Goal: Transaction & Acquisition: Purchase product/service

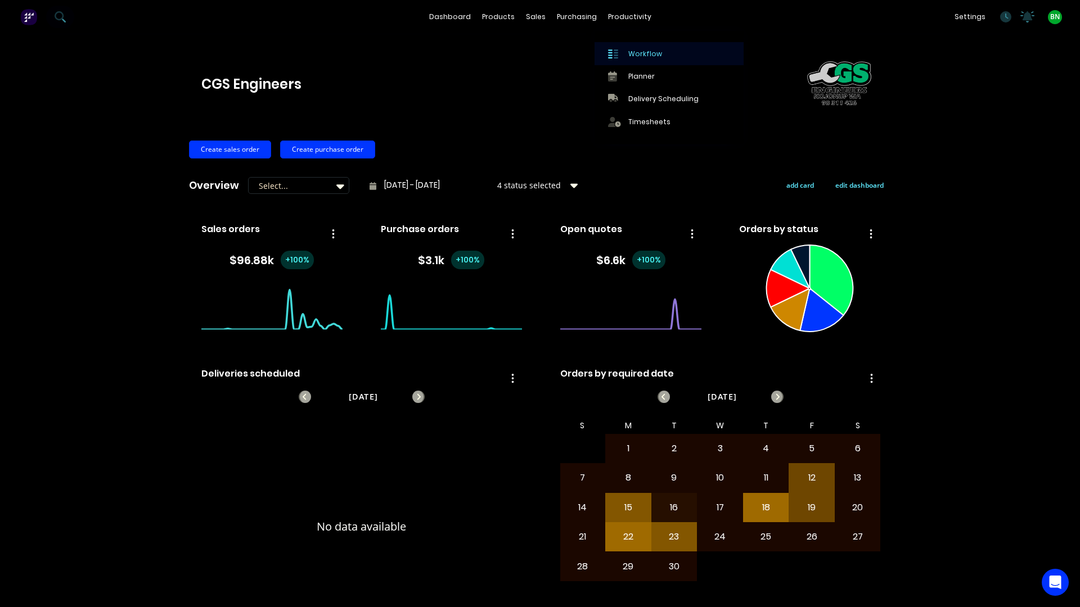
click at [642, 56] on div "Workflow" at bounding box center [645, 54] width 34 height 10
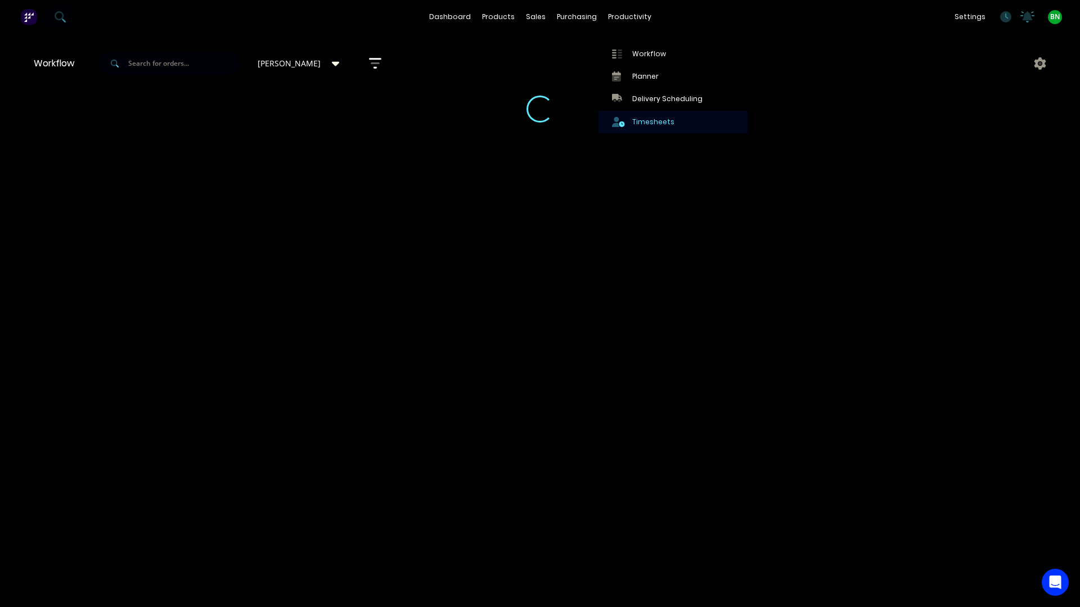
click at [633, 121] on div "Timesheets" at bounding box center [653, 122] width 42 height 10
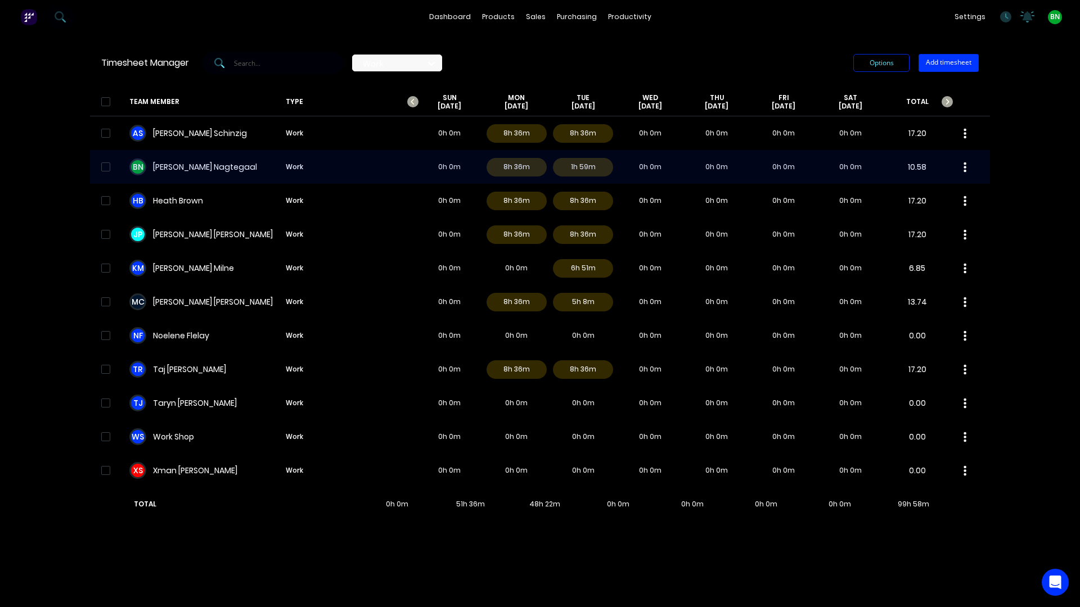
click at [361, 169] on div "B N [PERSON_NAME] Work 0h 0m 8h 36m 1h 59m 0h 0m 0h 0m 0h 0m 0h 0m 10.58" at bounding box center [540, 167] width 900 height 34
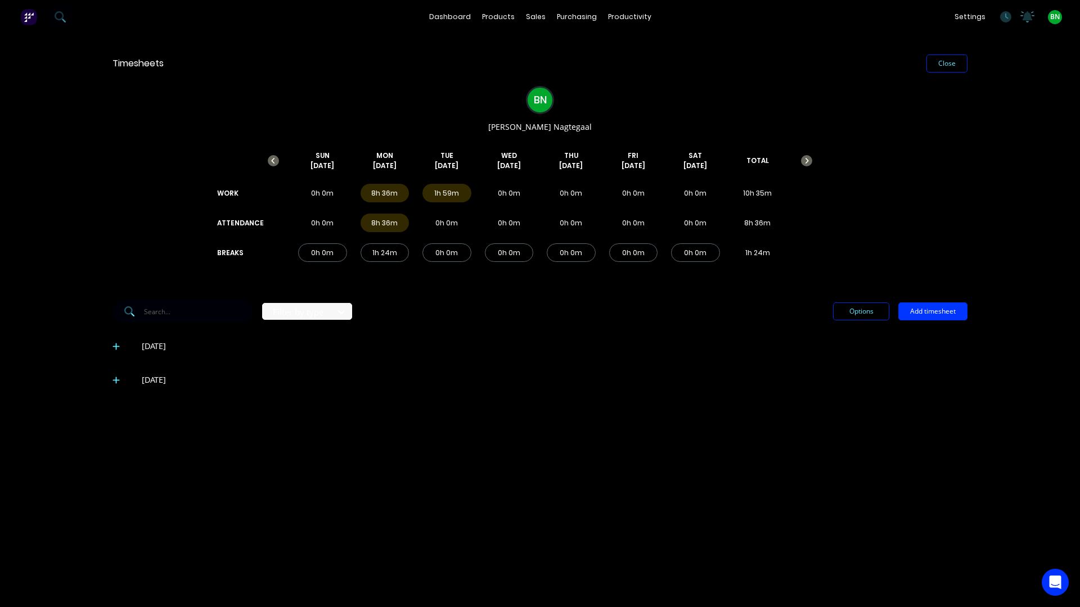
click at [116, 379] on icon at bounding box center [115, 380] width 7 height 7
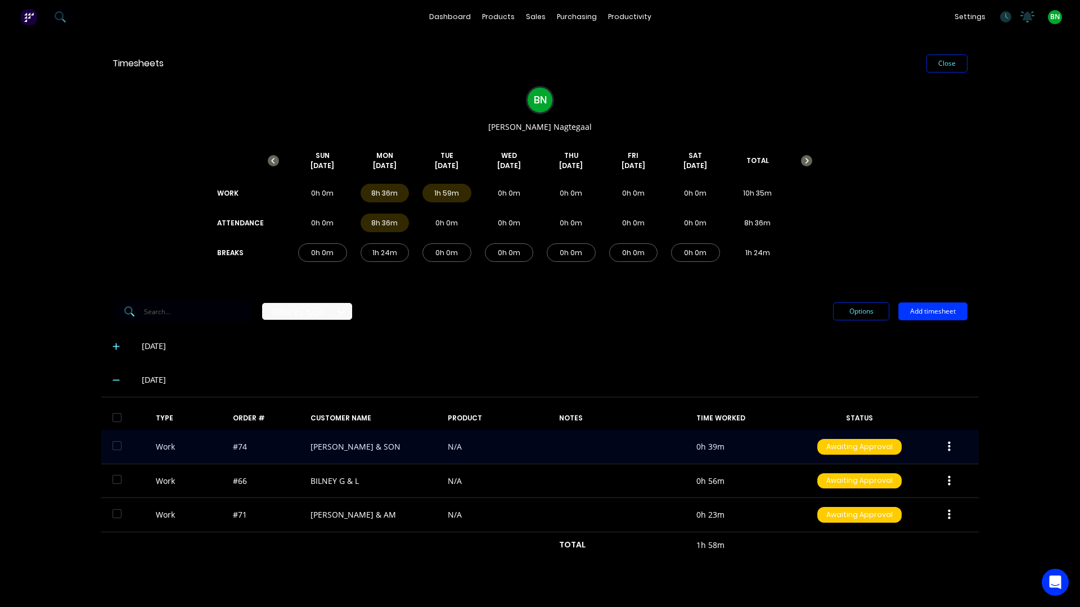
click at [954, 449] on button "button" at bounding box center [949, 447] width 26 height 20
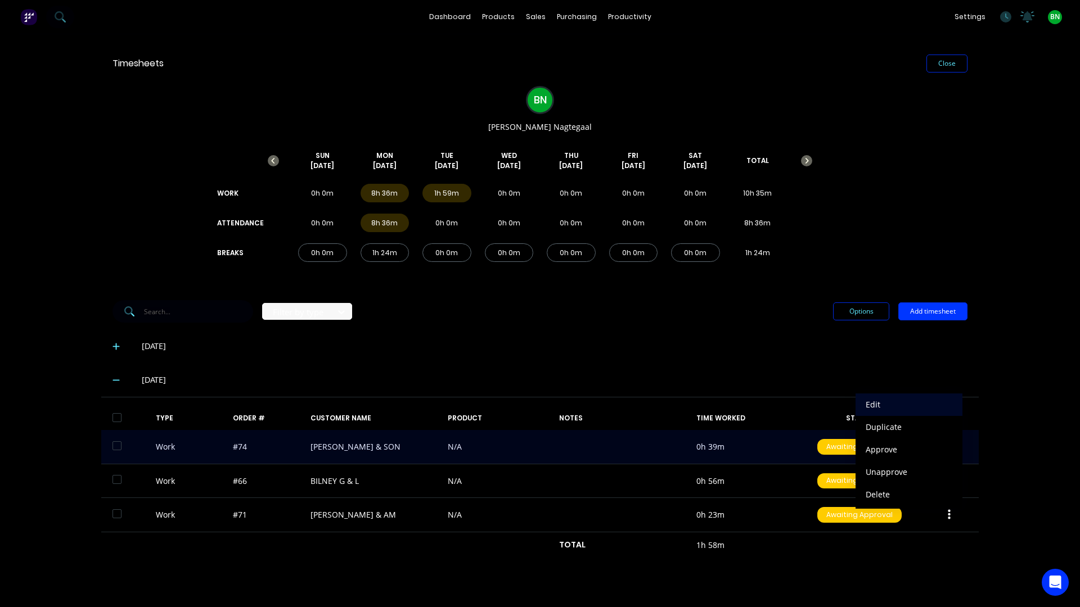
click at [885, 406] on div "Edit" at bounding box center [909, 405] width 87 height 16
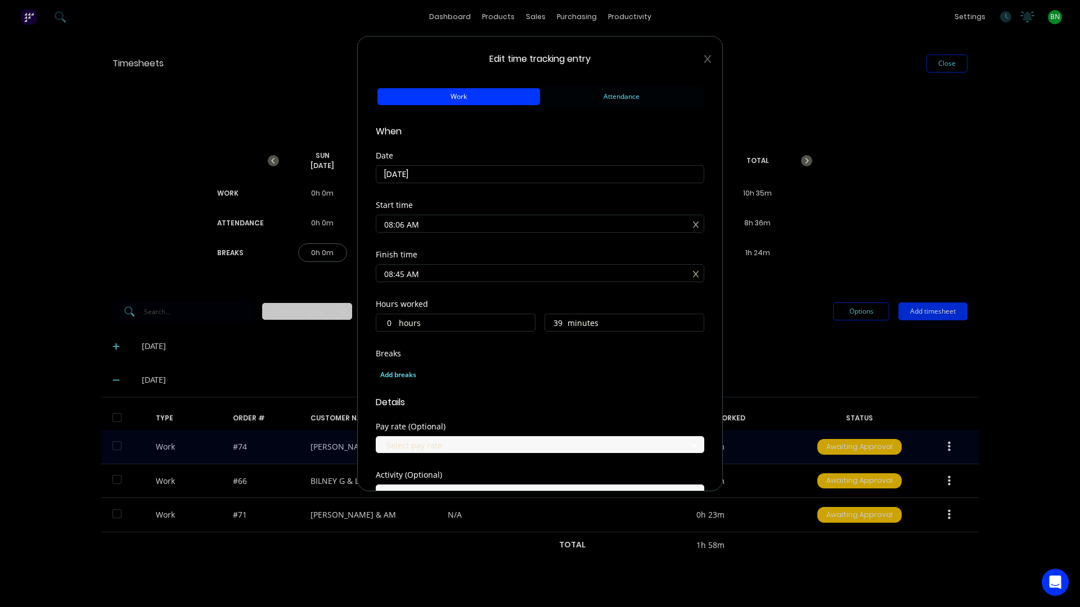
click at [401, 225] on input "08:06 AM" at bounding box center [539, 223] width 327 height 17
type input "08:00 AM"
type input "45"
click at [495, 251] on div "Finish time" at bounding box center [540, 255] width 328 height 8
click at [402, 278] on input "08:45 AM" at bounding box center [539, 273] width 327 height 17
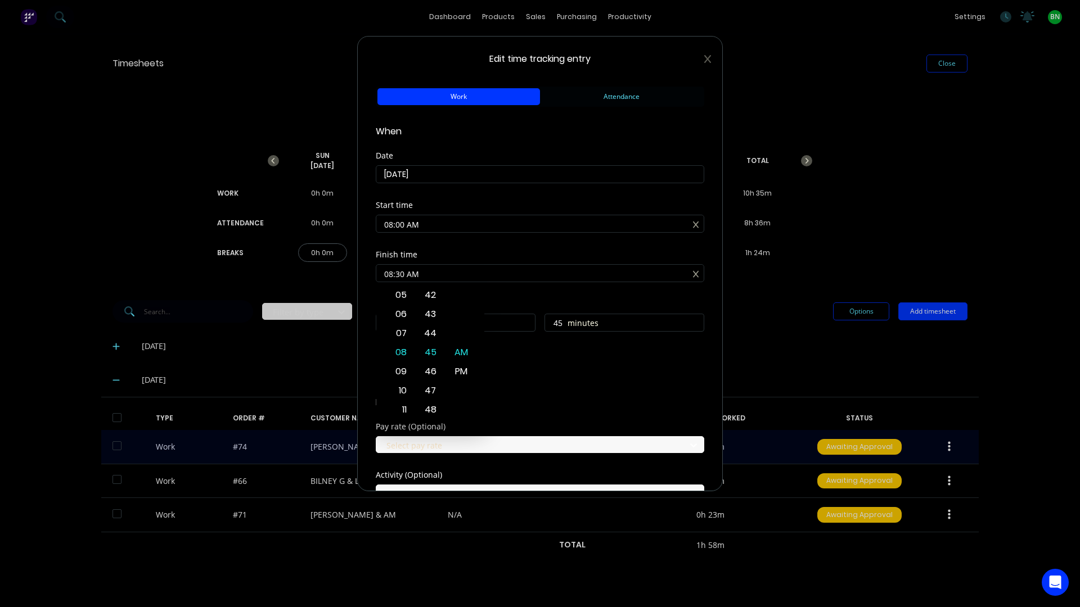
type input "08:30 AM"
type input "30"
click at [498, 290] on div "Finish time 08:30 AM" at bounding box center [540, 275] width 328 height 49
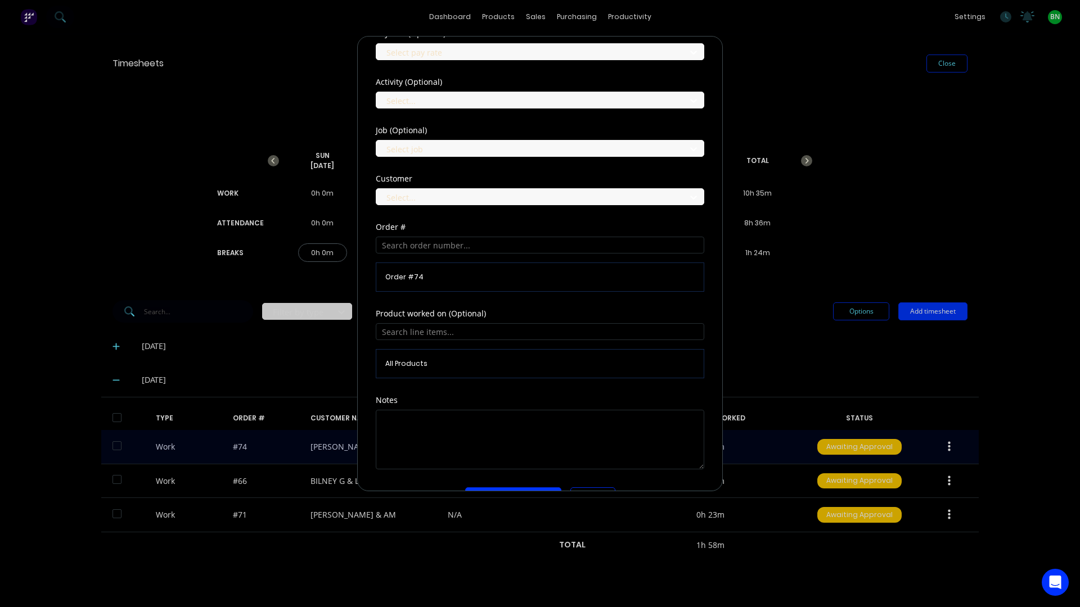
scroll to position [394, 0]
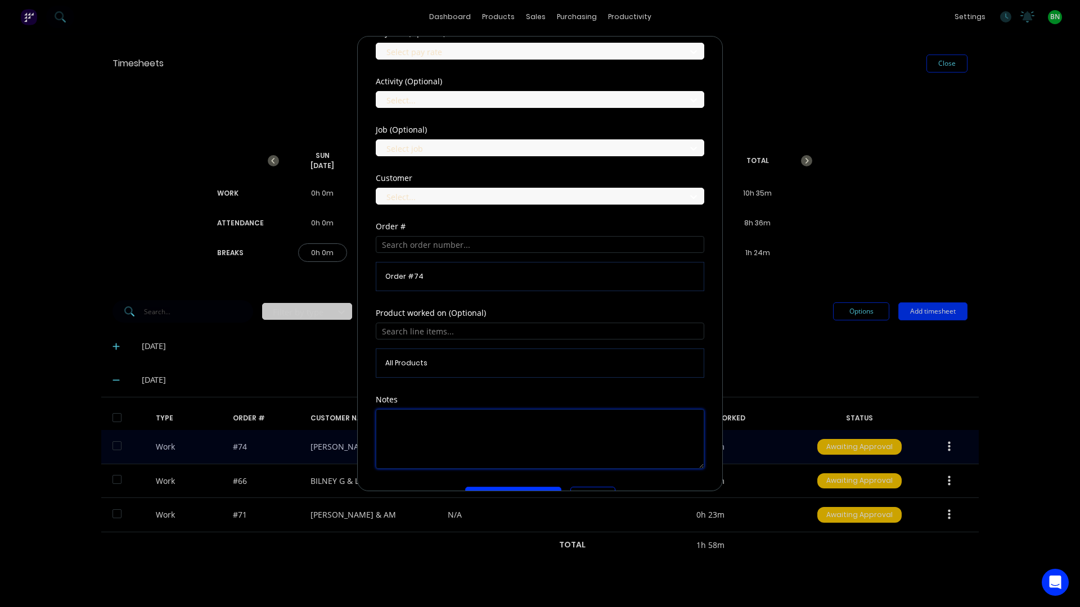
click at [430, 430] on textarea at bounding box center [540, 439] width 328 height 60
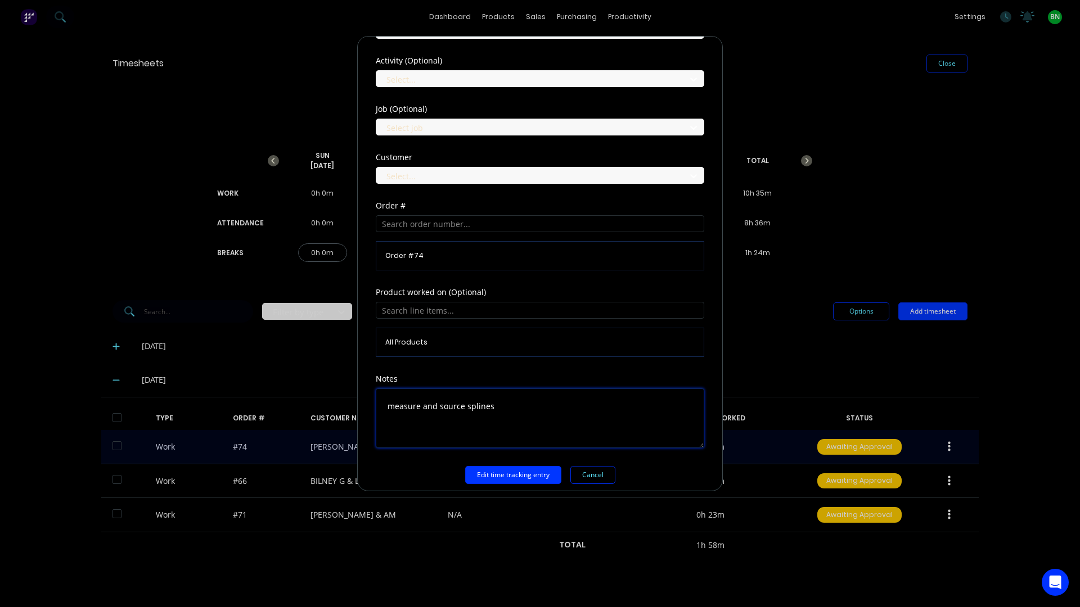
scroll to position [424, 0]
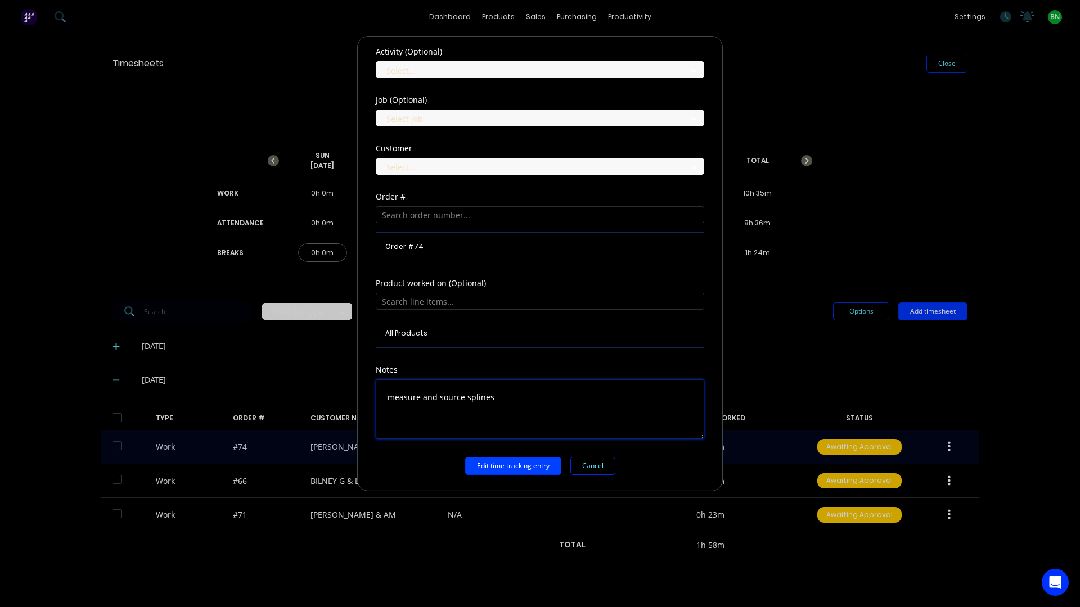
type textarea "measure and source splines"
click at [498, 463] on button "Edit time tracking entry" at bounding box center [513, 466] width 96 height 18
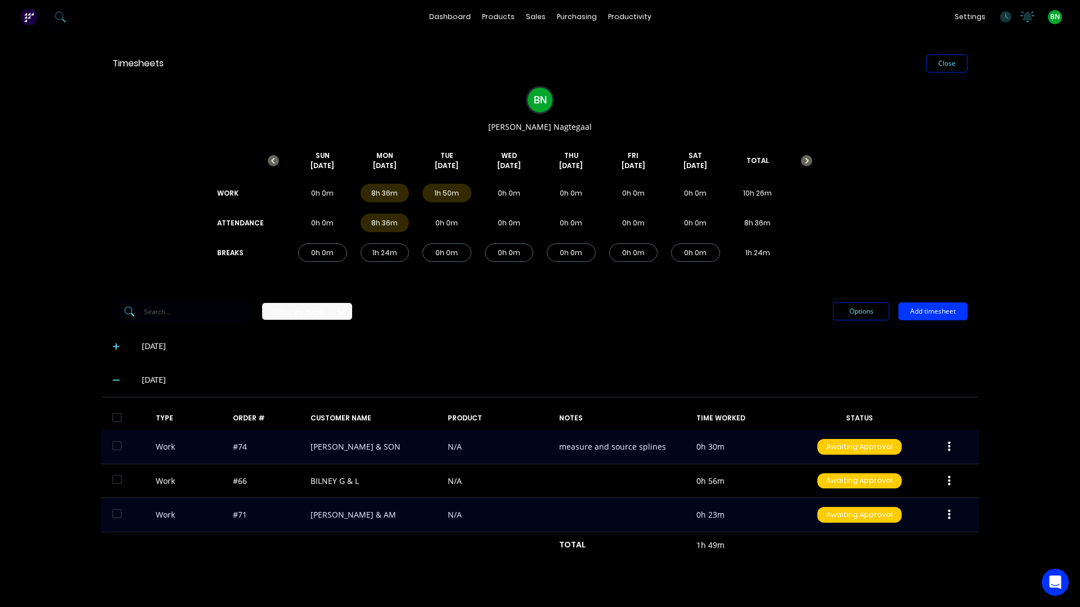
click at [277, 519] on div "Work #71 HARRIS CJ & AM N/A 0h 23m Awaiting Approval" at bounding box center [539, 515] width 877 height 34
click at [956, 517] on button "button" at bounding box center [949, 515] width 26 height 20
click at [882, 475] on div "Edit" at bounding box center [909, 473] width 87 height 16
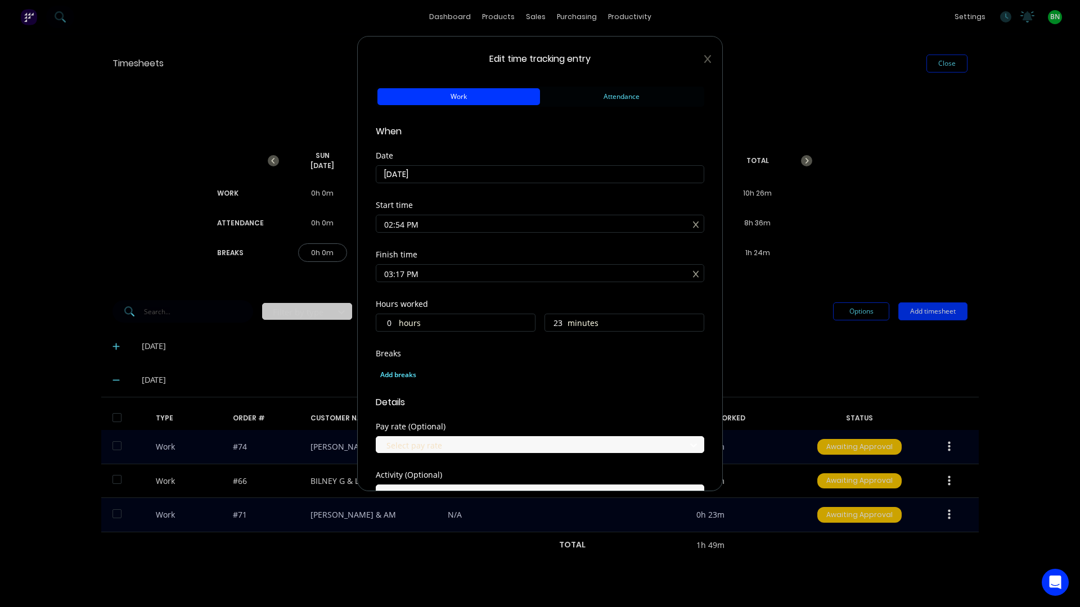
click at [404, 222] on input "02:54 PM" at bounding box center [539, 223] width 327 height 17
drag, startPoint x: 420, startPoint y: 222, endPoint x: 290, endPoint y: 230, distance: 130.2
click at [290, 230] on div "Edit time tracking entry Work Attendance When Date 23/09/2025 Start time 02:54 …" at bounding box center [540, 303] width 1080 height 607
type input "03:00 AM"
type input "12"
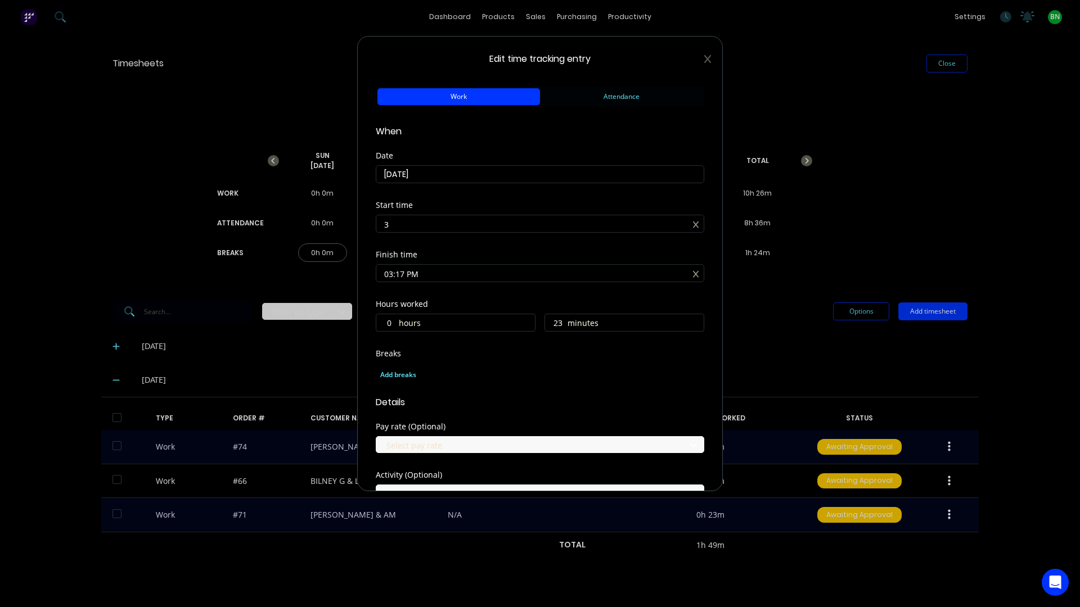
type input "17"
click at [442, 236] on div "Start time 03:00 AM" at bounding box center [540, 225] width 328 height 49
click at [427, 219] on input "03:00 AM" at bounding box center [539, 223] width 327 height 17
click at [459, 325] on div "PM" at bounding box center [462, 322] width 28 height 19
type input "03:00 PM"
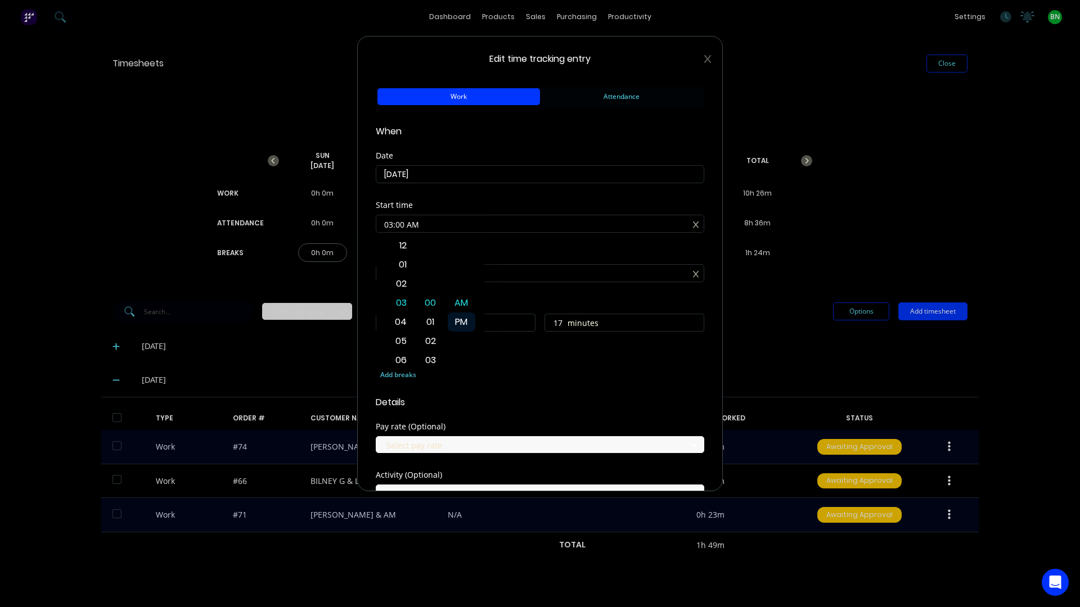
type input "0"
click at [507, 258] on div "Finish time" at bounding box center [540, 255] width 328 height 8
click at [488, 273] on input "03:17 PM" at bounding box center [539, 273] width 327 height 17
type input "03:12 PM"
type input "12"
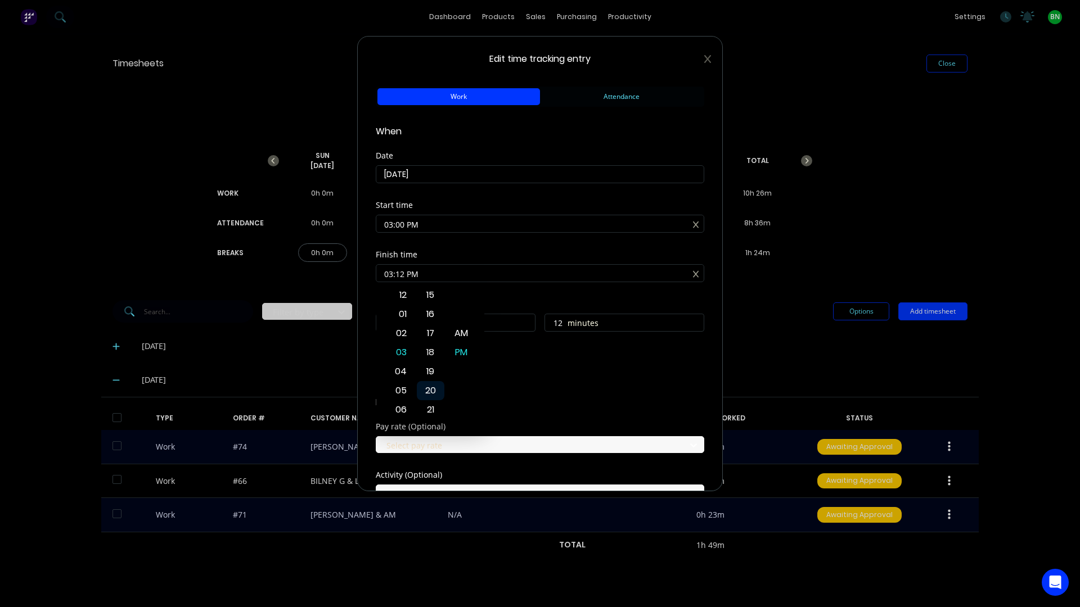
type input "03:18 PM"
type input "18"
type input "03:23 PM"
type input "23"
type input "03:26 PM"
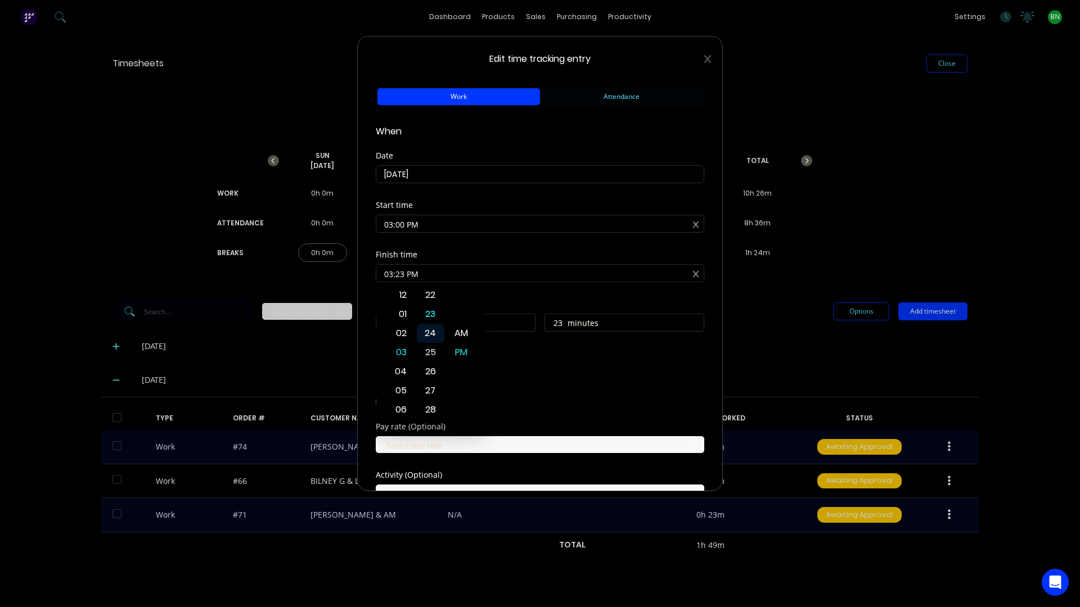
type input "26"
type input "03:28 PM"
type input "28"
type input "03:29 PM"
type input "29"
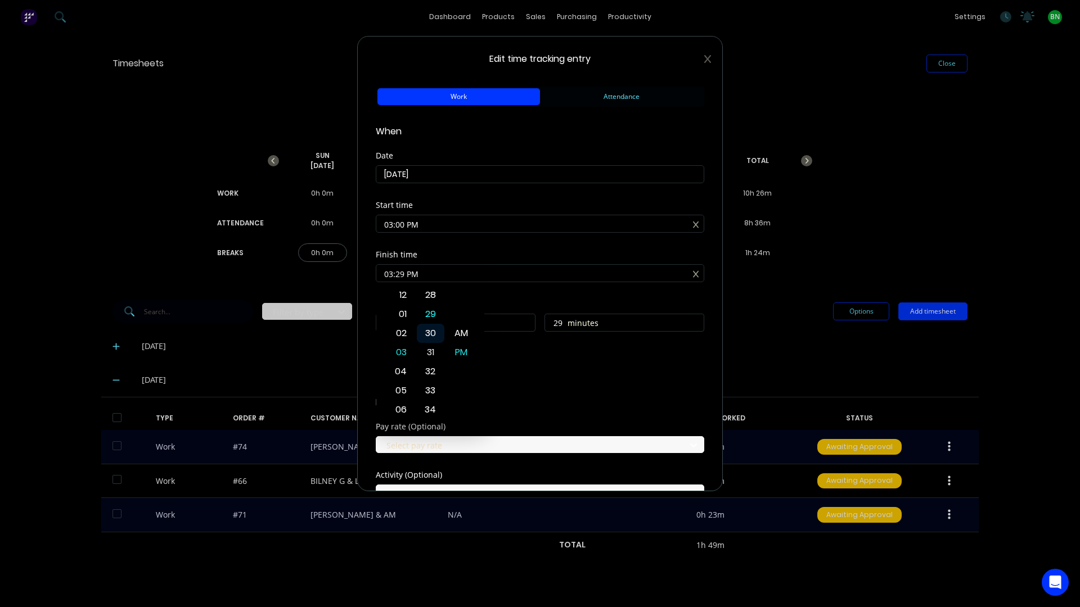
type input "03:31 PM"
type input "31"
click at [429, 334] on div "30" at bounding box center [431, 333] width 28 height 19
type input "03:30 PM"
type input "30"
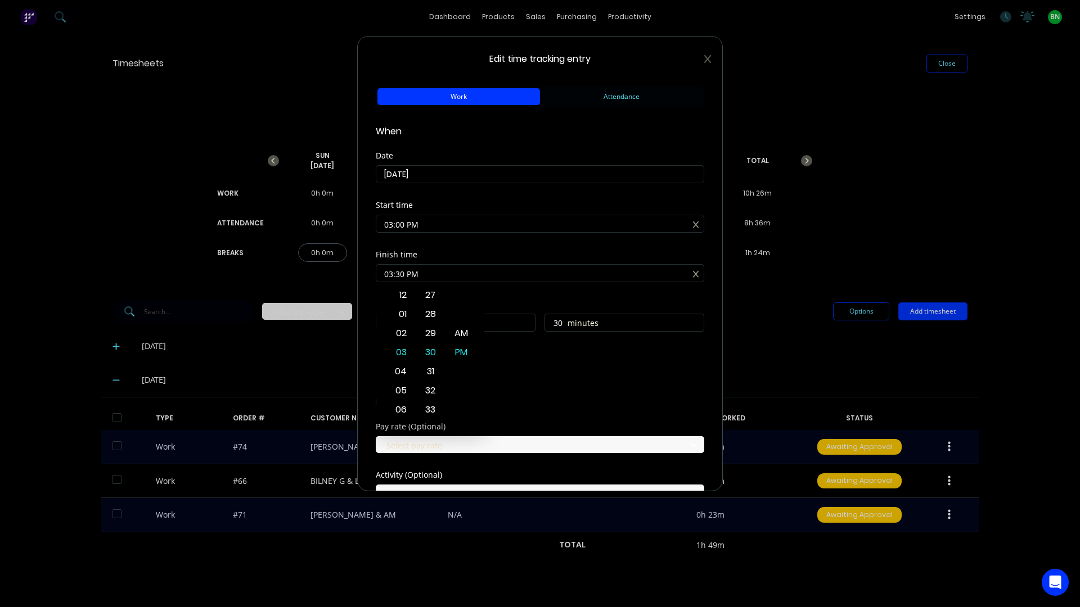
click at [548, 286] on div "Finish time 03:30 PM" at bounding box center [540, 275] width 328 height 49
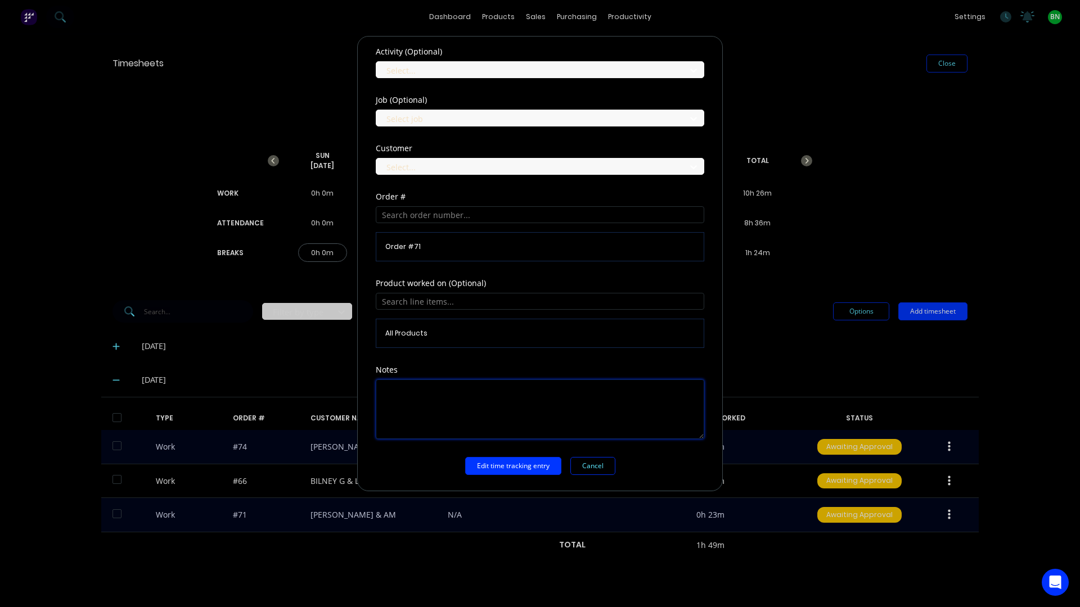
click at [418, 395] on textarea at bounding box center [540, 410] width 328 height 60
type textarea "Check wiring, lift bin of chassis"
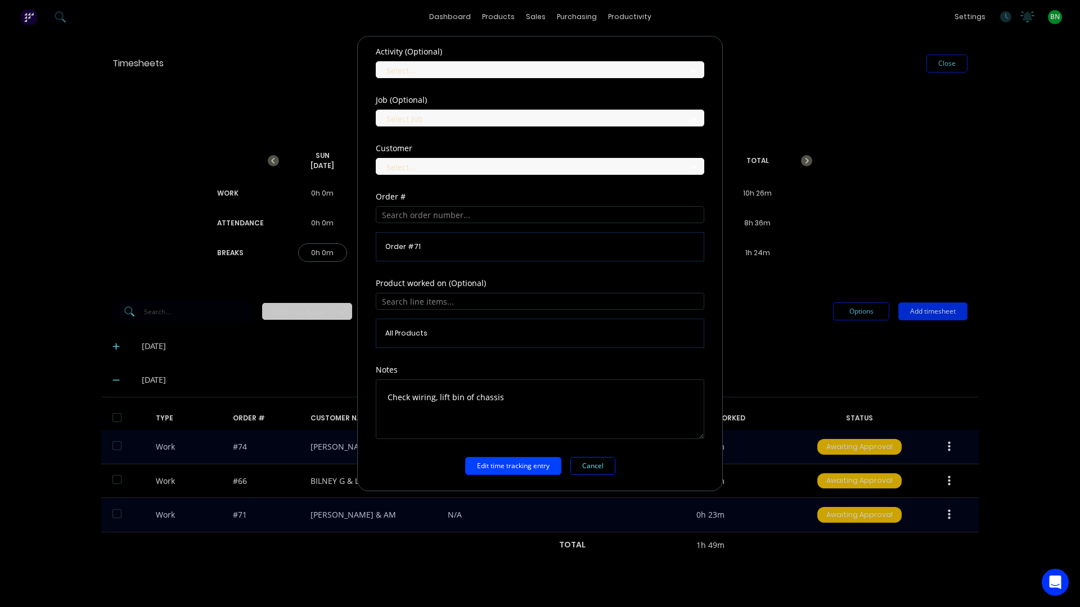
click at [523, 467] on button "Edit time tracking entry" at bounding box center [513, 466] width 96 height 18
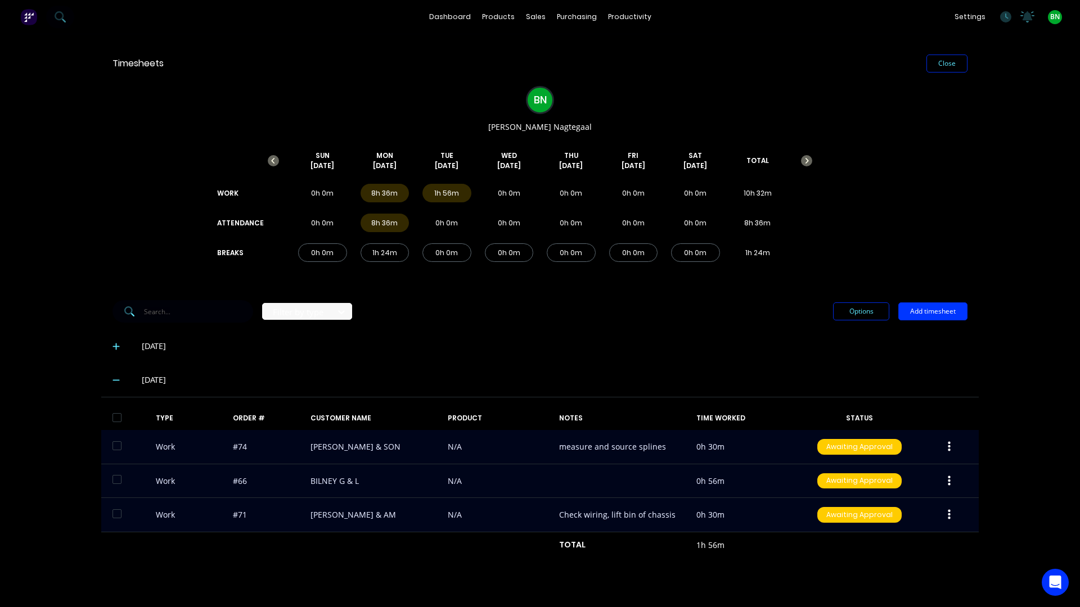
click at [349, 481] on div "Work #66 BILNEY G & L N/A 0h 56m Awaiting Approval" at bounding box center [539, 482] width 877 height 34
click at [949, 481] on icon "button" at bounding box center [949, 481] width 3 height 10
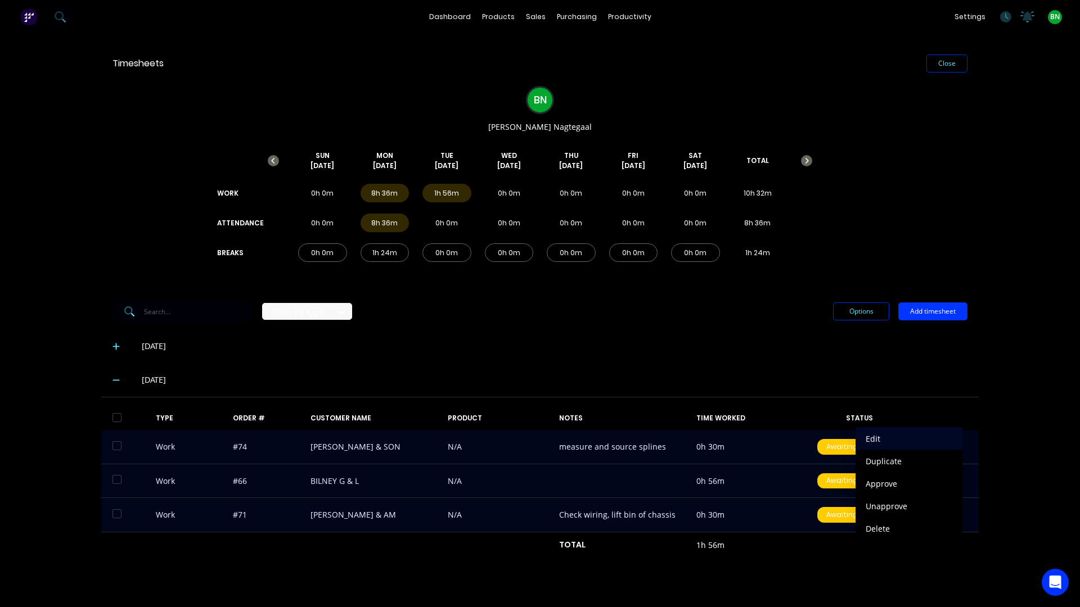
click at [885, 436] on div "Edit" at bounding box center [909, 439] width 87 height 16
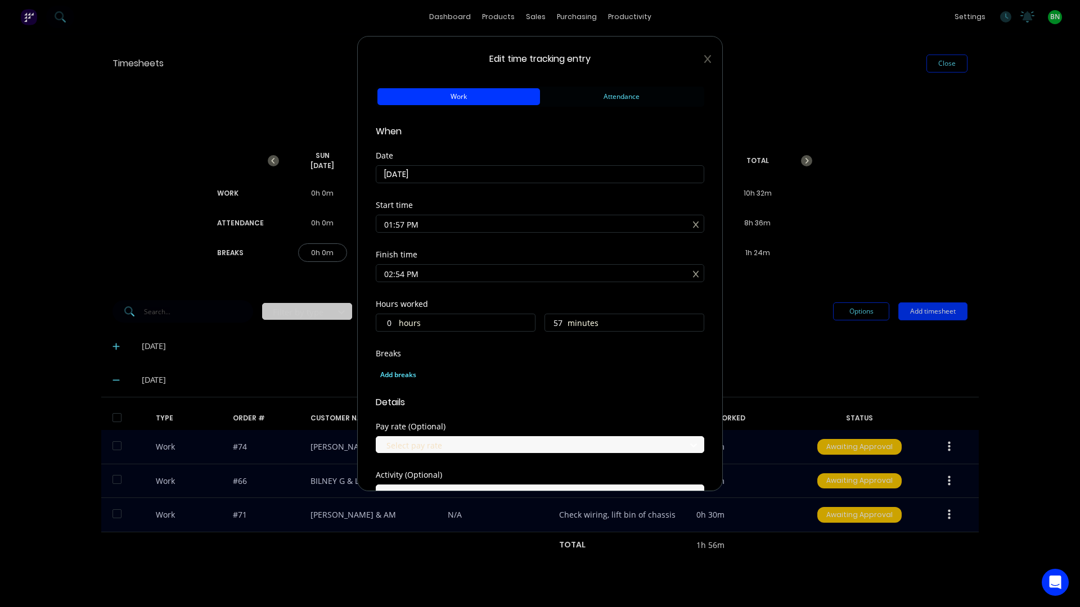
drag, startPoint x: 424, startPoint y: 273, endPoint x: 341, endPoint y: 274, distance: 82.1
click at [341, 274] on div "Edit time tracking entry Work Attendance When Date 23/09/2025 Start time 01:57 …" at bounding box center [540, 303] width 1080 height 607
click at [436, 278] on input "3" at bounding box center [539, 273] width 327 height 17
type input "03:00 AM"
type input "13"
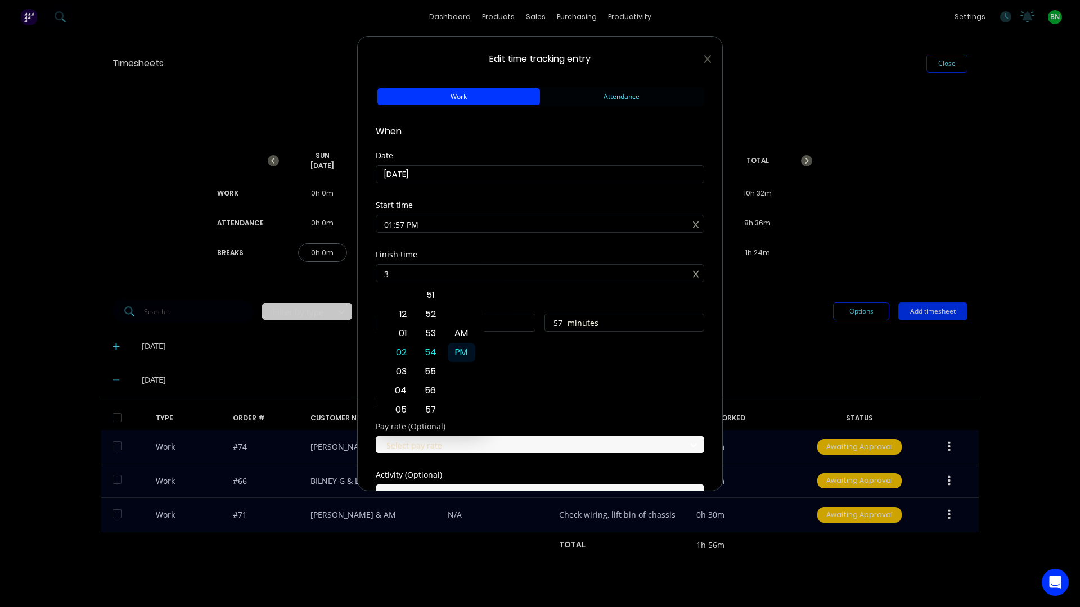
type input "3"
click at [460, 350] on div "PM" at bounding box center [462, 352] width 28 height 19
type input "03:00 PM"
type input "1"
click at [440, 229] on input "01:57 PM" at bounding box center [539, 223] width 327 height 17
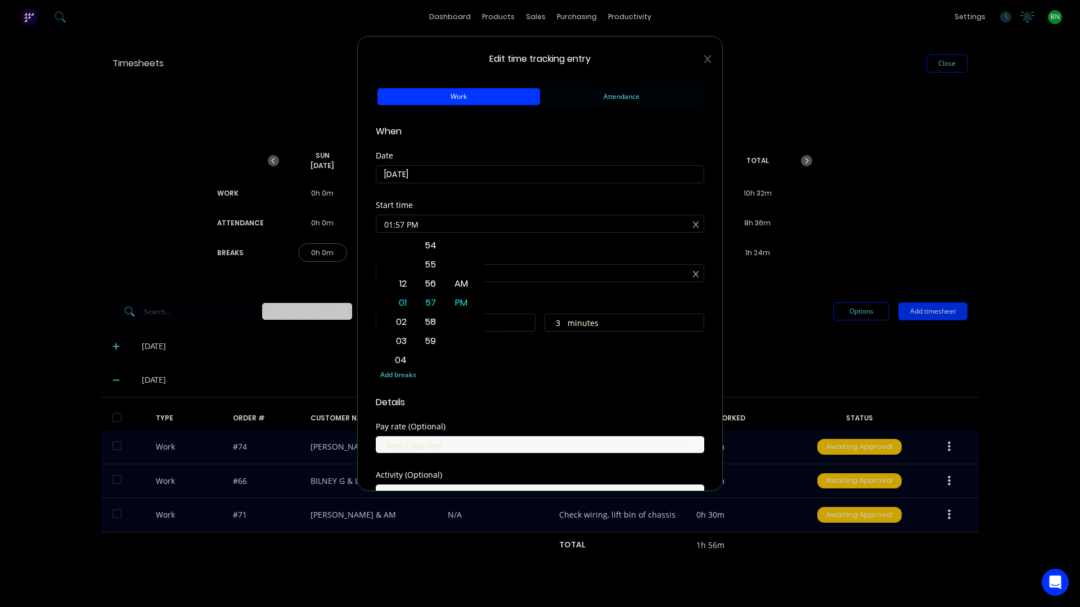
drag, startPoint x: 440, startPoint y: 224, endPoint x: 370, endPoint y: 267, distance: 82.6
click at [322, 230] on div "Edit time tracking entry Work Attendance When Date 23/09/2025 Start time 01:57 …" at bounding box center [540, 303] width 1080 height 607
click at [444, 226] on input "230" at bounding box center [539, 223] width 327 height 17
type input "11:00 PM"
type input "16"
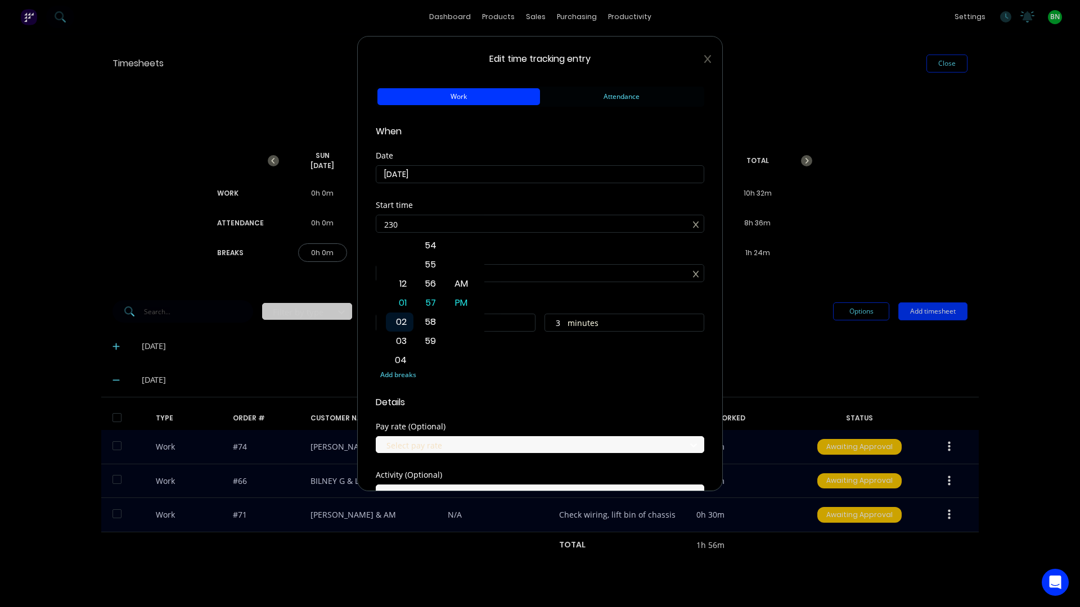
type input "0"
click at [400, 323] on div "02" at bounding box center [400, 322] width 28 height 19
type input "02:00 PM"
type input "1"
type input "02:00 AM"
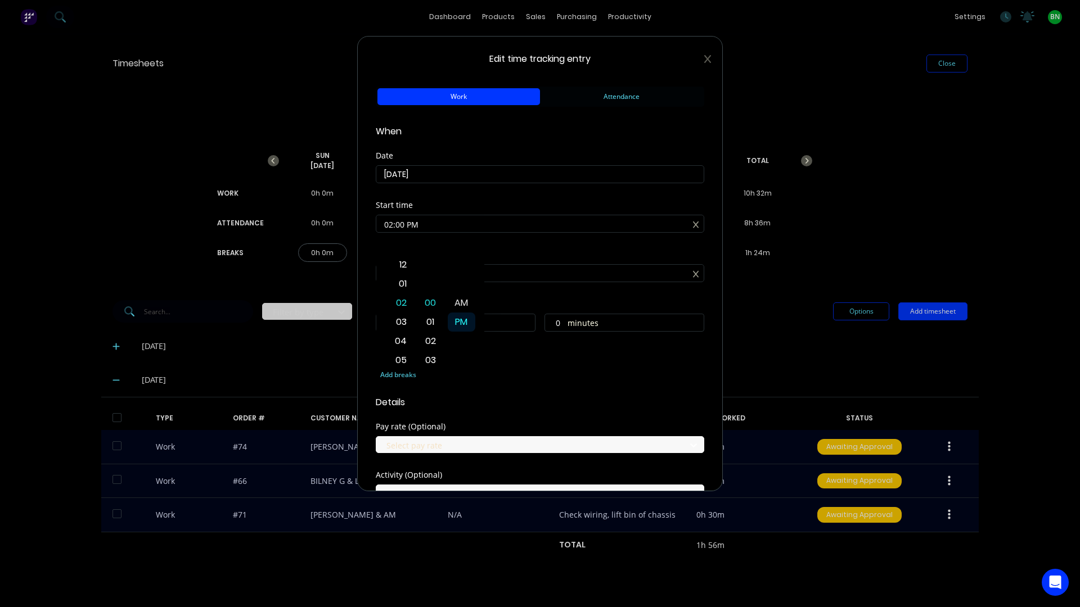
type input "13"
type input "02:06 AM"
type input "12"
type input "54"
type input "02:12 AM"
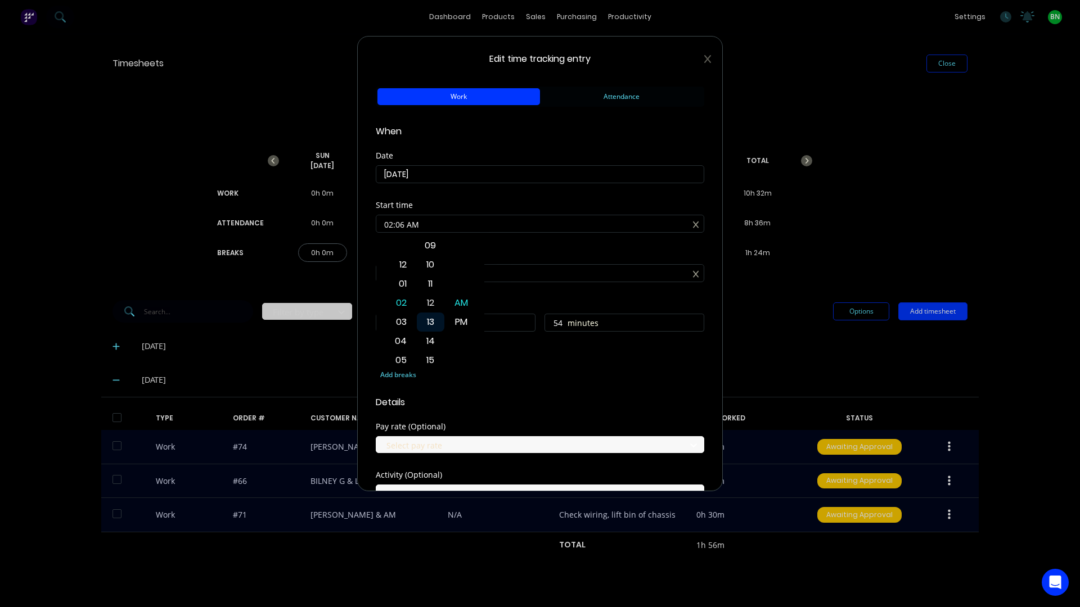
type input "48"
type input "02:23 AM"
type input "37"
type input "02:28 AM"
type input "32"
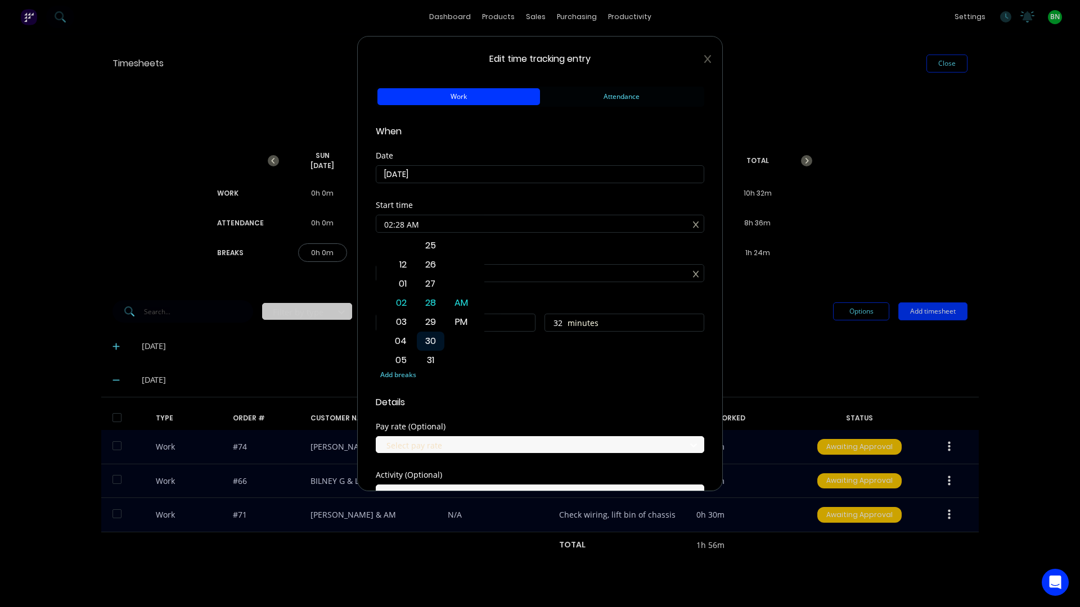
click at [427, 342] on div "30" at bounding box center [431, 341] width 28 height 19
type input "02:30 AM"
type input "30"
click at [462, 325] on div "PM" at bounding box center [462, 322] width 28 height 19
type input "02:30 PM"
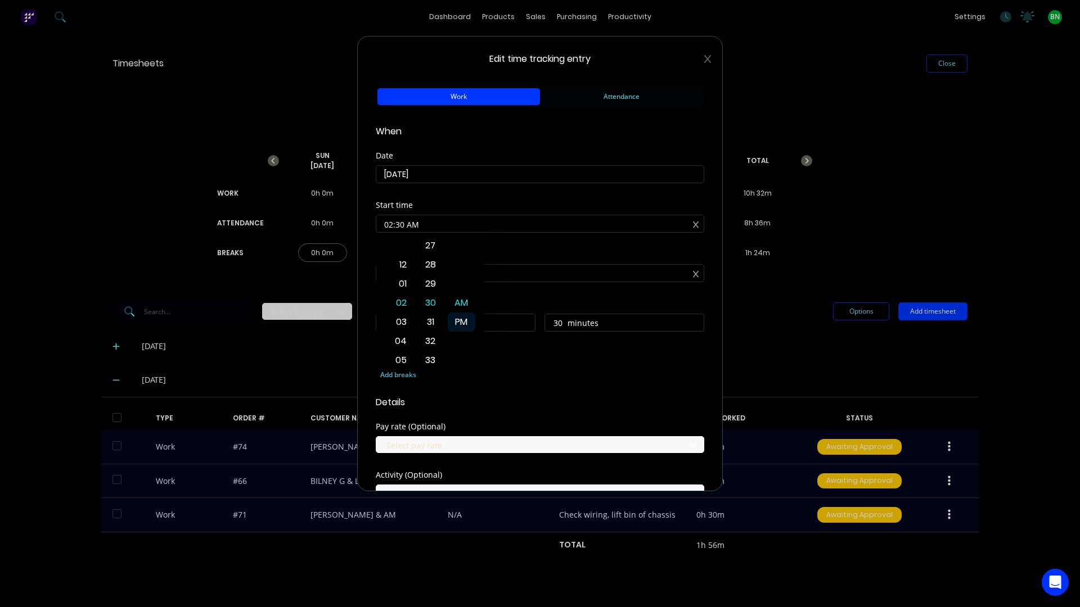
type input "0"
click at [521, 245] on div "Start time 02:30 PM" at bounding box center [540, 225] width 328 height 49
click at [524, 393] on div "Breaks Add breaks" at bounding box center [540, 373] width 328 height 46
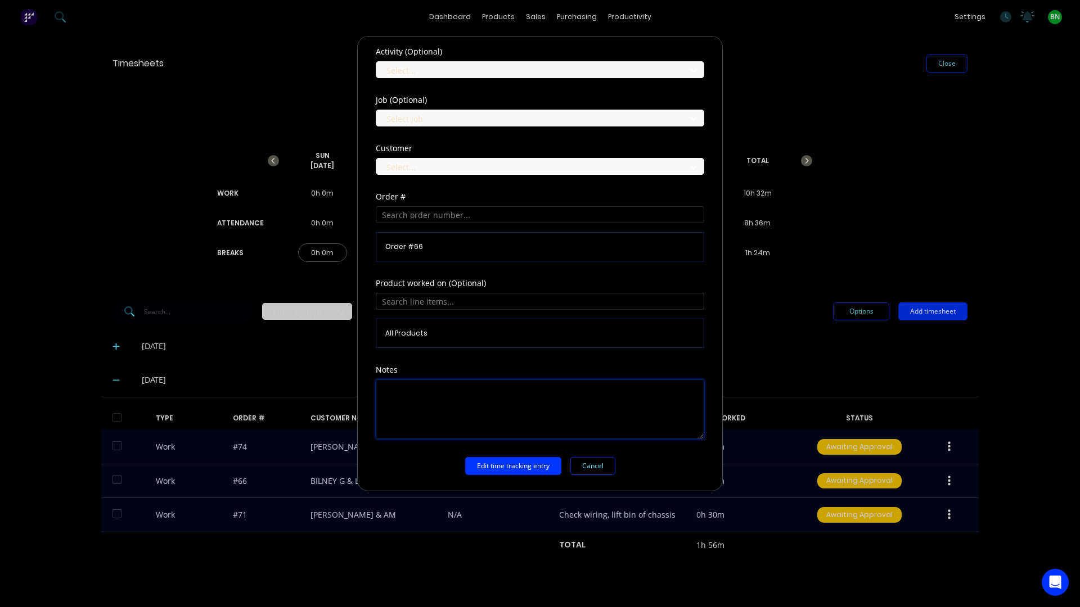
click at [450, 399] on textarea at bounding box center [540, 410] width 328 height 60
type textarea "emails , sort motors our"
click at [497, 474] on button "Edit time tracking entry" at bounding box center [513, 466] width 96 height 18
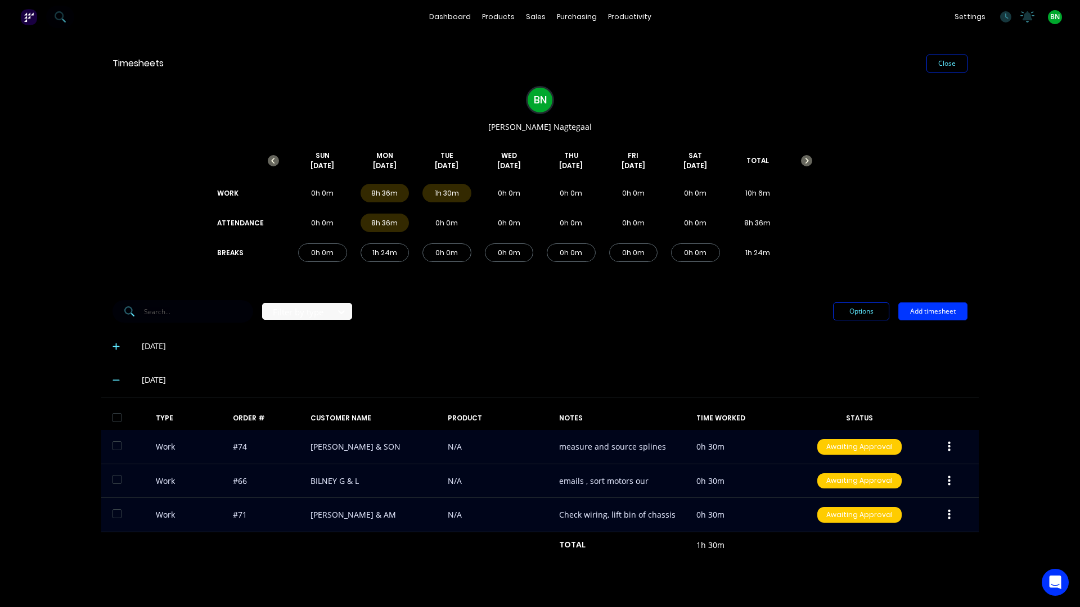
click at [620, 339] on div "22/09/25" at bounding box center [539, 347] width 877 height 34
click at [920, 307] on button "Add timesheet" at bounding box center [932, 312] width 69 height 18
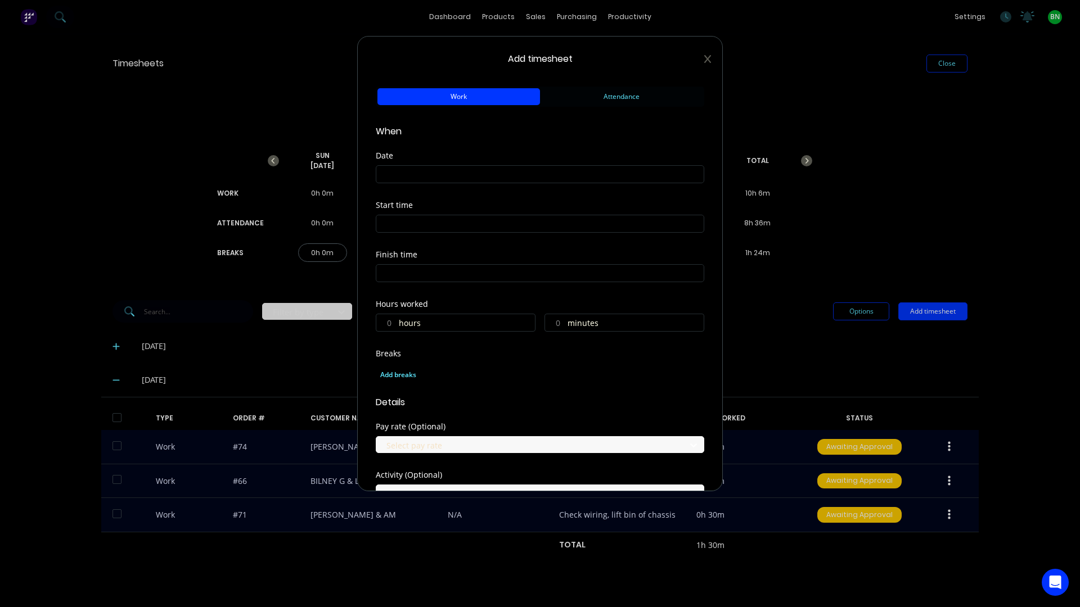
click at [453, 178] on input at bounding box center [539, 174] width 327 height 17
click at [459, 298] on div "24" at bounding box center [459, 296] width 17 height 17
click at [460, 175] on input "24/09/2025" at bounding box center [539, 174] width 327 height 17
drag, startPoint x: 385, startPoint y: 179, endPoint x: 312, endPoint y: 179, distance: 73.1
click at [312, 179] on div "Add timesheet Work Attendance When Date 24/09/2025 Start time Finish time Hours…" at bounding box center [540, 303] width 1080 height 607
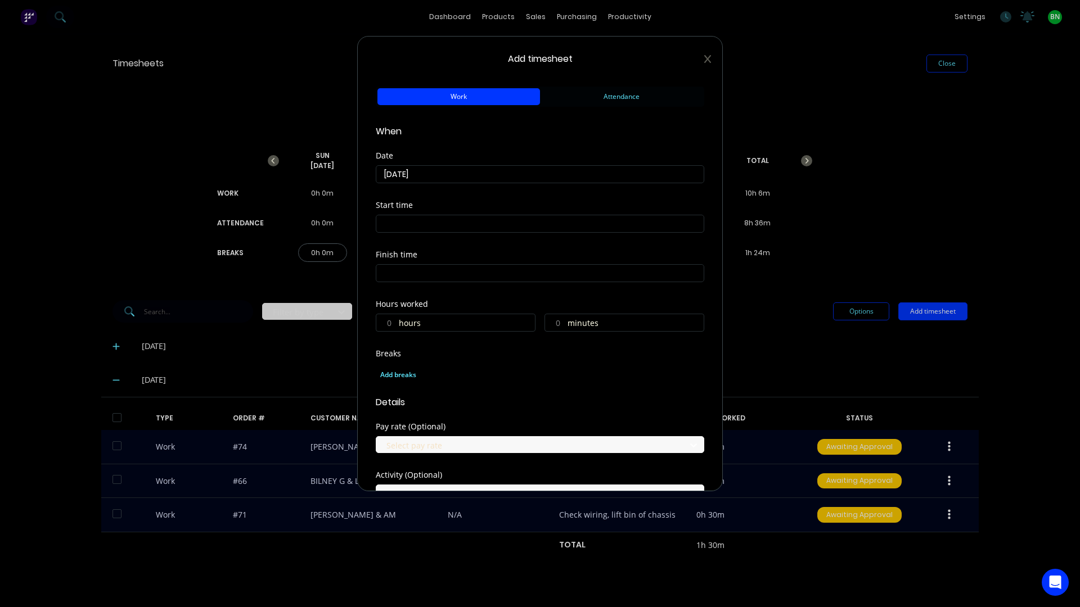
click at [504, 181] on input "24/09/2025" at bounding box center [539, 174] width 327 height 17
click at [438, 296] on div "23" at bounding box center [436, 296] width 17 height 17
type input "23/09/2025"
click at [448, 223] on input at bounding box center [539, 223] width 327 height 17
type input "07:13 AM"
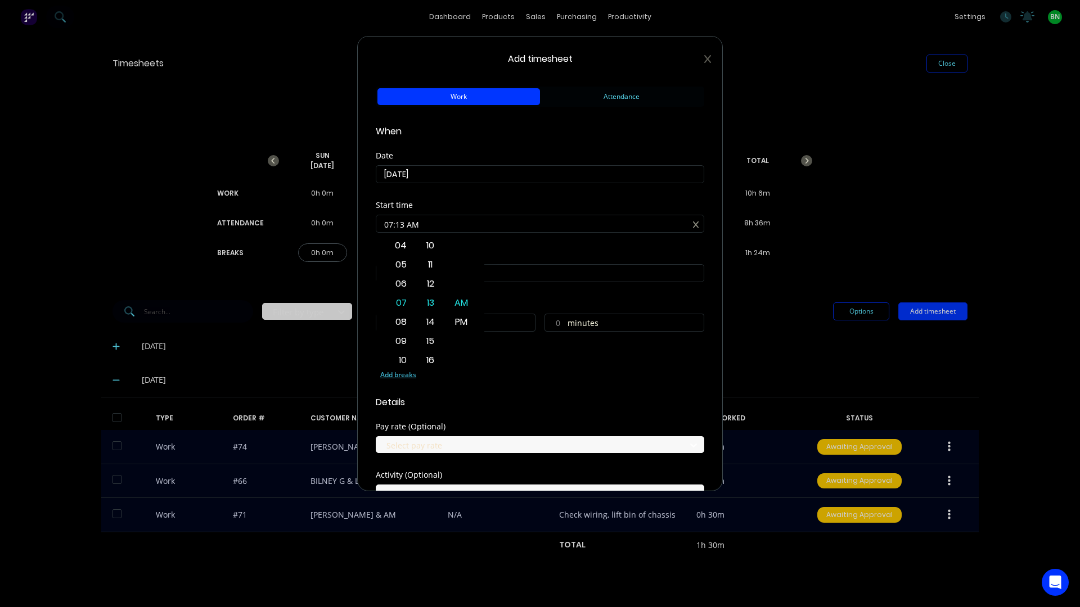
click at [521, 370] on div "Add breaks" at bounding box center [539, 375] width 319 height 15
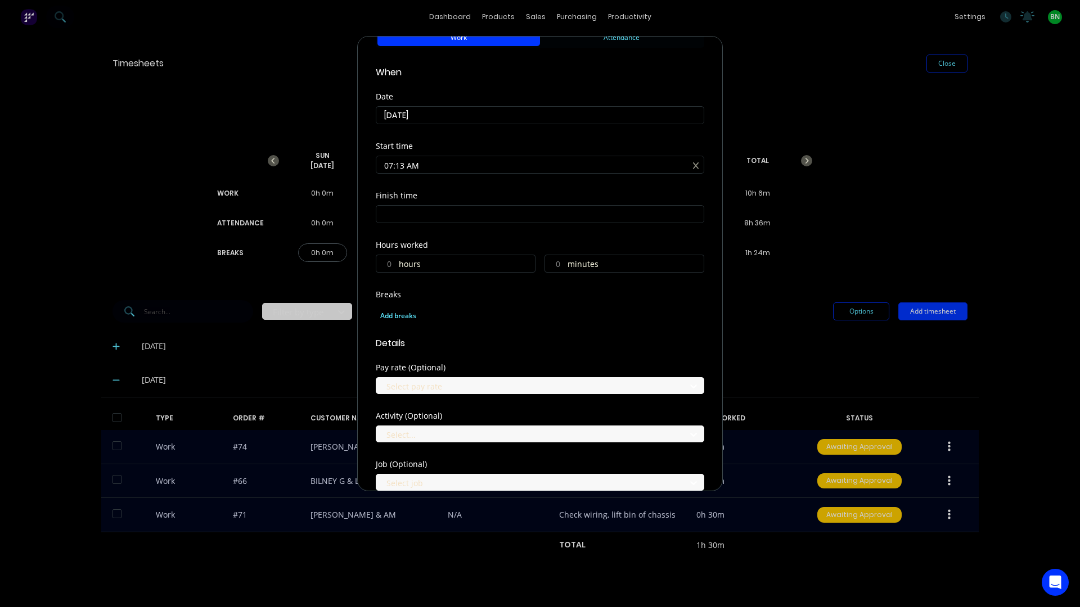
scroll to position [56, 0]
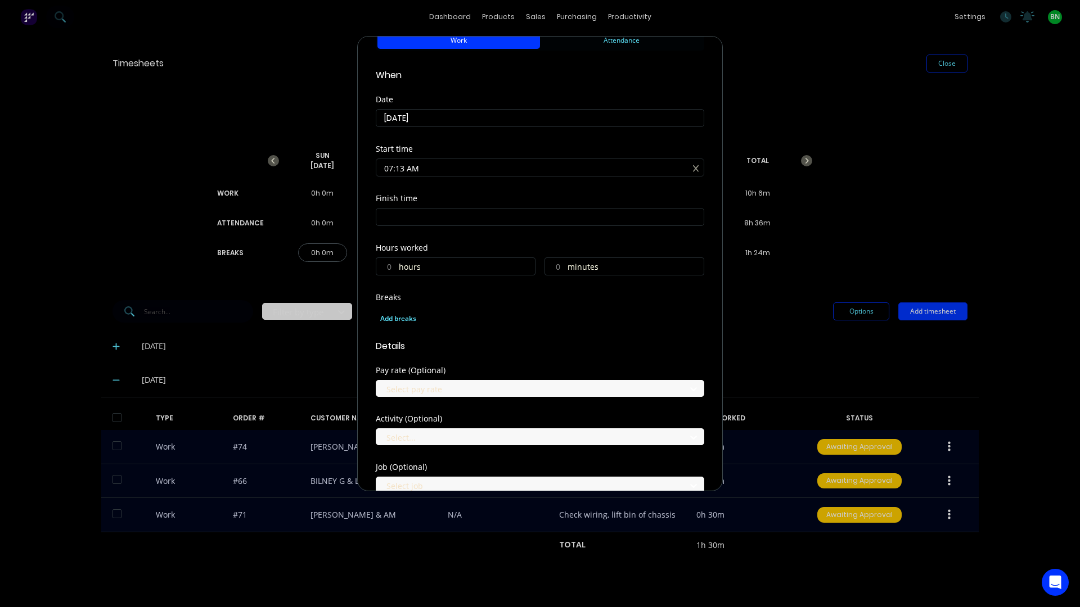
click at [458, 268] on label "hours" at bounding box center [467, 268] width 136 height 14
click at [396, 268] on input "hours" at bounding box center [386, 266] width 20 height 17
type input "7"
type input "02:13 PM"
click at [569, 267] on label "minutes" at bounding box center [635, 268] width 136 height 14
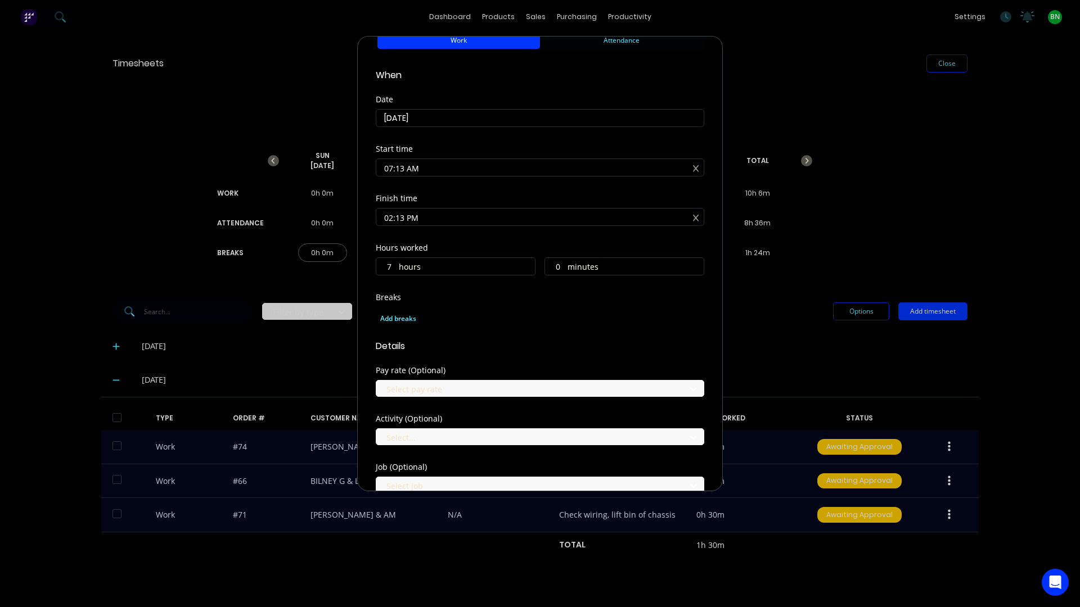
click at [565, 267] on input "0" at bounding box center [555, 266] width 20 height 17
type input "06"
type input "02:19 PM"
type input "6"
click at [502, 304] on div "Breaks Add breaks" at bounding box center [540, 312] width 328 height 37
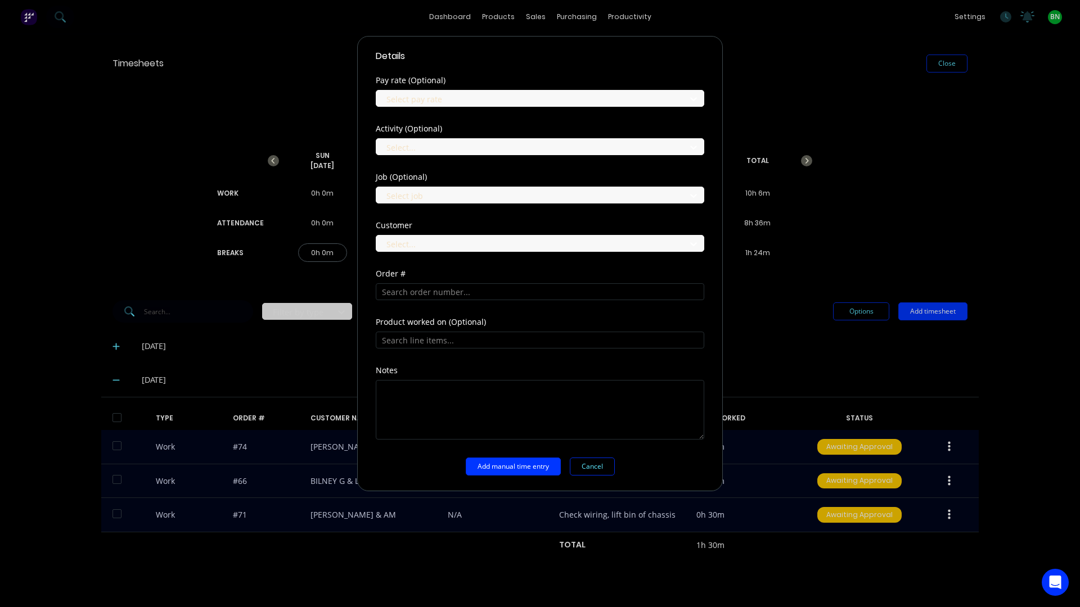
scroll to position [347, 0]
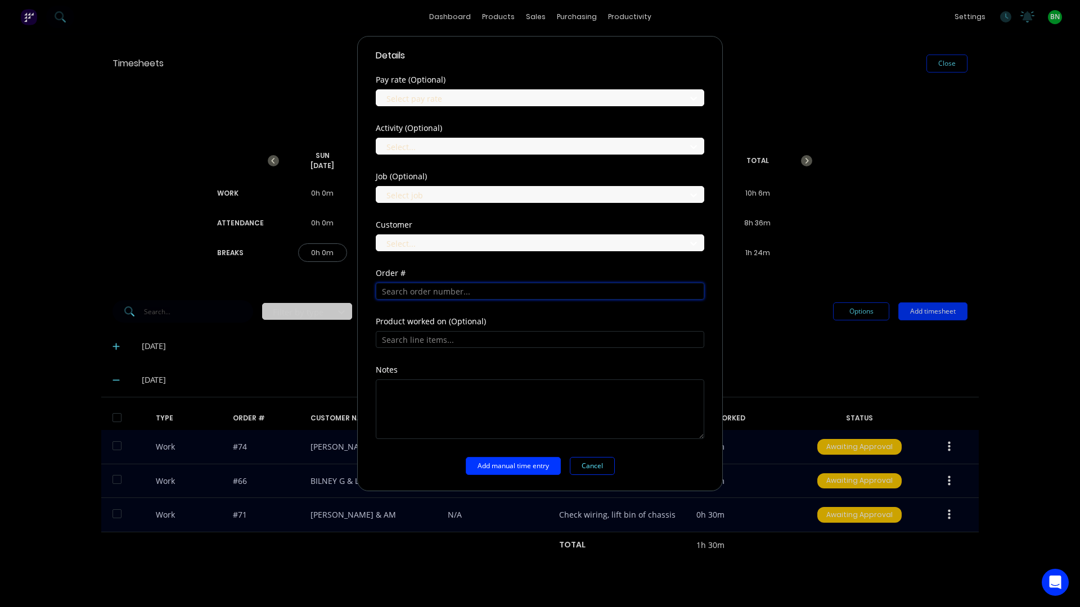
click at [431, 295] on input "text" at bounding box center [540, 291] width 328 height 17
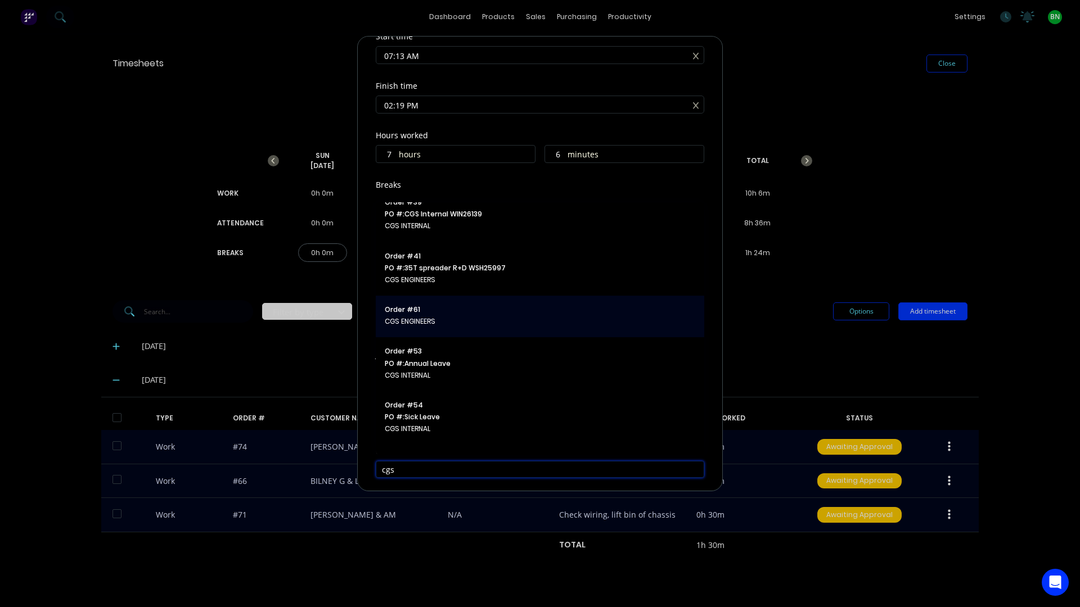
scroll to position [53, 0]
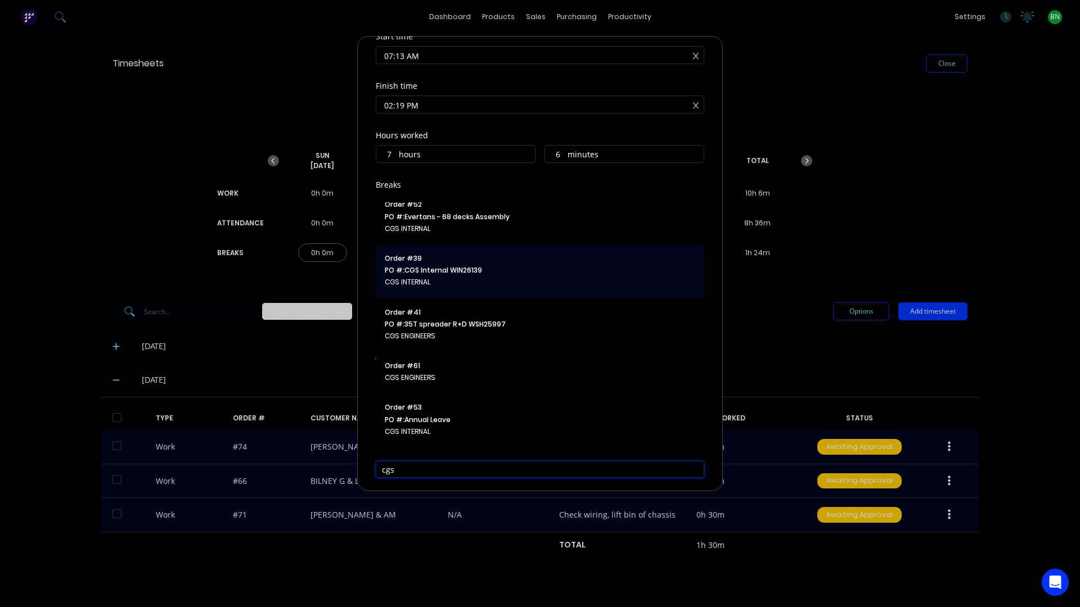
type input "cgs"
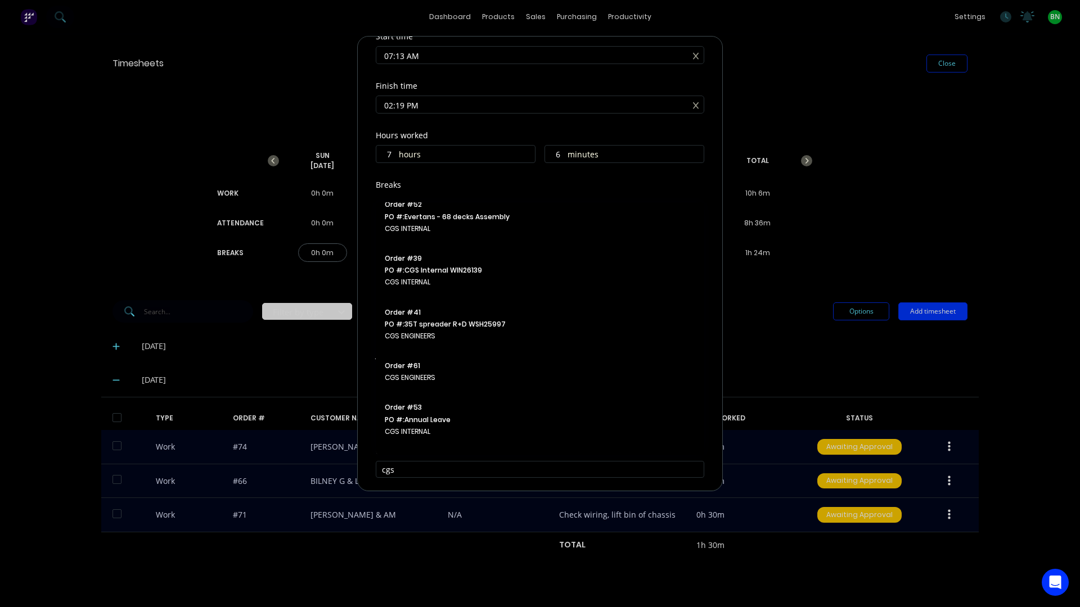
click at [509, 271] on span "PO #: CGS Internal WIN26139" at bounding box center [540, 270] width 310 height 10
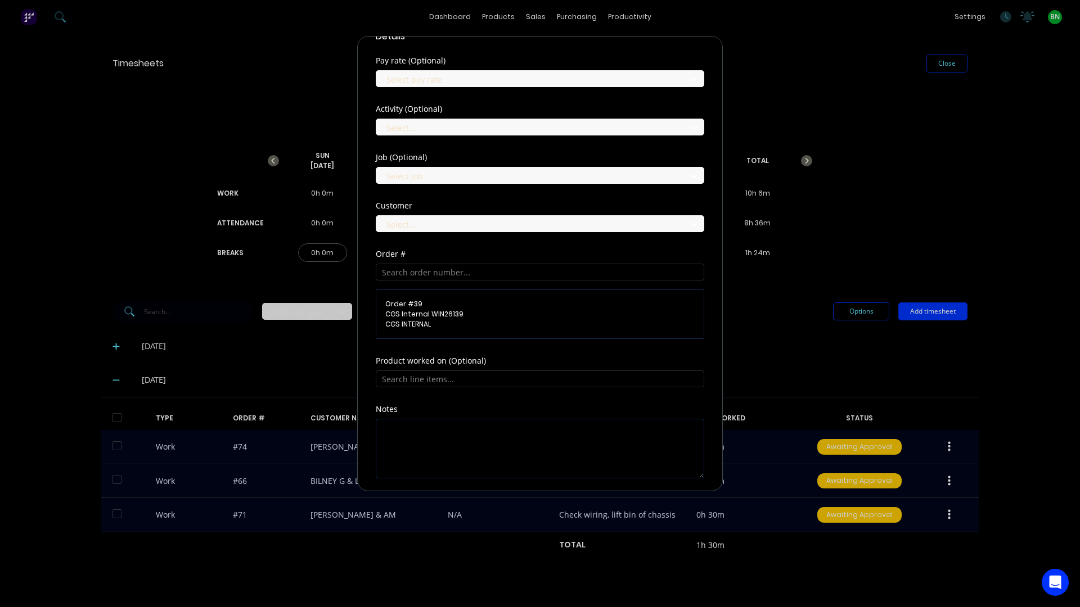
scroll to position [394, 0]
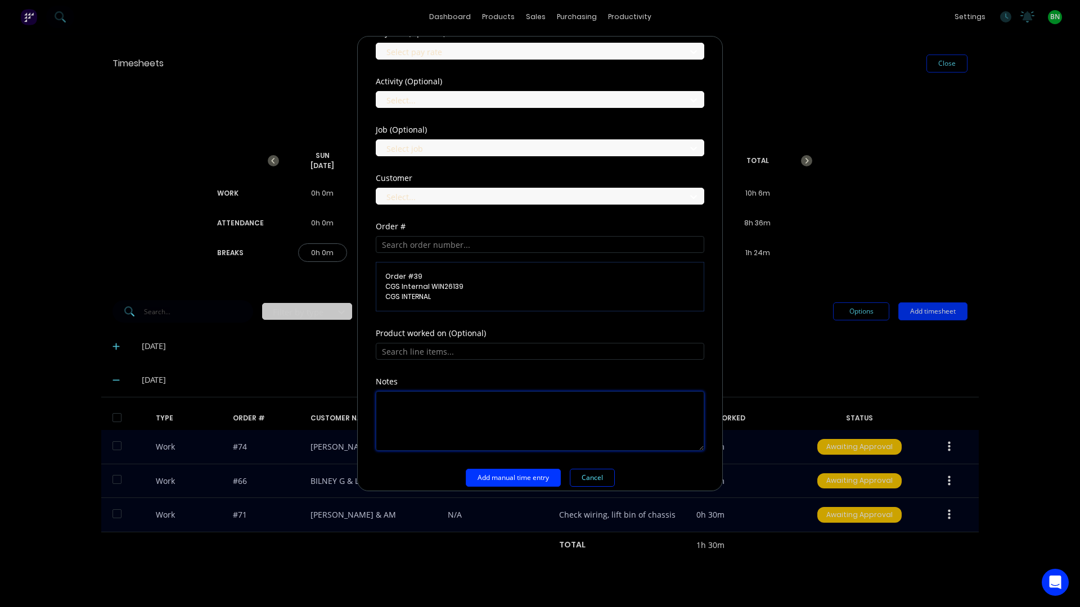
click at [402, 400] on textarea at bounding box center [540, 421] width 328 height 60
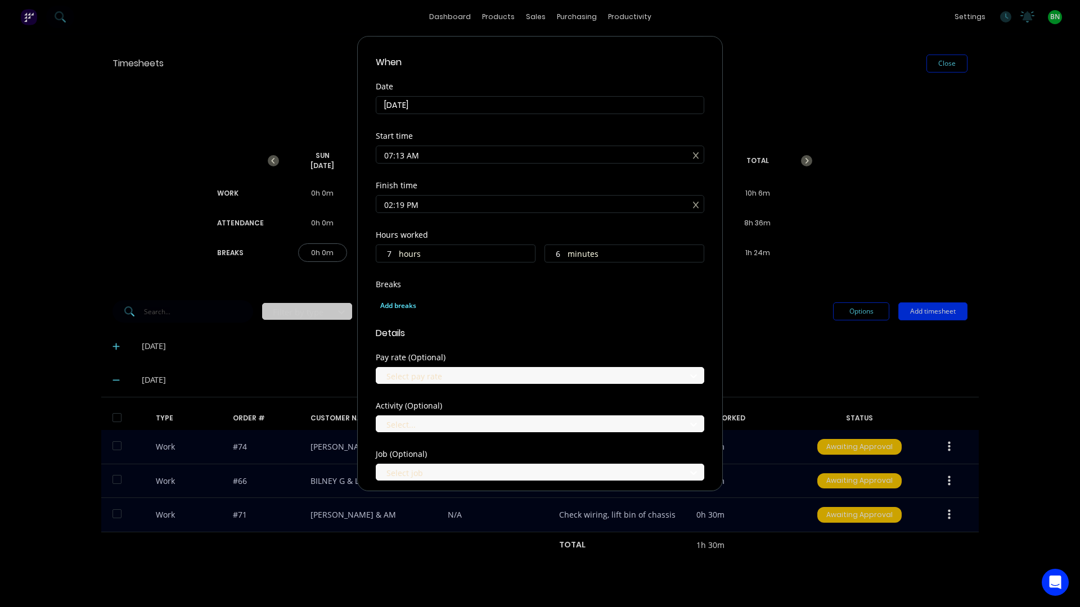
scroll to position [56, 0]
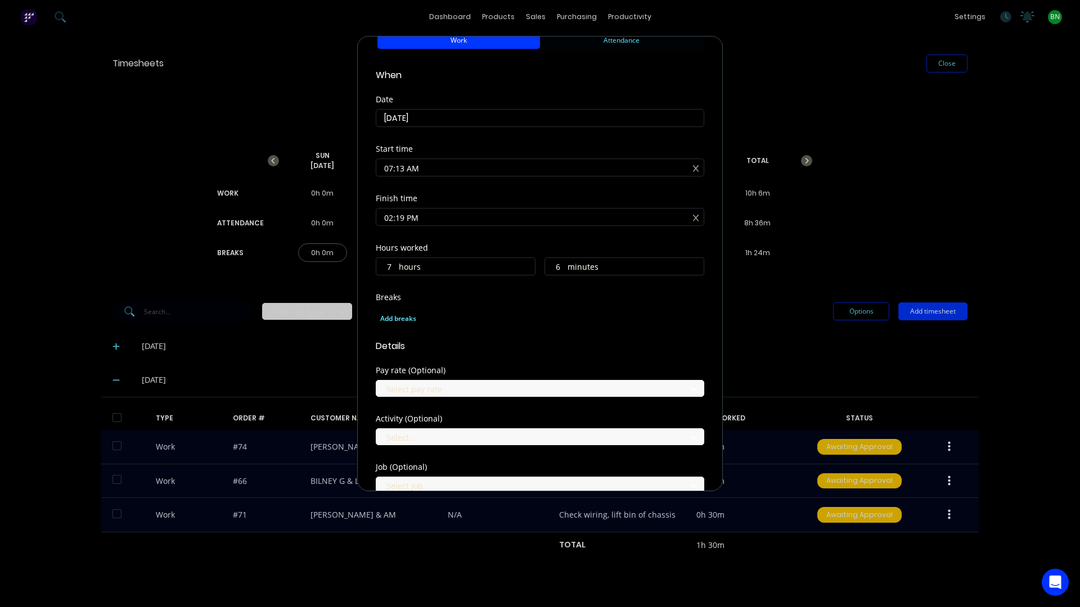
type textarea "office, emails to customers, research tacho's"
click at [389, 270] on input "7" at bounding box center [386, 266] width 20 height 17
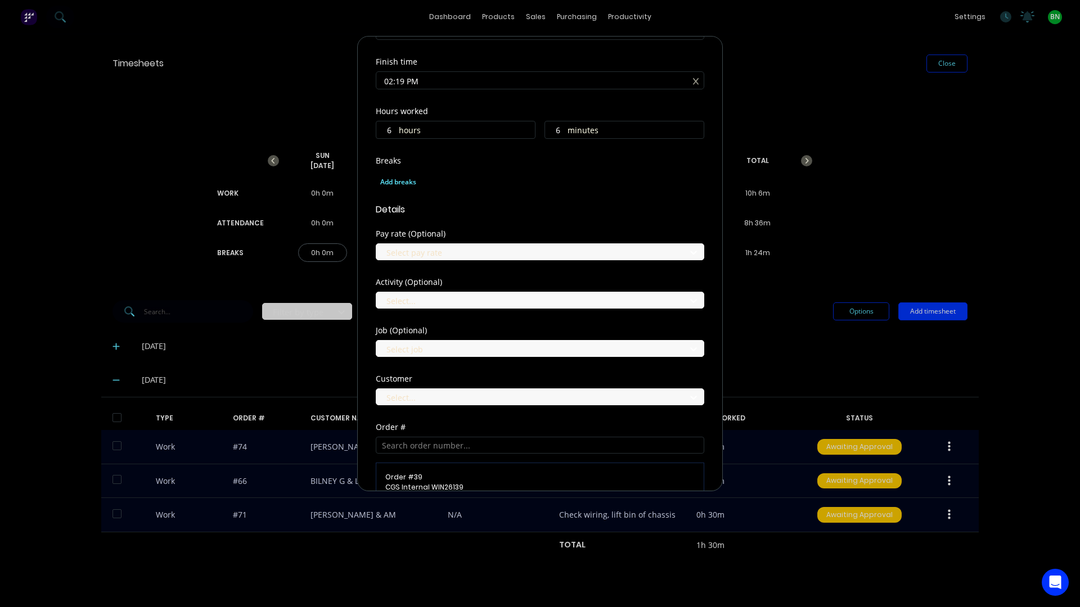
scroll to position [394, 0]
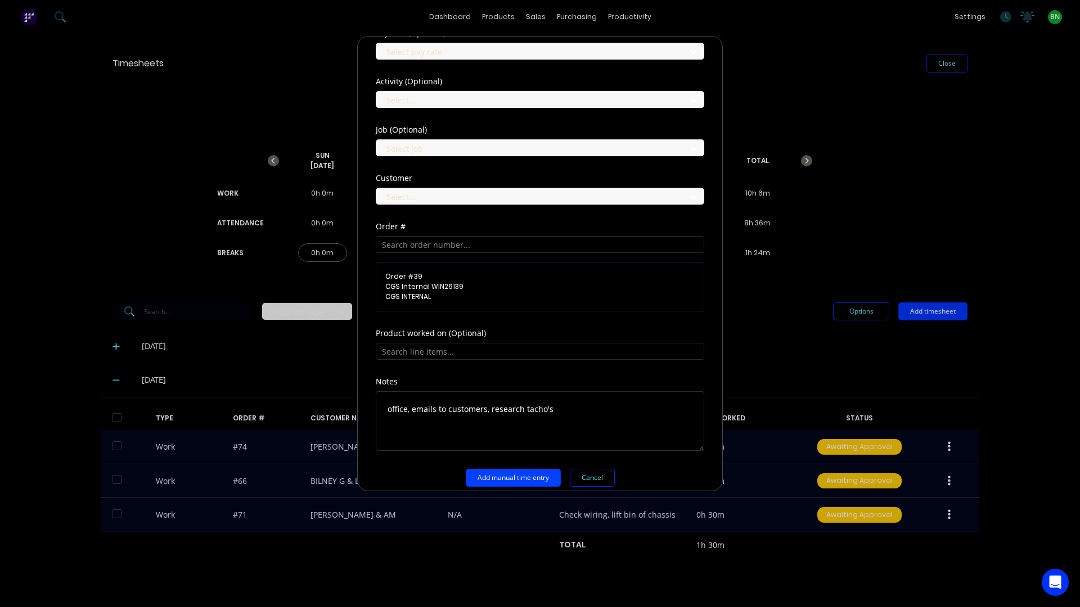
type input "6"
type input "01:19 PM"
click at [521, 478] on button "Add manual time entry" at bounding box center [513, 478] width 95 height 18
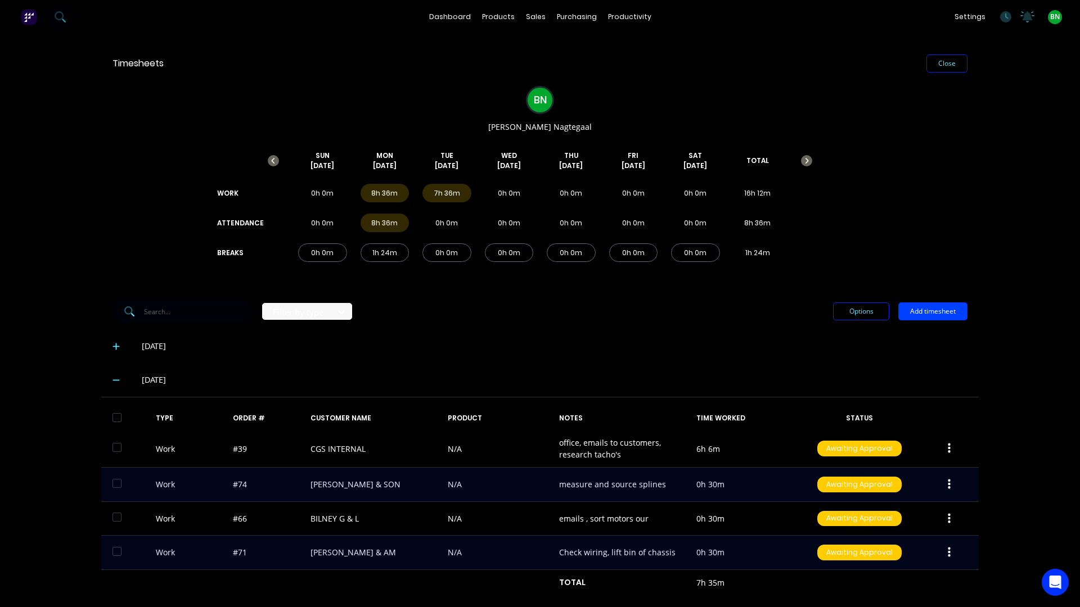
click at [933, 307] on button "Add timesheet" at bounding box center [932, 312] width 69 height 18
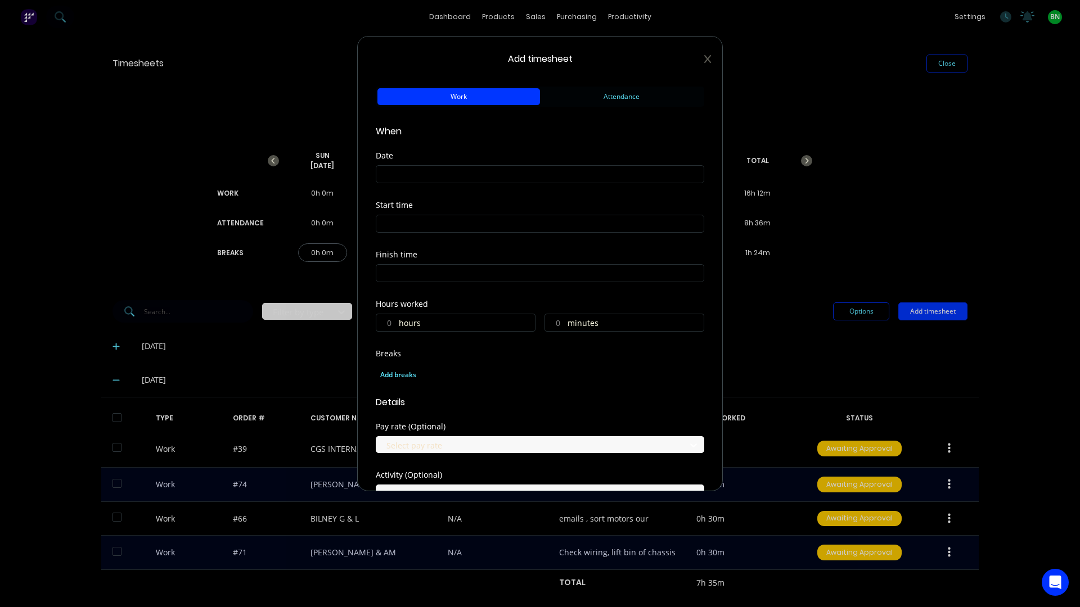
click at [482, 178] on input at bounding box center [539, 174] width 327 height 17
click at [434, 296] on div "23" at bounding box center [436, 296] width 17 height 17
type input "23/09/2025"
click at [426, 319] on label "hours" at bounding box center [467, 324] width 136 height 14
click at [396, 319] on input "hours" at bounding box center [386, 322] width 20 height 17
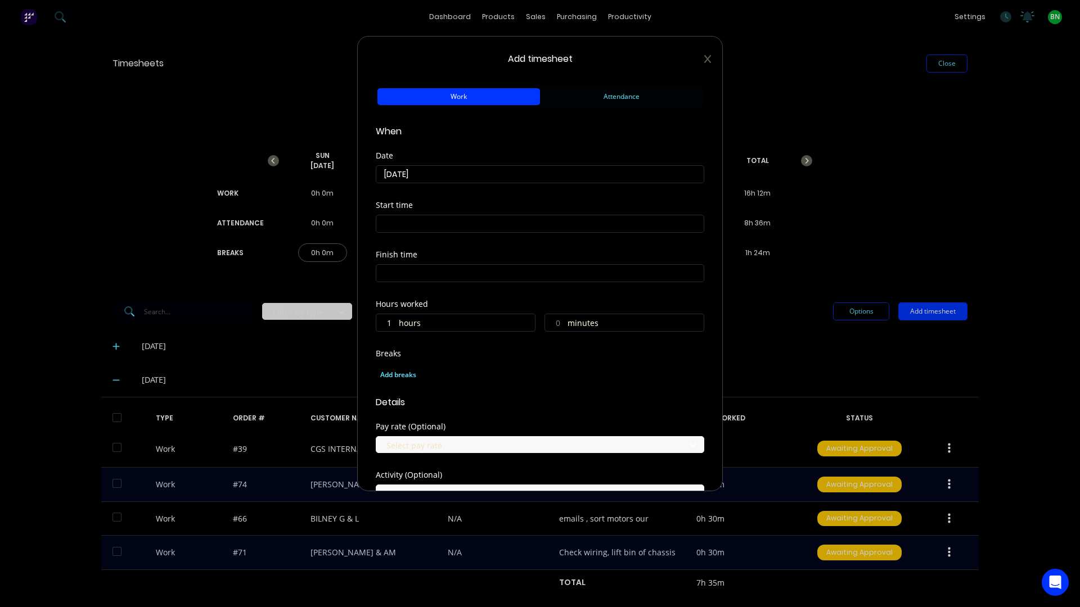
type input "1"
click at [493, 359] on div "Breaks Add breaks" at bounding box center [540, 368] width 328 height 37
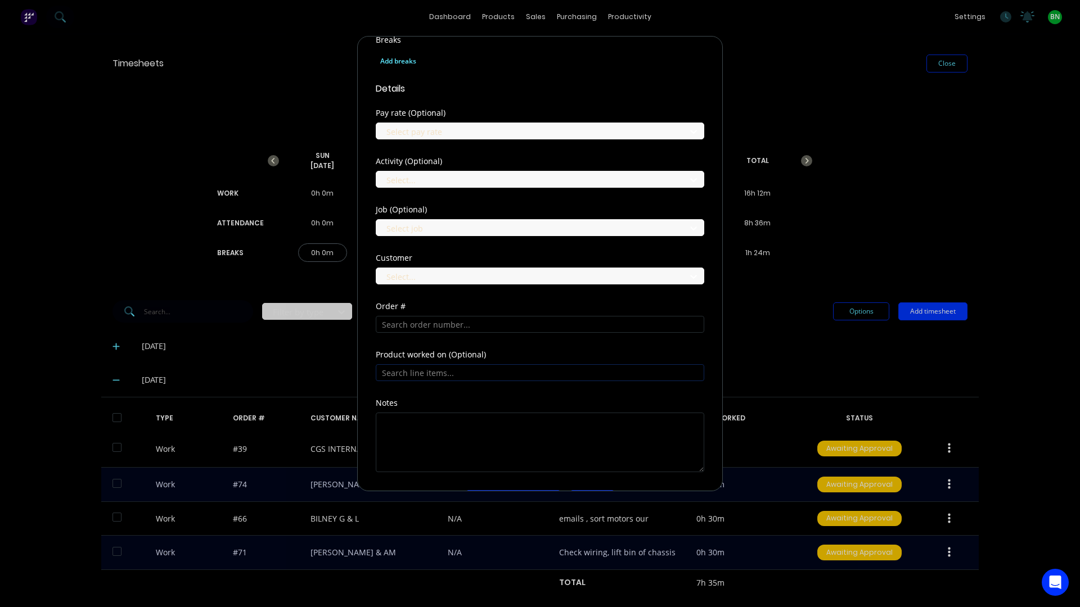
scroll to position [337, 0]
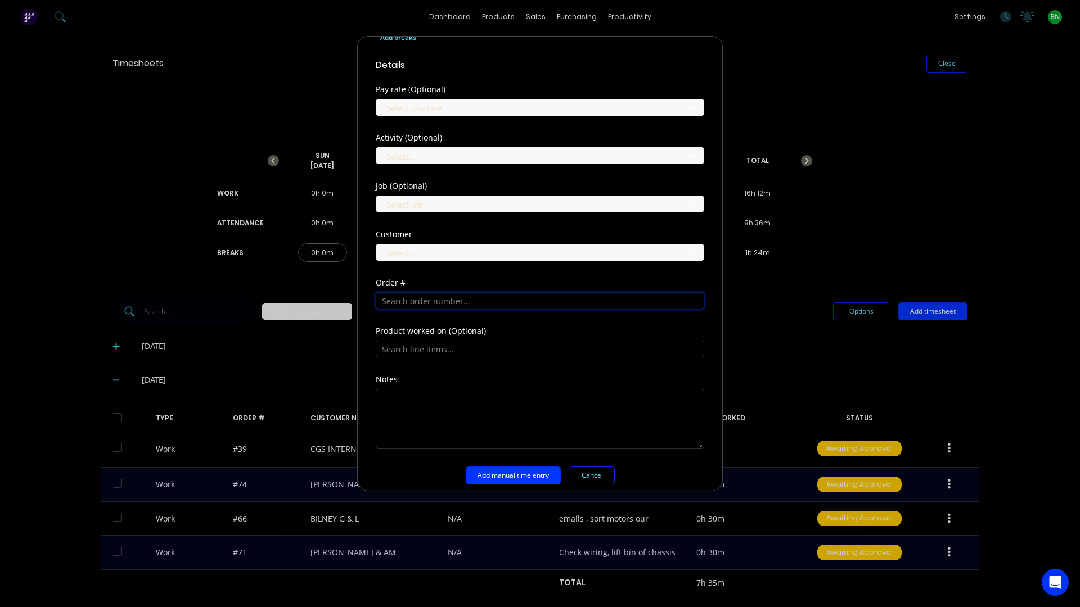
click at [458, 302] on input "text" at bounding box center [540, 300] width 328 height 17
click at [429, 301] on input "text" at bounding box center [540, 300] width 328 height 17
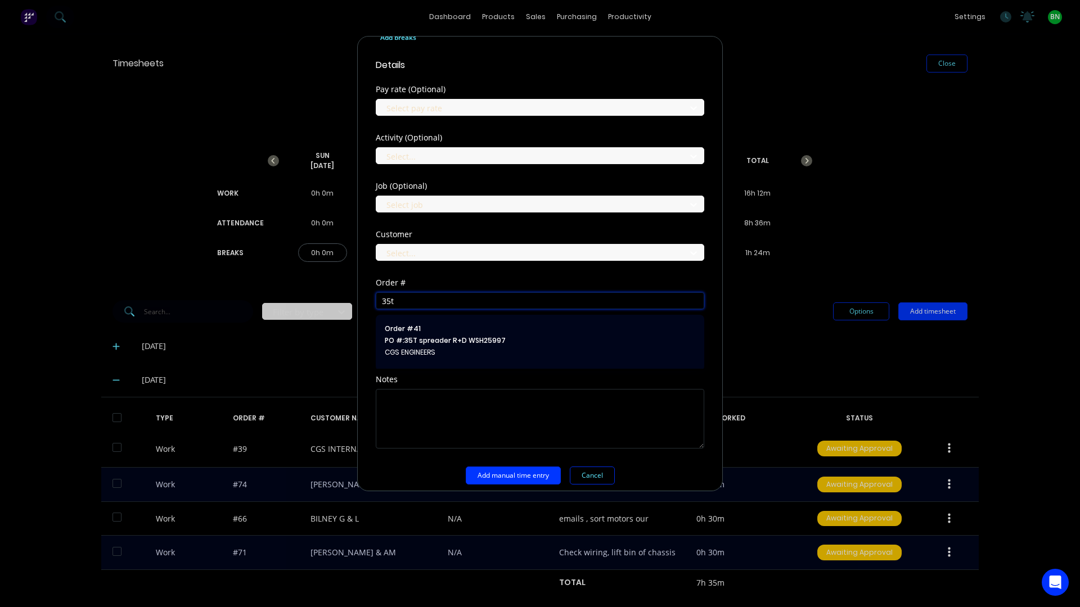
type input "35t"
click at [450, 338] on span "PO #: 35T spreader R+D WSH25997" at bounding box center [540, 341] width 310 height 10
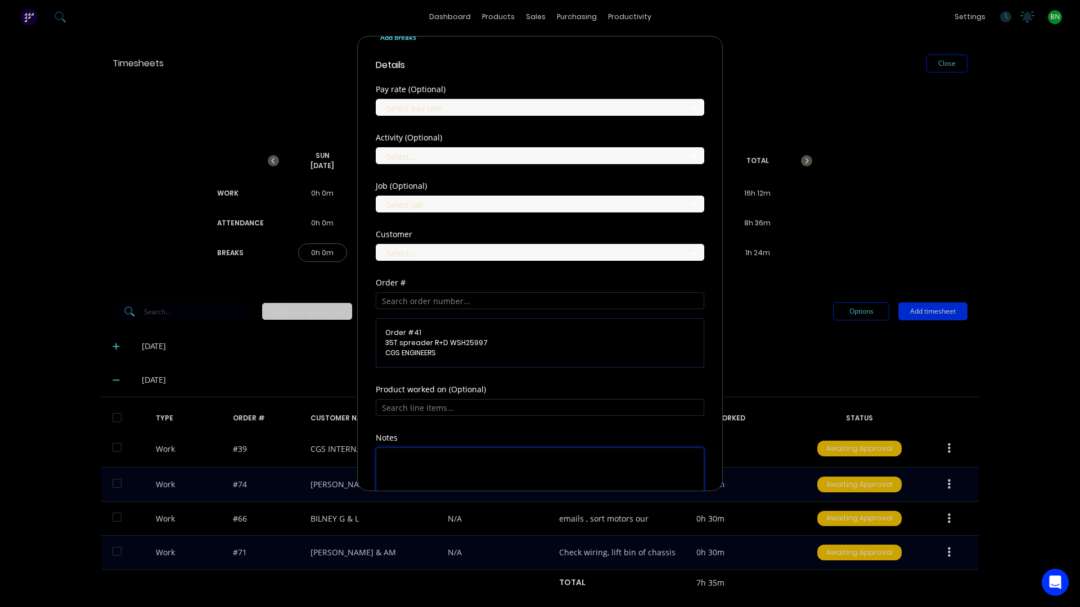
click at [422, 460] on textarea at bounding box center [540, 478] width 328 height 60
click at [524, 471] on textarea "emails to Gavin, Hyd research" at bounding box center [540, 478] width 328 height 60
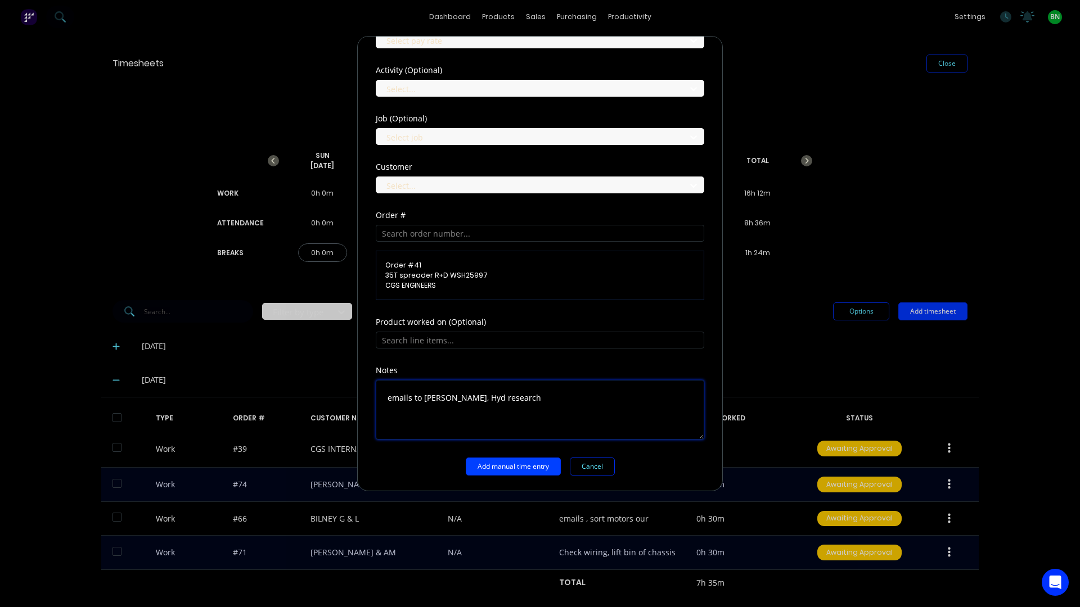
scroll to position [406, 0]
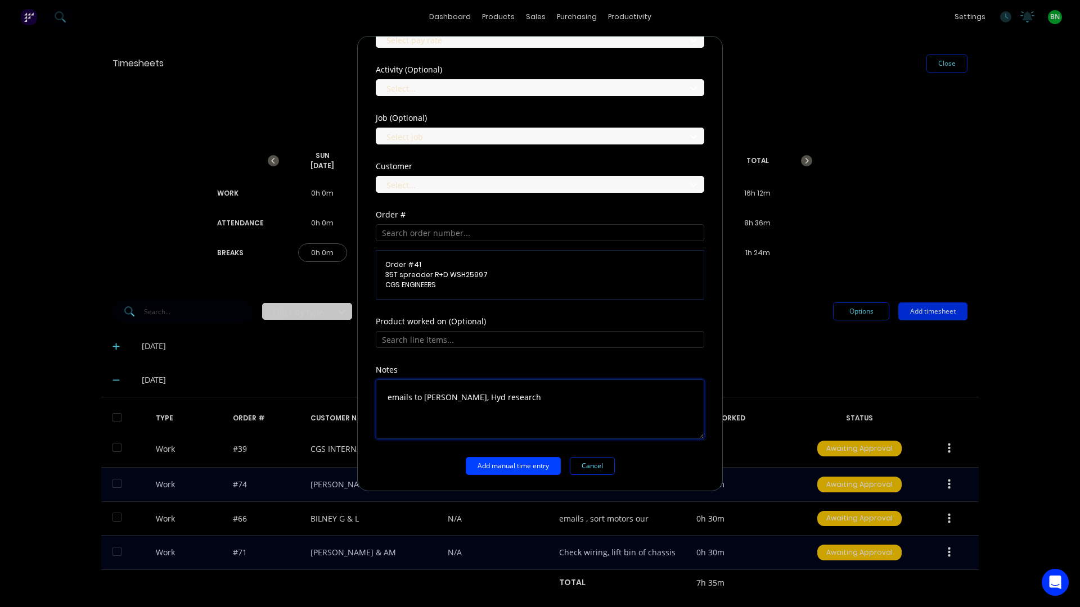
type textarea "emails to Gavin, Hyd research"
click at [515, 466] on button "Add manual time entry" at bounding box center [513, 466] width 95 height 18
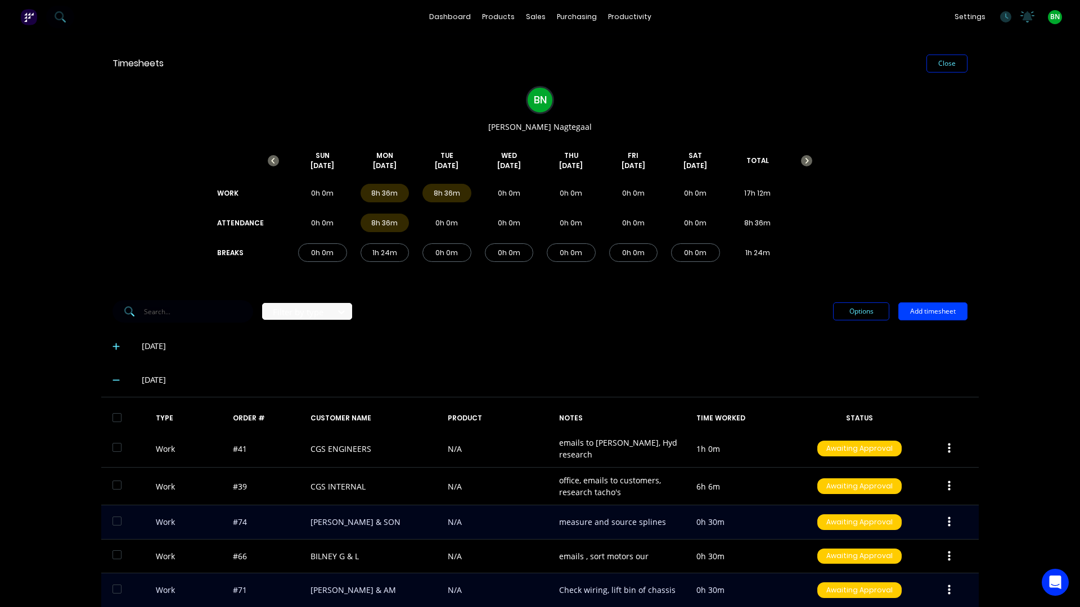
click at [918, 316] on button "Add timesheet" at bounding box center [932, 312] width 69 height 18
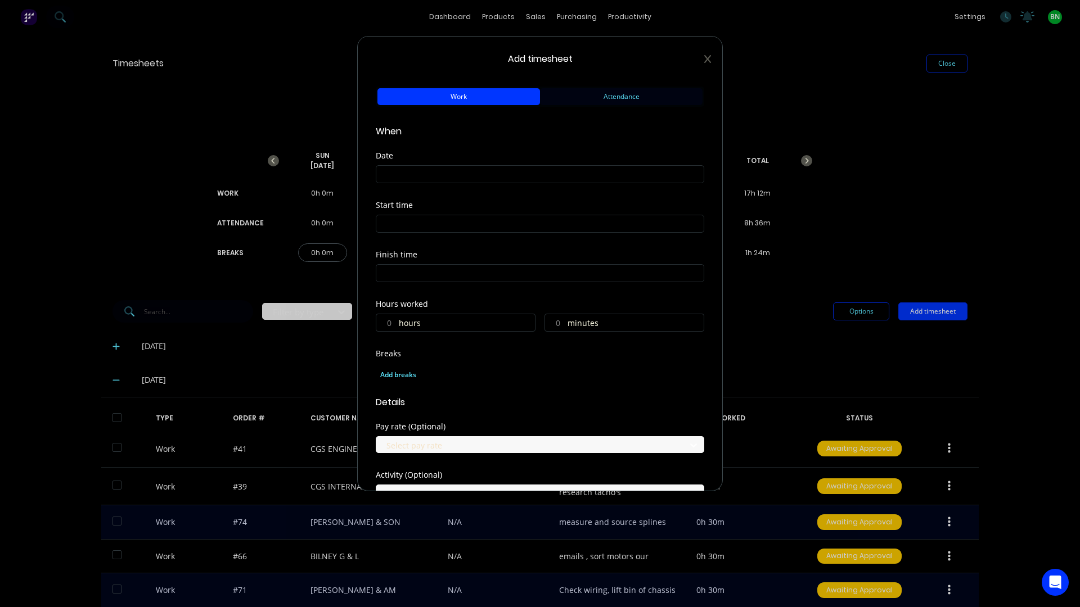
click at [568, 96] on button "Attendance" at bounding box center [621, 96] width 163 height 17
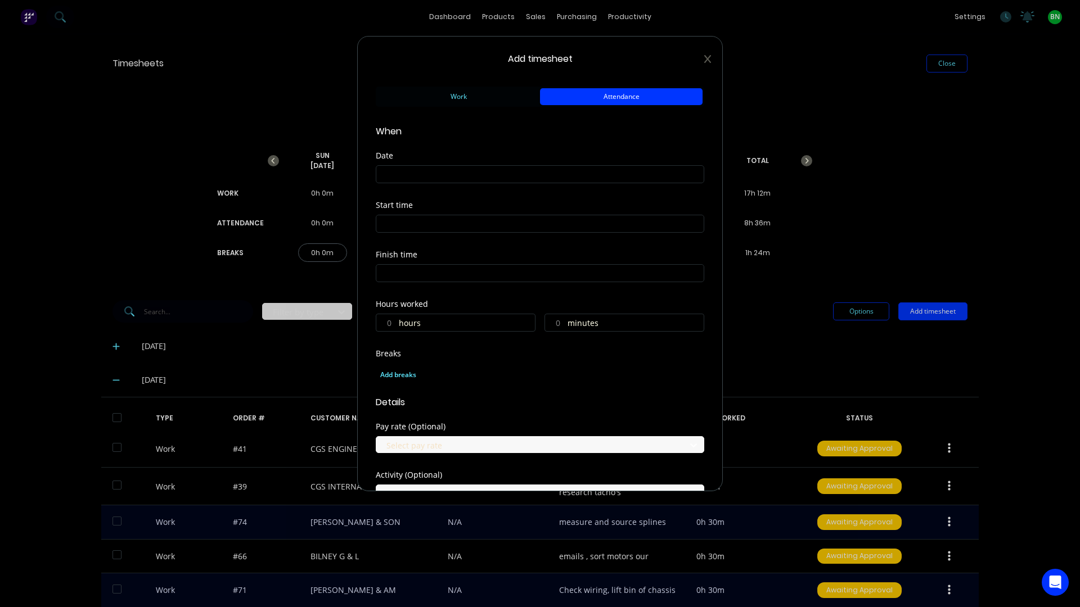
click at [481, 179] on input at bounding box center [539, 174] width 327 height 17
click at [439, 295] on div "23" at bounding box center [436, 296] width 17 height 17
type input "23/09/2025"
click at [427, 222] on input at bounding box center [539, 223] width 327 height 17
drag, startPoint x: 427, startPoint y: 222, endPoint x: 292, endPoint y: 228, distance: 135.1
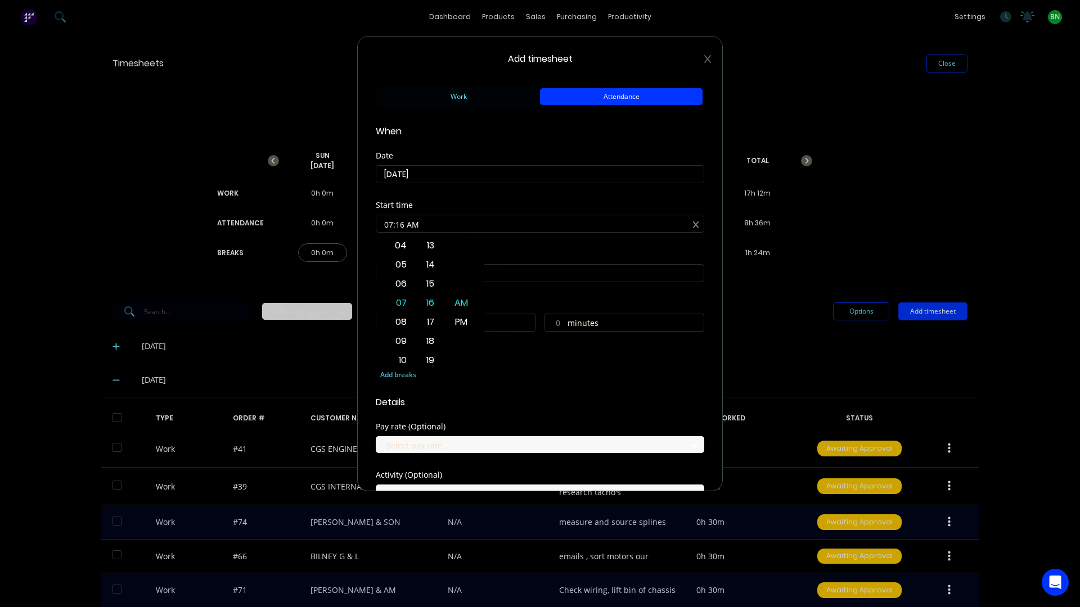
click at [292, 228] on div "Add timesheet Work Attendance When Date 23/09/2025 Start time 07:16 AM Finish t…" at bounding box center [540, 303] width 1080 height 607
type input "07:00 AM"
click at [483, 241] on div "Start time 07:00 AM" at bounding box center [540, 225] width 328 height 49
click at [488, 267] on input at bounding box center [539, 273] width 327 height 17
type input "07:16 AM"
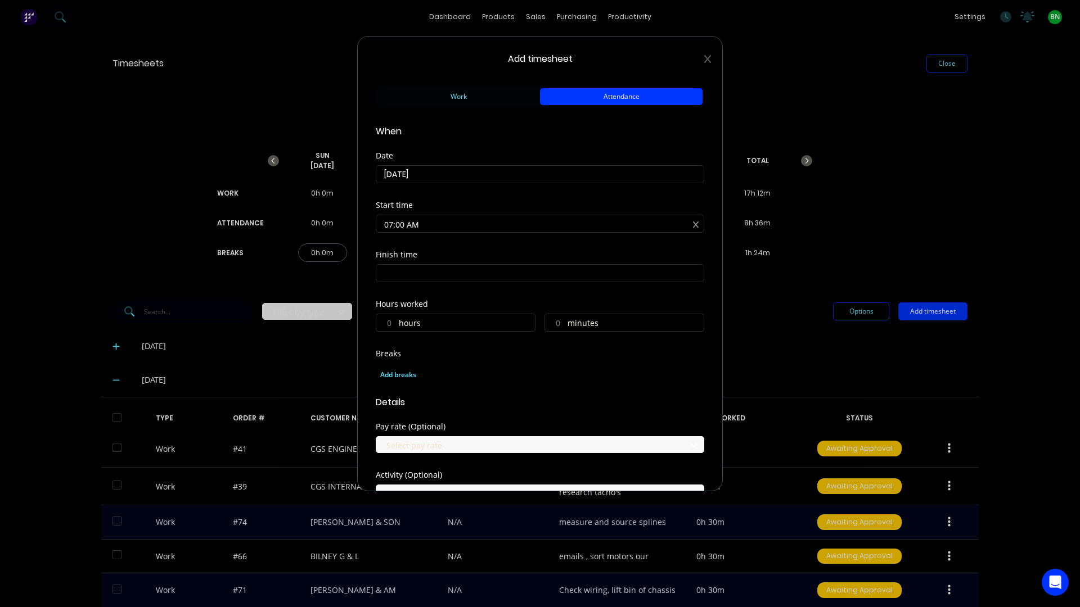
type input "0"
type input "16"
click at [485, 274] on input "07:16 AM5" at bounding box center [539, 273] width 327 height 17
drag, startPoint x: 485, startPoint y: 274, endPoint x: 293, endPoint y: 275, distance: 192.4
click at [293, 275] on div "Add timesheet Work Attendance When Date 23/09/2025 Start time 07:00 AM Finish t…" at bounding box center [540, 303] width 1080 height 607
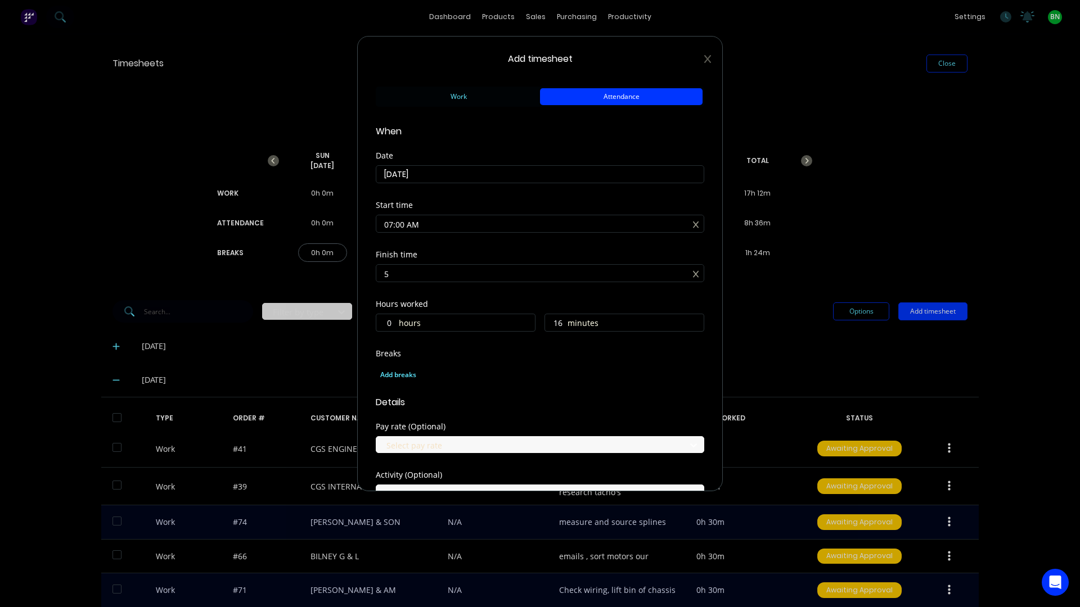
click at [474, 278] on input "5" at bounding box center [539, 273] width 327 height 17
type input "05:00 AM"
type input "22"
type input "0"
click at [458, 371] on div "PM" at bounding box center [462, 371] width 28 height 19
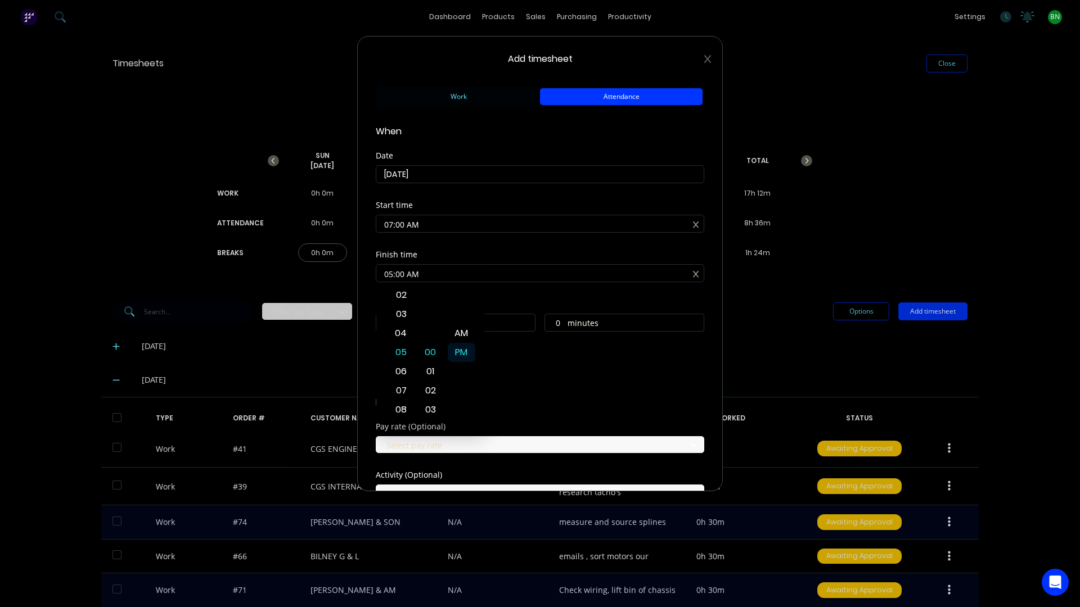
type input "05:00 PM"
type input "10"
click at [536, 364] on div "Add breaks" at bounding box center [540, 375] width 328 height 24
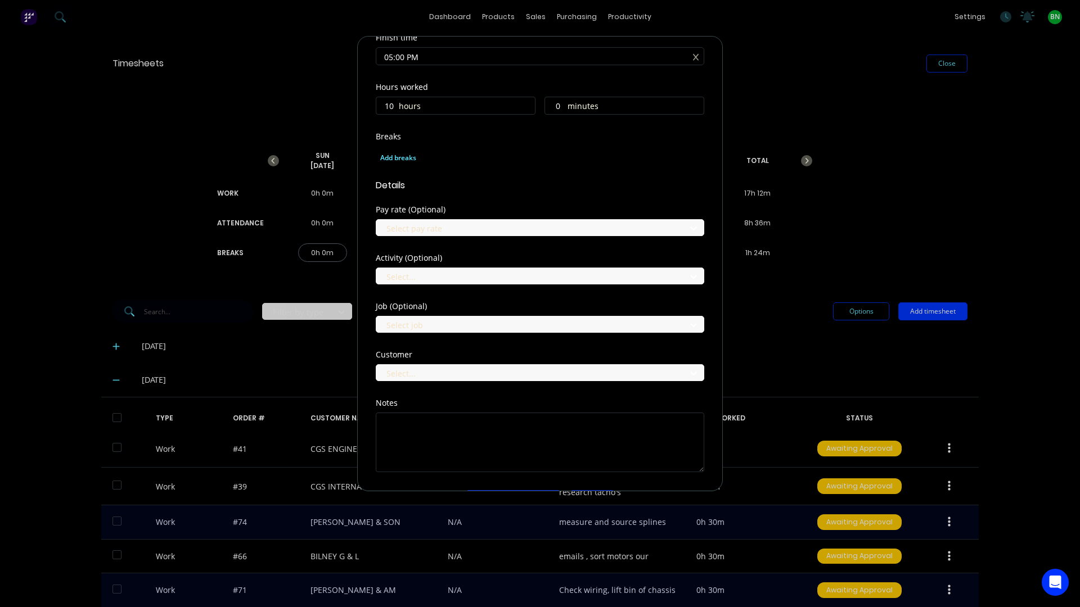
scroll to position [225, 0]
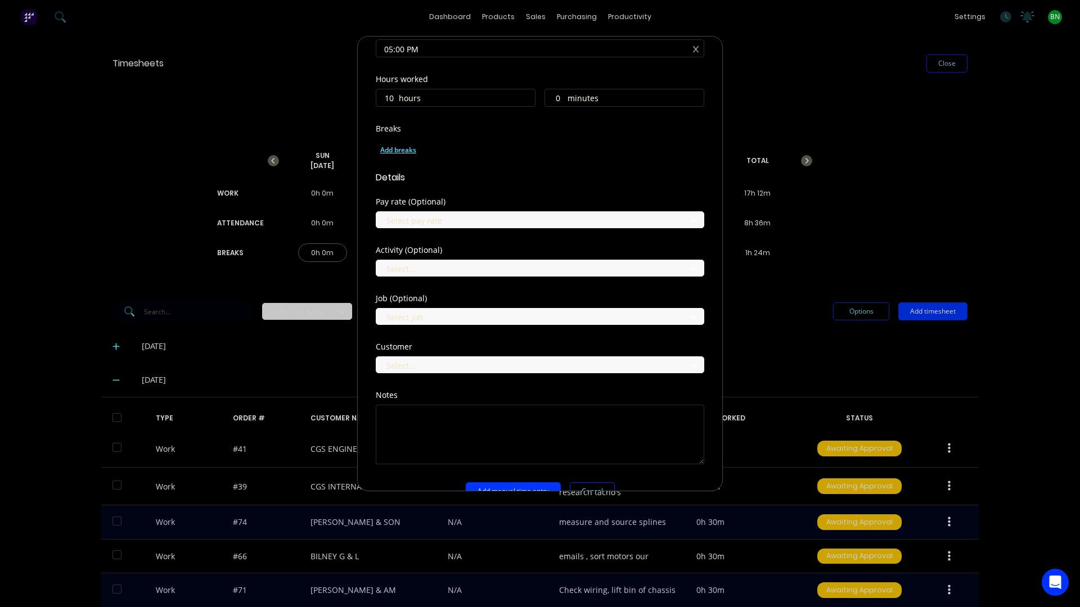
click at [391, 154] on div "Add breaks" at bounding box center [539, 150] width 319 height 15
click at [227, 219] on div at bounding box center [229, 219] width 22 height 22
click at [226, 259] on div at bounding box center [229, 259] width 22 height 22
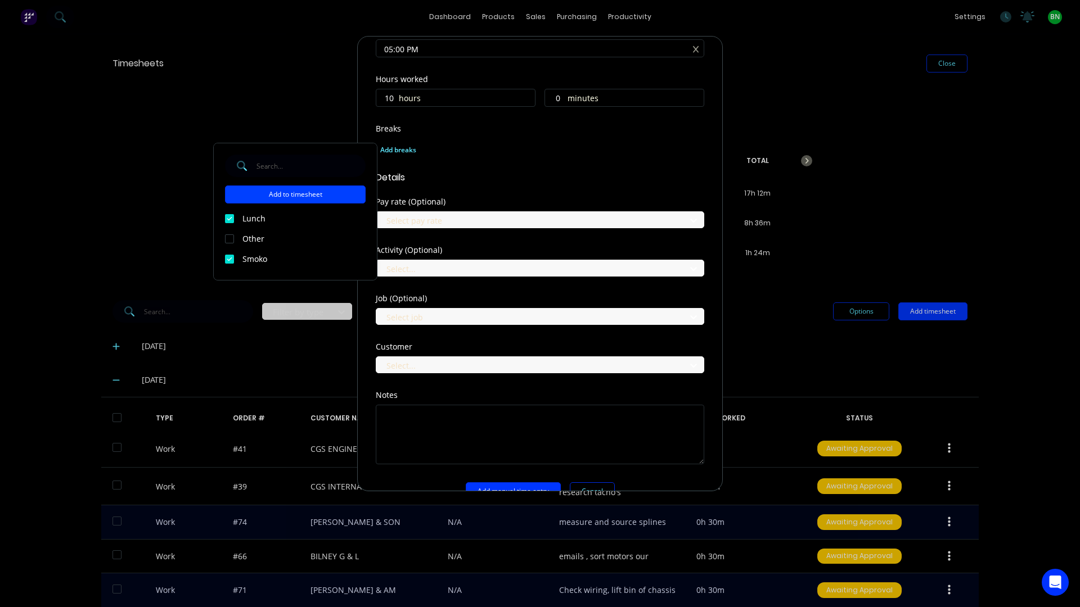
click at [304, 195] on button "Add to timesheet" at bounding box center [295, 195] width 141 height 18
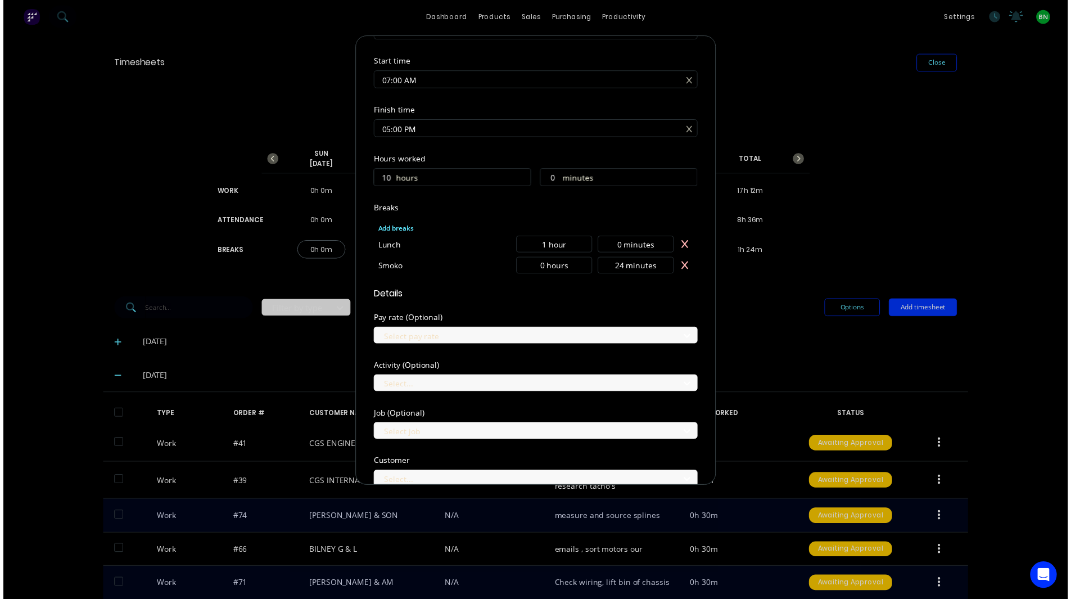
scroll to position [289, 0]
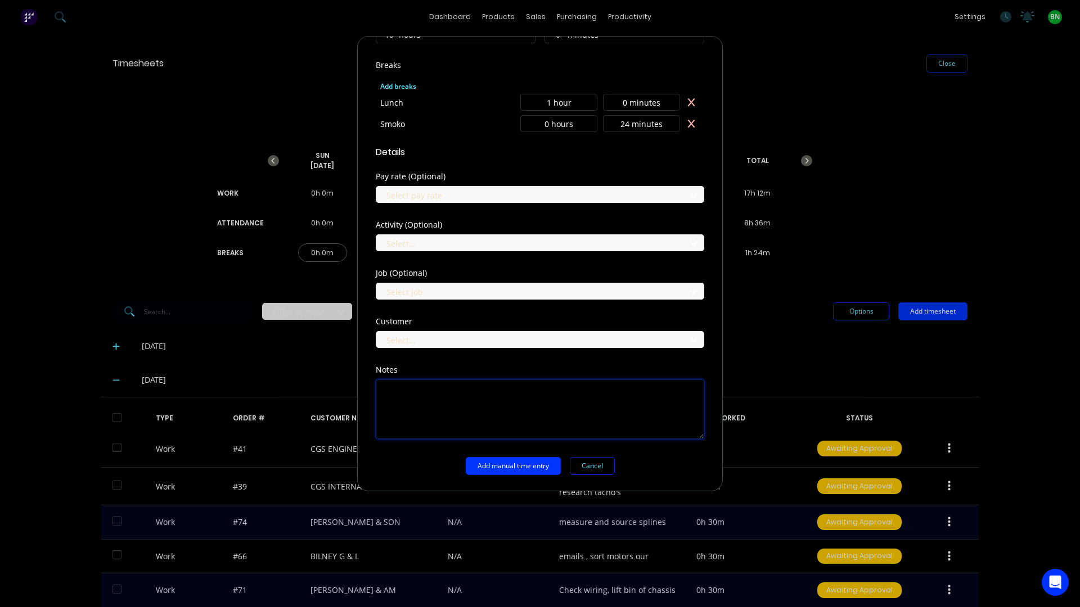
click at [458, 399] on textarea at bounding box center [540, 410] width 328 height 60
click at [515, 465] on button "Add manual time entry" at bounding box center [513, 466] width 95 height 18
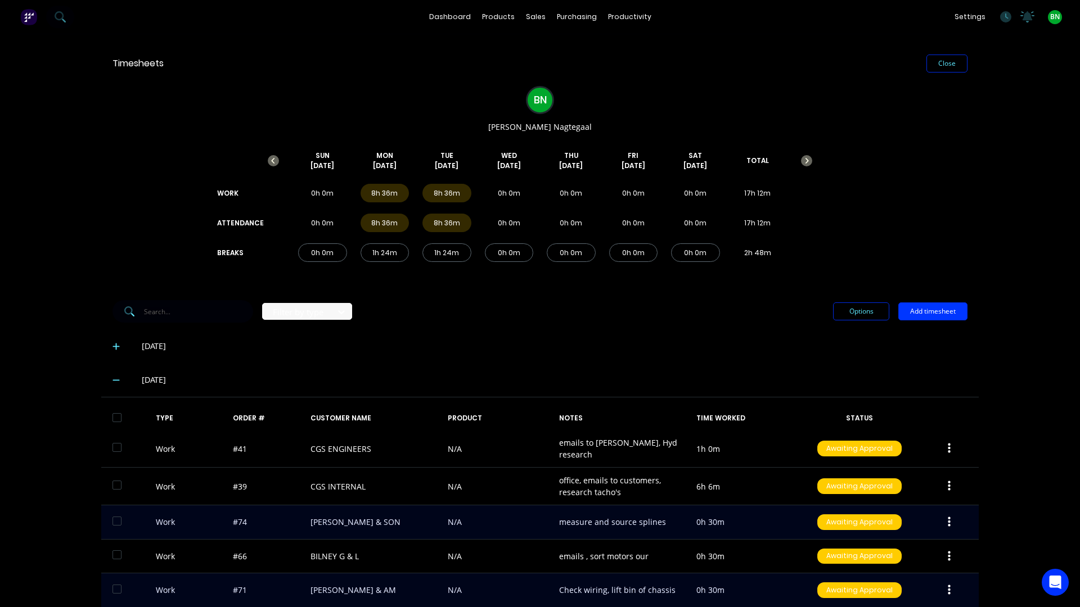
click at [513, 331] on div "22/09/25" at bounding box center [539, 347] width 877 height 34
click at [648, 121] on div "Timesheets" at bounding box center [649, 122] width 42 height 10
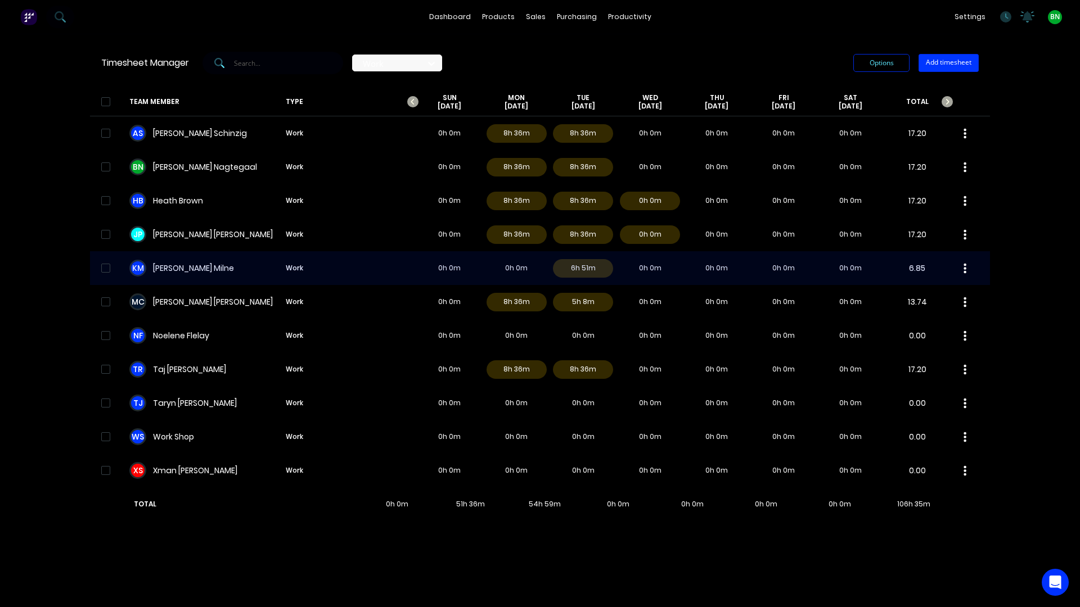
click at [569, 273] on div "K M Kim Milne Work 0h 0m 0h 0m 6h 51m 0h 0m 0h 0m 0h 0m 0h 0m 6.85" at bounding box center [540, 268] width 900 height 34
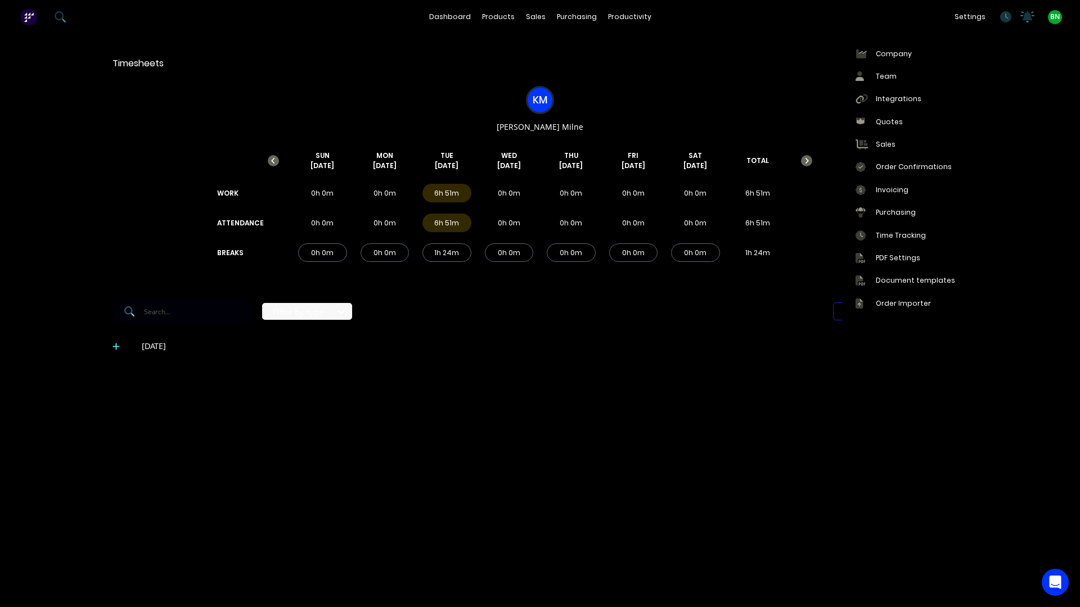
click at [786, 79] on div "K M Kim Milne SUN Sep 21st MON Sep 22nd TUE Sep 23rd WED Sep 24th THU Sep 25th …" at bounding box center [539, 179] width 877 height 201
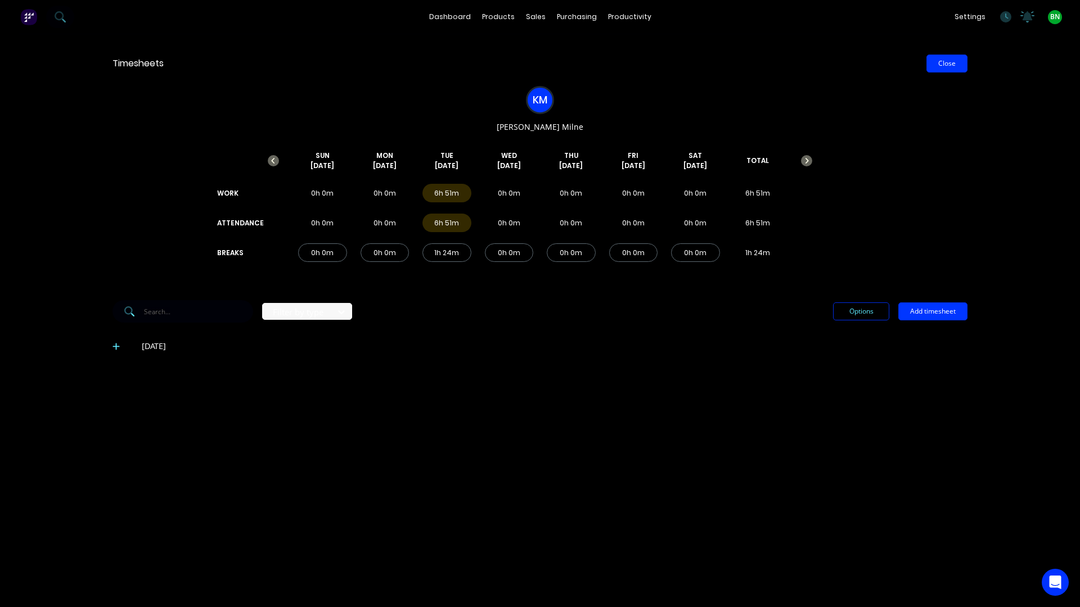
click at [946, 55] on button "Close" at bounding box center [946, 64] width 41 height 18
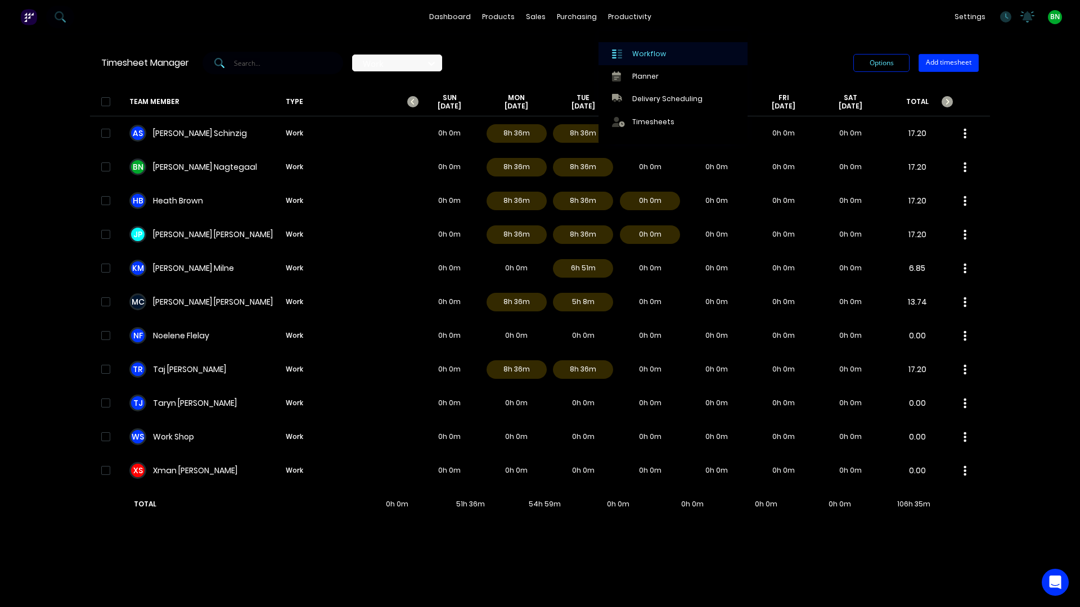
click at [639, 56] on div "Workflow" at bounding box center [649, 54] width 34 height 10
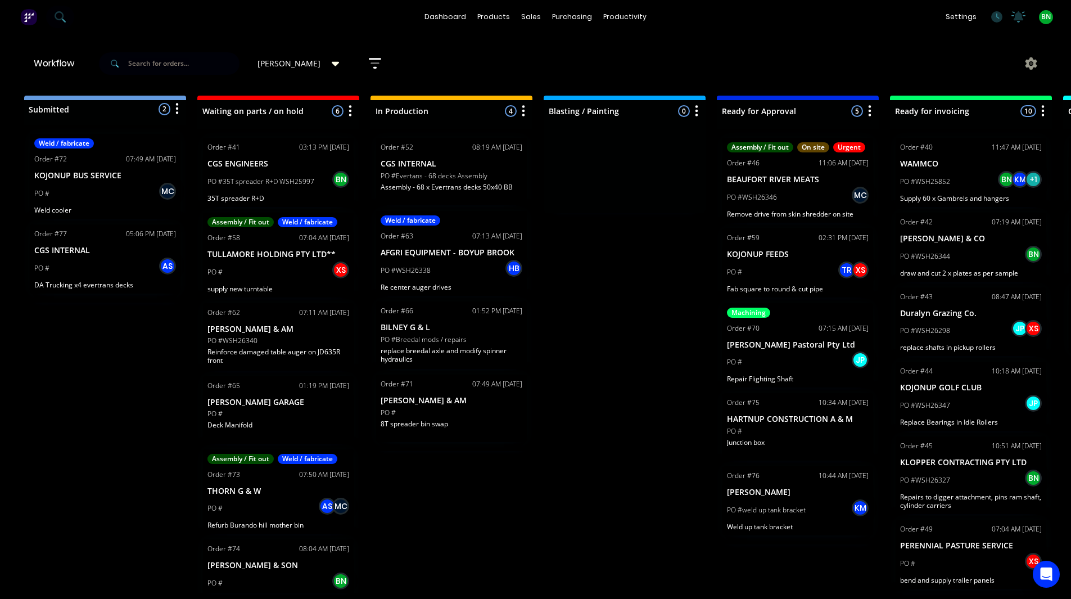
click at [79, 270] on div "PO # AS" at bounding box center [105, 268] width 142 height 21
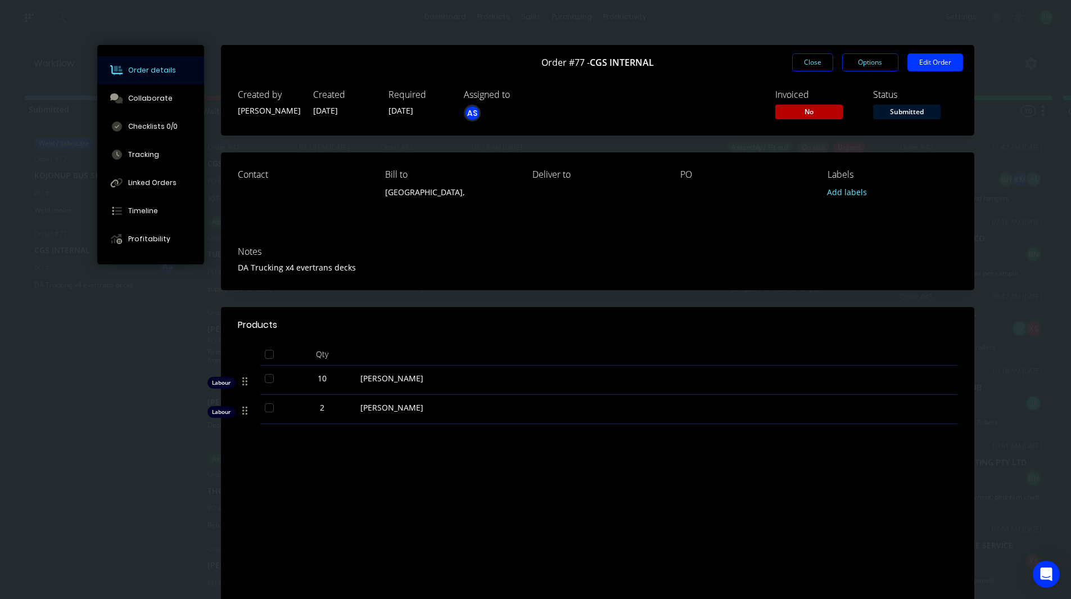
click at [796, 60] on button "Close" at bounding box center [812, 62] width 41 height 18
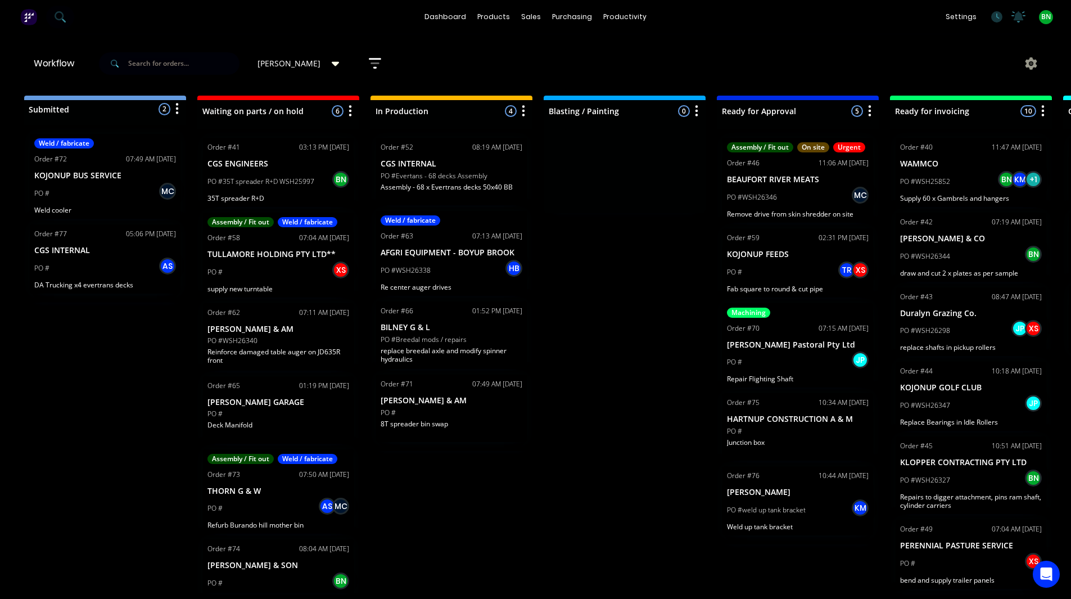
click at [791, 353] on div "PO # JP" at bounding box center [798, 362] width 142 height 21
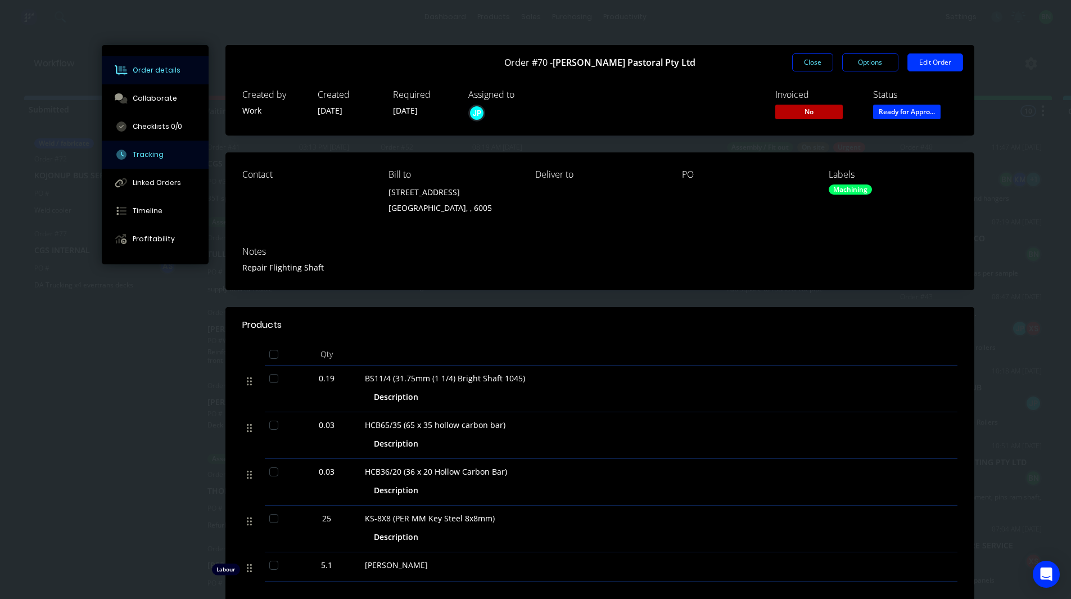
click at [133, 151] on div "Tracking" at bounding box center [148, 155] width 31 height 10
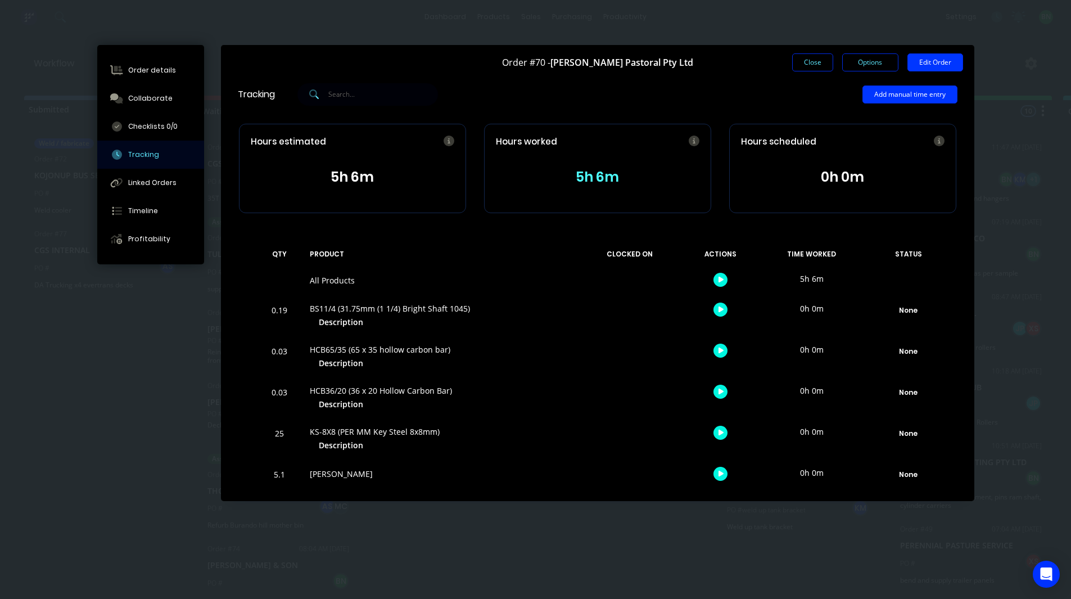
click at [583, 183] on button "5h 6m" at bounding box center [598, 176] width 204 height 21
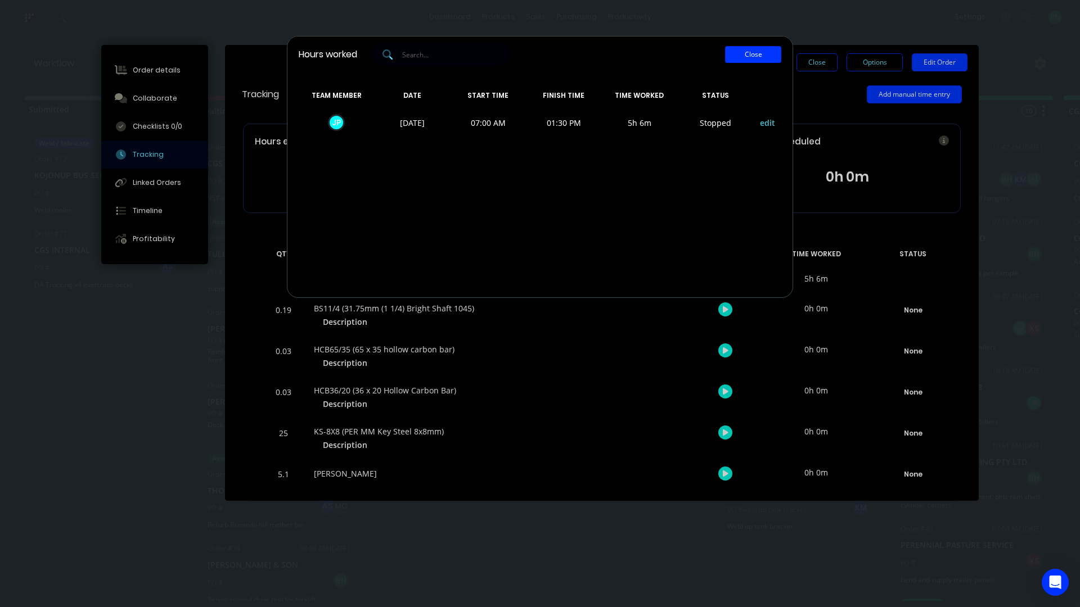
click at [756, 55] on button "Close" at bounding box center [753, 54] width 56 height 17
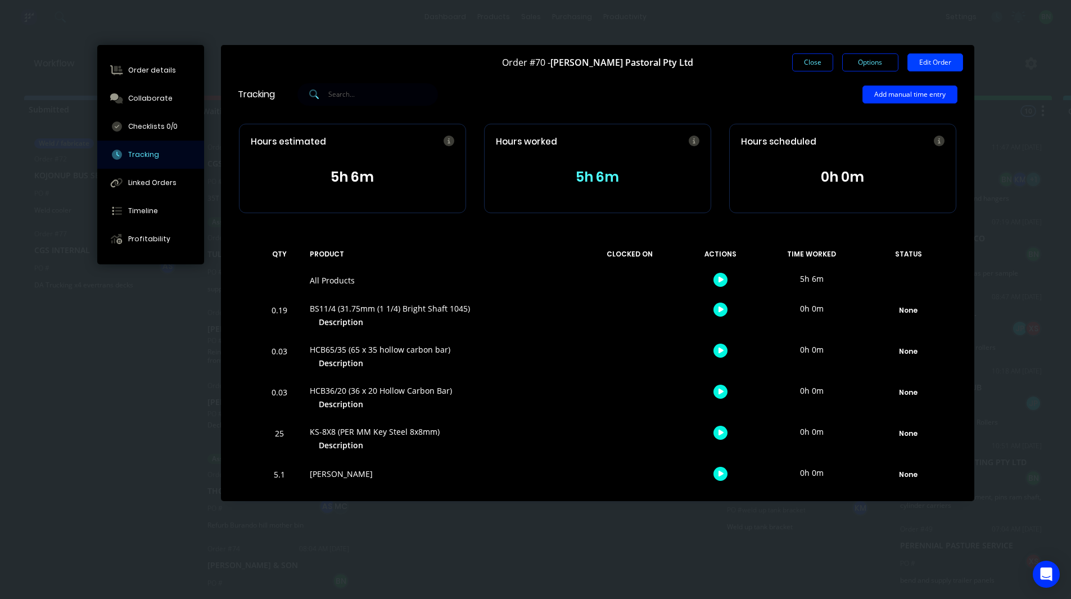
click at [940, 61] on button "Edit Order" at bounding box center [936, 62] width 56 height 18
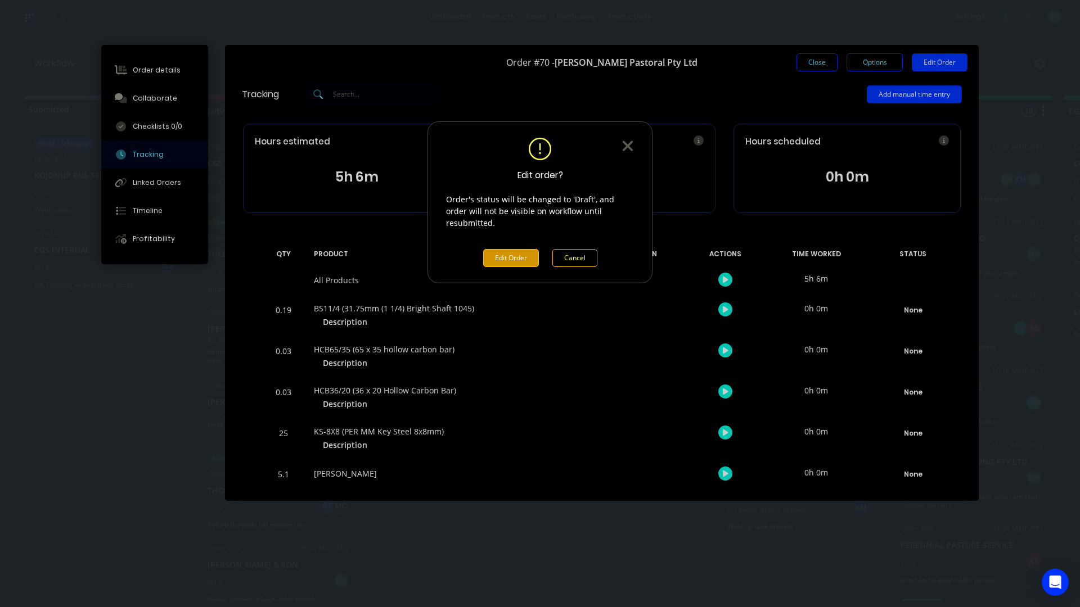
click at [490, 249] on button "Edit Order" at bounding box center [511, 258] width 56 height 18
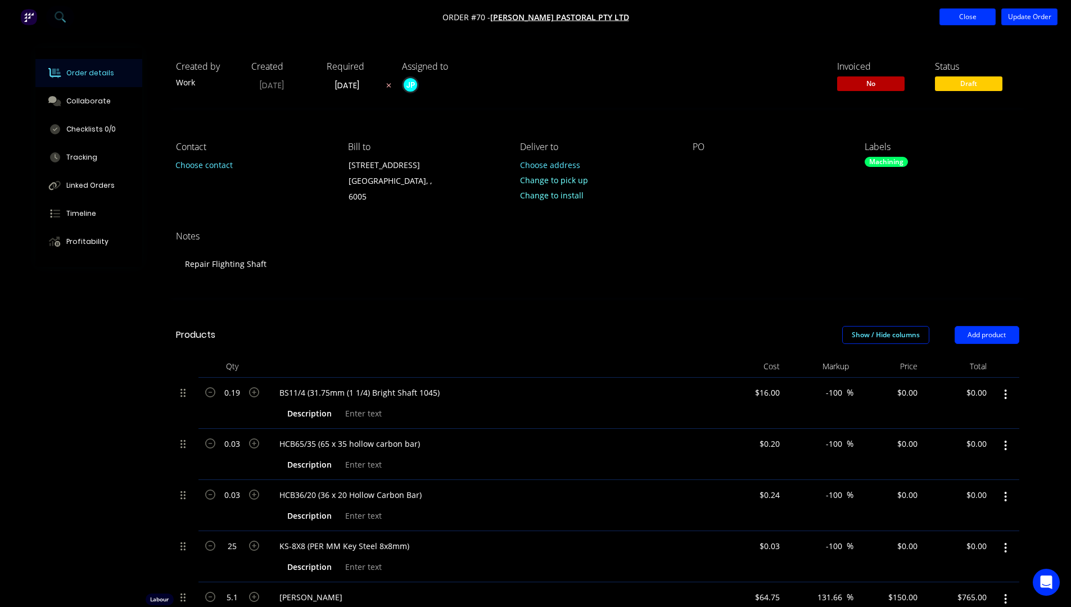
click at [954, 21] on button "Close" at bounding box center [968, 16] width 56 height 17
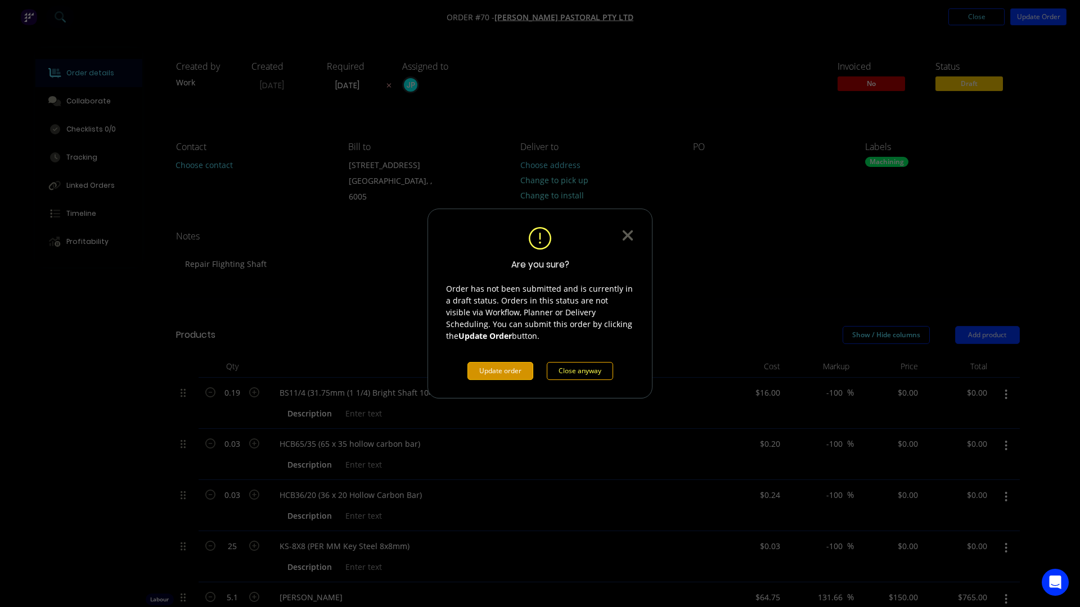
click at [519, 373] on button "Update order" at bounding box center [500, 371] width 66 height 18
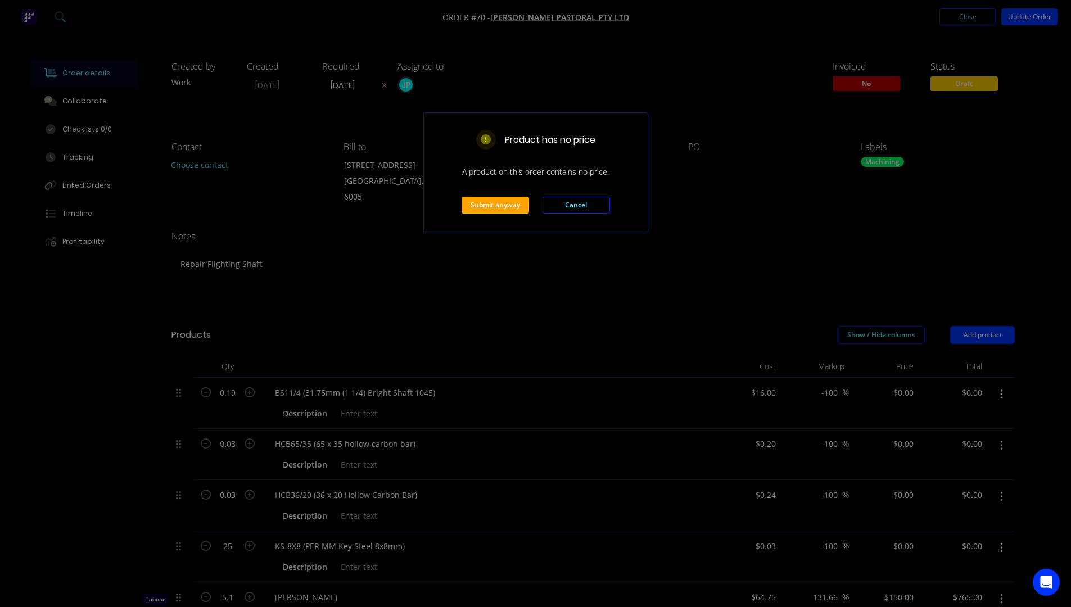
click at [512, 204] on button "Submit anyway" at bounding box center [495, 205] width 67 height 17
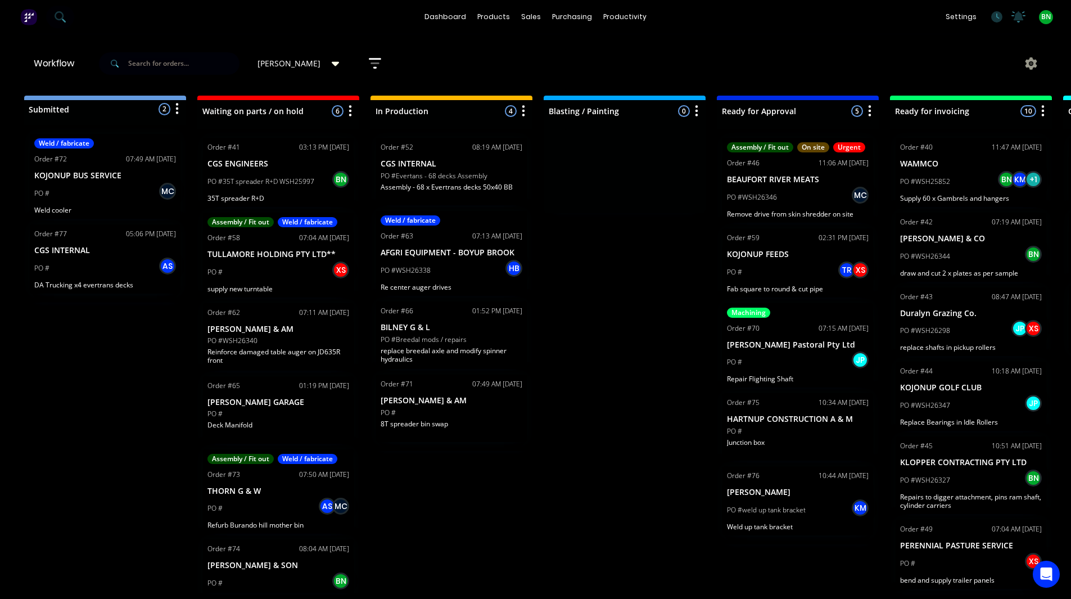
click at [780, 505] on p "PO #weld up tank bracket" at bounding box center [766, 510] width 79 height 10
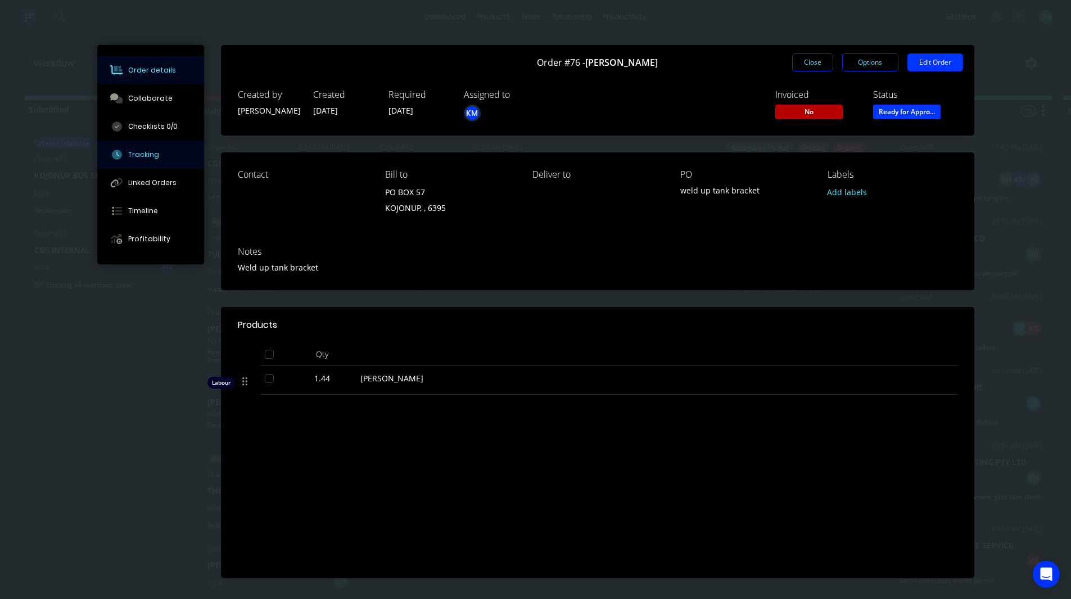
click at [128, 151] on div "Tracking" at bounding box center [143, 155] width 31 height 10
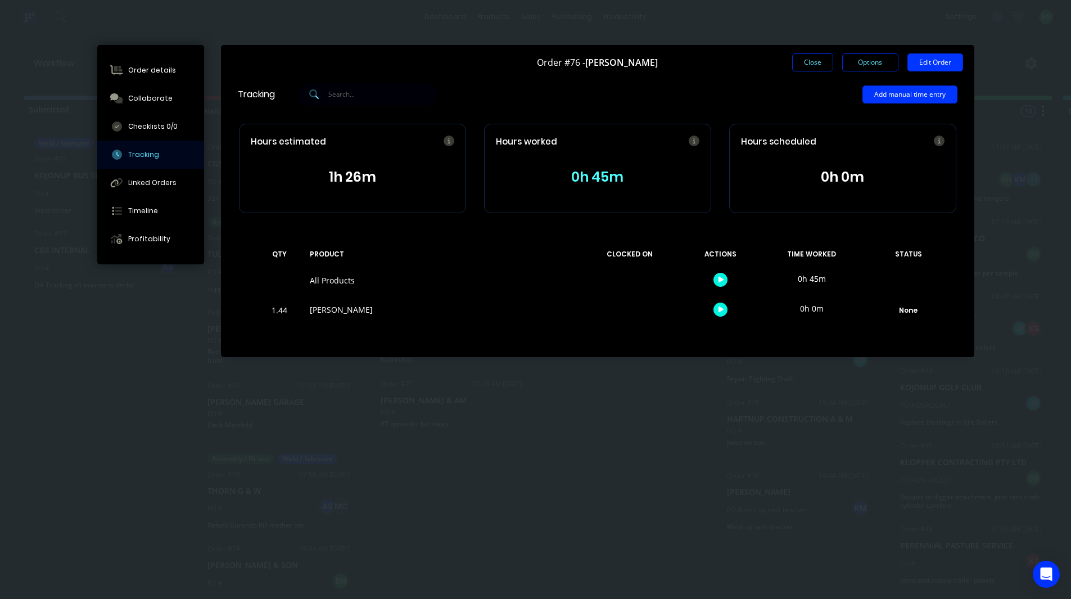
click at [326, 311] on div "Kim Milne" at bounding box center [442, 310] width 264 height 12
drag, startPoint x: 807, startPoint y: 309, endPoint x: 864, endPoint y: 314, distance: 57.1
click at [811, 309] on div "0h 0m" at bounding box center [812, 308] width 84 height 25
click at [903, 312] on div "None" at bounding box center [908, 310] width 81 height 15
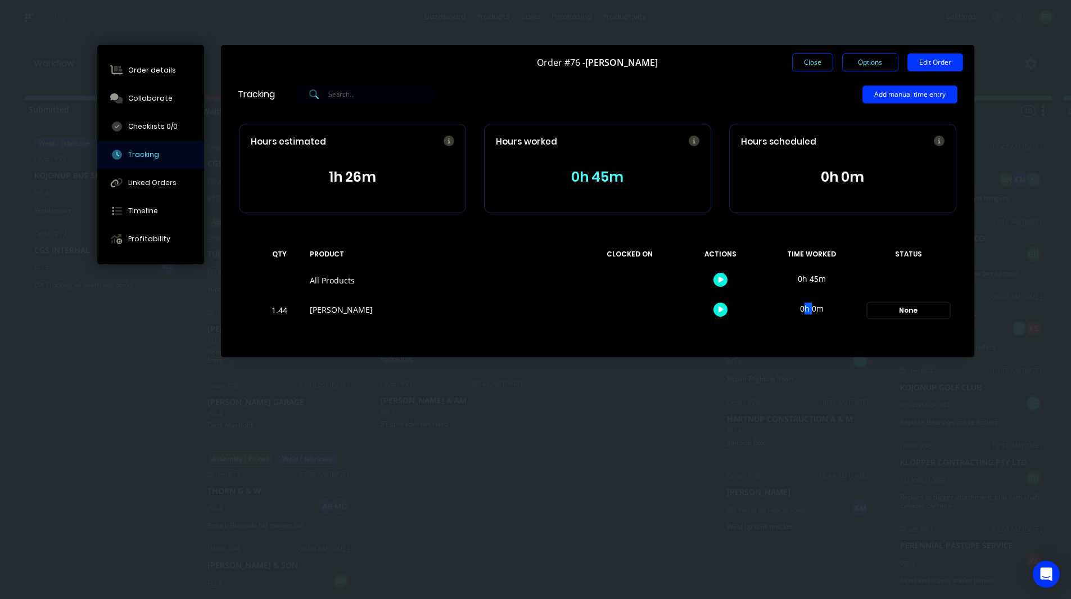
click at [903, 312] on div "None" at bounding box center [908, 310] width 81 height 15
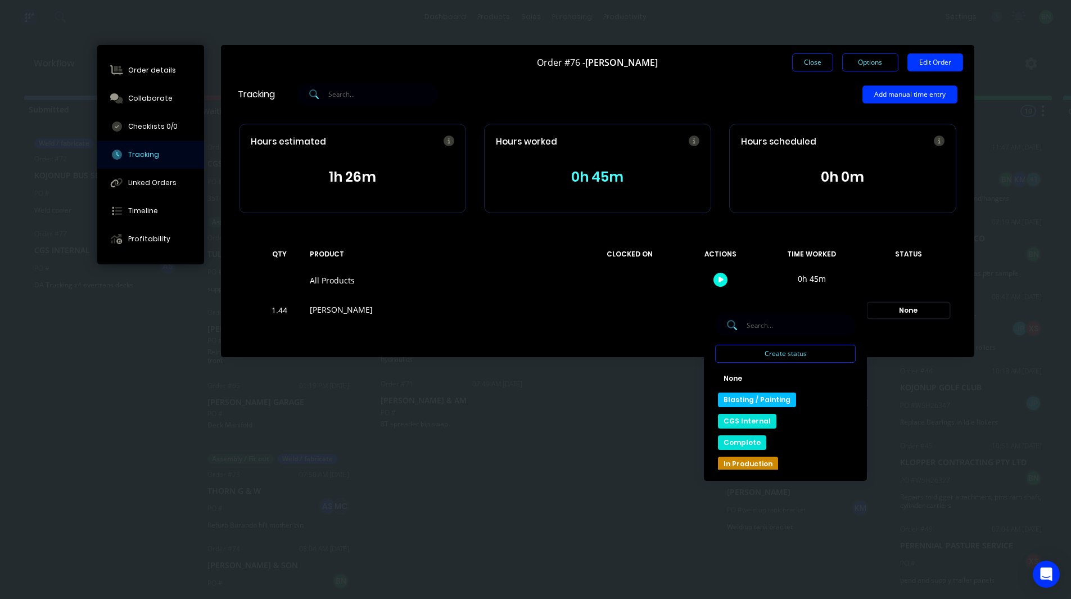
click at [903, 312] on div "None" at bounding box center [908, 310] width 81 height 15
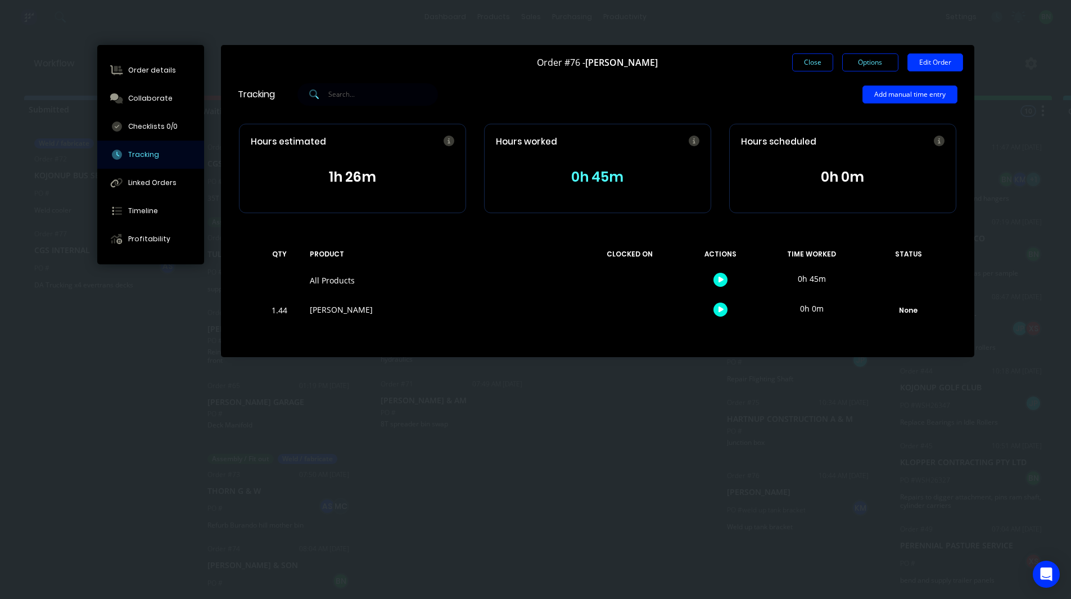
click at [593, 312] on div at bounding box center [630, 310] width 84 height 29
click at [923, 64] on button "Edit Order" at bounding box center [936, 62] width 56 height 18
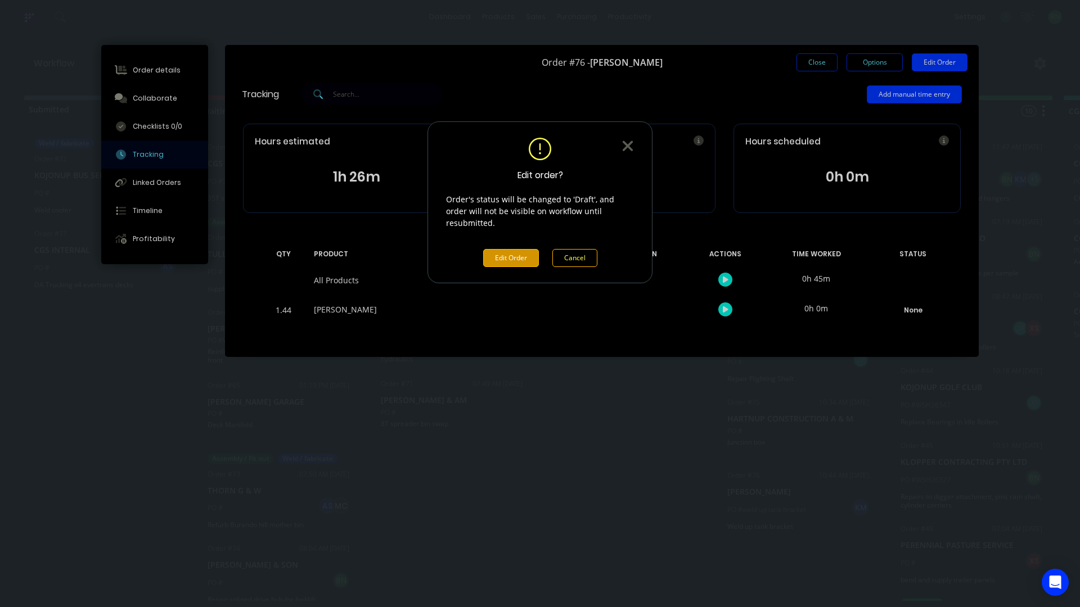
click at [493, 249] on button "Edit Order" at bounding box center [511, 258] width 56 height 18
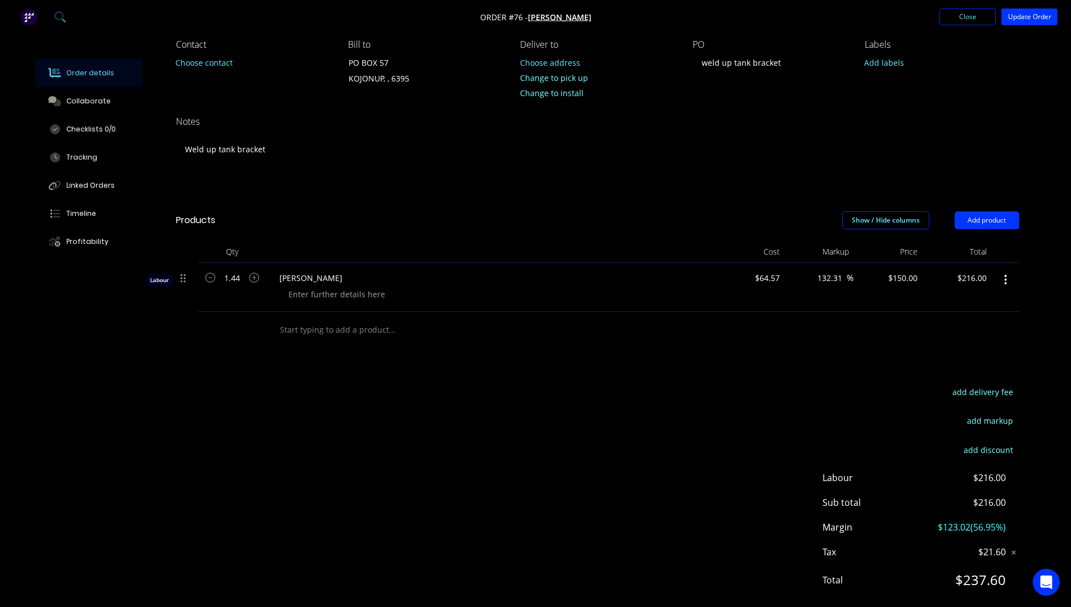
scroll to position [112, 0]
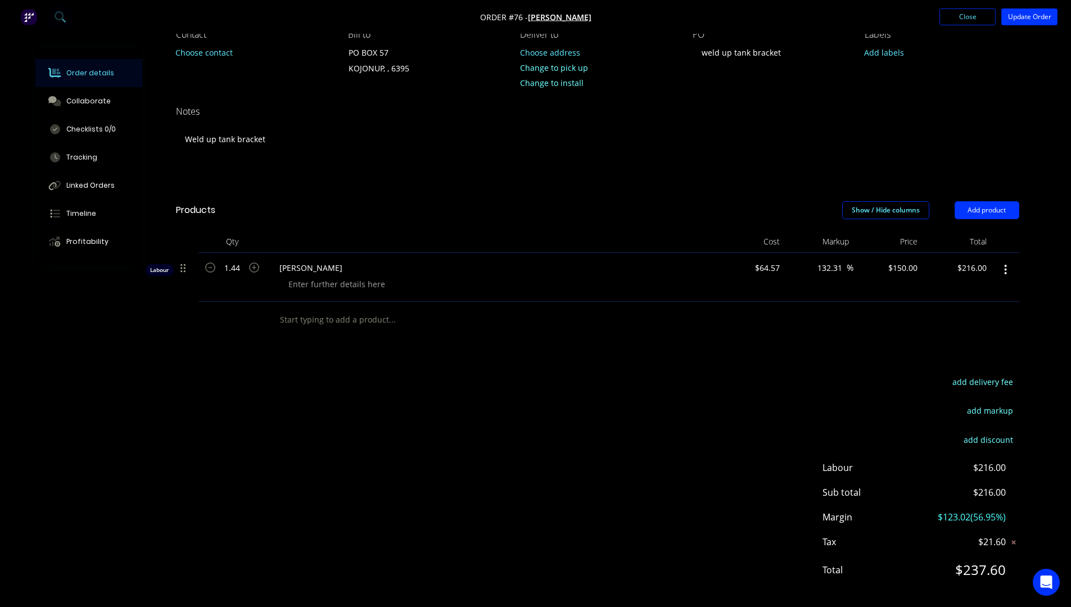
click at [611, 421] on div "add delivery fee add markup add discount Labour $216.00 Sub total $216.00 Margi…" at bounding box center [598, 483] width 844 height 217
click at [948, 19] on button "Close" at bounding box center [968, 16] width 56 height 17
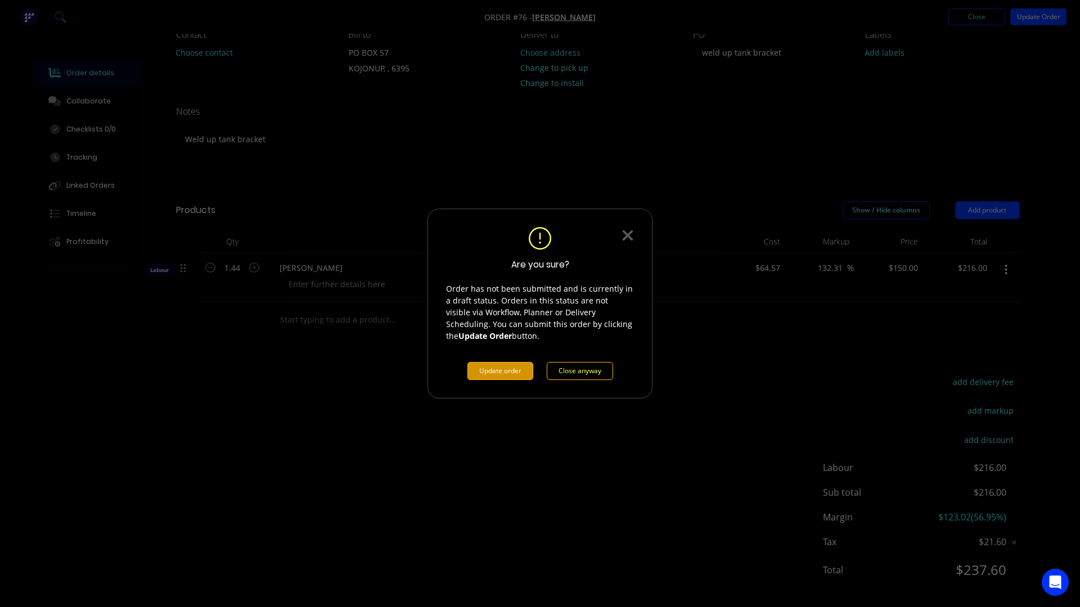
click at [503, 372] on button "Update order" at bounding box center [500, 371] width 66 height 18
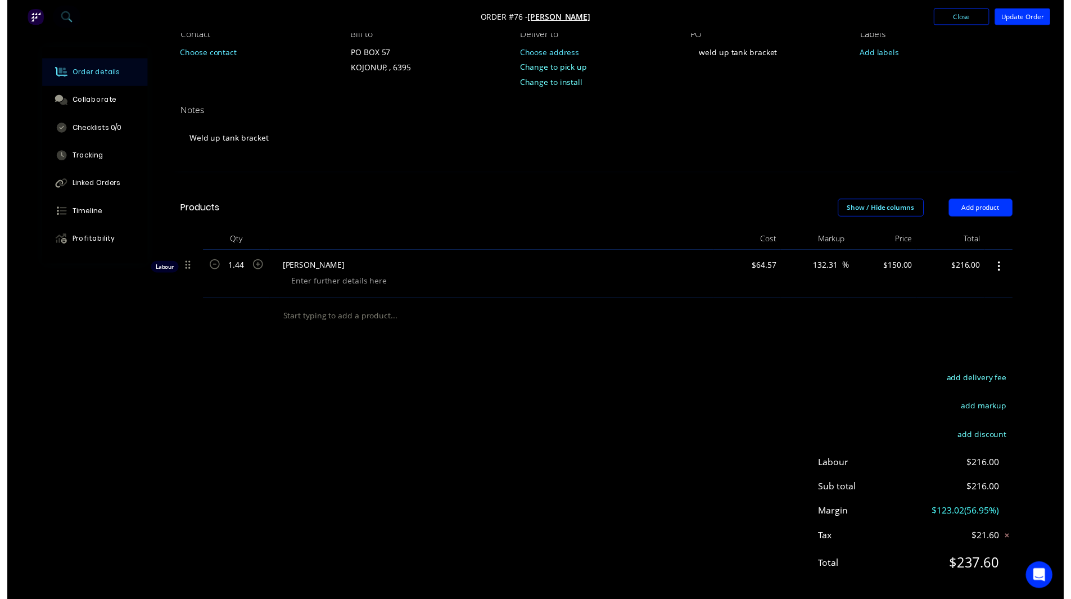
scroll to position [0, 0]
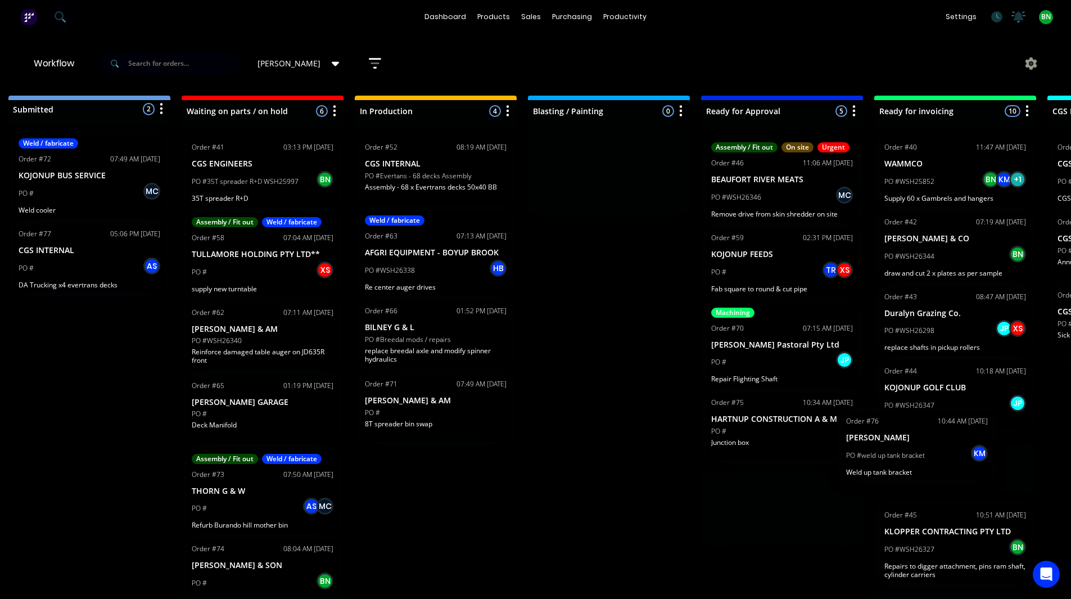
scroll to position [2, 22]
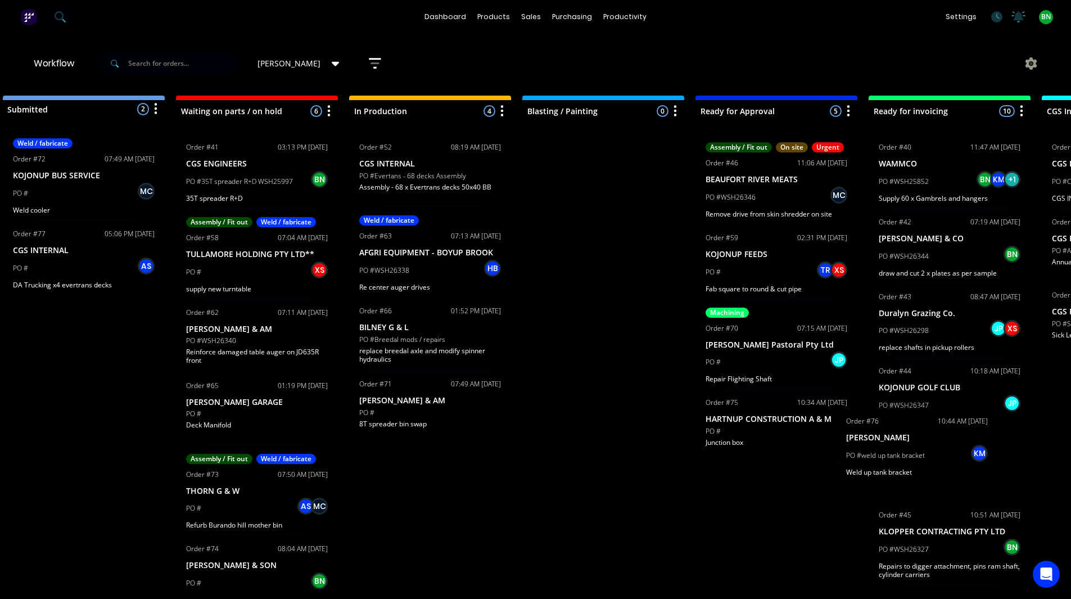
drag, startPoint x: 802, startPoint y: 498, endPoint x: 924, endPoint y: 443, distance: 133.7
click at [924, 443] on div "Submitted 2 Status colour #273444 hex #273444 Save Cancel Summaries Total order…" at bounding box center [744, 344] width 1549 height 497
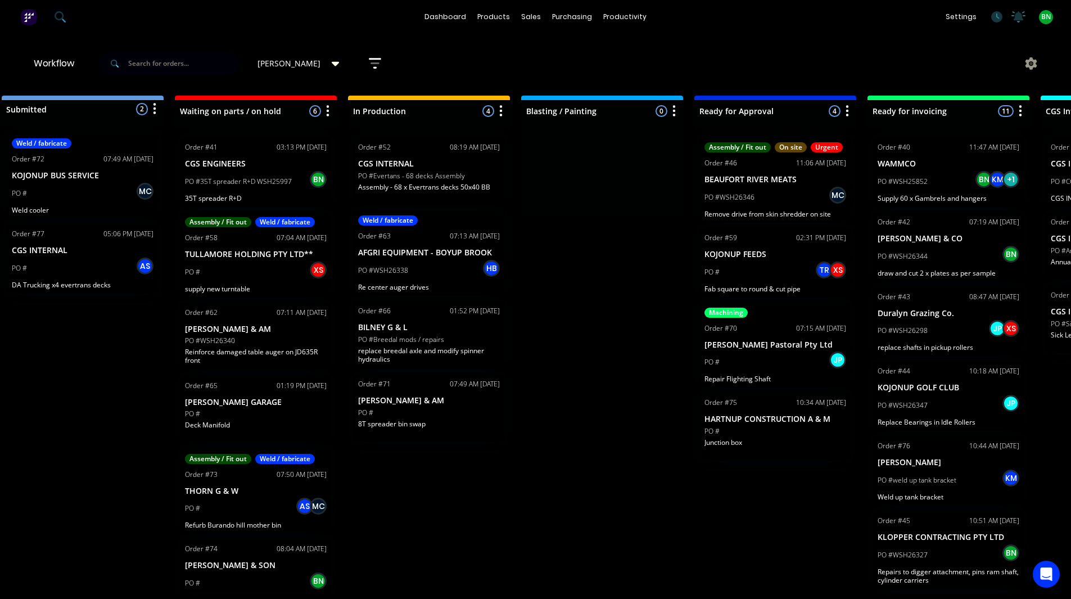
click at [764, 328] on div "Order #70 07:15 AM 23/09/25" at bounding box center [776, 328] width 142 height 10
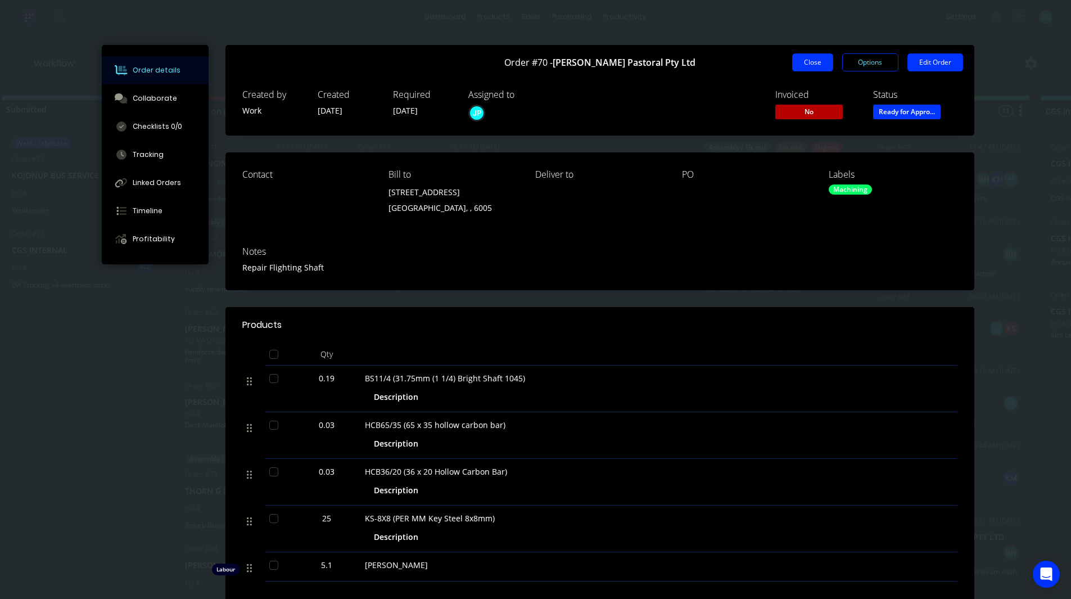
click at [806, 59] on button "Close" at bounding box center [812, 62] width 41 height 18
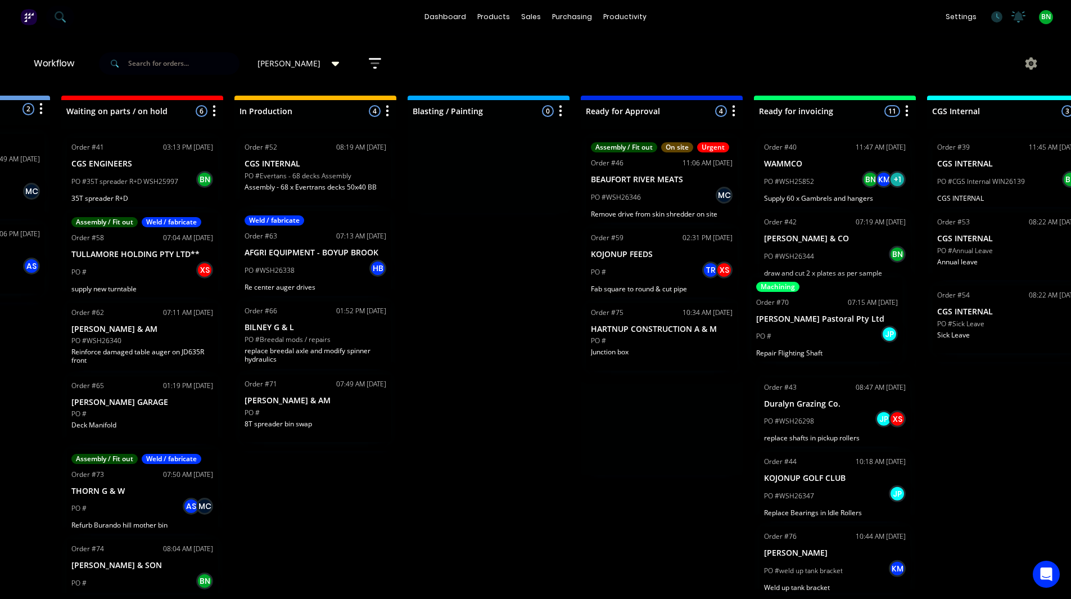
drag, startPoint x: 768, startPoint y: 340, endPoint x: 825, endPoint y: 315, distance: 62.0
click at [825, 315] on div "Submitted 2 Status colour #273444 hex #273444 Save Cancel Summaries Total order…" at bounding box center [629, 344] width 1549 height 497
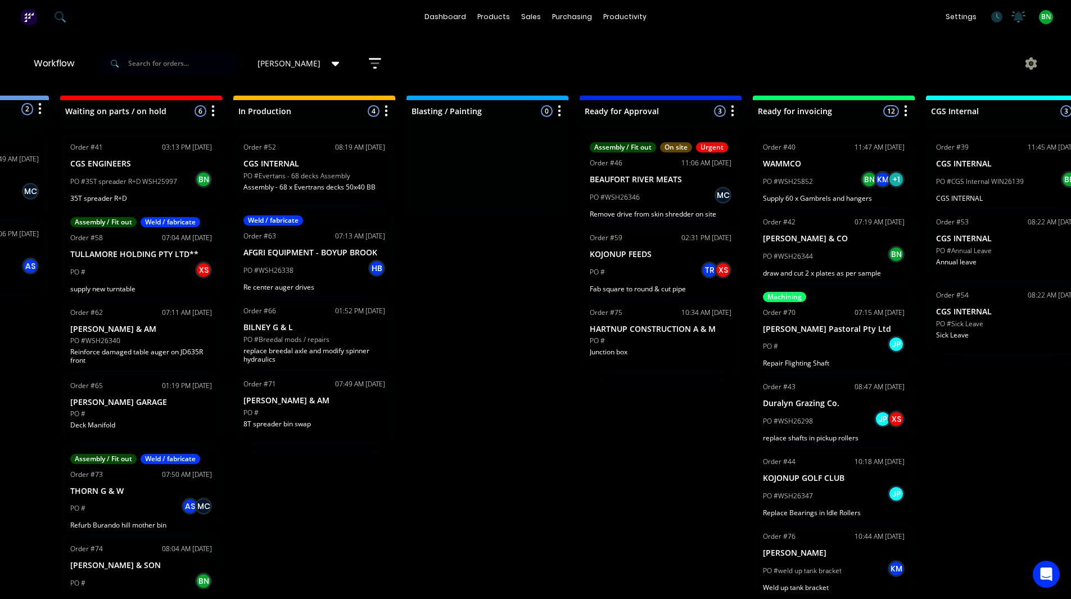
click at [619, 430] on div "Submitted 2 Status colour #273444 hex #273444 Save Cancel Summaries Total order…" at bounding box center [628, 344] width 1549 height 497
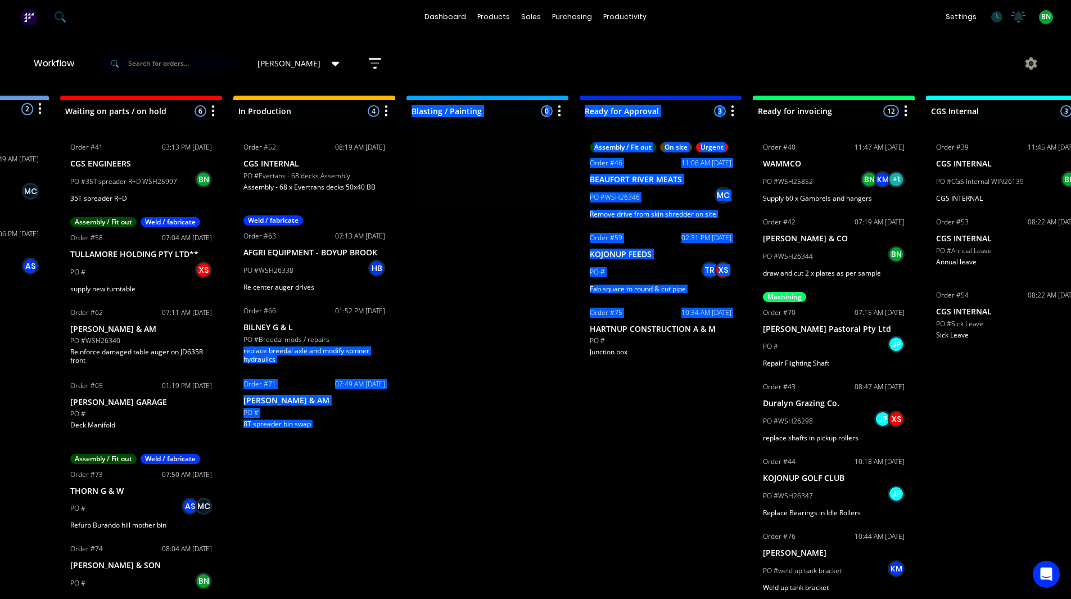
drag, startPoint x: 449, startPoint y: 342, endPoint x: 555, endPoint y: 331, distance: 106.3
click at [555, 331] on div "Submitted 2 Status colour #273444 hex #273444 Save Cancel Summaries Total order…" at bounding box center [628, 344] width 1549 height 497
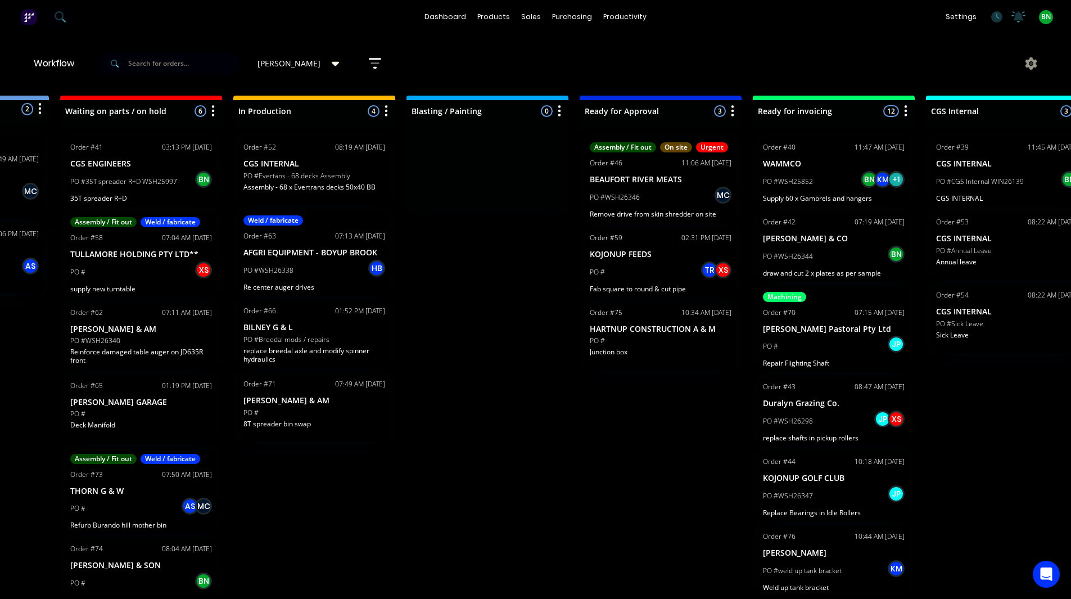
click at [489, 386] on div "Submitted 2 Status colour #273444 hex #273444 Save Cancel Summaries Total order…" at bounding box center [628, 344] width 1549 height 497
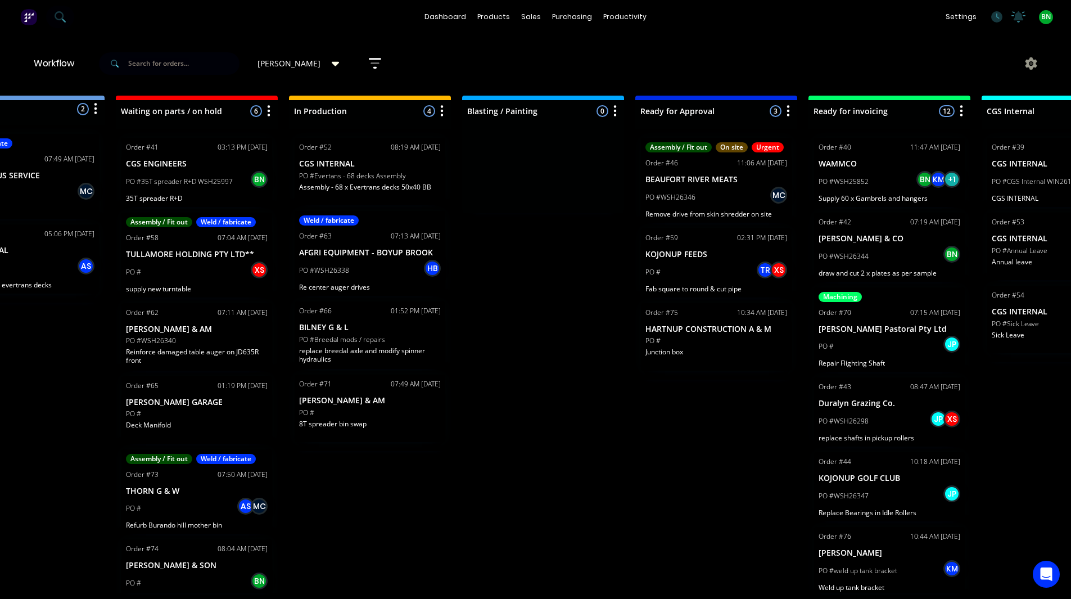
scroll to position [2, 0]
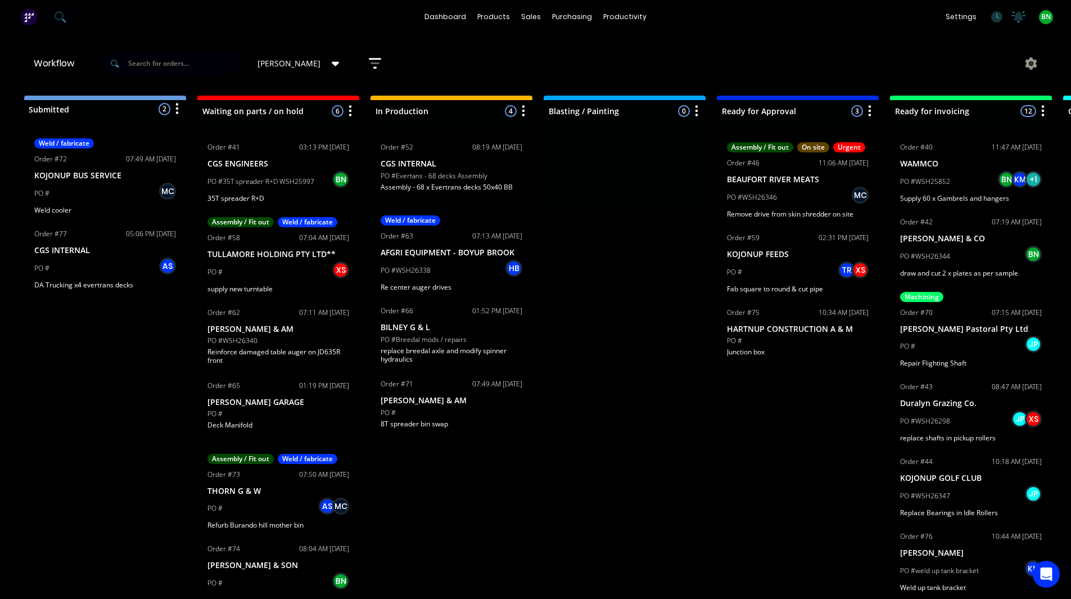
drag, startPoint x: 406, startPoint y: 503, endPoint x: 291, endPoint y: 504, distance: 114.2
drag, startPoint x: 501, startPoint y: 479, endPoint x: 309, endPoint y: 471, distance: 192.5
click at [513, 482] on div "Submitted 2 Status colour #273444 hex #273444 Save Cancel Summaries Total order…" at bounding box center [766, 344] width 1549 height 497
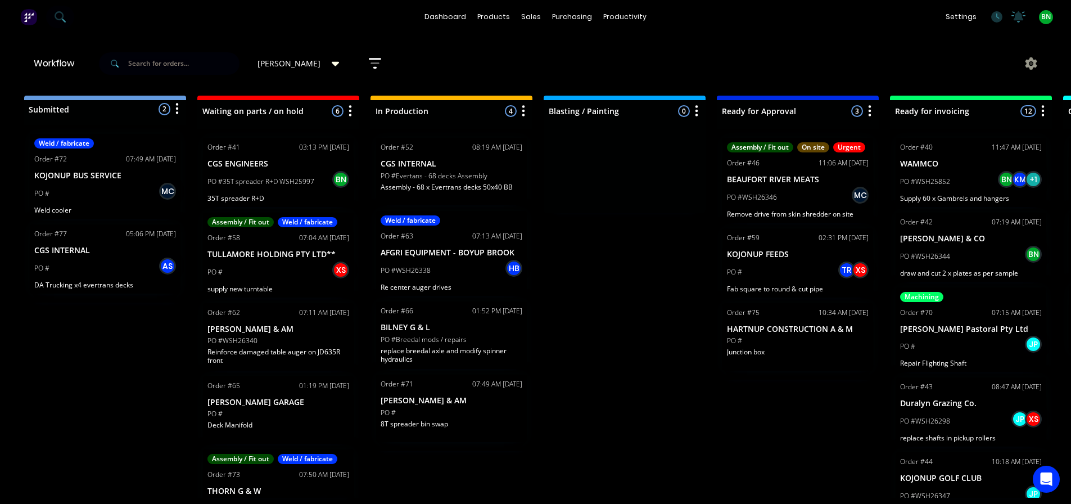
click at [663, 330] on div "Submitted 2 Status colour #273444 hex #273444 Save Cancel Summaries Total order…" at bounding box center [766, 297] width 1549 height 402
click at [642, 282] on div "Submitted 2 Status colour #273444 hex #273444 Save Cancel Summaries Total order…" at bounding box center [766, 297] width 1549 height 402
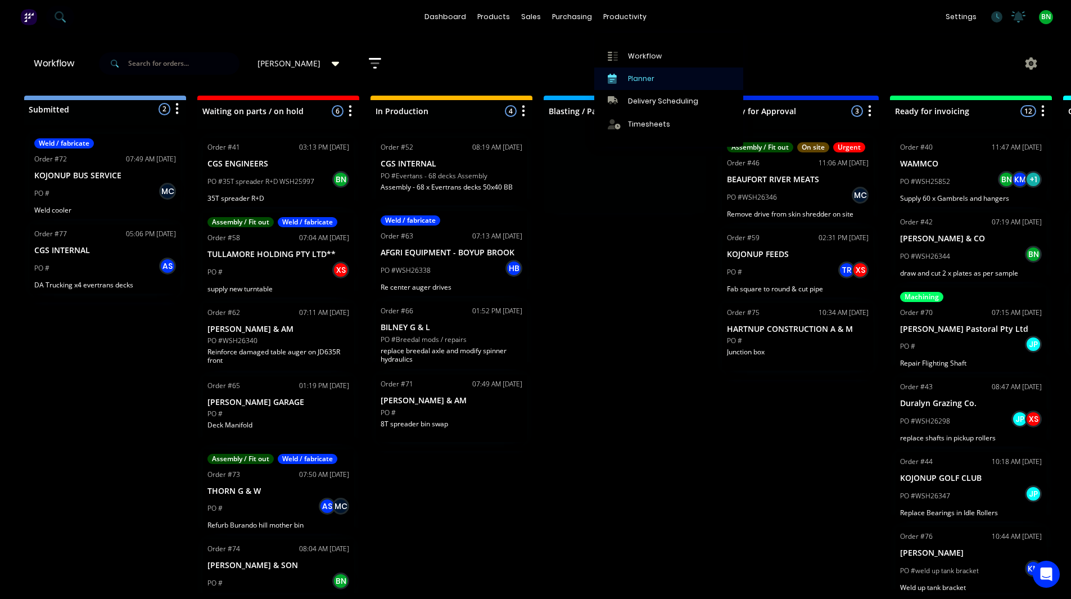
click at [654, 83] on link "Planner" at bounding box center [668, 78] width 149 height 22
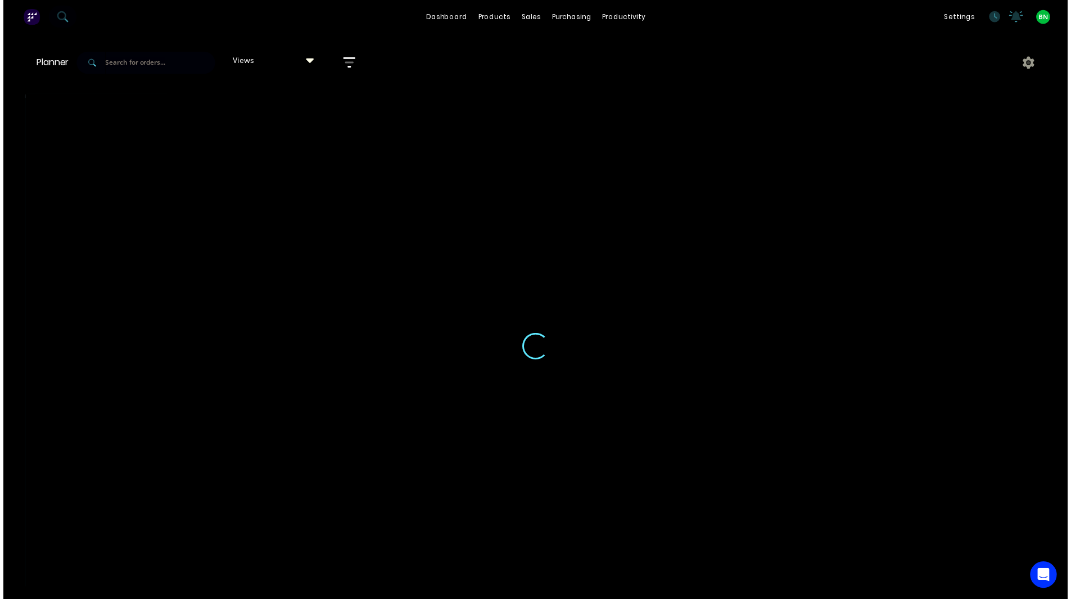
scroll to position [0, 1]
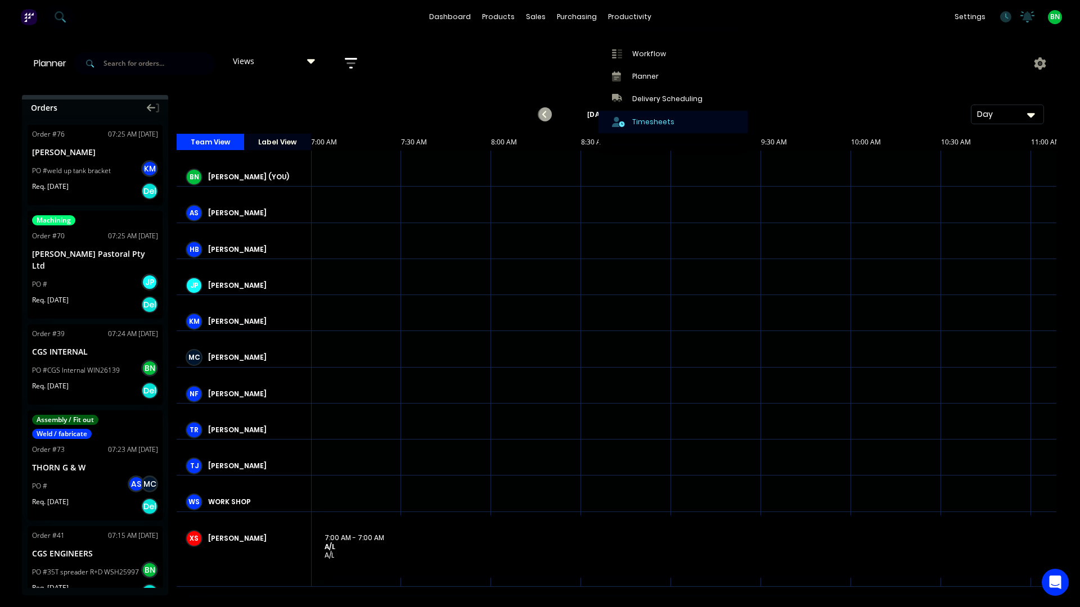
click at [653, 121] on div "Timesheets" at bounding box center [653, 122] width 42 height 10
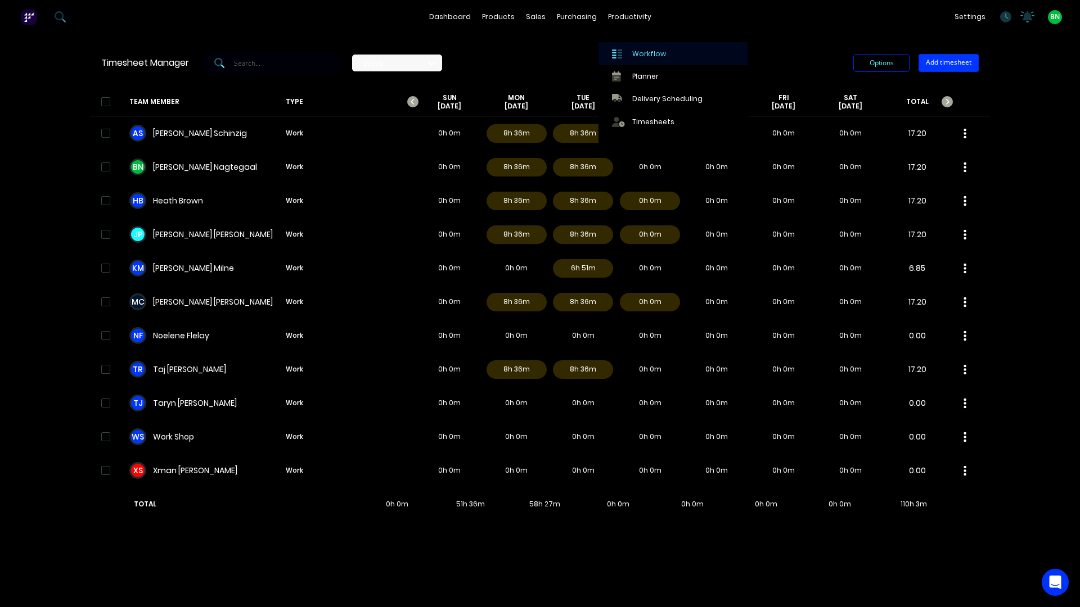
click at [642, 50] on div "Workflow" at bounding box center [649, 54] width 34 height 10
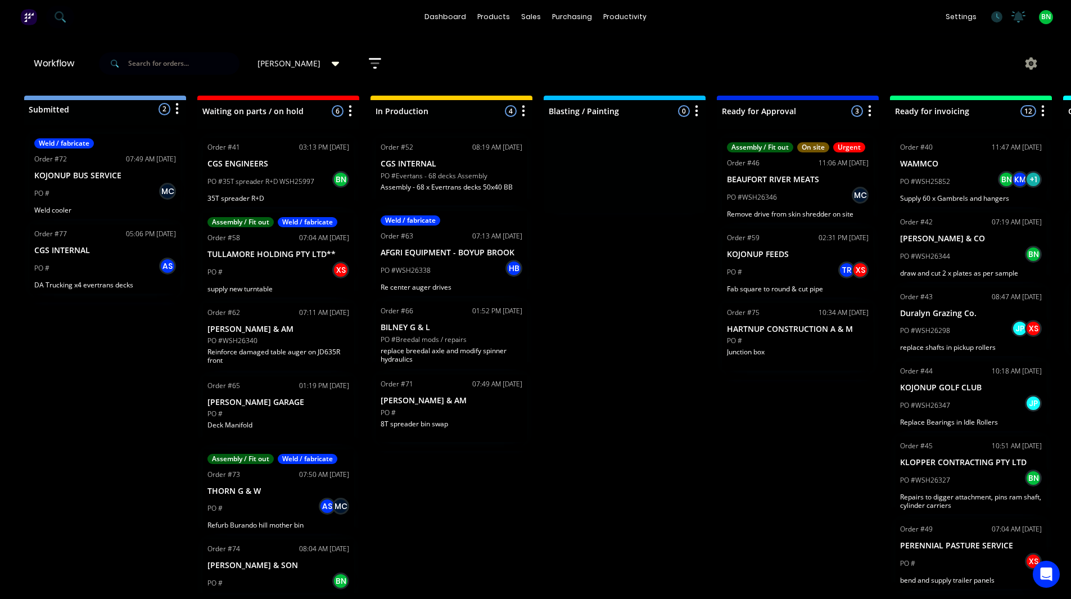
scroll to position [2, 0]
click at [512, 51] on div "Product Catalogue" at bounding box center [544, 56] width 70 height 10
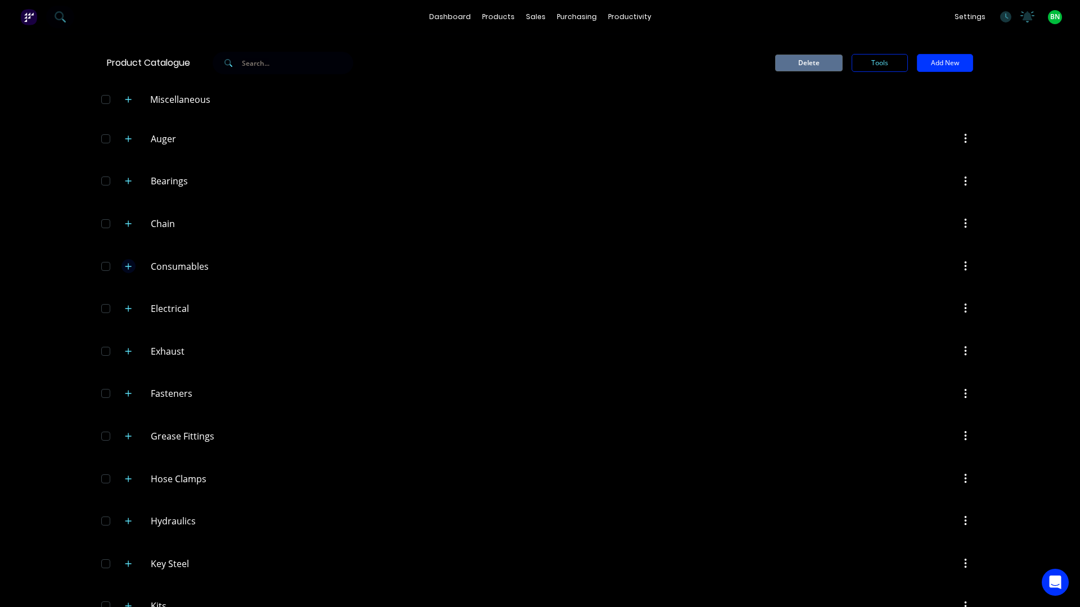
click at [128, 268] on icon "button" at bounding box center [128, 267] width 7 height 8
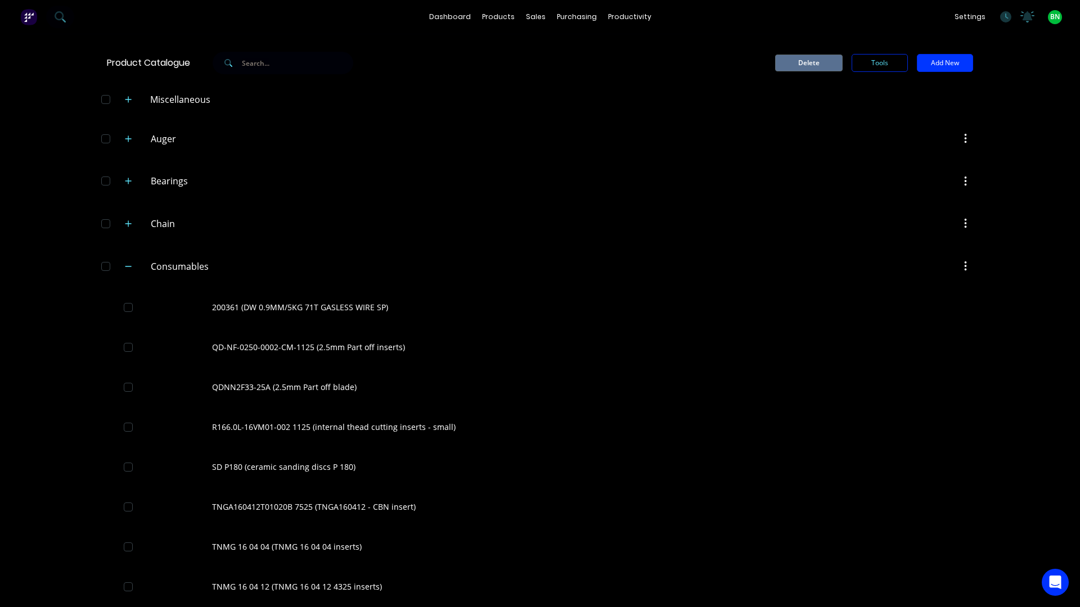
click at [1022, 357] on div "dashboard products sales purchasing productivity dashboard products Product Cat…" at bounding box center [540, 303] width 1080 height 607
click at [125, 263] on icon "button" at bounding box center [128, 267] width 7 height 8
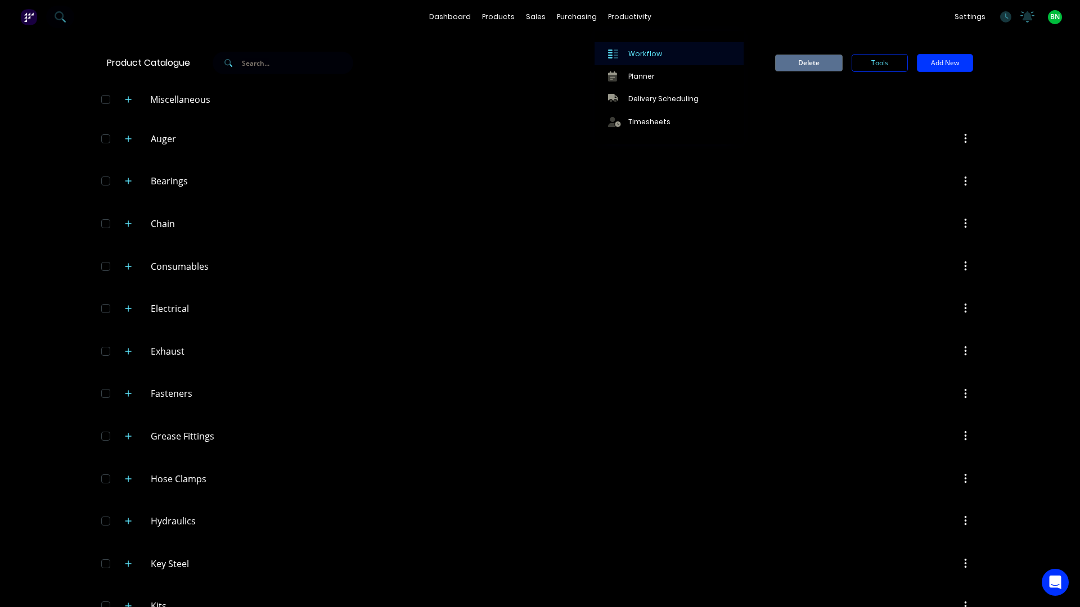
click at [625, 49] on link "Workflow" at bounding box center [668, 53] width 149 height 22
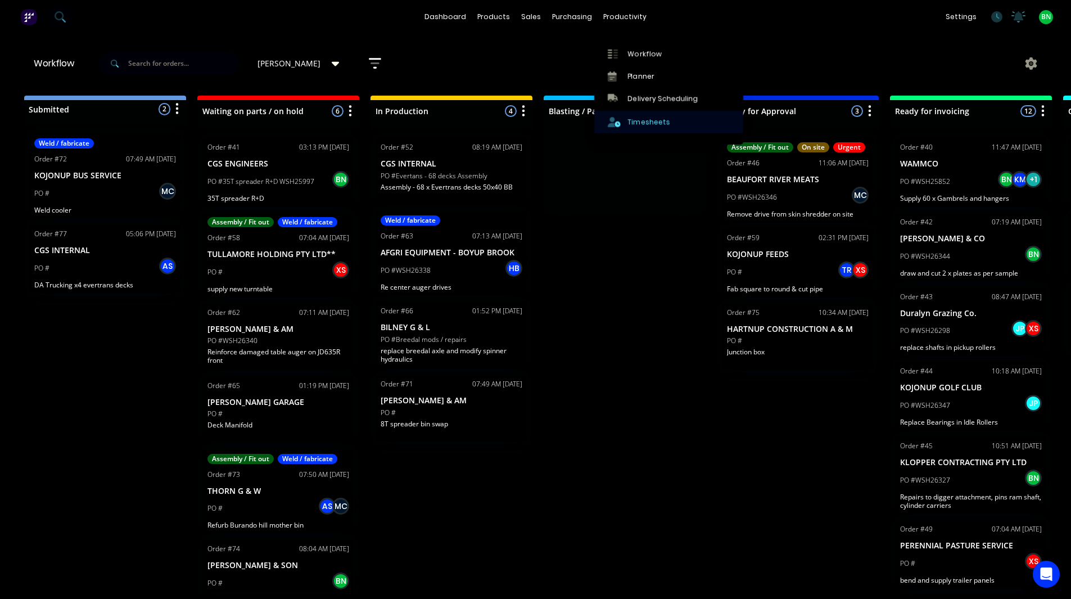
click at [649, 130] on link "Timesheets" at bounding box center [668, 122] width 149 height 22
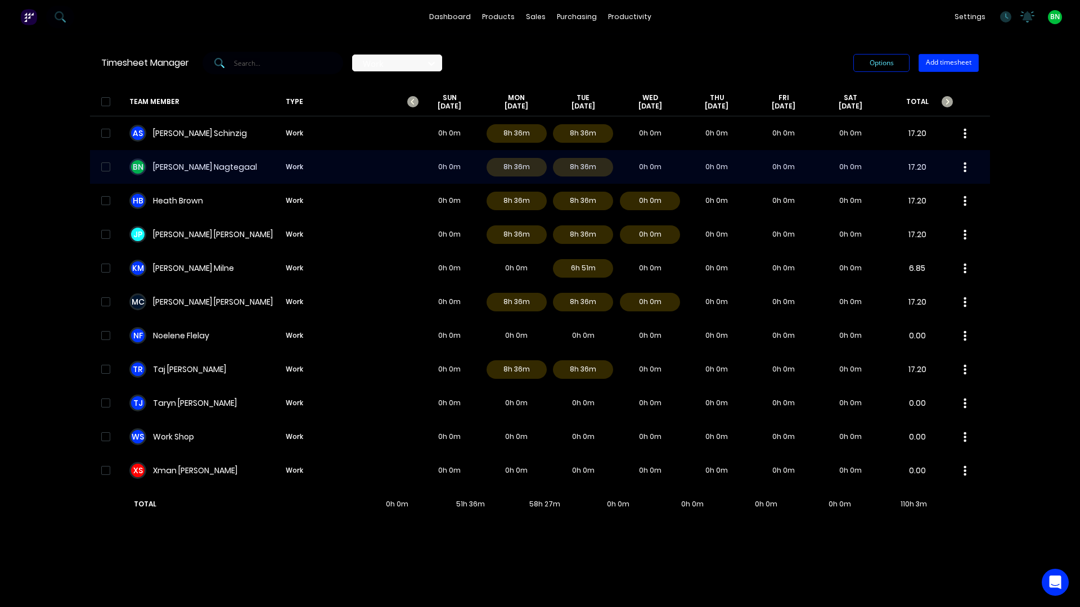
click at [243, 171] on div "B N Brad Nagtegaal Work 0h 0m 8h 36m 8h 36m 0h 0m 0h 0m 0h 0m 0h 0m 17.20" at bounding box center [540, 167] width 900 height 34
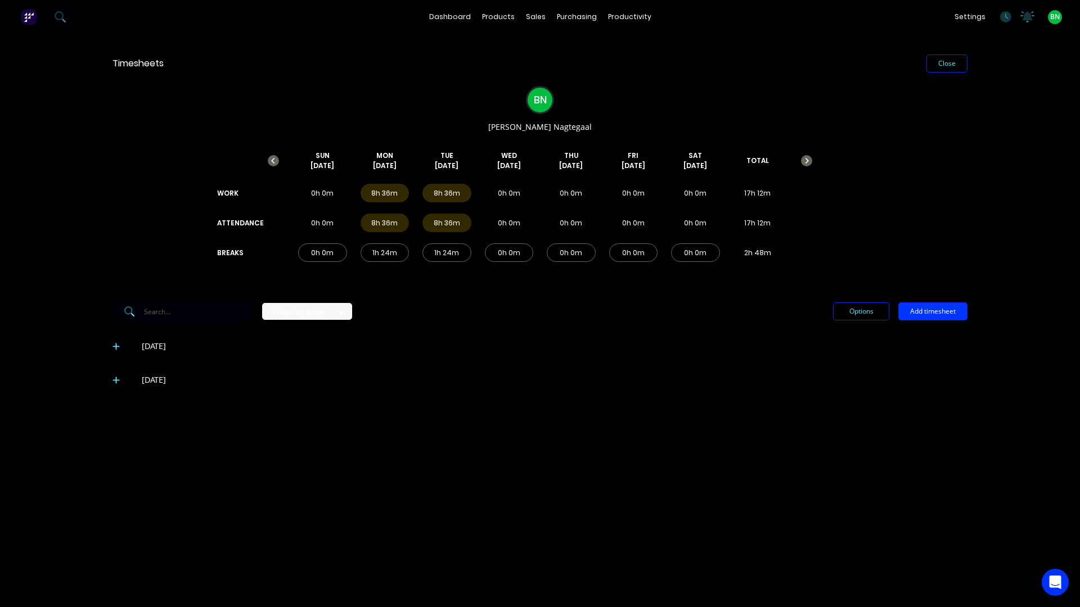
click at [112, 380] on icon at bounding box center [115, 380] width 7 height 8
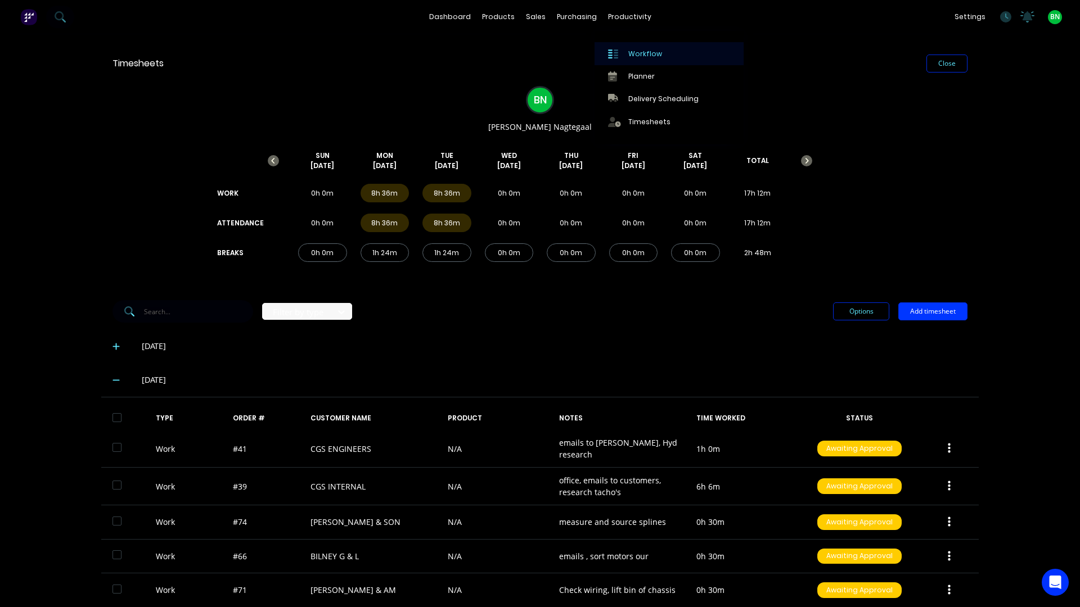
click at [637, 54] on div "Workflow" at bounding box center [645, 54] width 34 height 10
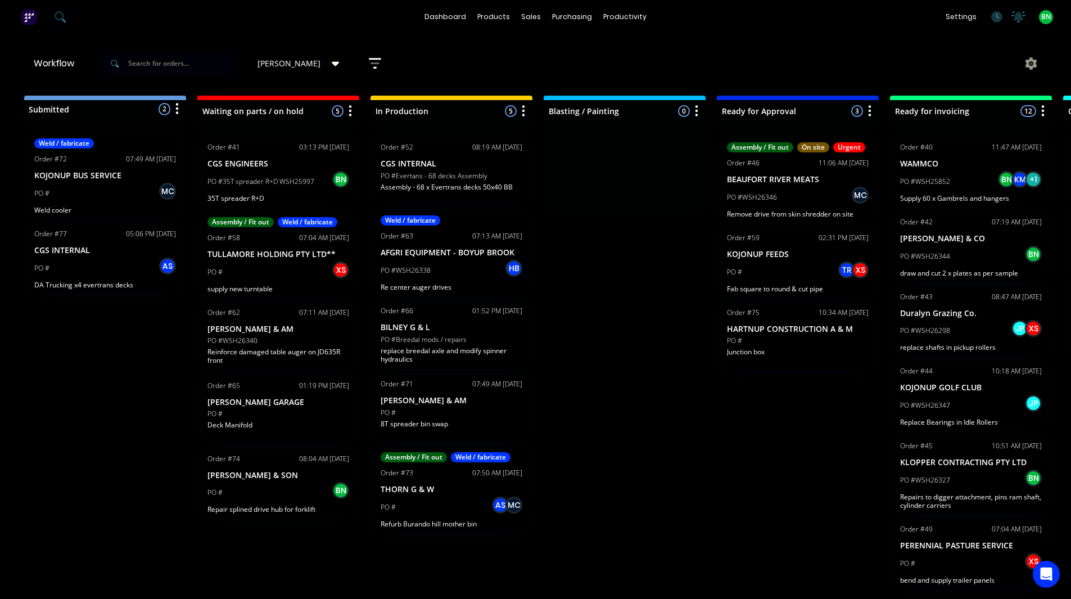
click at [465, 412] on div "PO #" at bounding box center [452, 413] width 142 height 10
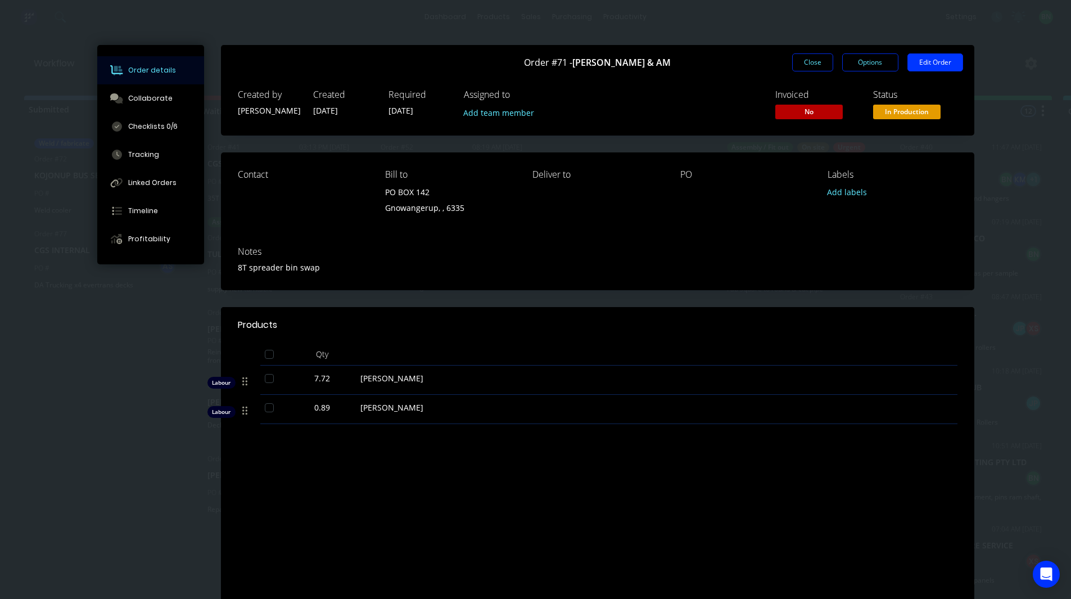
click at [681, 183] on div "PO" at bounding box center [745, 194] width 129 height 51
click at [685, 193] on div at bounding box center [745, 192] width 129 height 16
click at [692, 197] on div at bounding box center [745, 192] width 129 height 16
drag, startPoint x: 687, startPoint y: 202, endPoint x: 693, endPoint y: 206, distance: 7.2
click at [681, 220] on div "PO" at bounding box center [745, 194] width 129 height 51
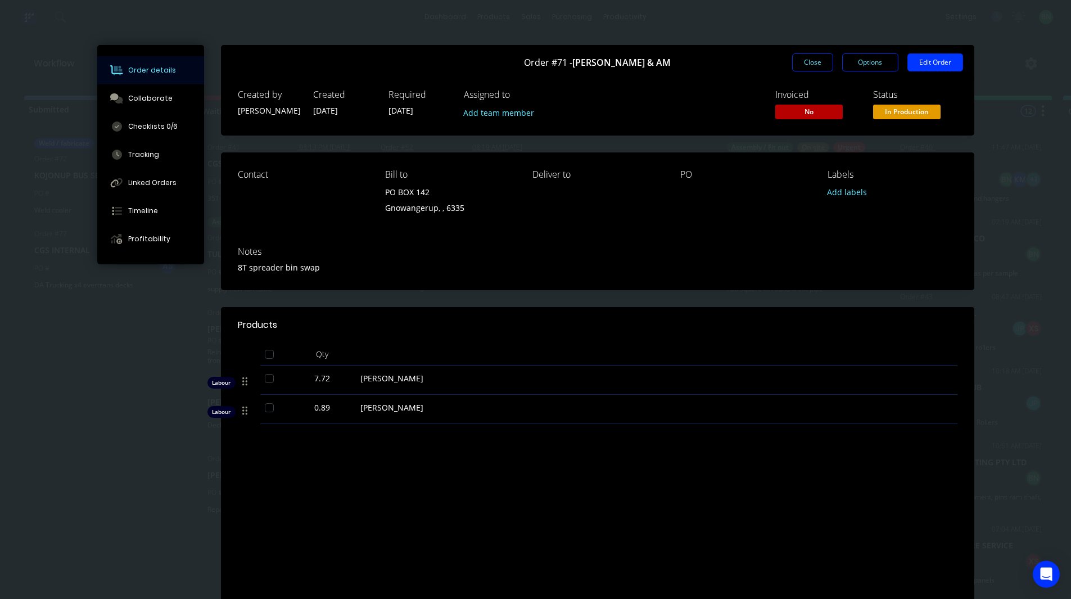
click at [708, 171] on div "PO" at bounding box center [745, 174] width 129 height 11
click at [687, 175] on div "PO" at bounding box center [745, 174] width 129 height 11
click at [681, 175] on div "PO" at bounding box center [745, 174] width 129 height 11
click at [938, 53] on div "Order #71 - HARRIS CJ & AM Close Options Edit Order" at bounding box center [598, 62] width 754 height 35
click at [933, 62] on button "Edit Order" at bounding box center [936, 62] width 56 height 18
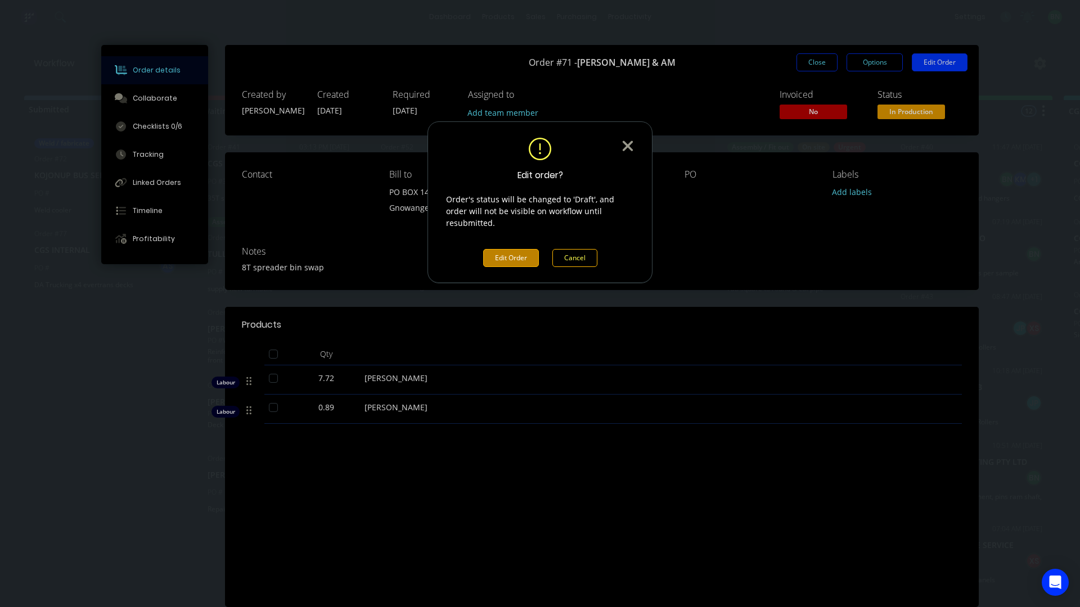
click at [631, 148] on icon at bounding box center [628, 146] width 10 height 10
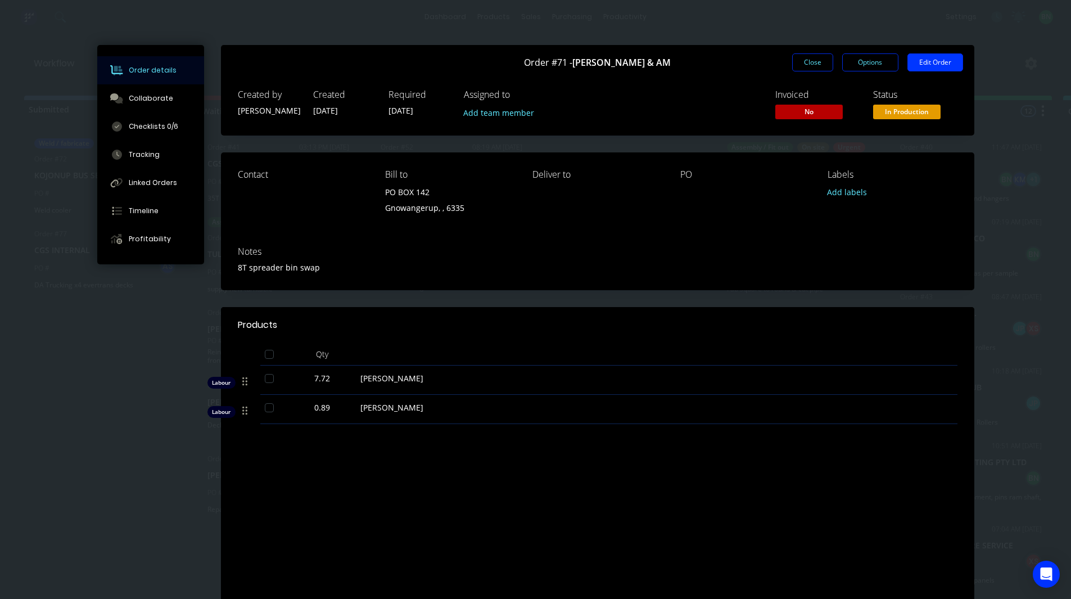
click at [696, 335] on header "Products" at bounding box center [598, 325] width 754 height 36
click at [807, 59] on button "Close" at bounding box center [812, 62] width 41 height 18
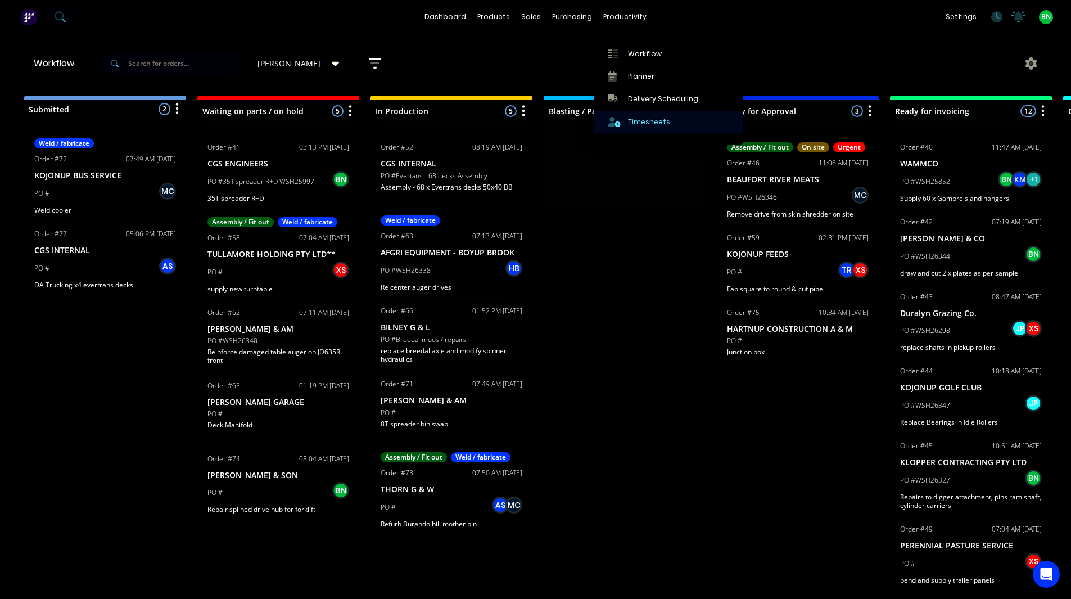
click at [638, 121] on div "Timesheets" at bounding box center [649, 122] width 42 height 10
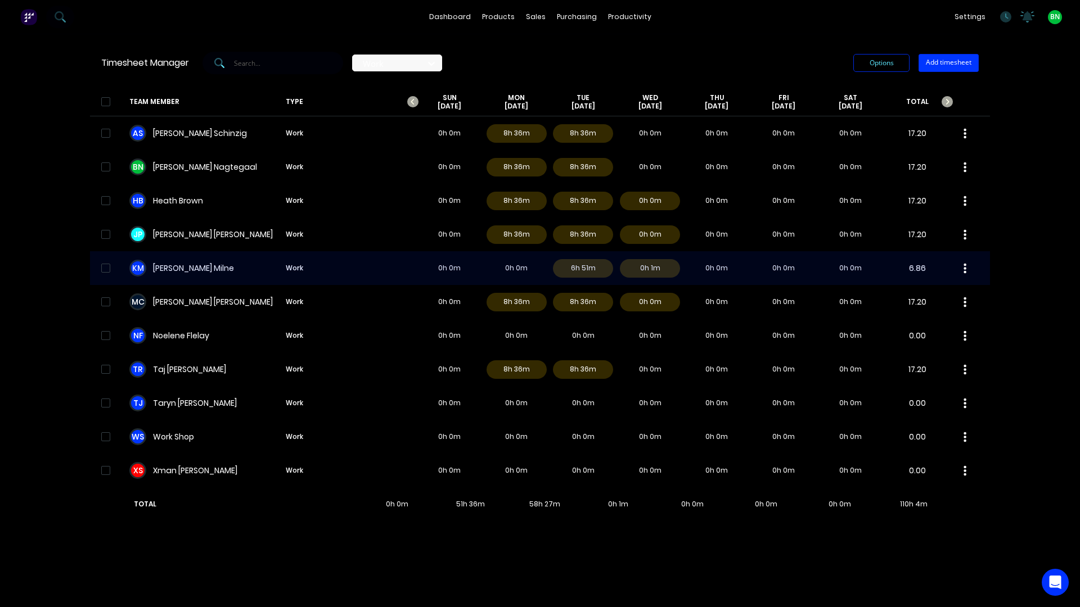
click at [179, 268] on div "K M Kim Milne Work 0h 0m 0h 0m 6h 51m 0h 1m 0h 0m 0h 0m 0h 0m 6.86" at bounding box center [540, 268] width 900 height 34
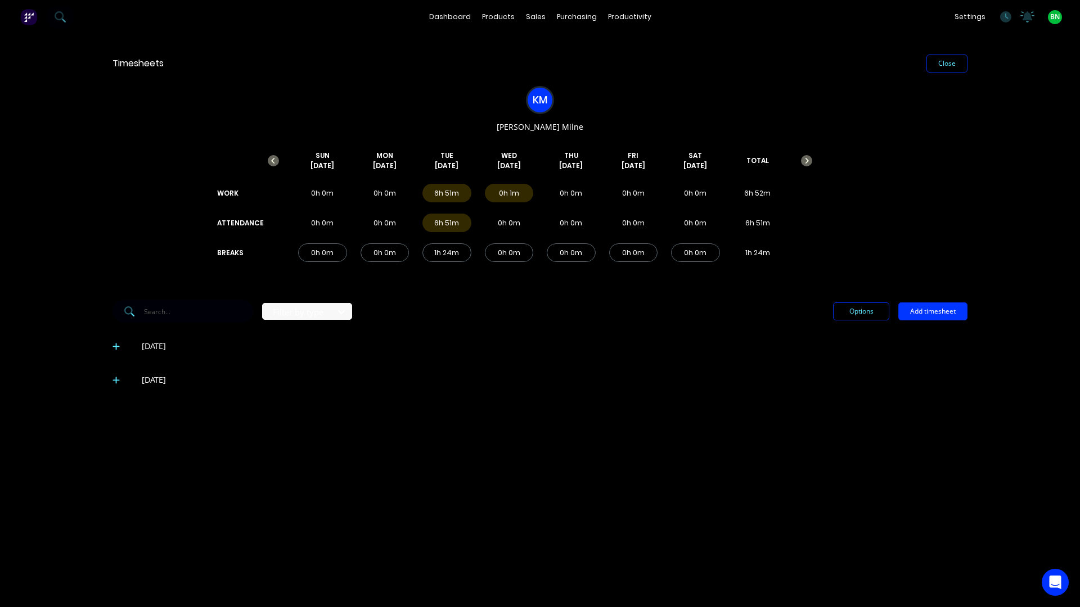
click at [115, 347] on icon at bounding box center [115, 347] width 7 height 7
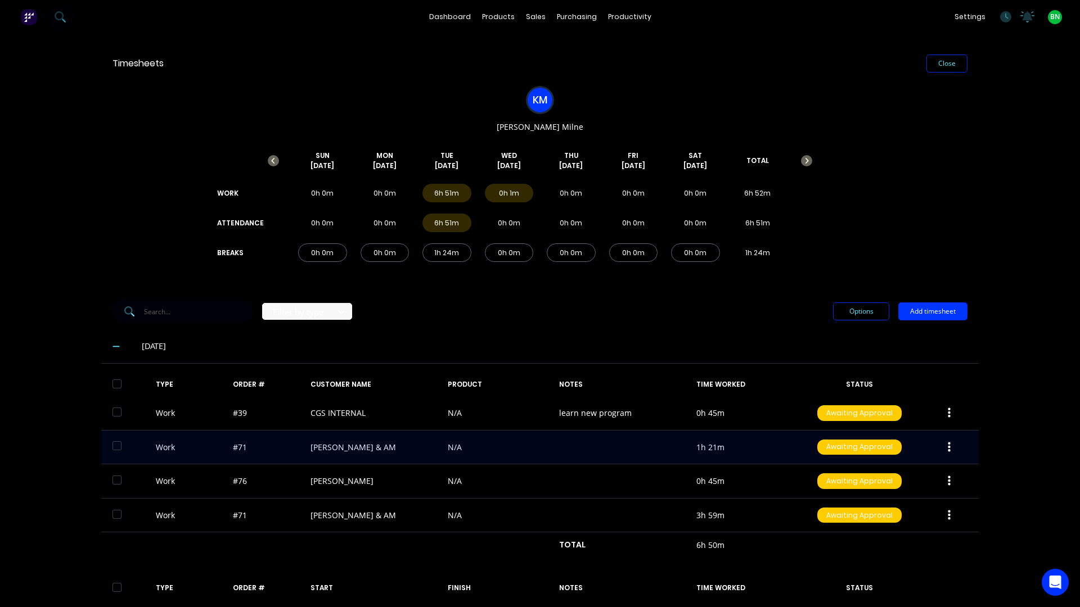
click at [492, 452] on div "Work #71 HARRIS CJ & AM N/A 1h 21m Awaiting Approval" at bounding box center [539, 448] width 877 height 34
click at [948, 449] on icon "button" at bounding box center [949, 448] width 3 height 12
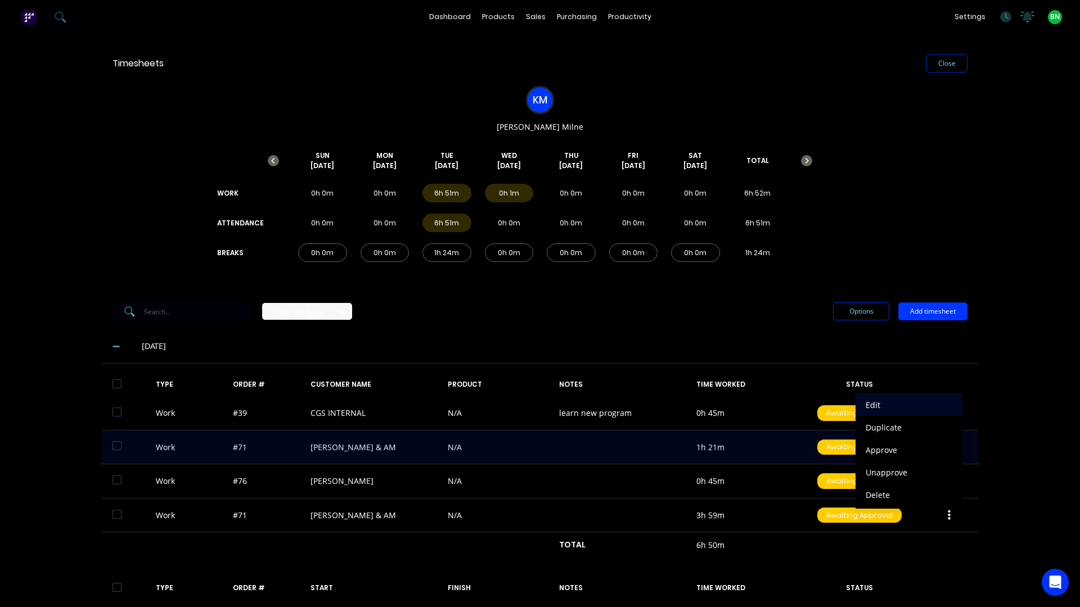
click at [866, 401] on div "Edit" at bounding box center [909, 405] width 87 height 16
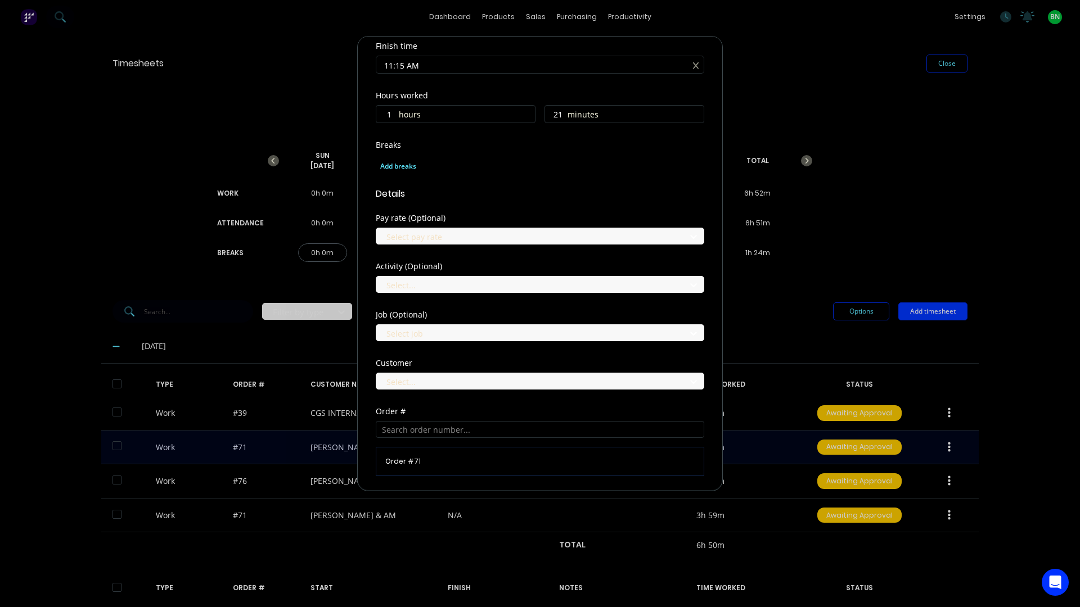
scroll to position [225, 0]
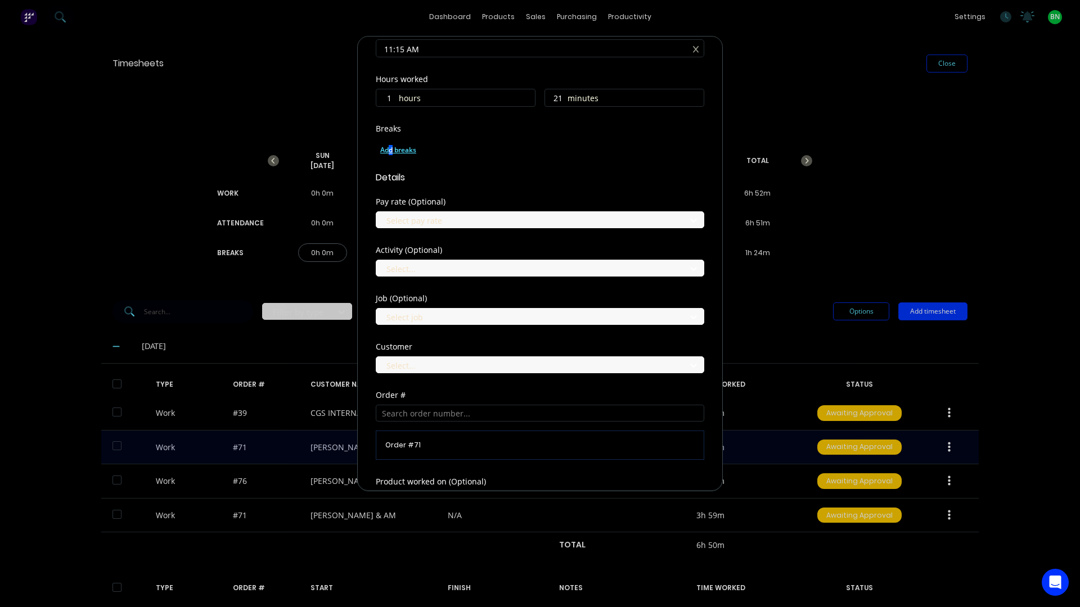
click at [391, 149] on div "Add breaks" at bounding box center [539, 150] width 319 height 15
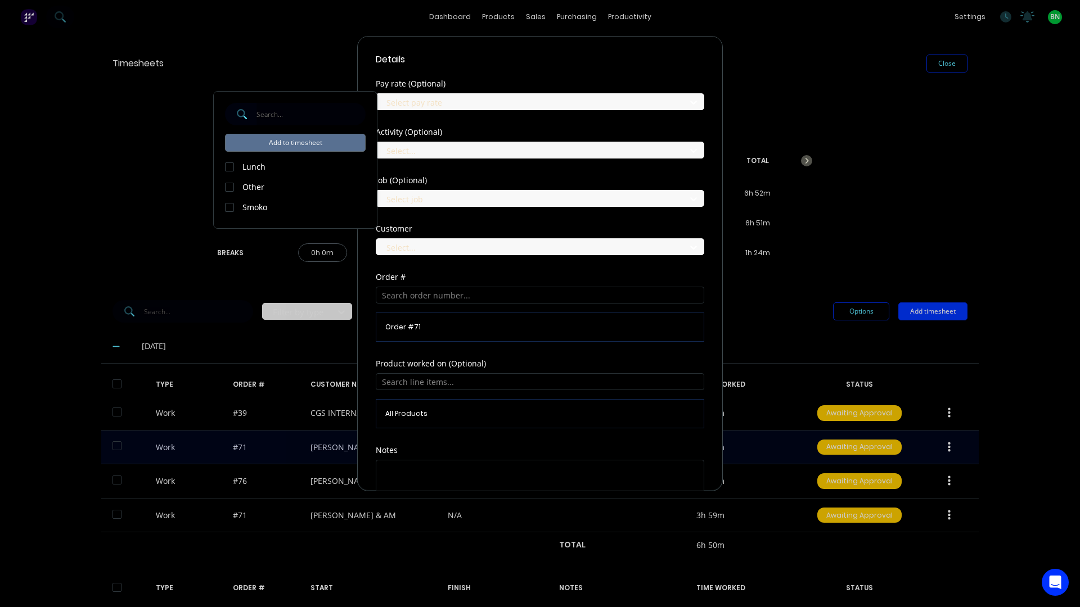
scroll to position [424, 0]
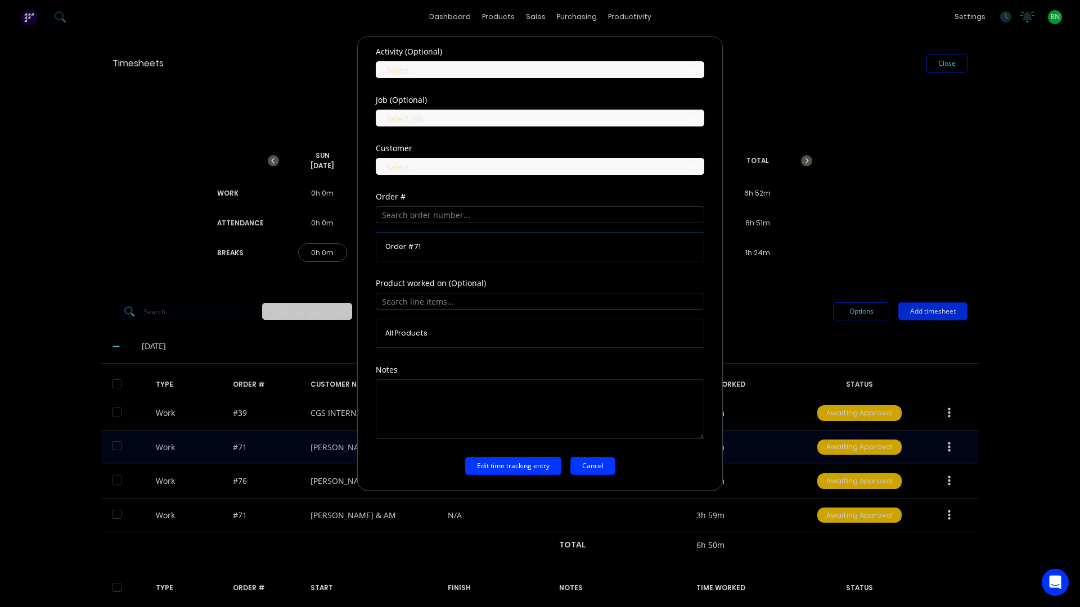
drag, startPoint x: 585, startPoint y: 467, endPoint x: 587, endPoint y: 458, distance: 9.6
click at [586, 468] on button "Cancel" at bounding box center [592, 466] width 45 height 18
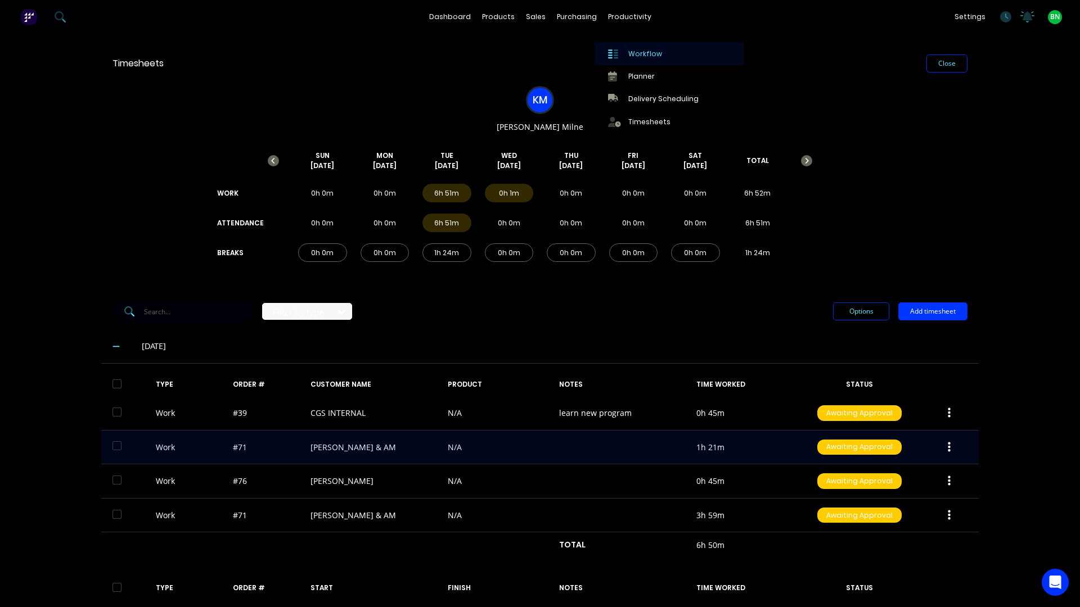
click at [627, 54] on link "Workflow" at bounding box center [668, 53] width 149 height 22
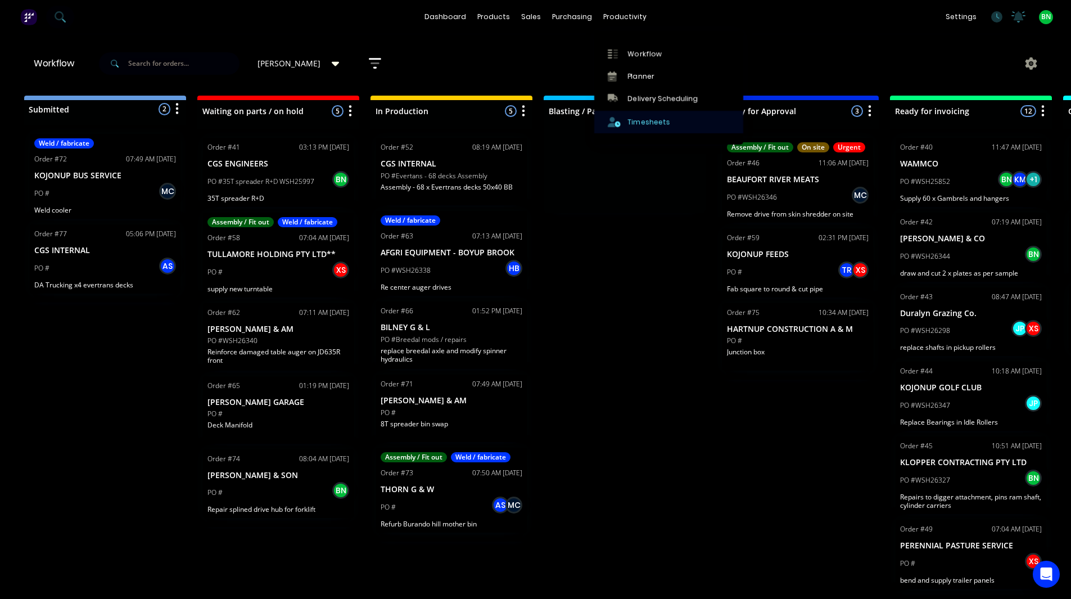
click at [656, 126] on div "Timesheets" at bounding box center [649, 122] width 42 height 10
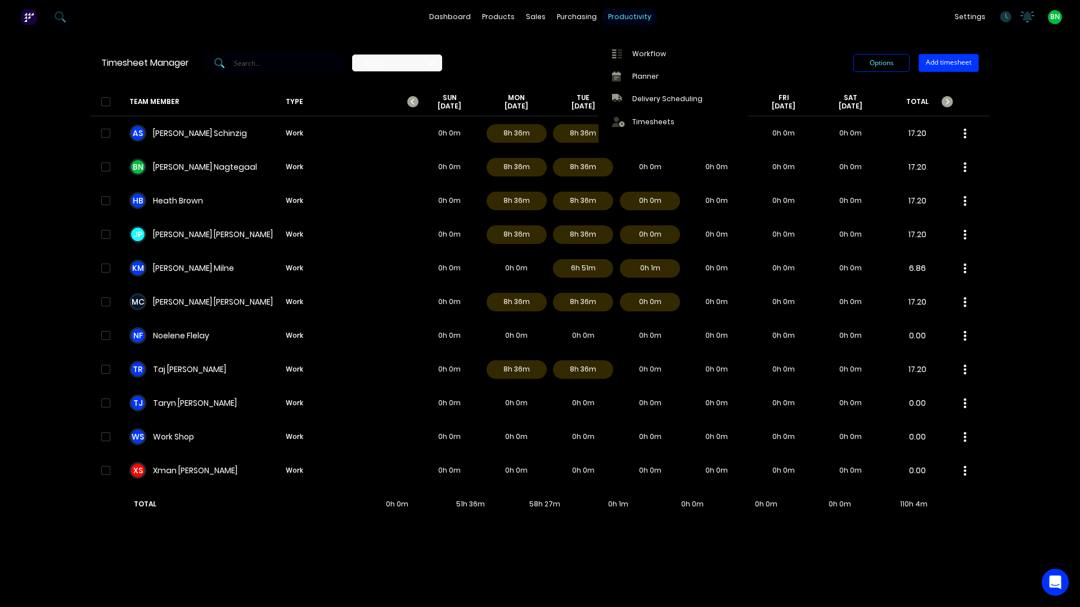
click at [614, 16] on div "productivity" at bounding box center [629, 16] width 55 height 17
click at [646, 53] on div "Workflow" at bounding box center [649, 54] width 34 height 10
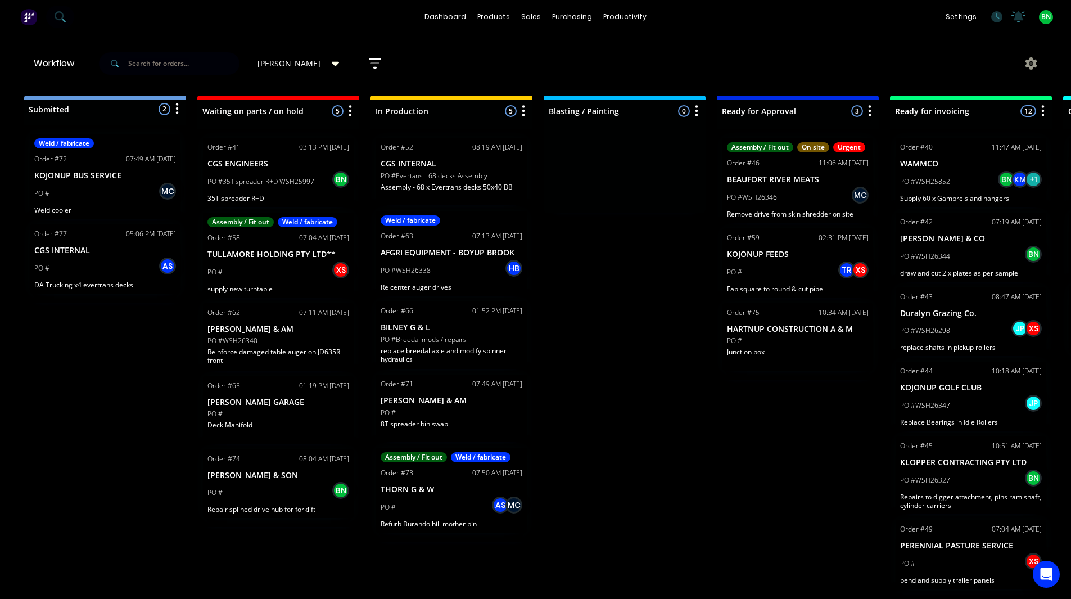
click at [455, 412] on div "PO #" at bounding box center [452, 413] width 142 height 10
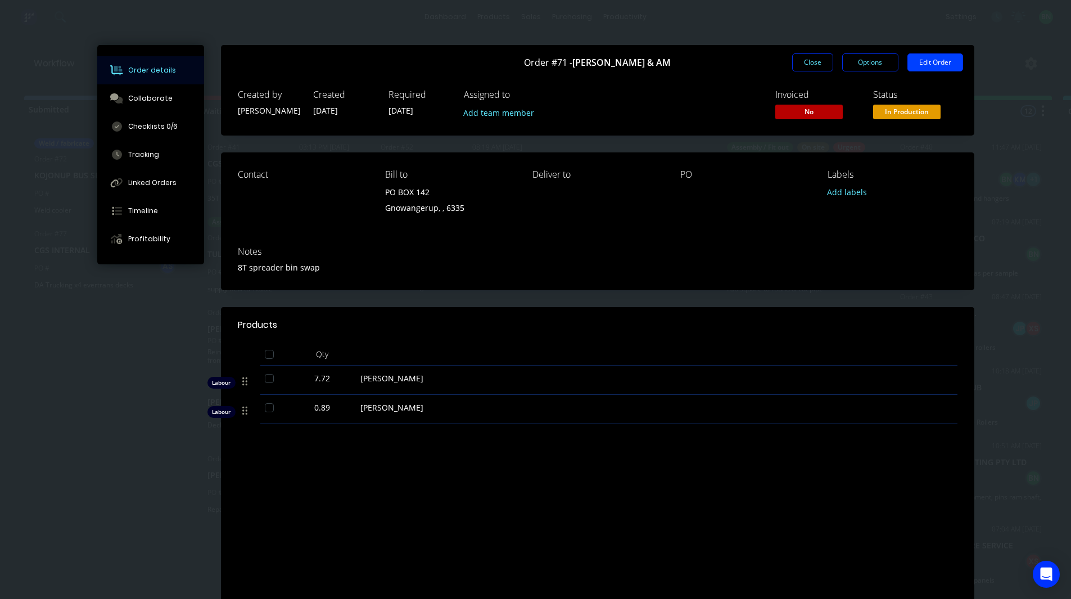
click at [922, 66] on button "Edit Order" at bounding box center [936, 62] width 56 height 18
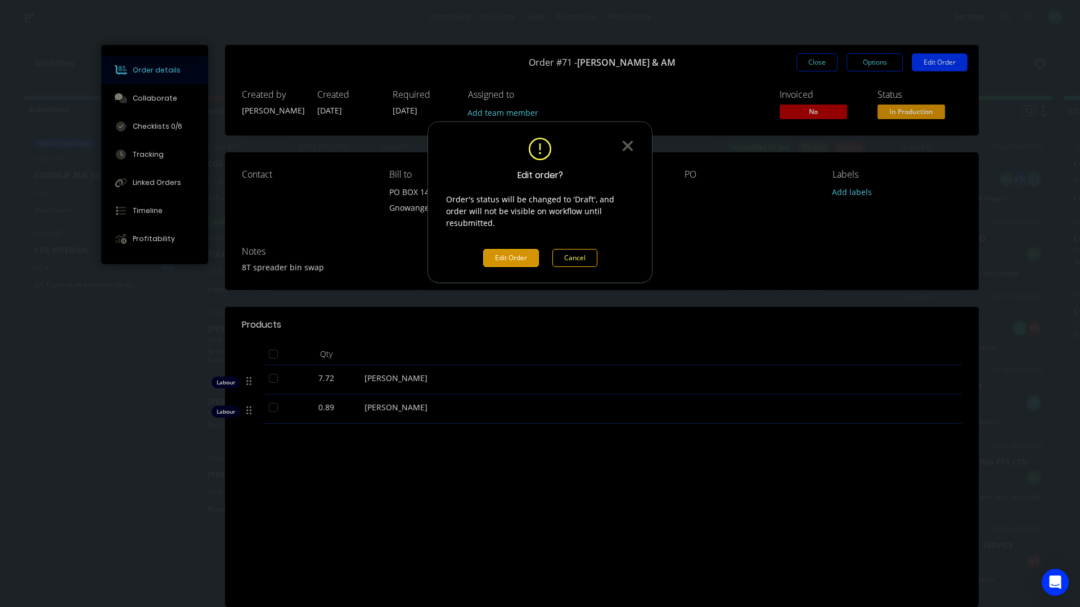
click at [515, 249] on button "Edit Order" at bounding box center [511, 258] width 56 height 18
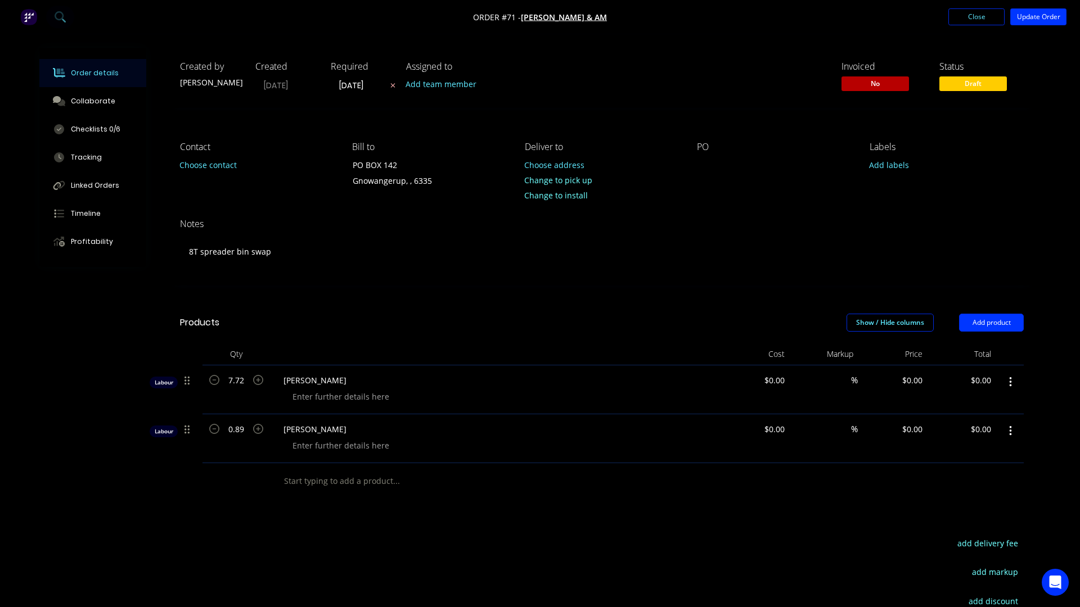
type input "$64.57"
type input "132.31"
type input "$150.00"
type input "$1,158.00"
type input "$64.57"
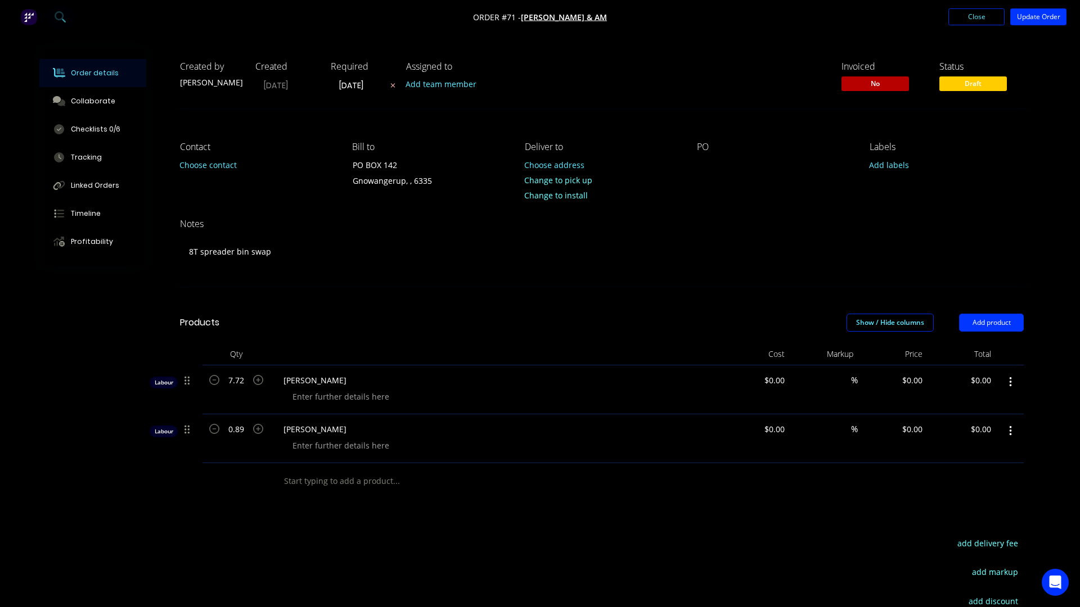
type input "132.31"
type input "$150.00"
type input "$133.50"
click at [705, 164] on div at bounding box center [702, 165] width 18 height 16
click at [1030, 19] on button "Update Order" at bounding box center [1030, 16] width 56 height 17
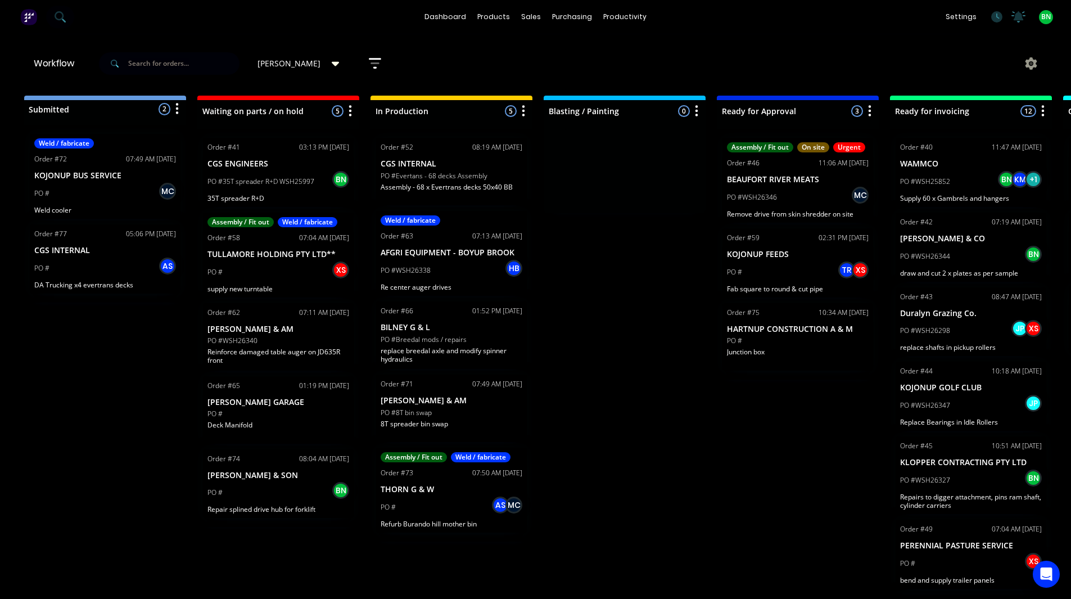
click at [646, 264] on div "Submitted 2 Status colour #273444 hex #273444 Save Cancel Summaries Total order…" at bounding box center [766, 344] width 1549 height 497
click at [630, 126] on div "Timesheets" at bounding box center [649, 122] width 42 height 10
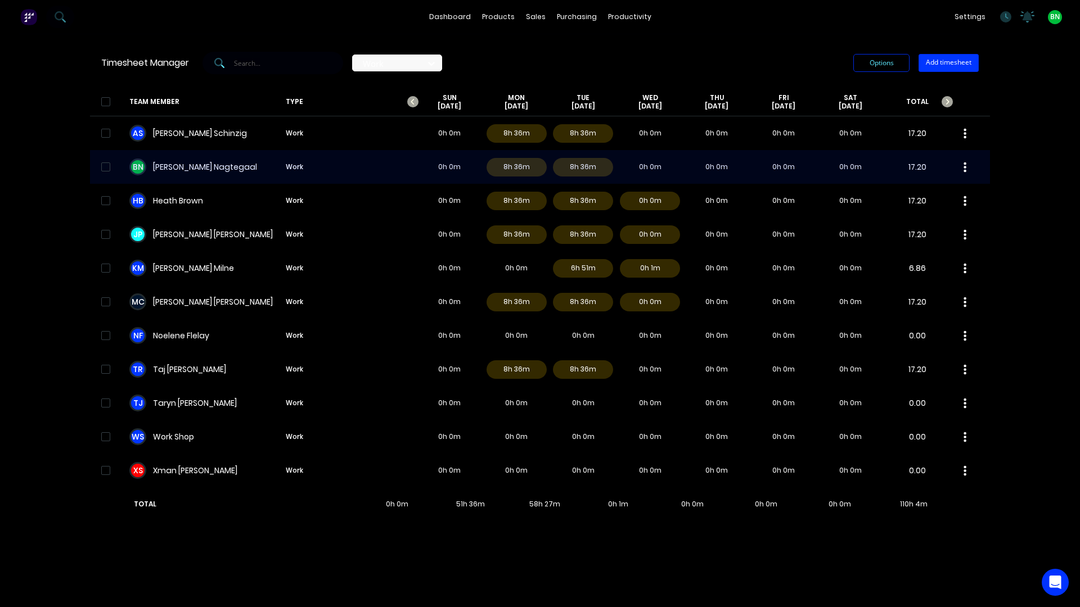
click at [205, 166] on div "B N Brad Nagtegaal Work 0h 0m 8h 36m 8h 36m 0h 0m 0h 0m 0h 0m 0h 0m 17.20" at bounding box center [540, 167] width 900 height 34
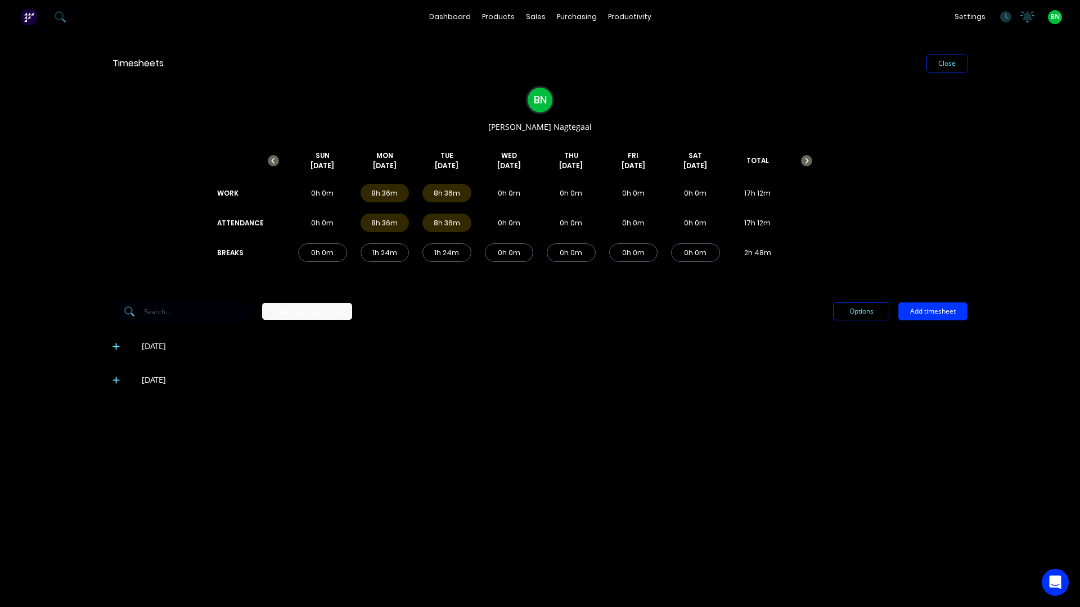
click at [118, 381] on icon at bounding box center [115, 380] width 7 height 8
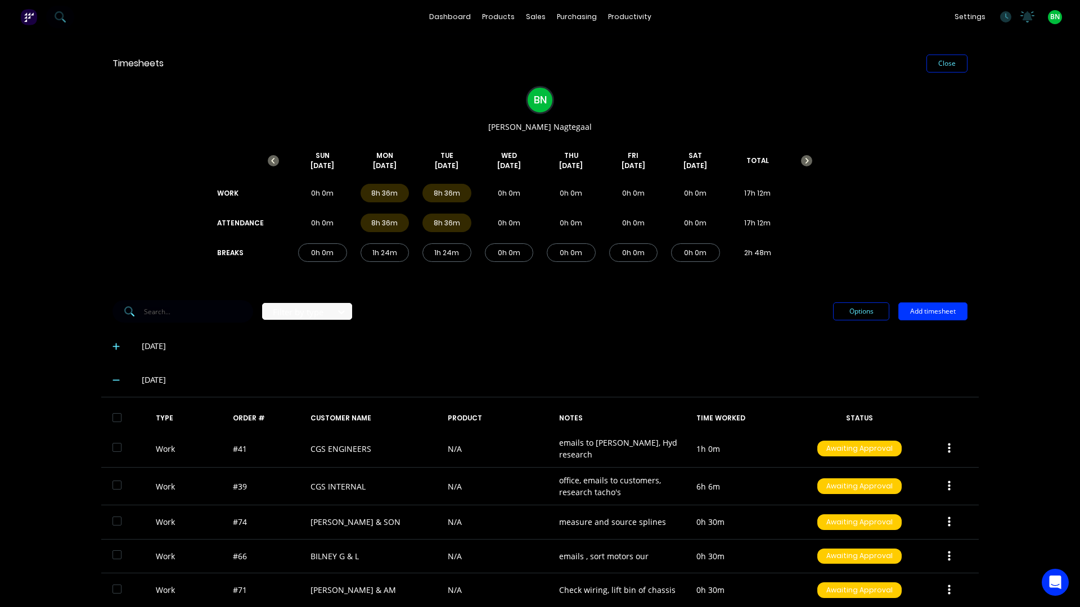
click at [439, 360] on div "22/09/25" at bounding box center [539, 347] width 877 height 34
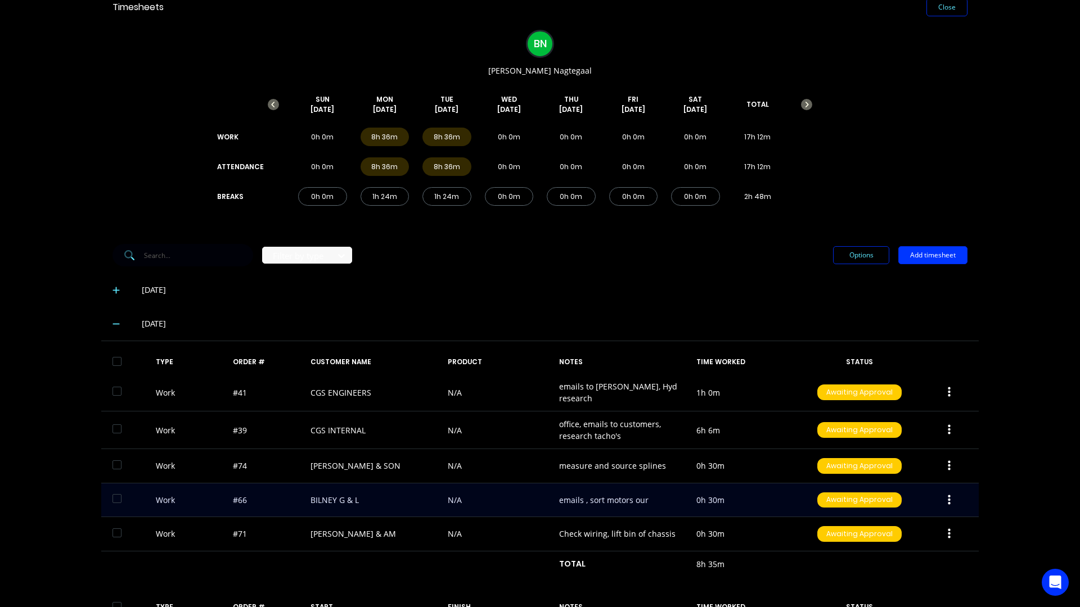
click at [949, 499] on button "button" at bounding box center [949, 500] width 26 height 20
click at [646, 492] on div "Work #66 BILNEY G & L N/A emails , sort motors our 0h 30m Awaiting Approval Edi…" at bounding box center [539, 501] width 877 height 34
click at [645, 497] on div "Work #66 BILNEY G & L N/A emails , sort motors our 0h 30m Awaiting Approval" at bounding box center [539, 501] width 877 height 34
click at [948, 498] on icon "button" at bounding box center [949, 500] width 3 height 12
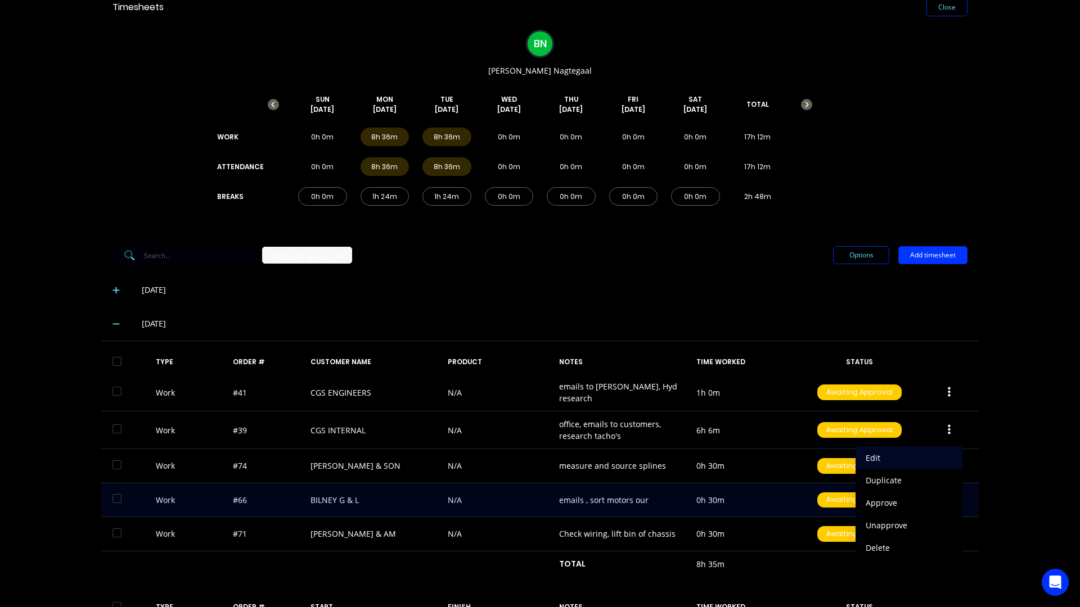
click at [884, 453] on div "Edit" at bounding box center [909, 458] width 87 height 16
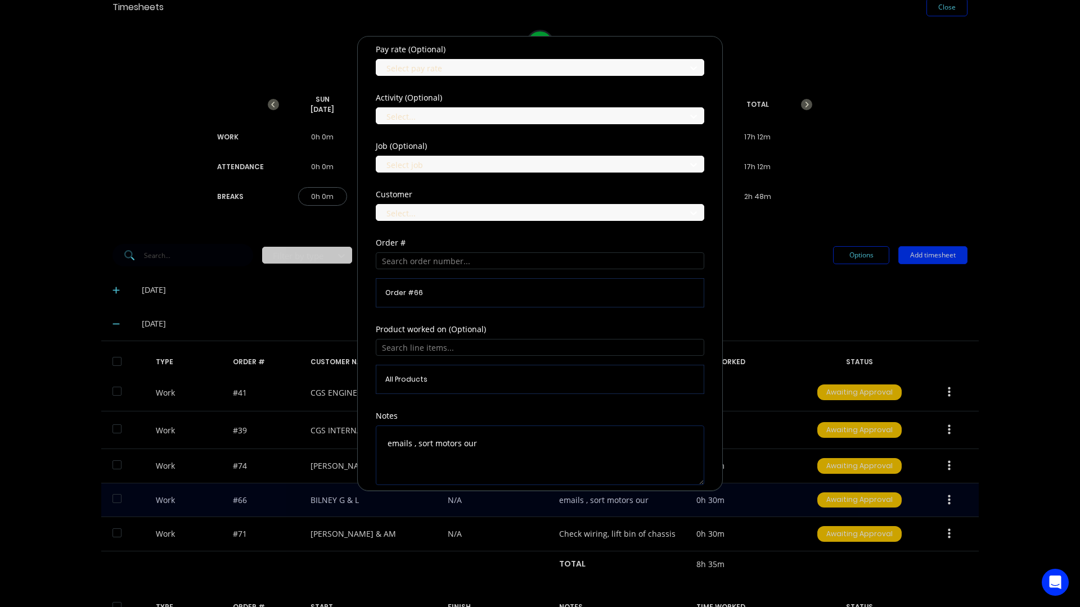
scroll to position [424, 0]
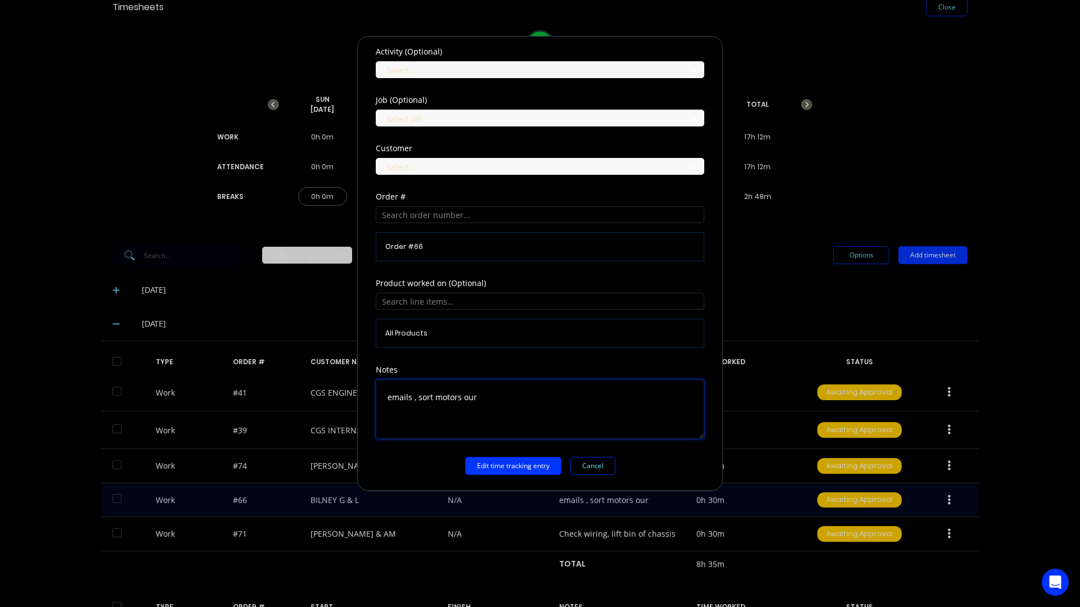
click at [484, 405] on textarea "emails , sort motors our" at bounding box center [540, 410] width 328 height 60
type textarea "emails , sort motors out"
click at [511, 465] on button "Edit time tracking entry" at bounding box center [513, 466] width 96 height 18
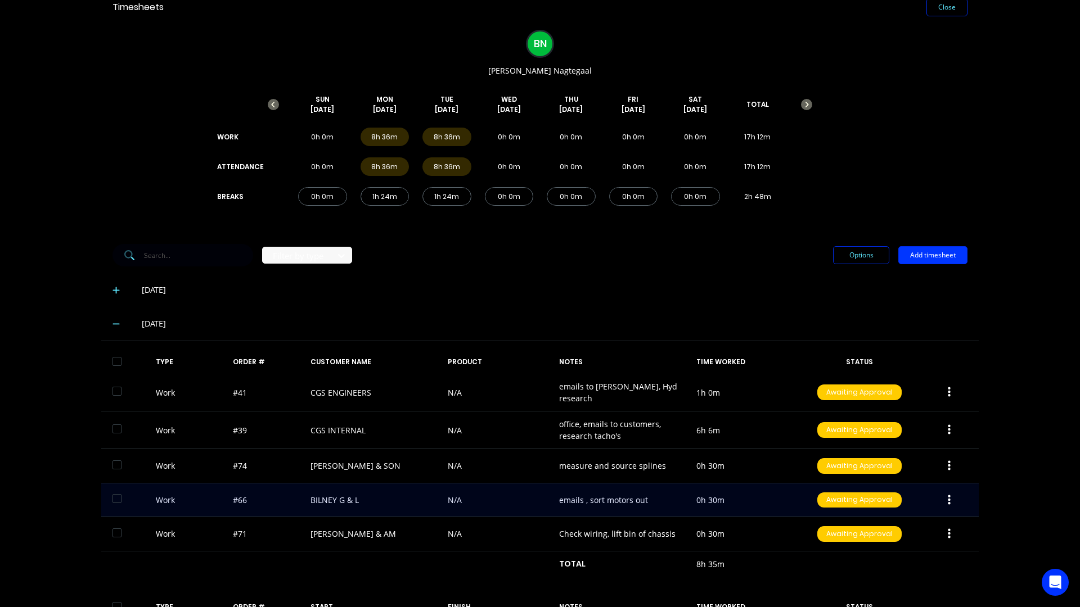
click at [948, 499] on icon "button" at bounding box center [949, 500] width 3 height 10
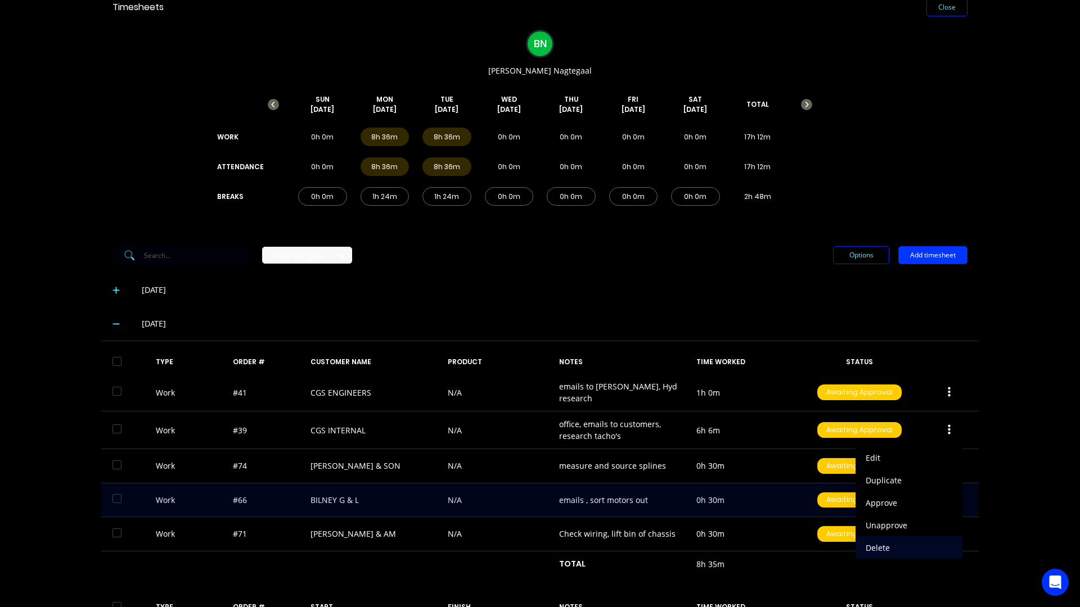
click at [899, 545] on div "Delete" at bounding box center [909, 548] width 87 height 16
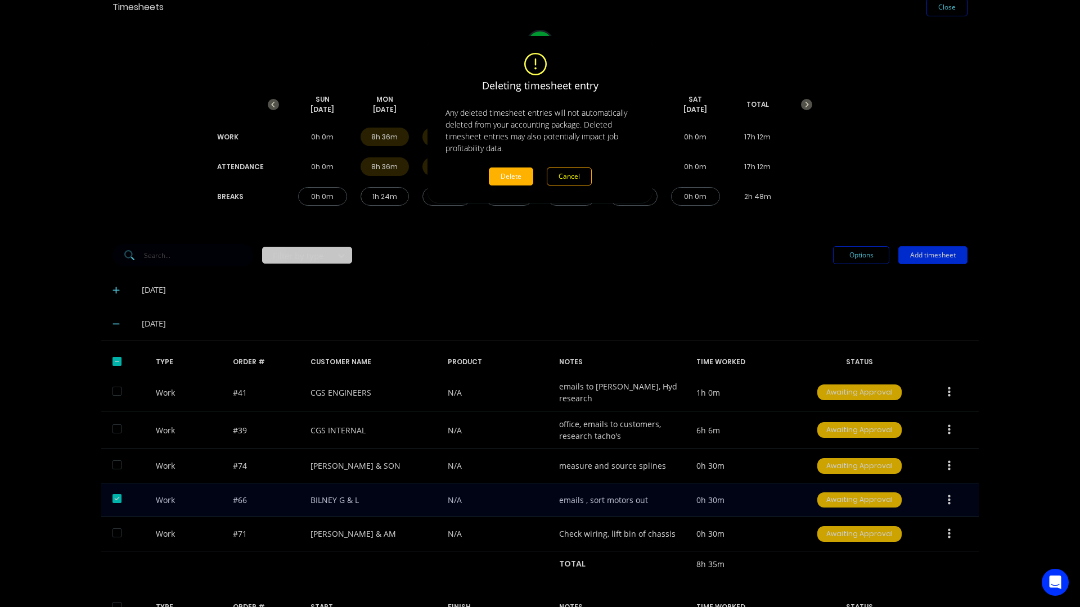
click at [507, 179] on button "Delete" at bounding box center [511, 177] width 44 height 18
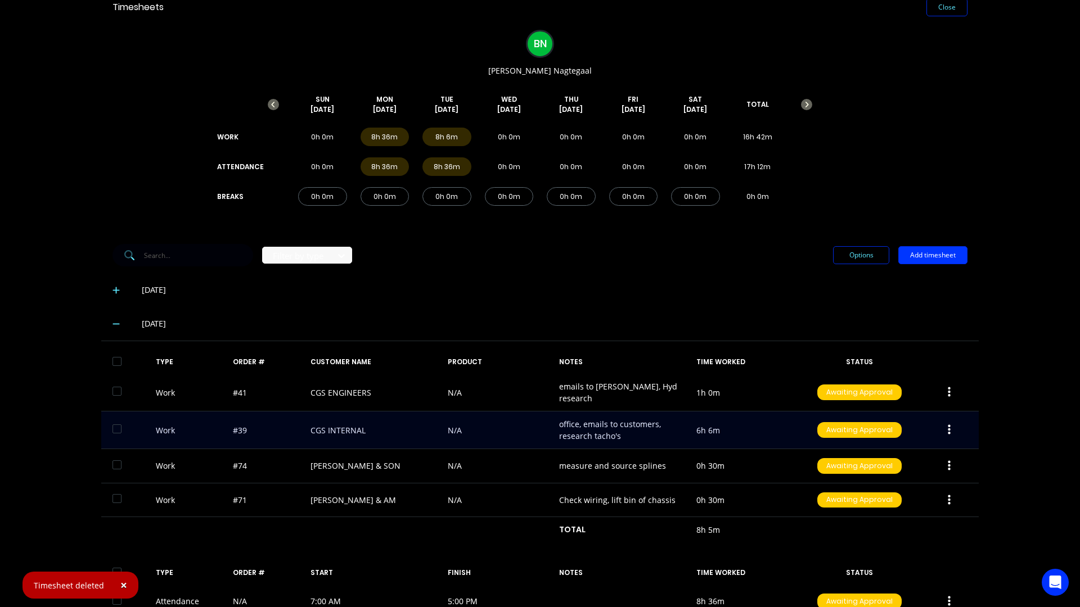
click at [501, 426] on div "Work #39 CGS INTERNAL N/A office, emails to customers, research tacho's 6h 6m A…" at bounding box center [539, 431] width 877 height 38
click at [948, 429] on icon "button" at bounding box center [949, 430] width 3 height 10
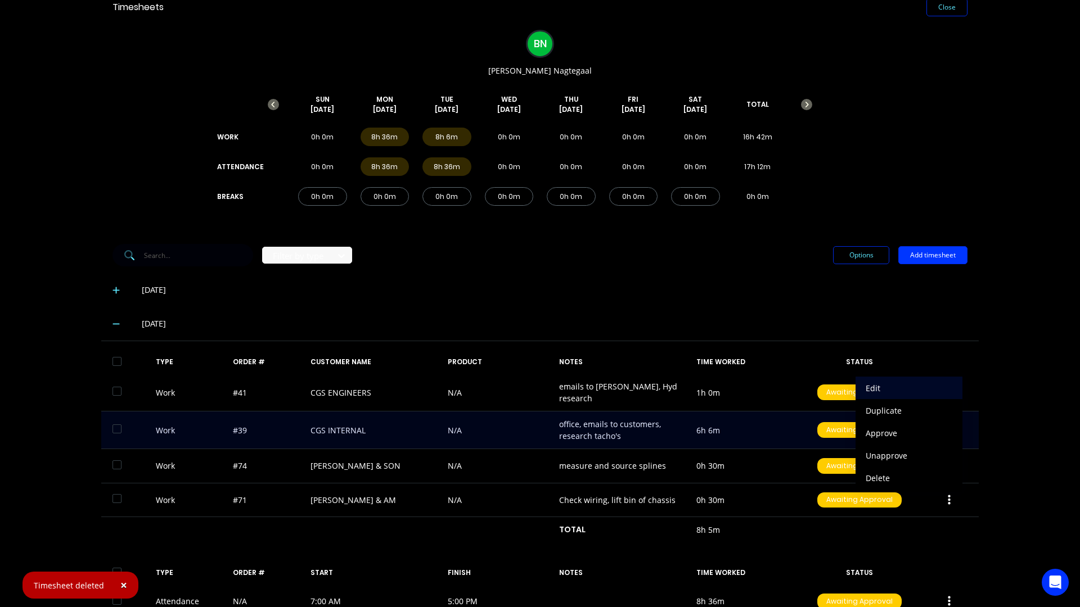
click at [890, 384] on div "Edit" at bounding box center [909, 388] width 87 height 16
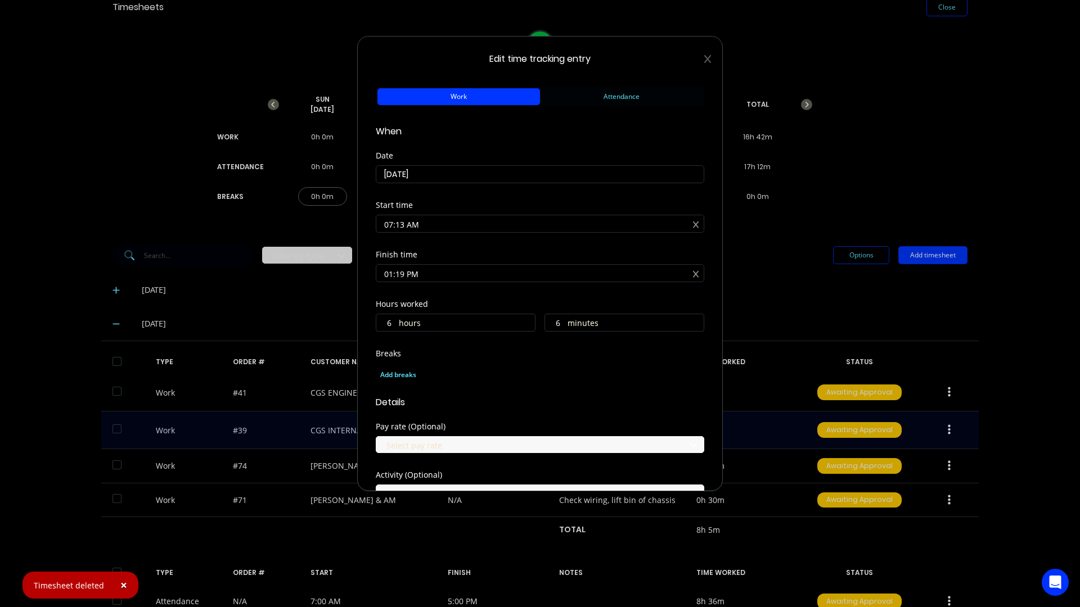
click at [550, 326] on input "6" at bounding box center [555, 322] width 20 height 17
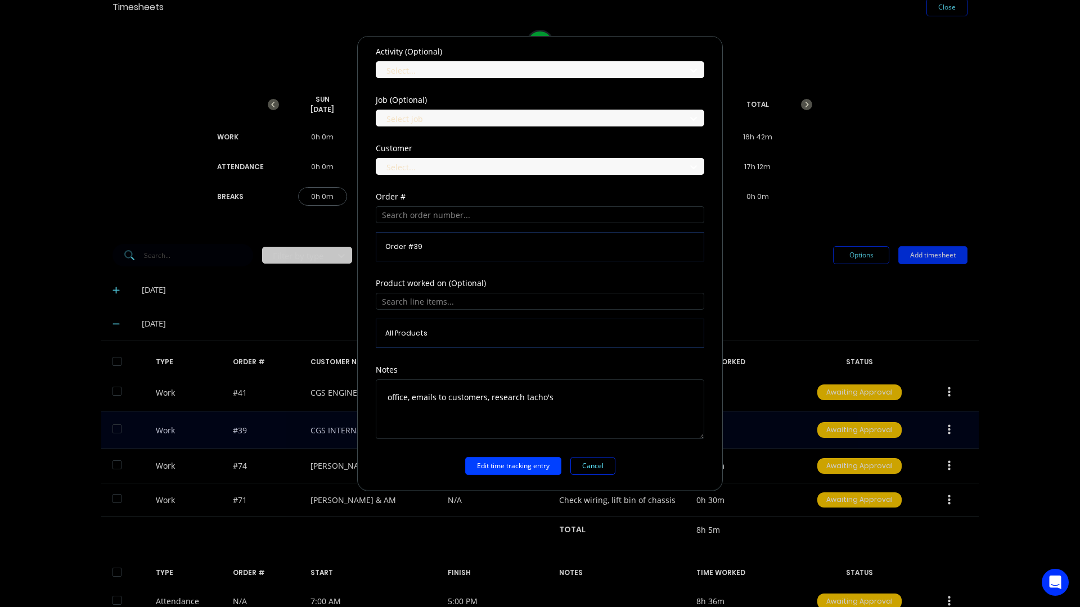
type input "36"
type input "01:49 PM"
click at [522, 469] on button "Edit time tracking entry" at bounding box center [513, 466] width 96 height 18
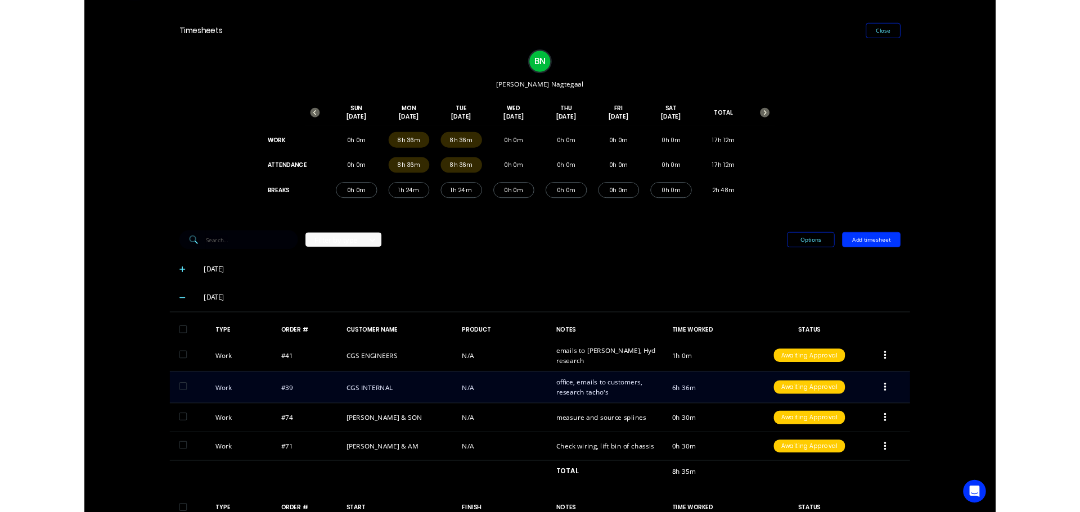
scroll to position [0, 0]
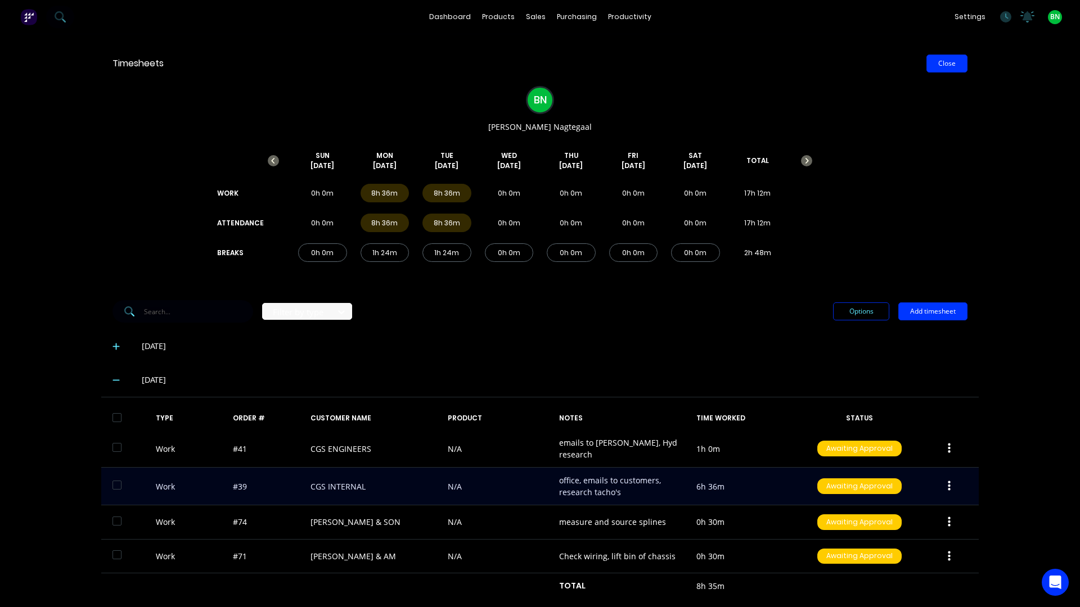
click at [947, 61] on button "Close" at bounding box center [946, 64] width 41 height 18
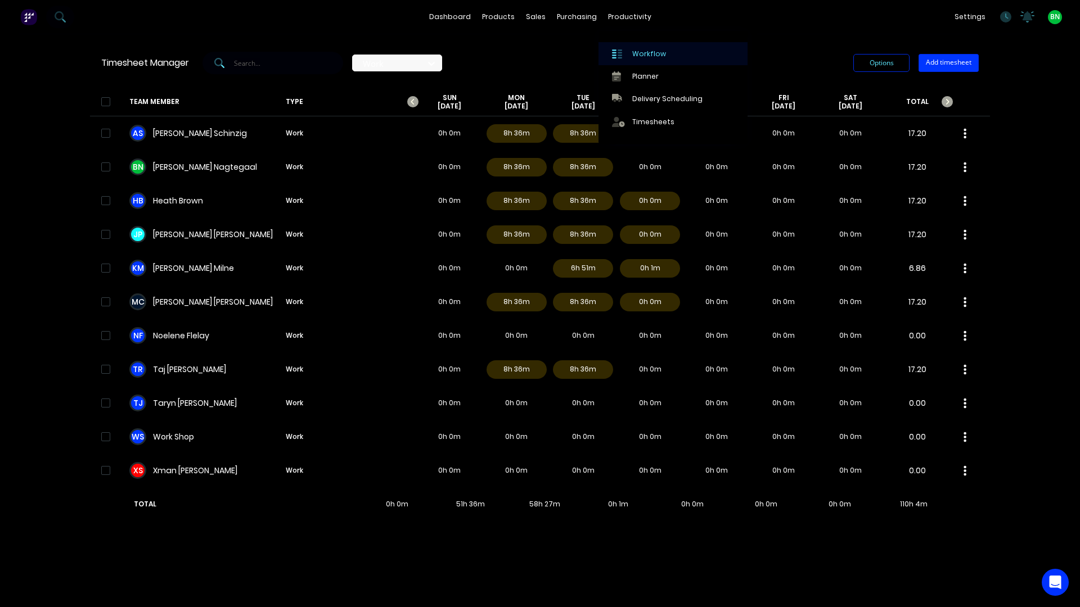
click at [644, 60] on link "Workflow" at bounding box center [672, 53] width 149 height 22
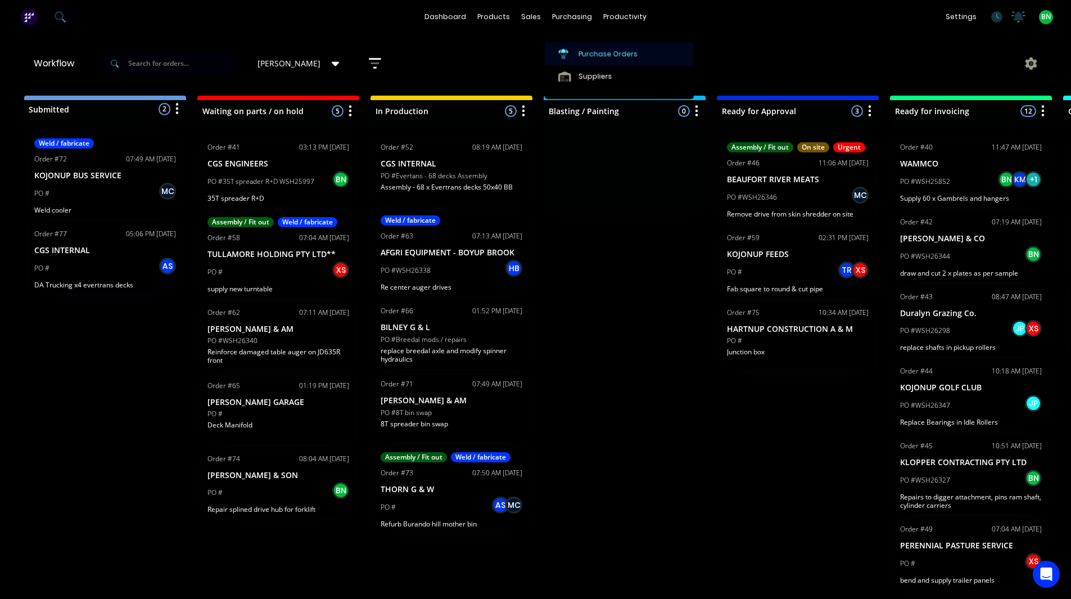
click at [592, 52] on div "Purchase Orders" at bounding box center [609, 54] width 60 height 10
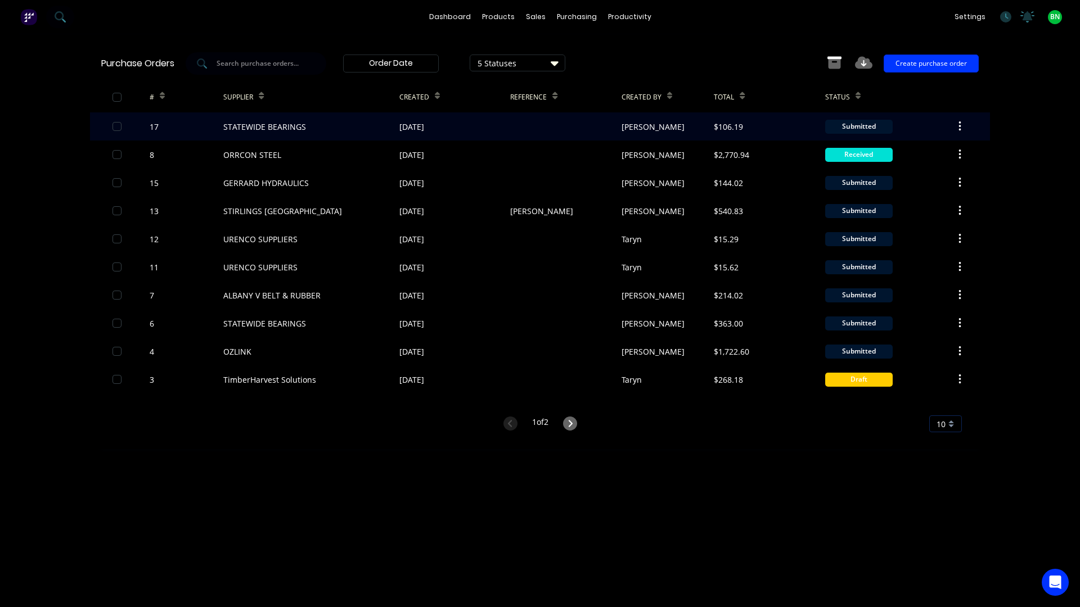
click at [287, 127] on div "STATEWIDE BEARINGS" at bounding box center [264, 127] width 83 height 12
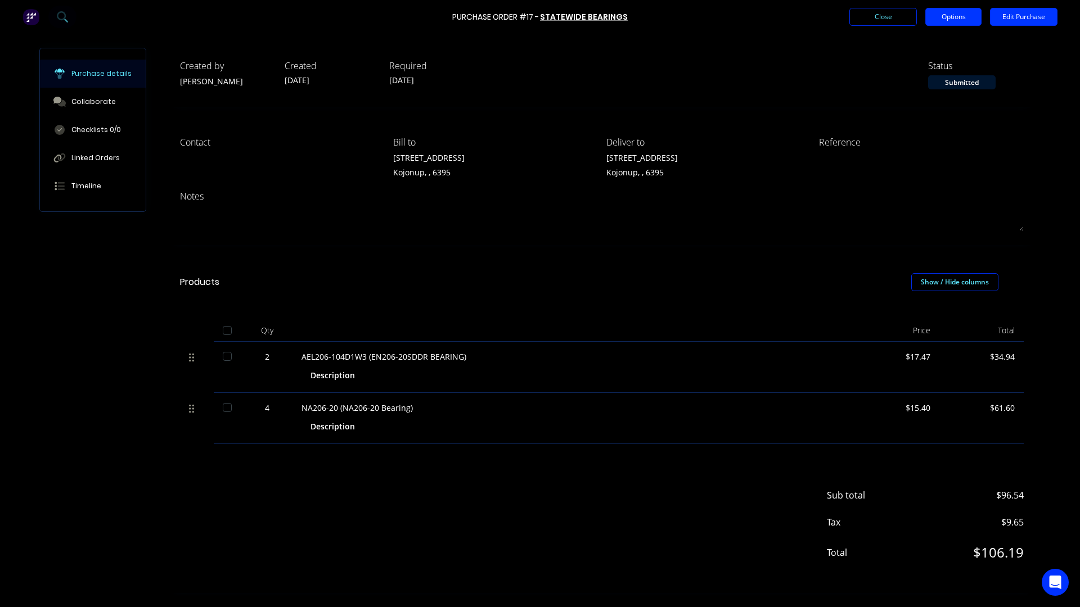
click at [958, 19] on button "Options" at bounding box center [953, 17] width 56 height 18
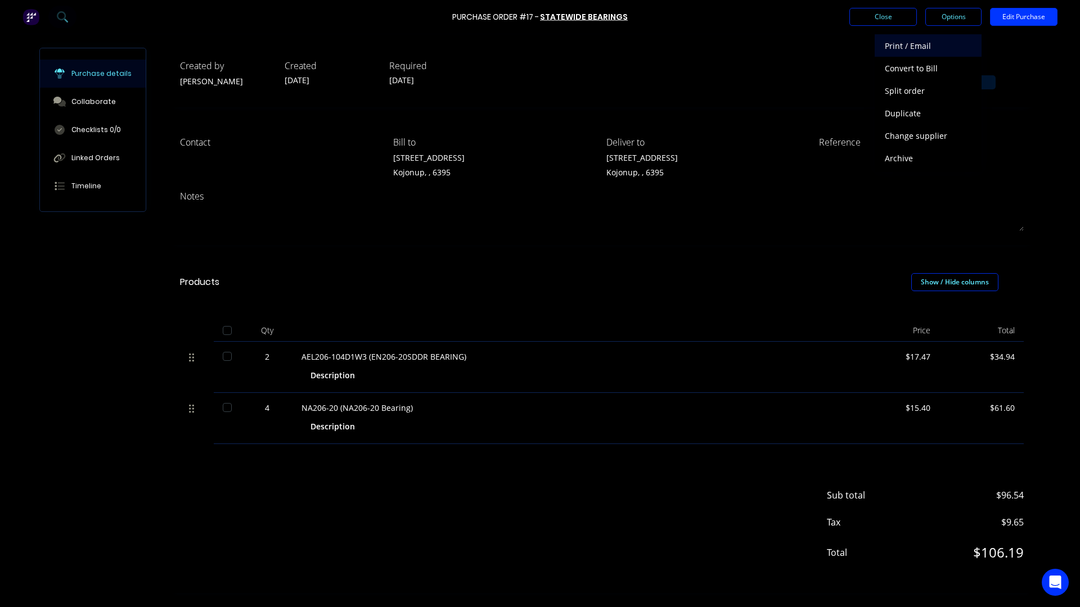
click at [922, 48] on div "Print / Email" at bounding box center [928, 46] width 87 height 16
click at [911, 87] on div "Without pricing" at bounding box center [928, 91] width 87 height 16
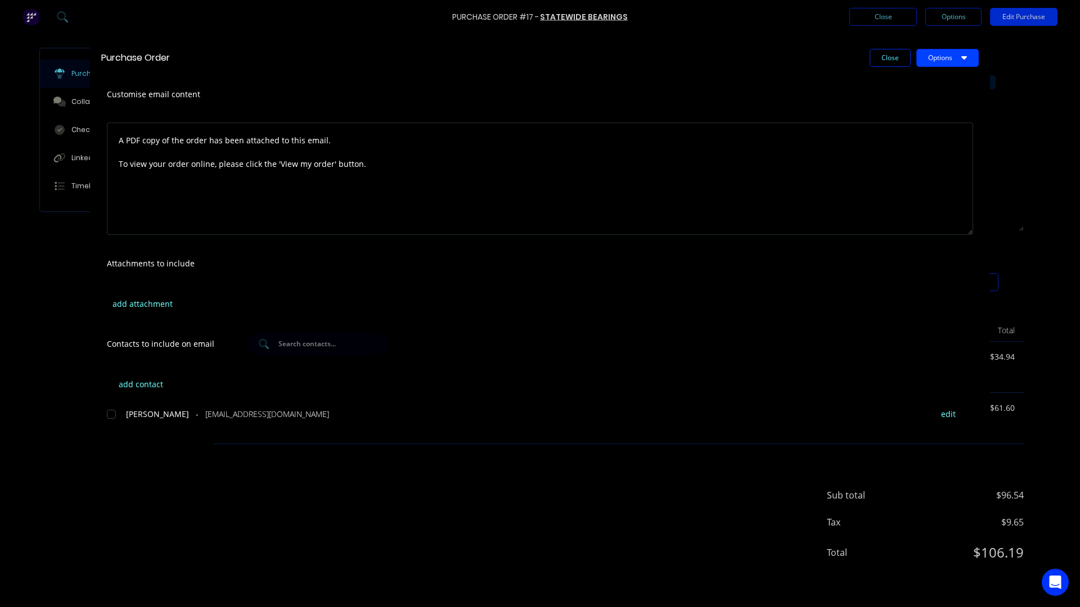
click at [948, 55] on button "Options" at bounding box center [947, 58] width 62 height 18
click at [909, 82] on div "Preview" at bounding box center [925, 86] width 87 height 16
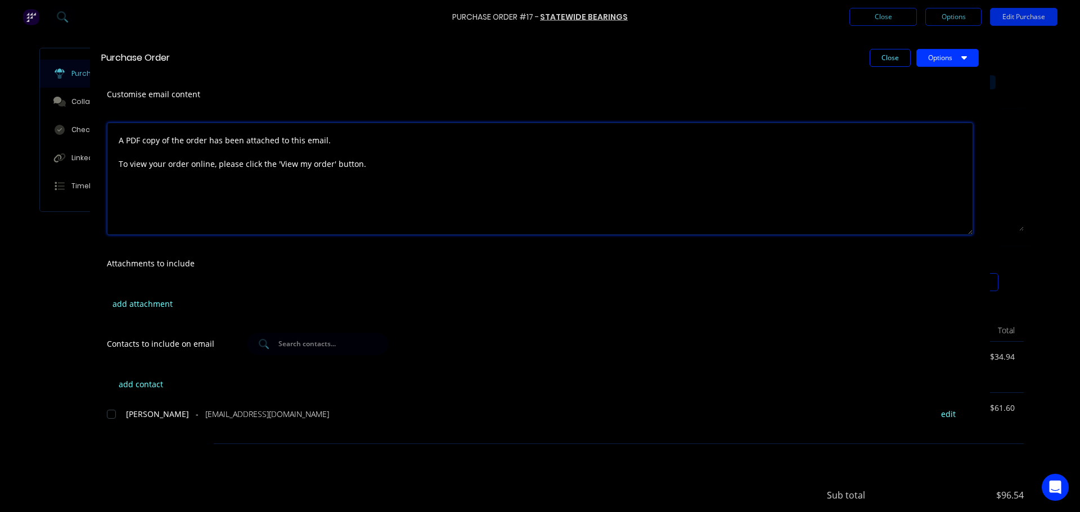
click at [240, 140] on textarea "A PDF copy of the order has been attached to this email. To view your order onl…" at bounding box center [540, 179] width 866 height 112
click at [172, 160] on textarea "A PDF copy of the order has been attached to this email. To view your order onl…" at bounding box center [540, 179] width 866 height 112
drag, startPoint x: 345, startPoint y: 174, endPoint x: 340, endPoint y: 167, distance: 8.4
click at [344, 173] on textarea "A PDF copy of the order has been attached to this email. To view your order onl…" at bounding box center [540, 179] width 866 height 112
click at [455, 174] on textarea "A PDF copy of the order has been attached to this email. To view your order onl…" at bounding box center [540, 179] width 866 height 112
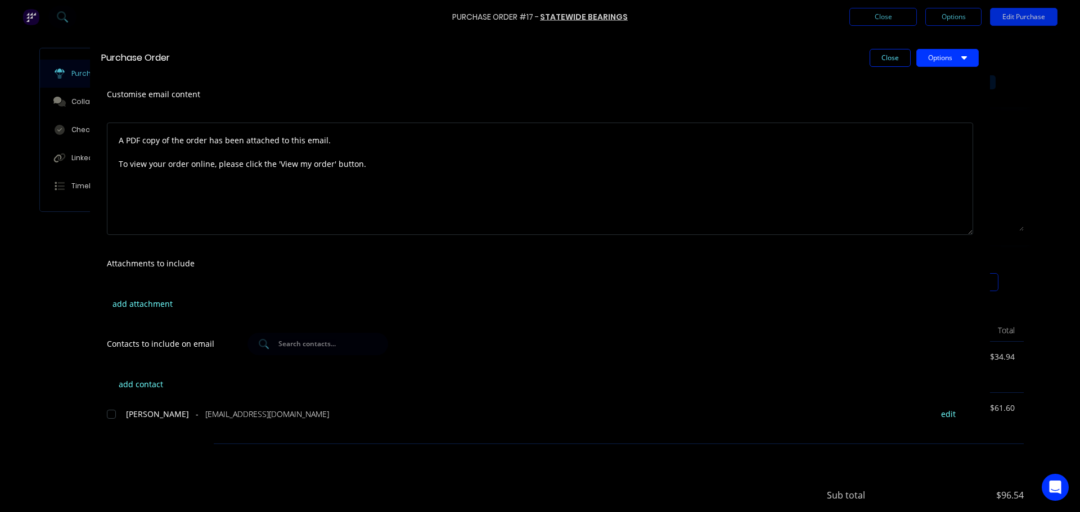
drag, startPoint x: 486, startPoint y: 282, endPoint x: 476, endPoint y: 280, distance: 10.0
click at [485, 282] on div "add attachment" at bounding box center [540, 304] width 900 height 44
click at [940, 57] on button "Options" at bounding box center [947, 58] width 62 height 18
click at [897, 105] on div "Print" at bounding box center [925, 109] width 87 height 16
click at [461, 64] on div "Close Options" at bounding box center [580, 58] width 798 height 18
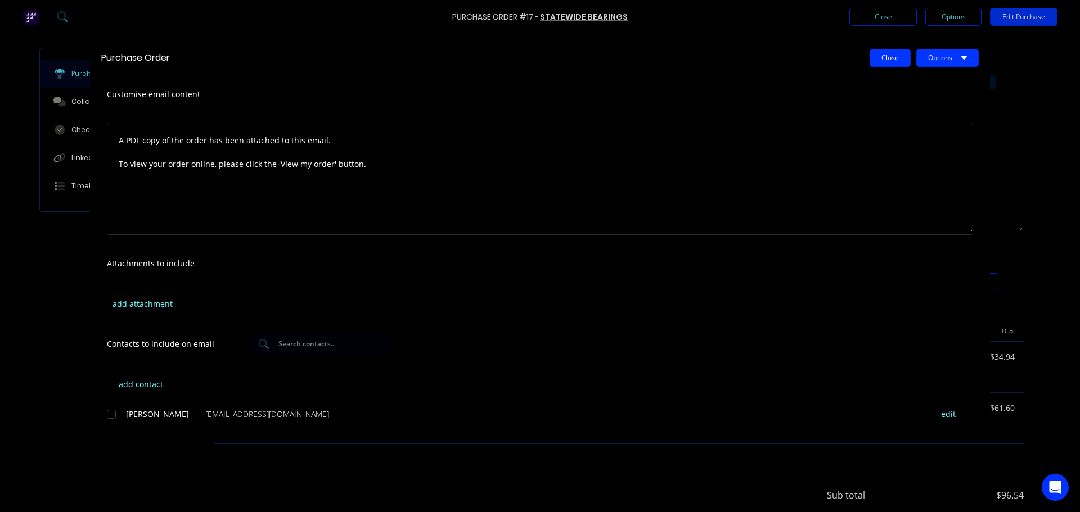
click at [885, 59] on button "Close" at bounding box center [890, 58] width 41 height 18
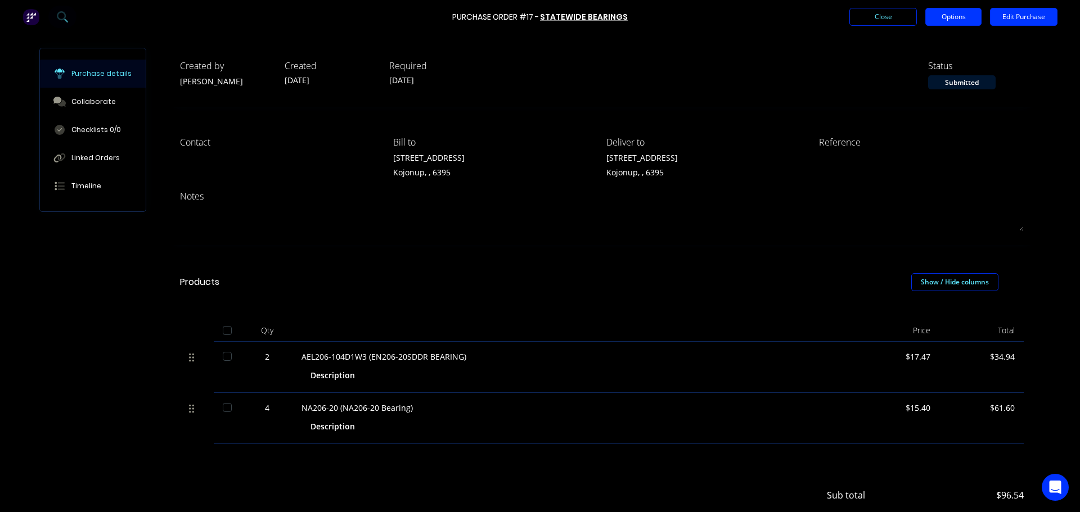
click at [945, 12] on button "Options" at bounding box center [953, 17] width 56 height 18
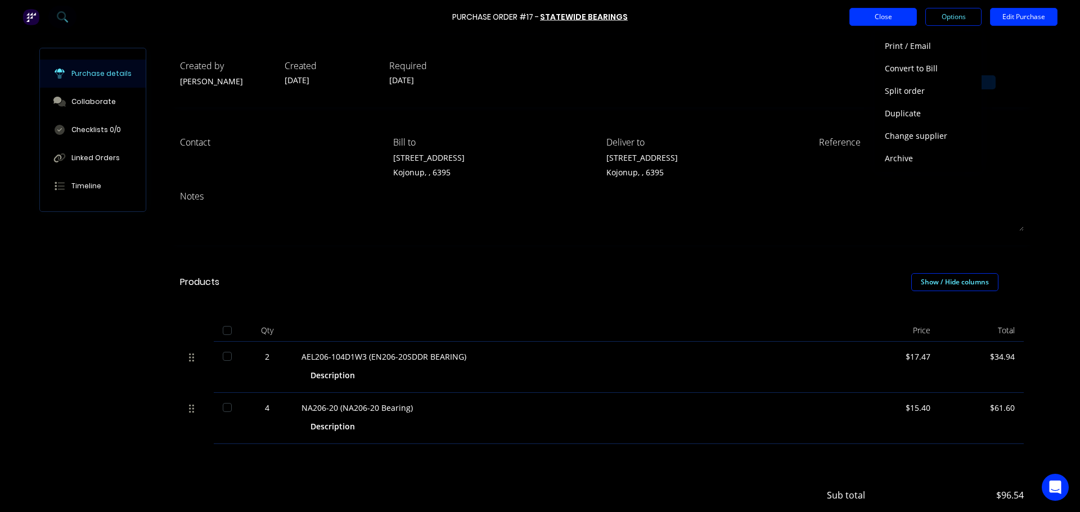
click at [877, 16] on button "Close" at bounding box center [882, 17] width 67 height 18
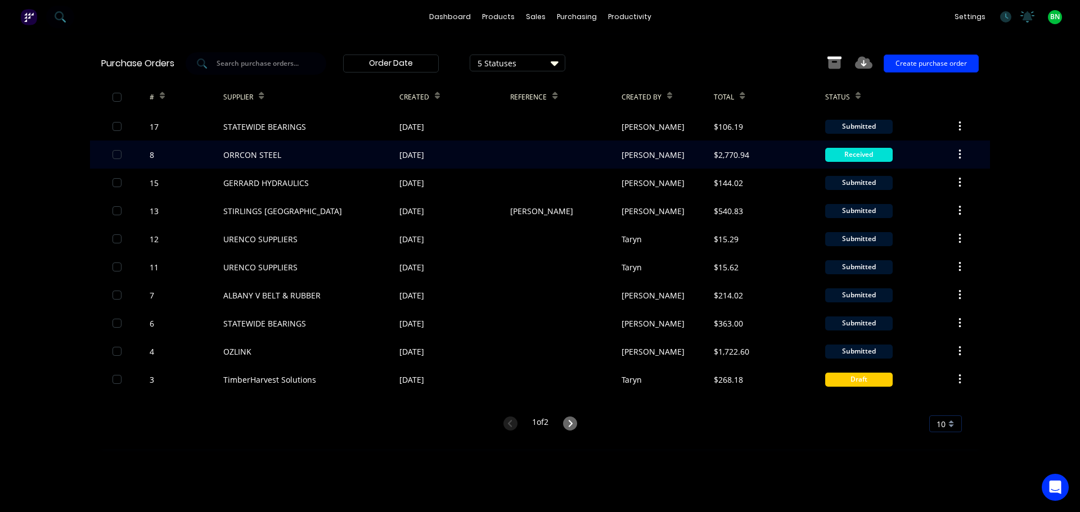
click at [268, 160] on div "ORRCON STEEL" at bounding box center [252, 155] width 58 height 12
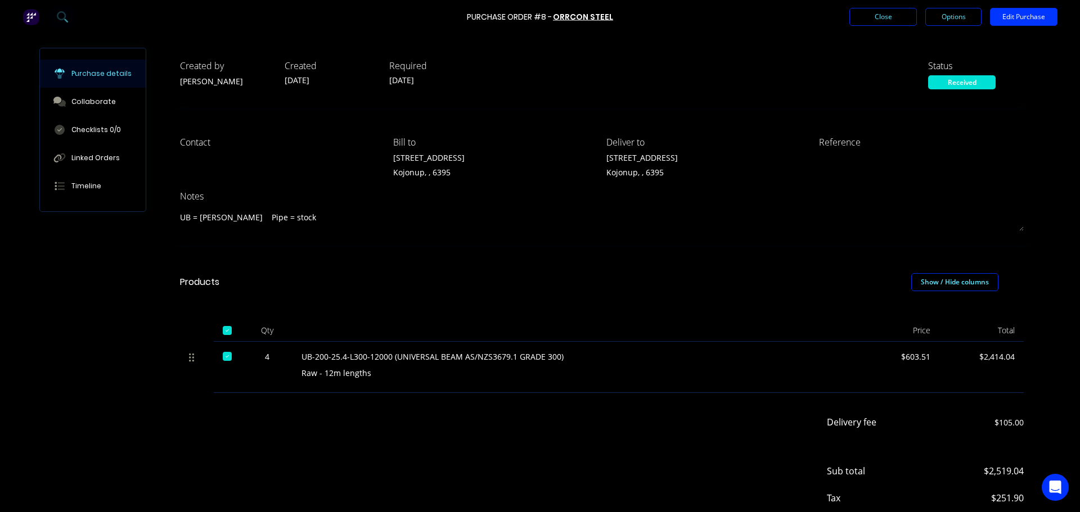
click at [499, 280] on div "Products Show / Hide columns" at bounding box center [601, 282] width 877 height 40
click at [958, 14] on button "Options" at bounding box center [953, 17] width 56 height 18
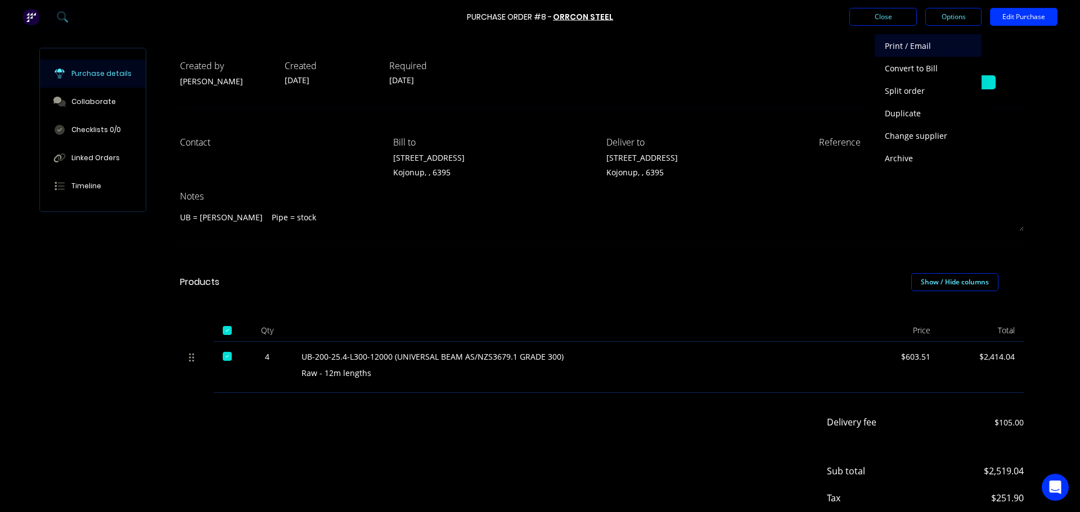
click at [927, 47] on div "Print / Email" at bounding box center [928, 46] width 87 height 16
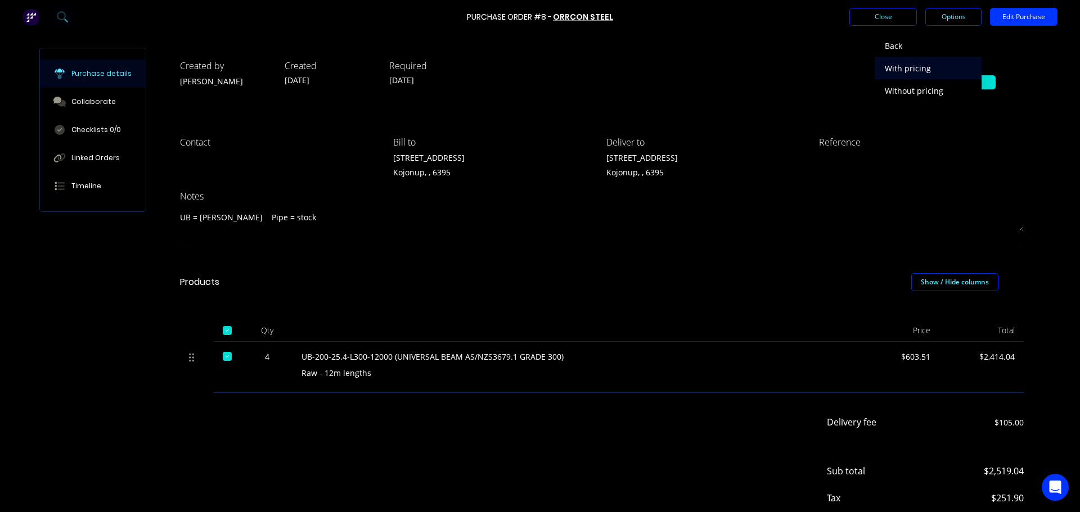
click at [908, 69] on div "With pricing" at bounding box center [928, 68] width 87 height 16
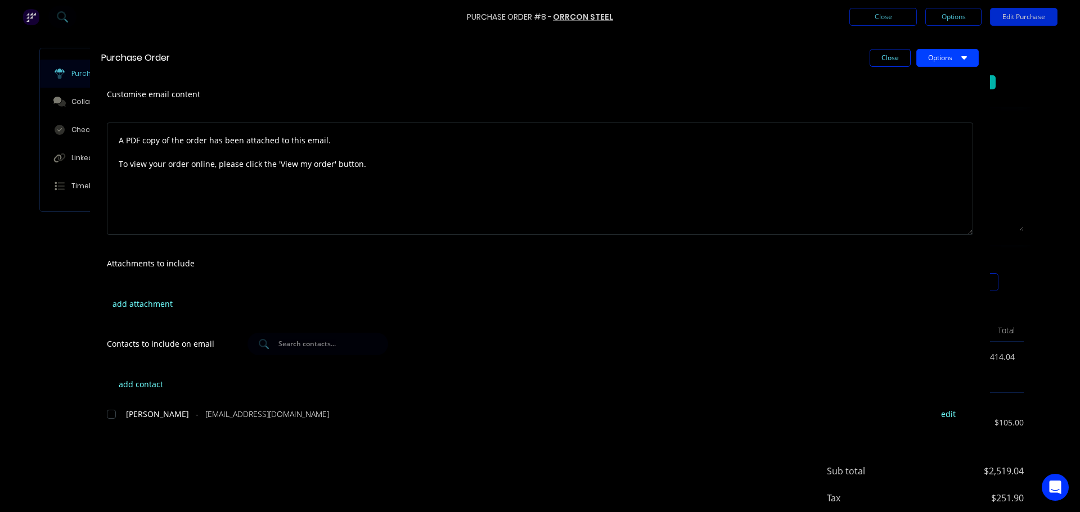
click at [953, 56] on button "Options" at bounding box center [947, 58] width 62 height 18
click at [899, 85] on div "Preview" at bounding box center [925, 86] width 87 height 16
click at [939, 56] on button "Options" at bounding box center [947, 58] width 62 height 18
click at [899, 112] on div "Print" at bounding box center [925, 109] width 87 height 16
click at [623, 51] on div "Close Options" at bounding box center [580, 58] width 798 height 18
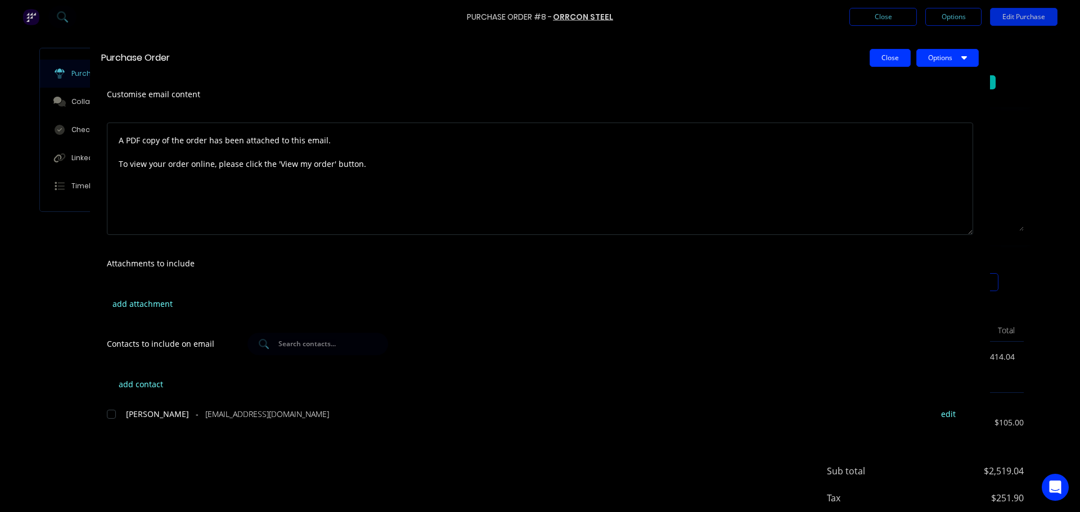
click at [893, 51] on button "Close" at bounding box center [890, 58] width 41 height 18
type textarea "x"
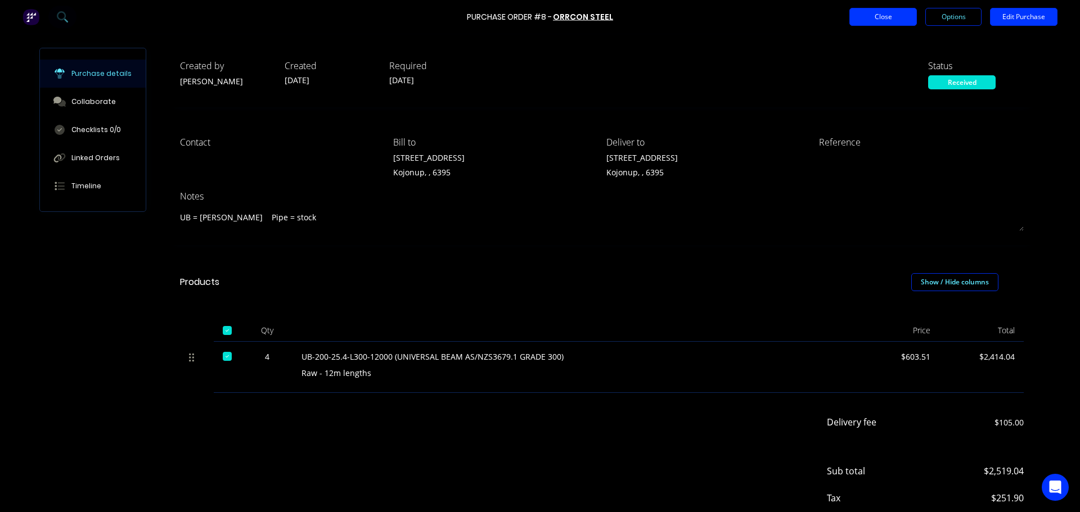
click at [900, 22] on button "Close" at bounding box center [882, 17] width 67 height 18
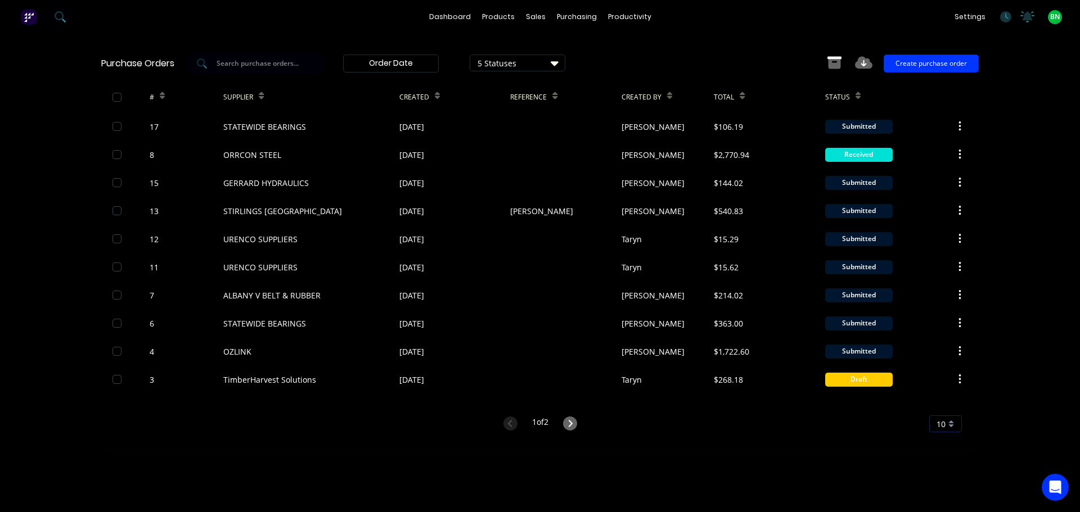
click at [1017, 133] on div "dashboard products sales purchasing productivity dashboard products Product Cat…" at bounding box center [540, 256] width 1080 height 512
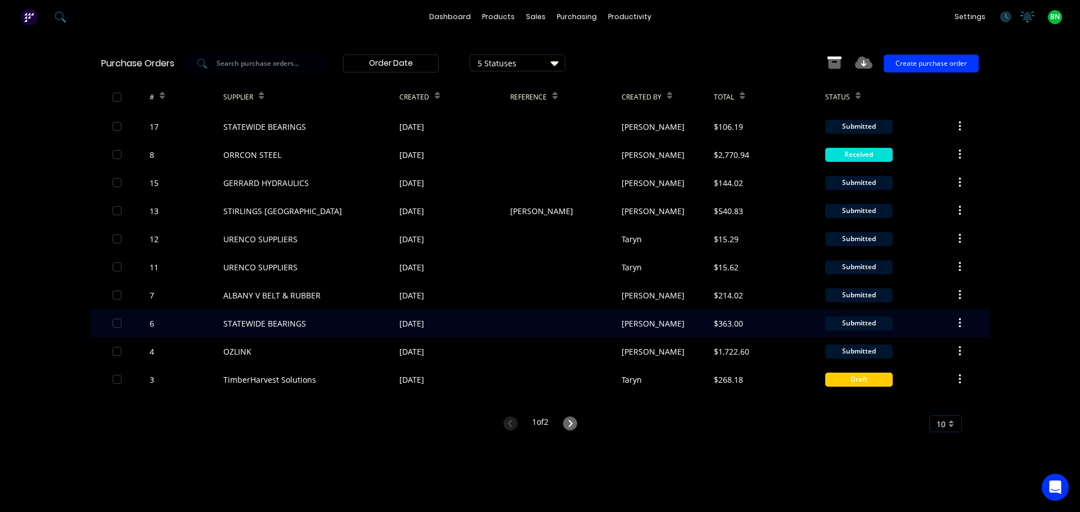
click at [961, 323] on icon "button" at bounding box center [959, 323] width 2 height 10
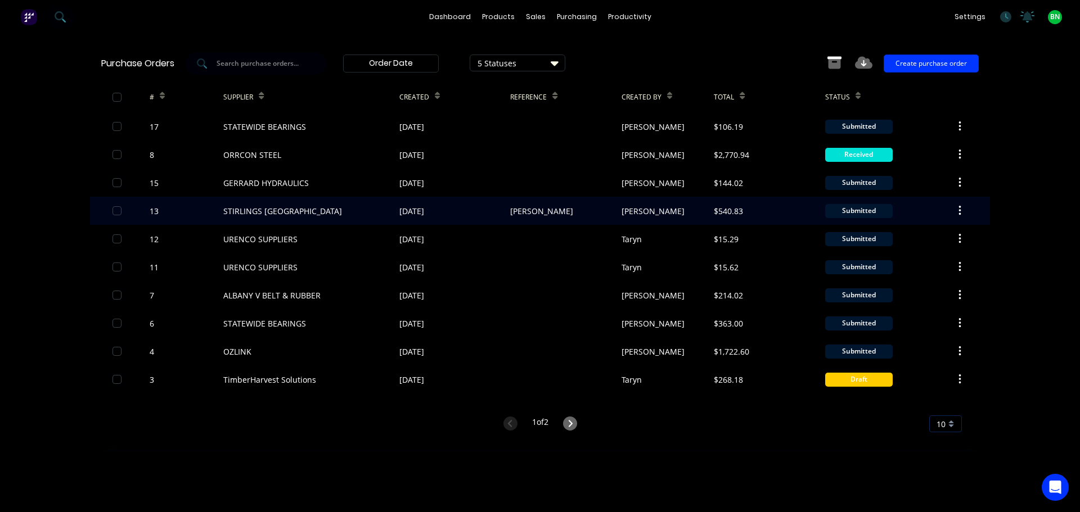
click at [966, 207] on button "button" at bounding box center [960, 211] width 26 height 20
click at [961, 207] on icon "button" at bounding box center [959, 211] width 3 height 12
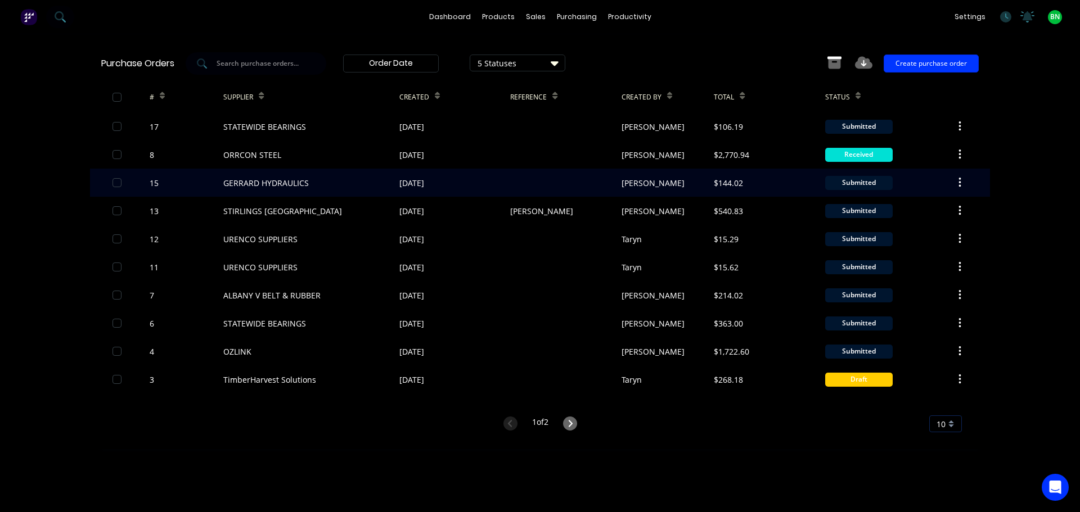
click at [565, 190] on div at bounding box center [565, 183] width 111 height 28
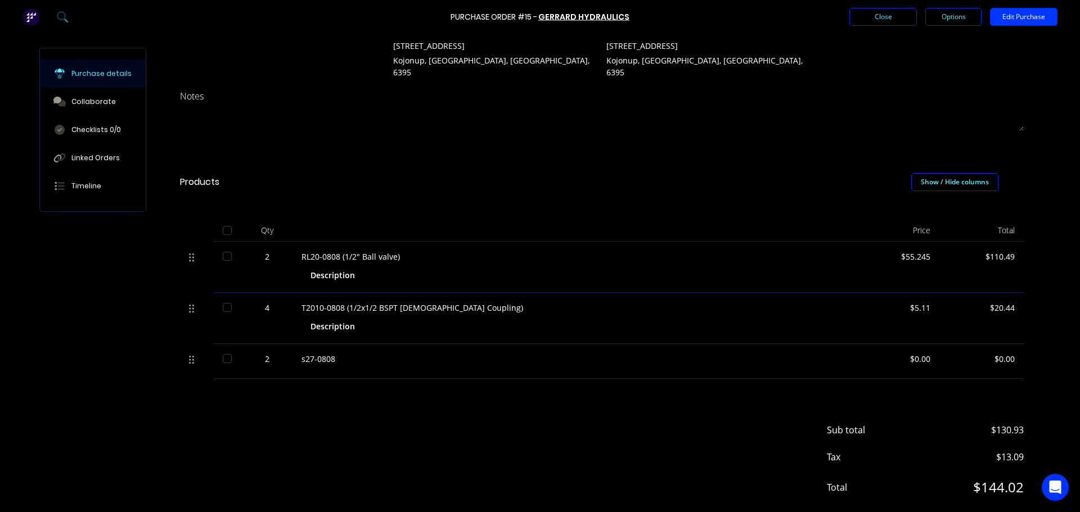
scroll to position [112, 0]
click at [953, 12] on button "Options" at bounding box center [953, 17] width 56 height 18
click at [922, 48] on div "Print / Email" at bounding box center [928, 46] width 87 height 16
click at [897, 46] on div "Back" at bounding box center [928, 46] width 87 height 16
click at [930, 43] on div "Print / Email" at bounding box center [928, 46] width 87 height 16
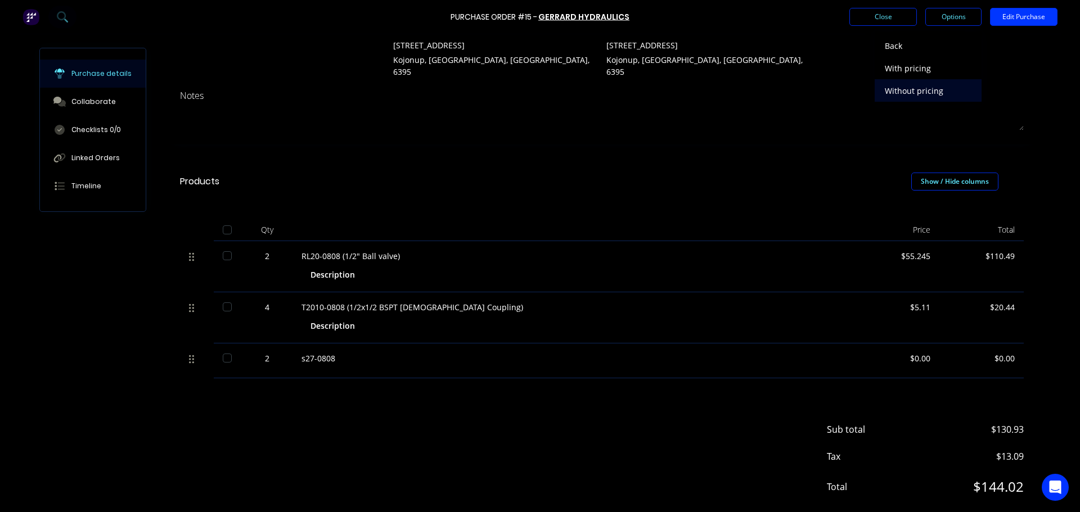
click at [906, 93] on div "Without pricing" at bounding box center [928, 91] width 87 height 16
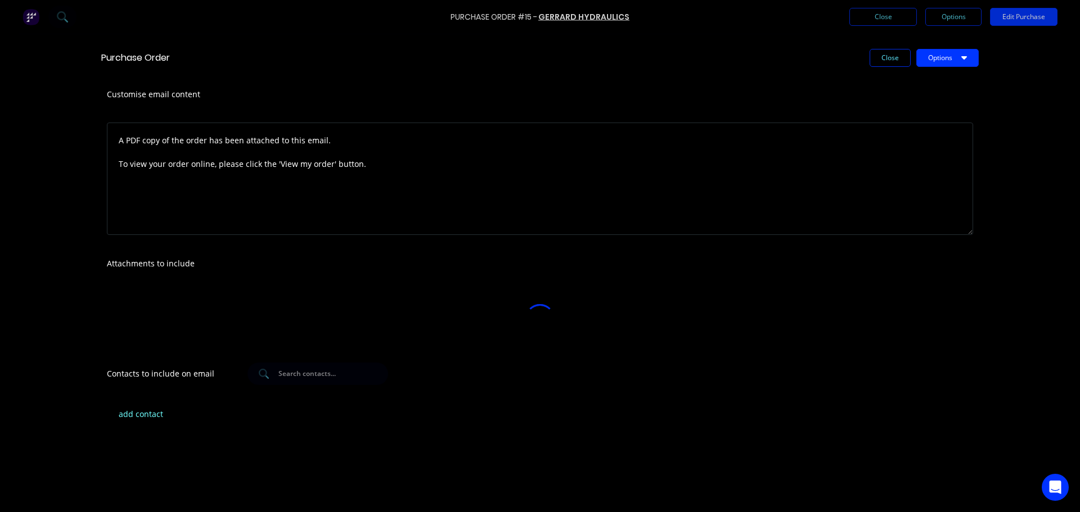
scroll to position [0, 0]
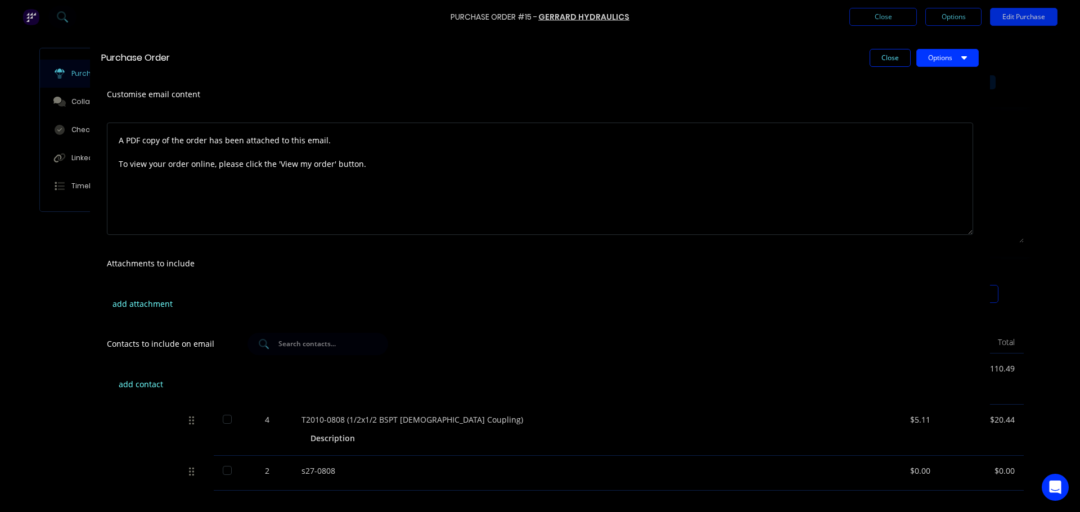
click at [99, 447] on div "Purchase Order Close Options Customise email content A PDF copy of the order ha…" at bounding box center [540, 256] width 1080 height 512
click at [151, 308] on button "add attachment" at bounding box center [142, 303] width 71 height 17
click at [947, 49] on button "Options" at bounding box center [947, 58] width 62 height 18
click at [888, 90] on div "Preview" at bounding box center [925, 86] width 87 height 16
click at [933, 62] on button "Options" at bounding box center [947, 58] width 62 height 18
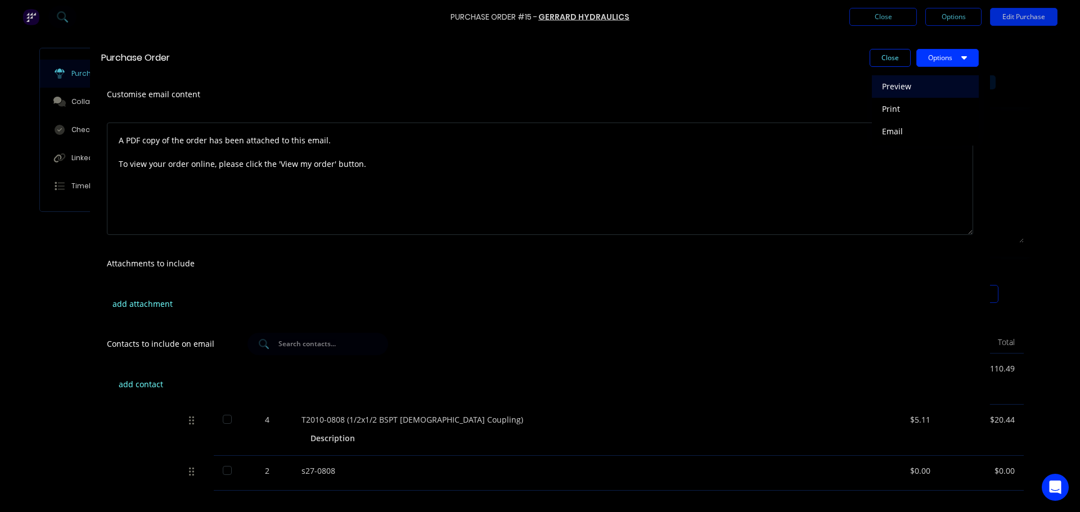
click at [875, 87] on button "Preview" at bounding box center [925, 86] width 107 height 22
click at [620, 290] on div "add attachment" at bounding box center [540, 304] width 900 height 44
click at [893, 56] on button "Close" at bounding box center [890, 58] width 41 height 18
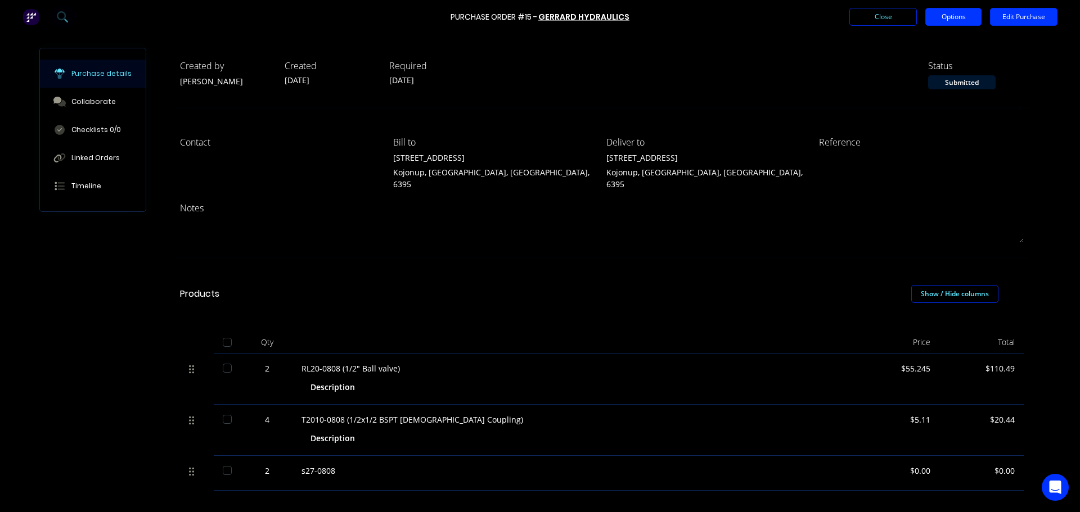
click at [961, 20] on button "Options" at bounding box center [953, 17] width 56 height 18
click at [945, 16] on button "Options" at bounding box center [953, 17] width 56 height 18
click at [935, 16] on button "Options" at bounding box center [953, 17] width 56 height 18
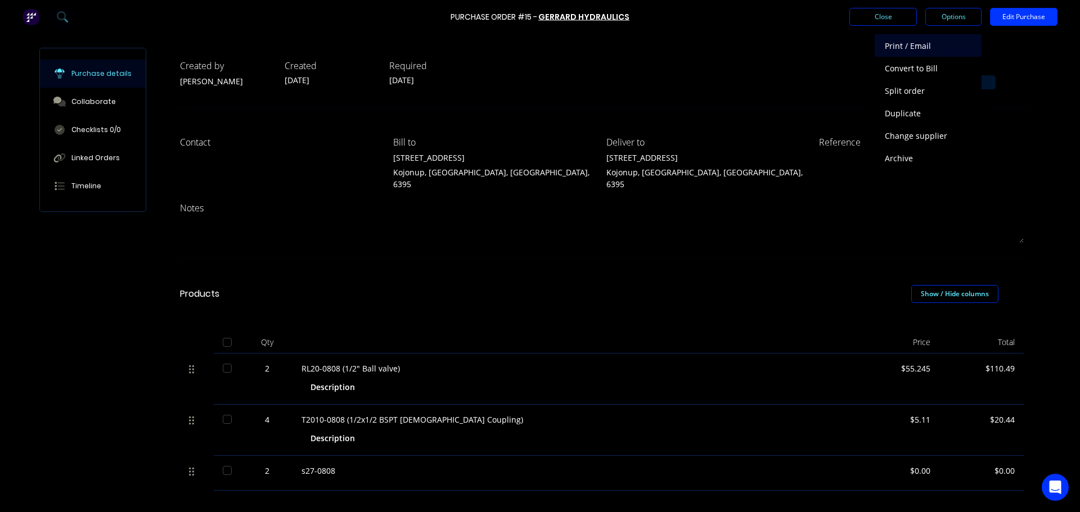
click at [908, 44] on div "Print / Email" at bounding box center [928, 46] width 87 height 16
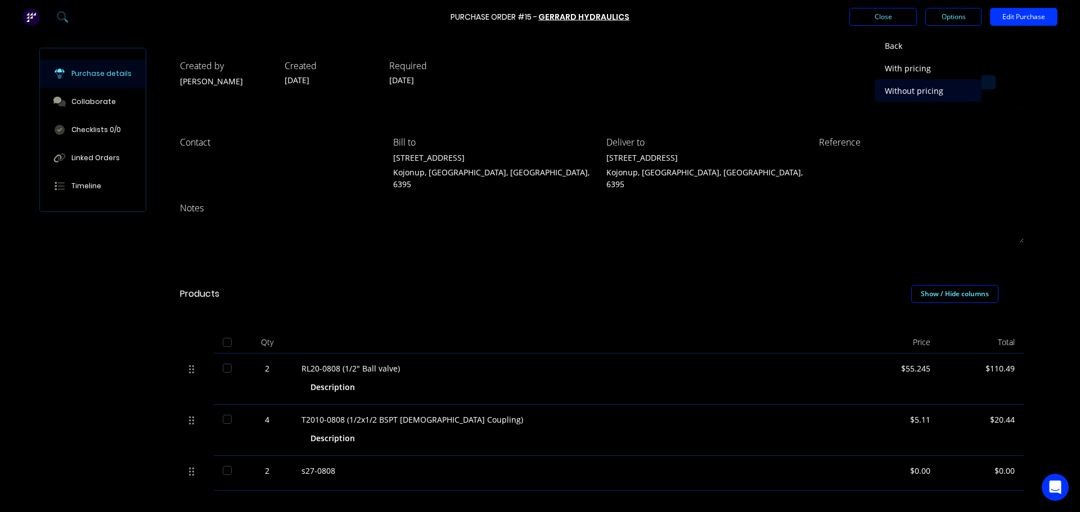
click at [913, 90] on div "Without pricing" at bounding box center [928, 91] width 87 height 16
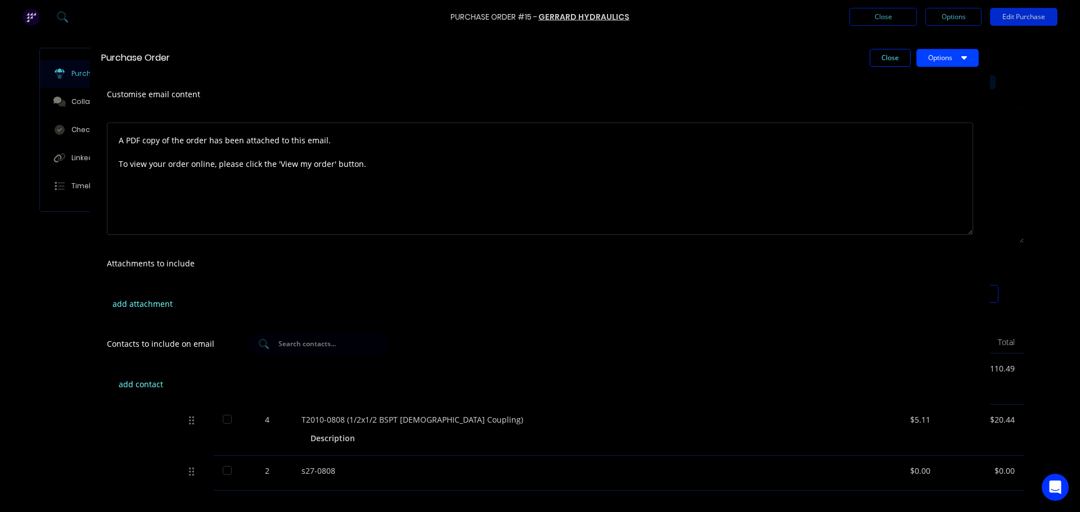
click at [930, 58] on button "Options" at bounding box center [947, 58] width 62 height 18
click at [884, 87] on div "Preview" at bounding box center [925, 86] width 87 height 16
click at [576, 300] on div "add attachment" at bounding box center [540, 304] width 900 height 44
click at [895, 57] on button "Close" at bounding box center [890, 58] width 41 height 18
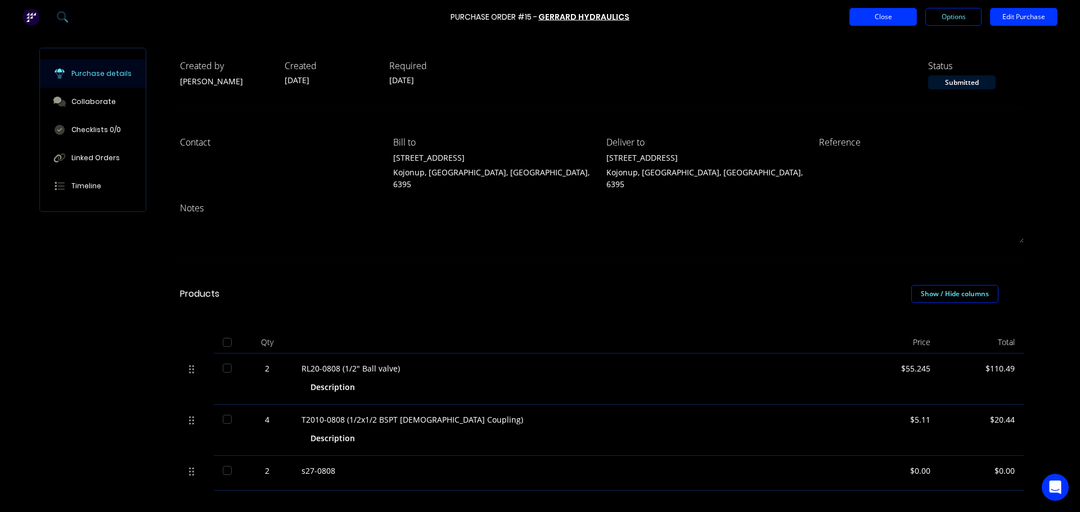
click at [880, 21] on button "Close" at bounding box center [882, 17] width 67 height 18
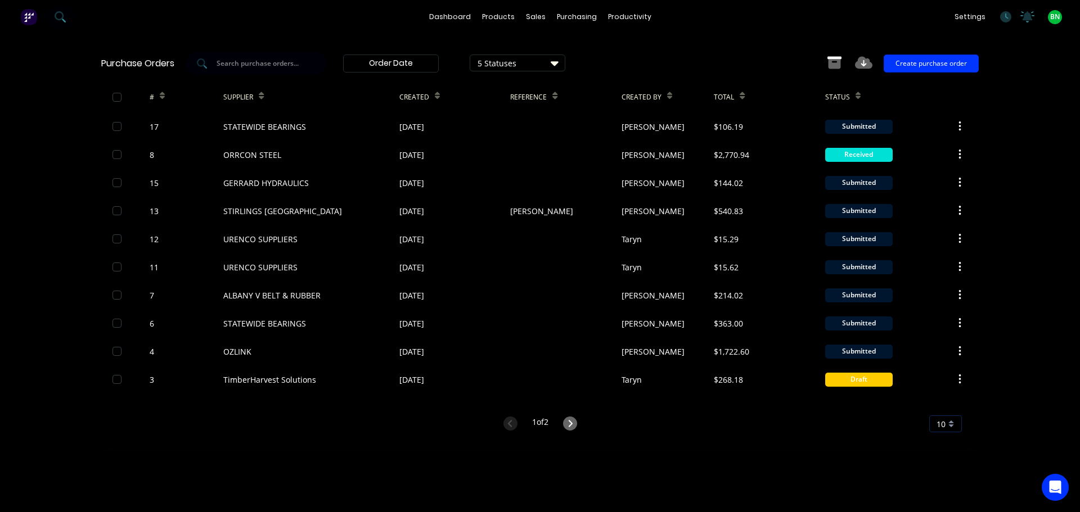
drag, startPoint x: 51, startPoint y: 305, endPoint x: 274, endPoint y: 96, distance: 306.0
click at [51, 305] on div "dashboard products sales purchasing productivity dashboard products Product Cat…" at bounding box center [540, 256] width 1080 height 512
click at [611, 19] on div "productivity" at bounding box center [629, 16] width 55 height 17
click at [648, 61] on link "Workflow" at bounding box center [672, 53] width 149 height 22
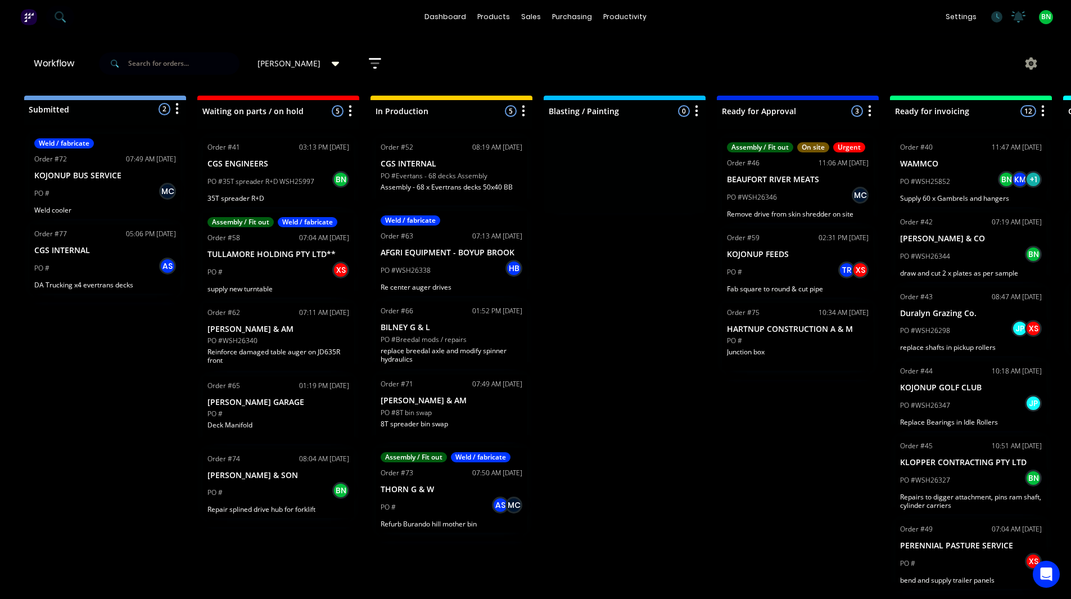
click at [675, 10] on div "dashboard products sales purchasing productivity dashboard products Product Cat…" at bounding box center [535, 17] width 1071 height 34
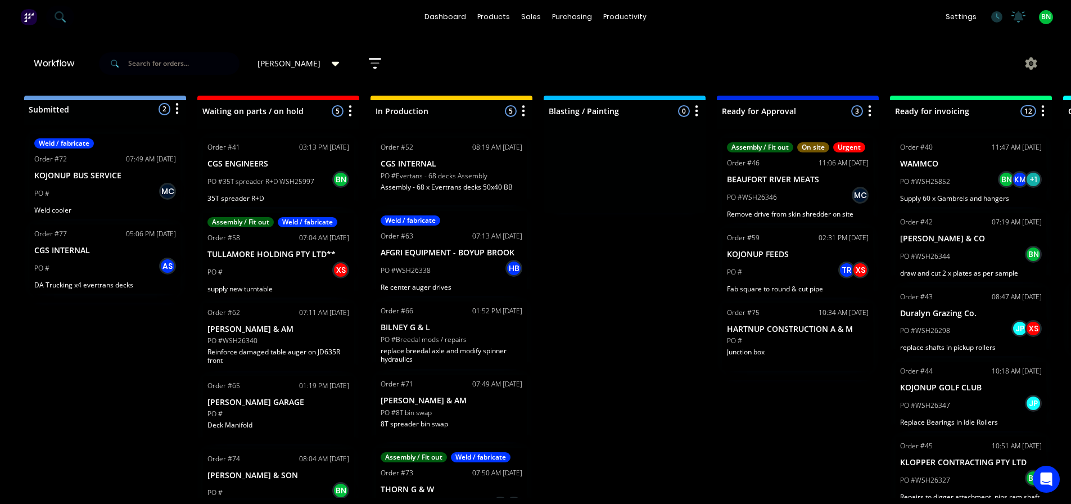
click at [645, 293] on div "Submitted 2 Status colour #273444 hex #273444 Save Cancel Summaries Total order…" at bounding box center [766, 297] width 1549 height 402
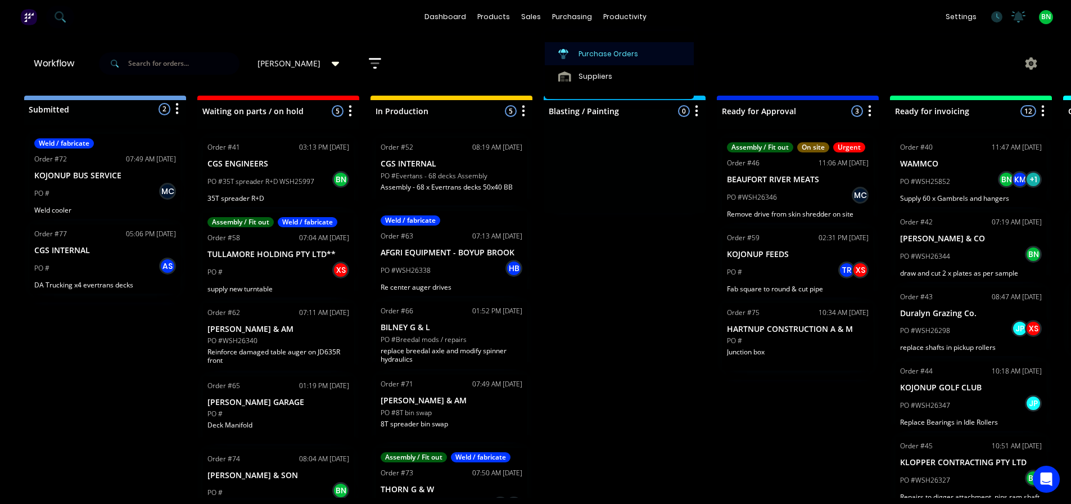
click at [598, 58] on div "Purchase Orders" at bounding box center [609, 54] width 60 height 10
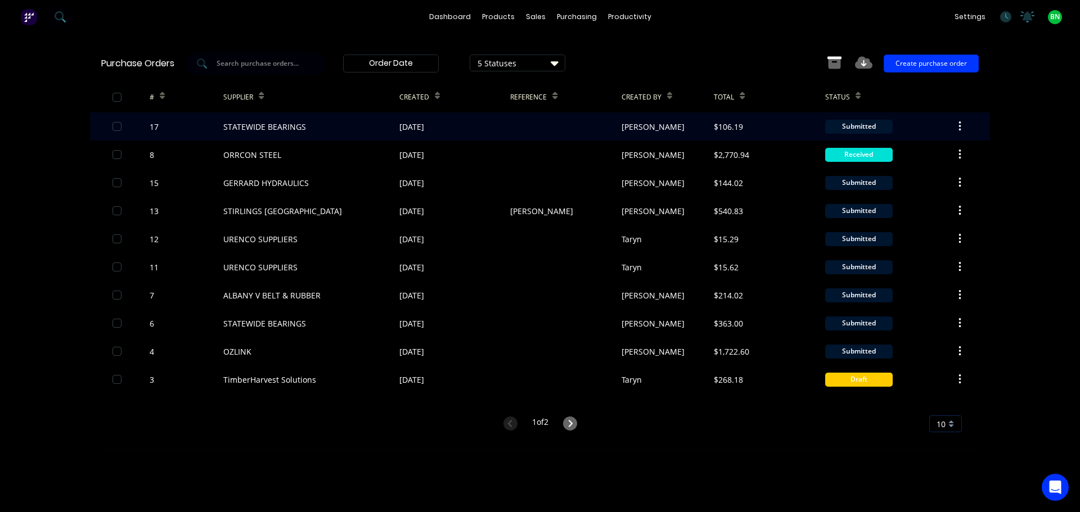
click at [571, 129] on div at bounding box center [565, 126] width 111 height 28
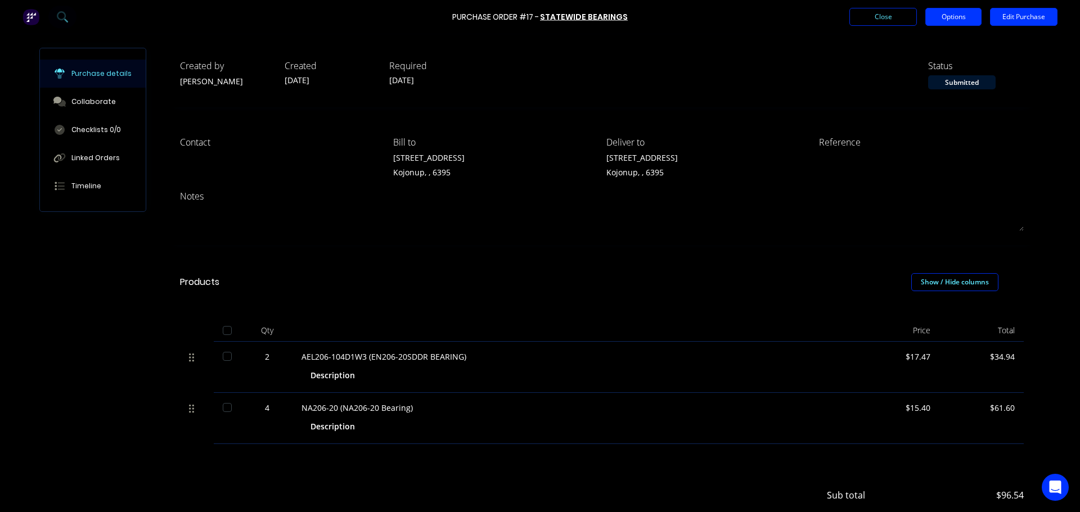
click at [949, 22] on button "Options" at bounding box center [953, 17] width 56 height 18
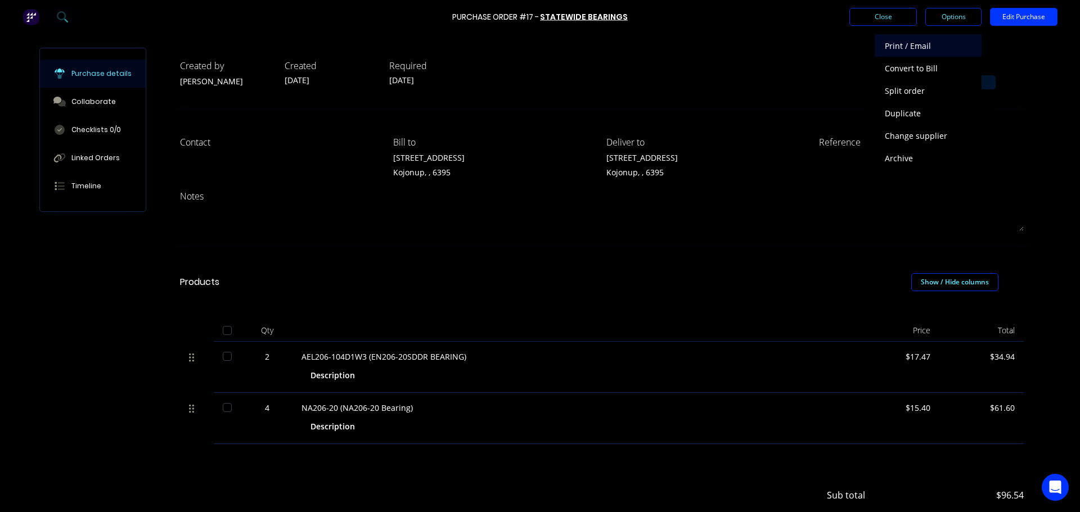
click at [917, 44] on div "Print / Email" at bounding box center [928, 46] width 87 height 16
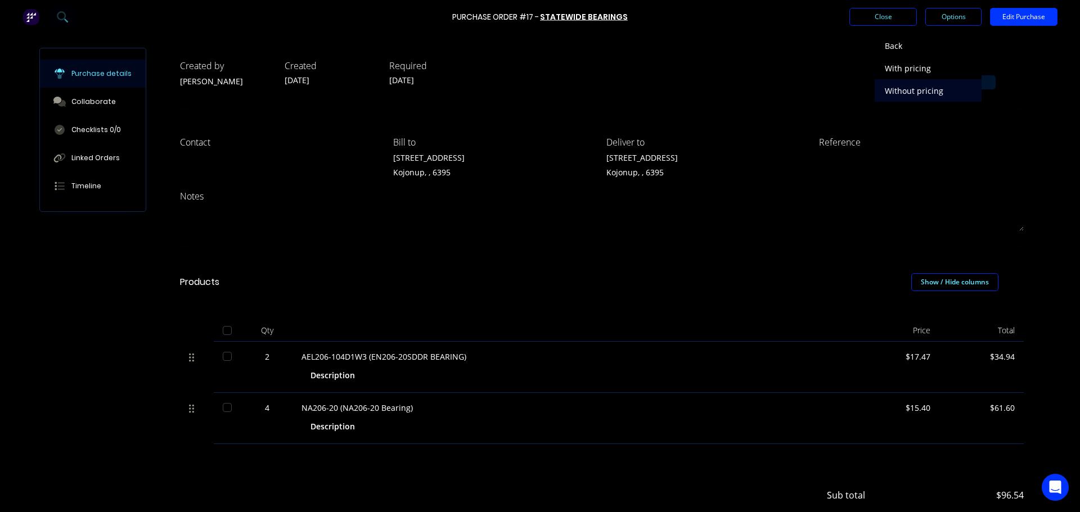
click at [915, 92] on div "Without pricing" at bounding box center [928, 91] width 87 height 16
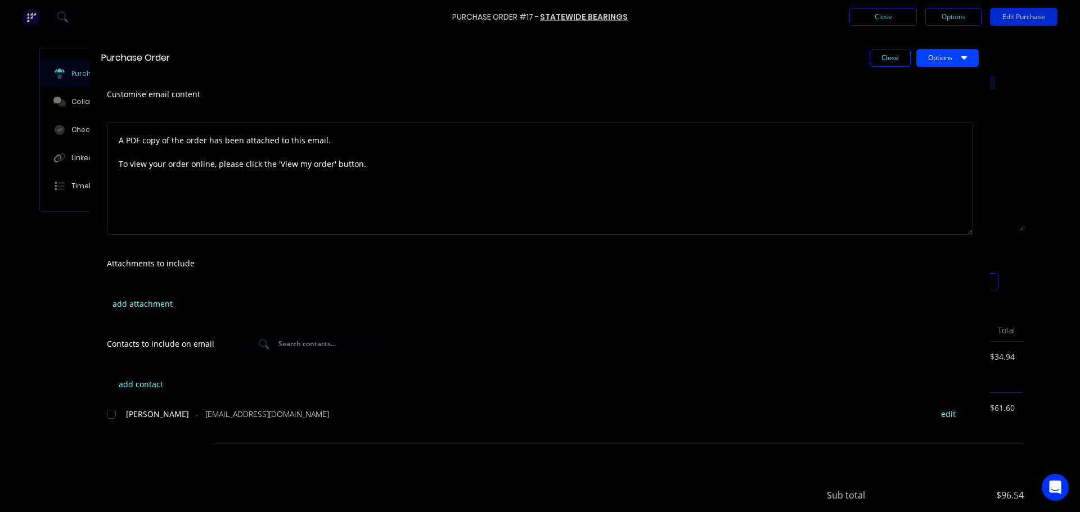
click at [926, 62] on button "Options" at bounding box center [947, 58] width 62 height 18
click at [897, 84] on div "Preview" at bounding box center [925, 86] width 87 height 16
drag, startPoint x: 676, startPoint y: 302, endPoint x: 679, endPoint y: 295, distance: 7.5
click at [676, 300] on div "add attachment" at bounding box center [540, 304] width 900 height 44
click at [875, 16] on div "Purchase Order Close Options Customise email content A PDF copy of the order ha…" at bounding box center [540, 256] width 1080 height 512
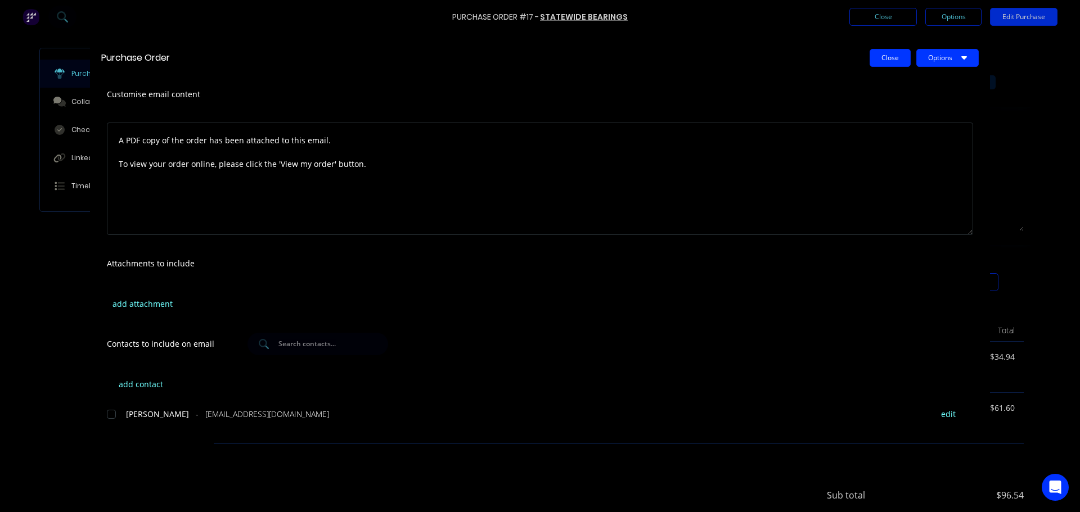
click at [878, 56] on button "Close" at bounding box center [890, 58] width 41 height 18
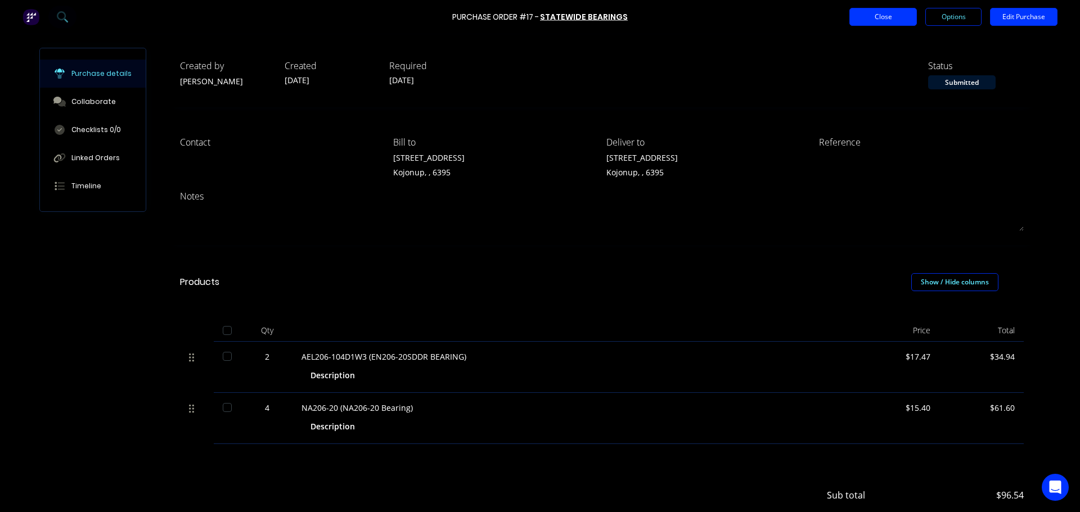
click at [879, 12] on button "Close" at bounding box center [882, 17] width 67 height 18
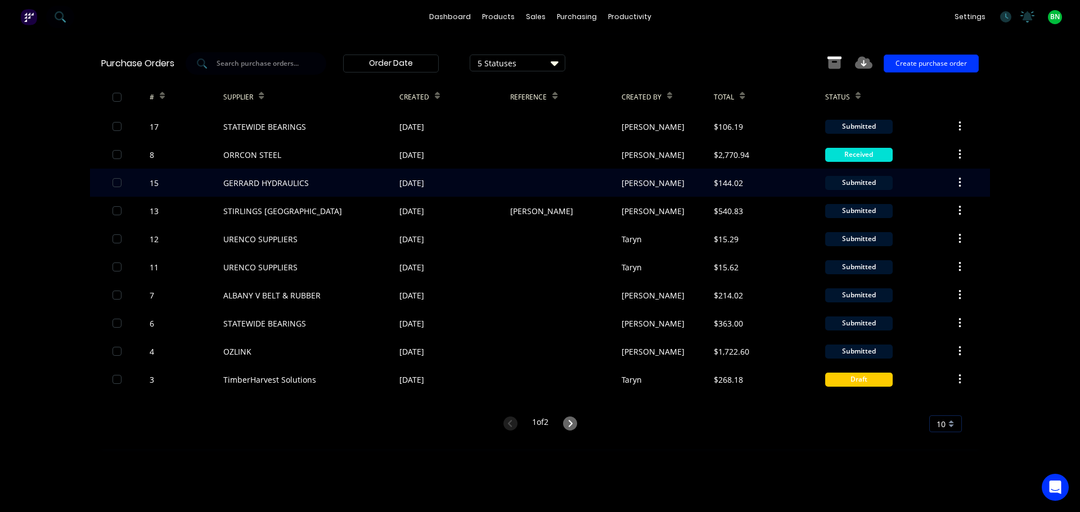
click at [256, 181] on div "GERRARD HYDRAULICS" at bounding box center [265, 183] width 85 height 12
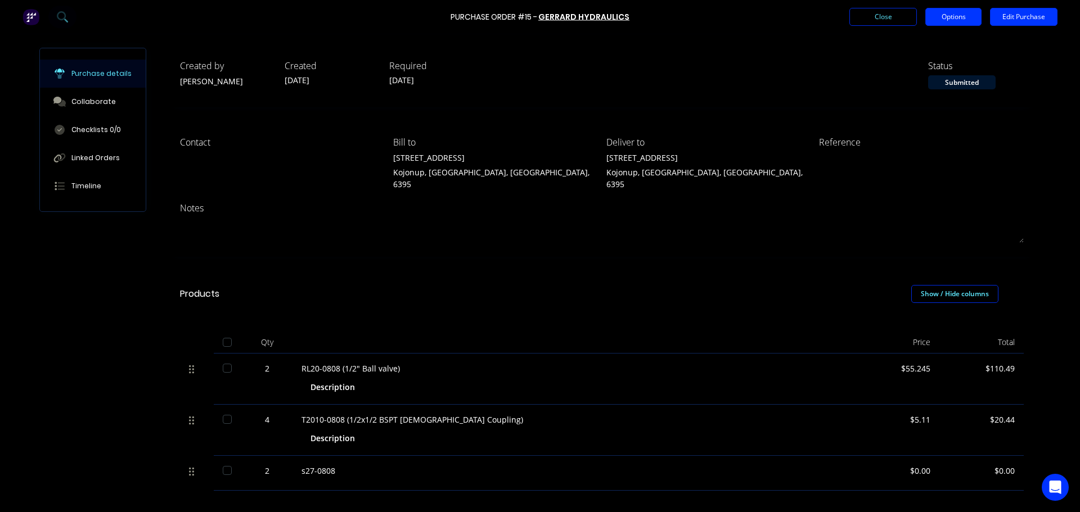
click at [943, 24] on button "Options" at bounding box center [953, 17] width 56 height 18
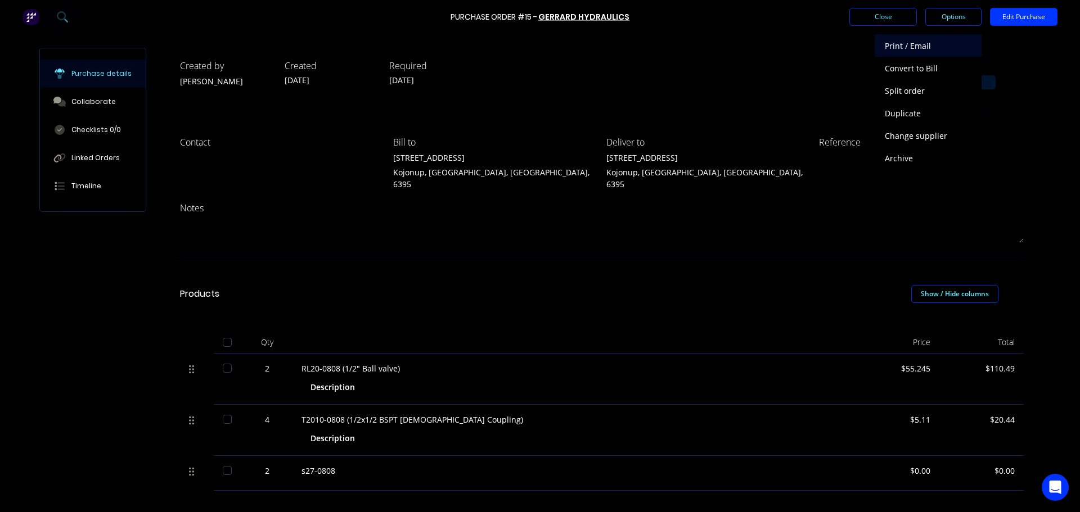
click at [912, 48] on div "Print / Email" at bounding box center [928, 46] width 87 height 16
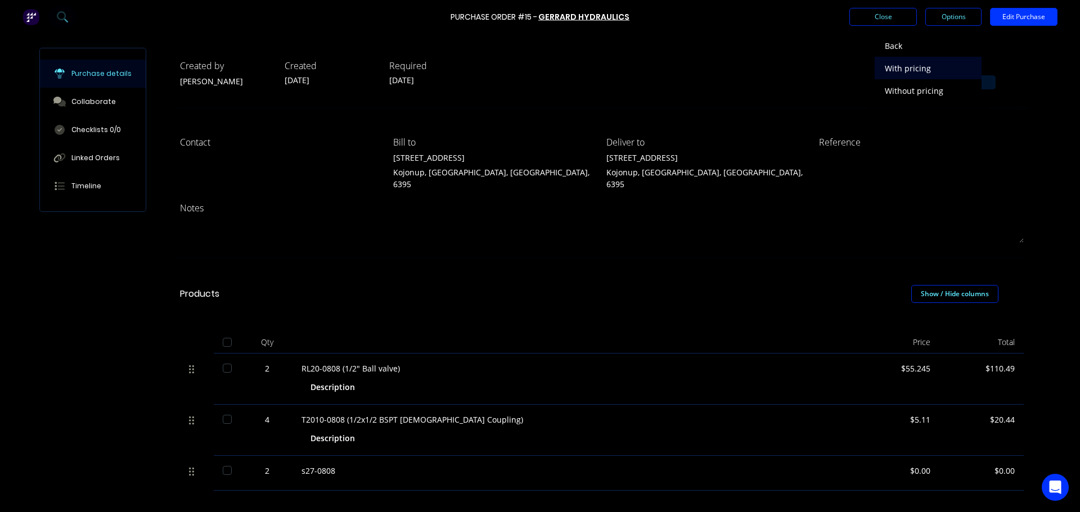
click at [907, 74] on div "With pricing" at bounding box center [928, 68] width 87 height 16
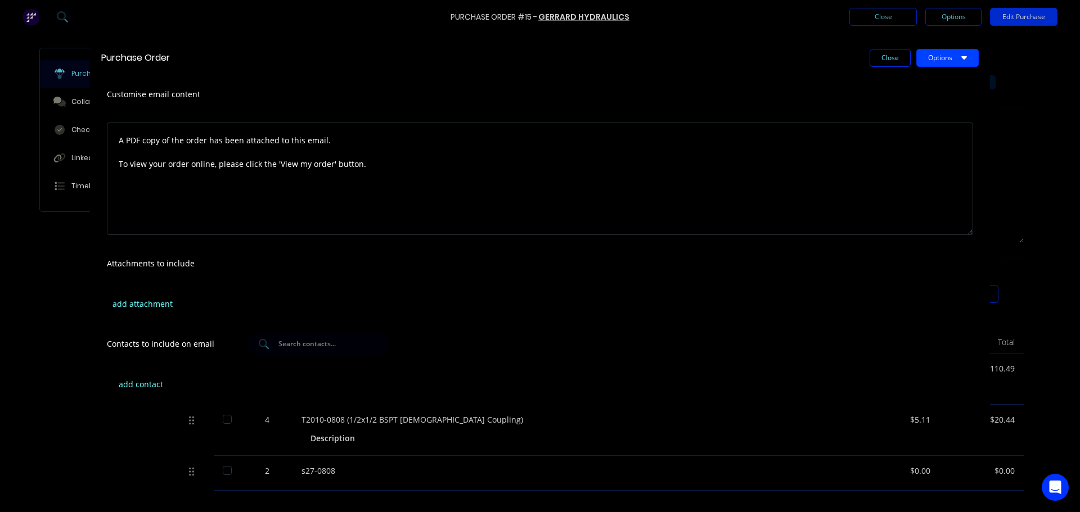
click at [938, 61] on button "Options" at bounding box center [947, 58] width 62 height 18
click at [896, 89] on div "Preview" at bounding box center [925, 86] width 87 height 16
click at [892, 48] on div "Purchase Order Close Options" at bounding box center [540, 57] width 900 height 37
click at [893, 57] on button "Close" at bounding box center [890, 58] width 41 height 18
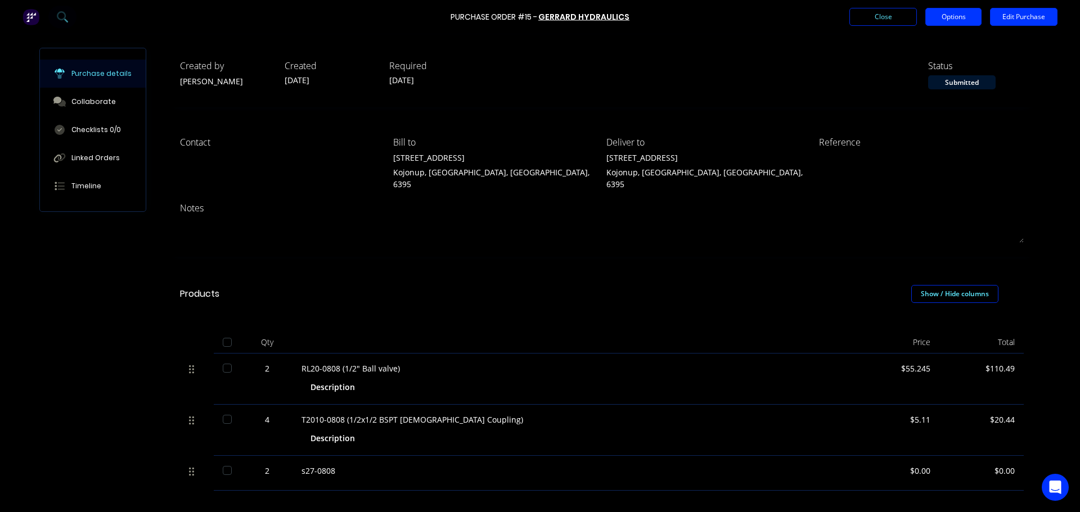
click at [930, 16] on button "Options" at bounding box center [953, 17] width 56 height 18
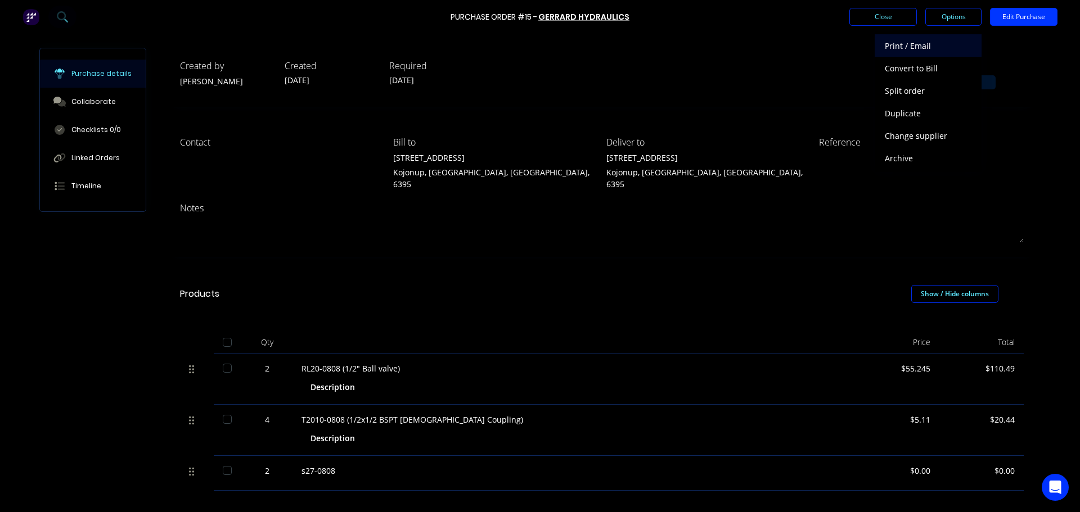
click at [926, 44] on div "Print / Email" at bounding box center [928, 46] width 87 height 16
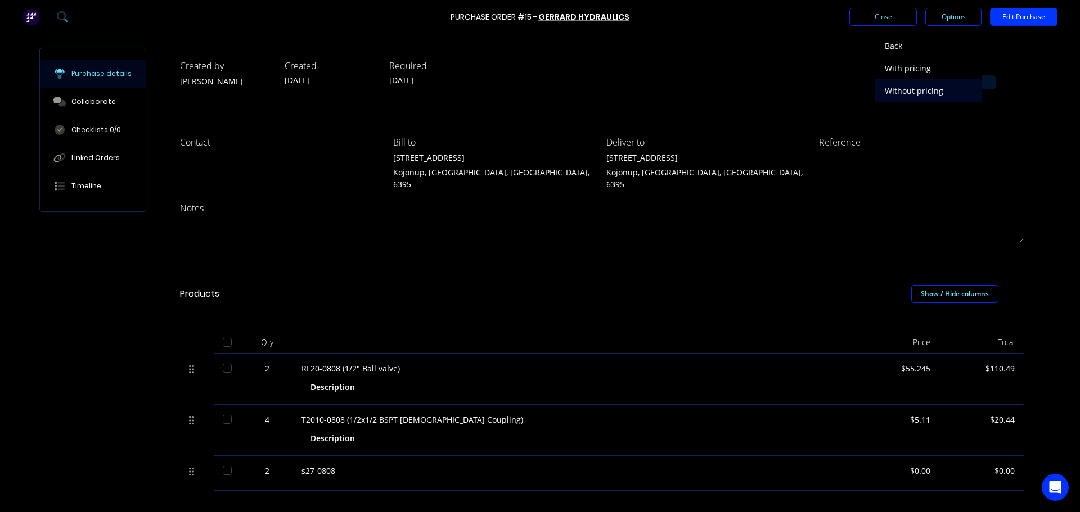
click at [916, 93] on div "Without pricing" at bounding box center [928, 91] width 87 height 16
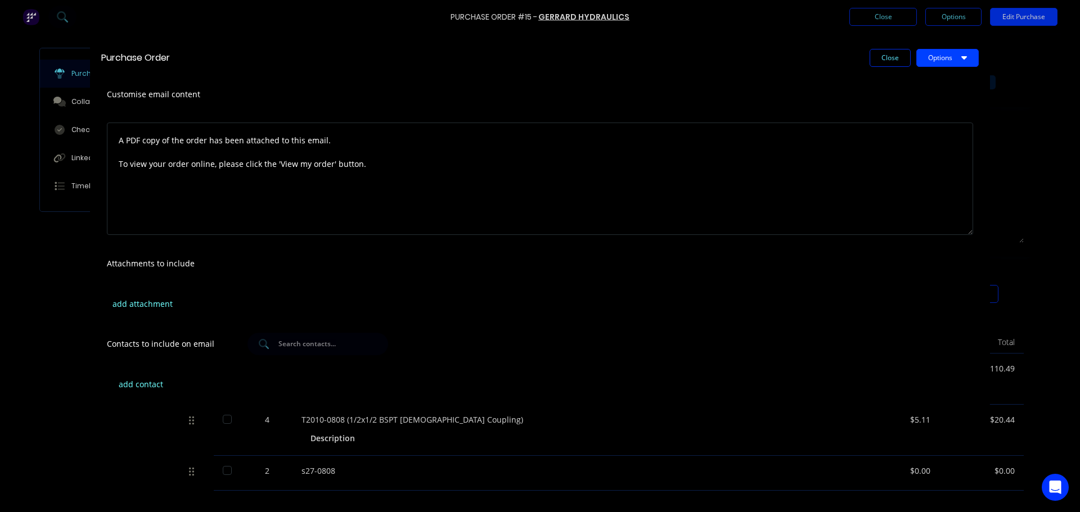
click at [941, 58] on button "Options" at bounding box center [947, 58] width 62 height 18
click at [895, 84] on div "Preview" at bounding box center [925, 86] width 87 height 16
click at [689, 310] on div "add attachment" at bounding box center [540, 304] width 900 height 44
click at [888, 62] on button "Close" at bounding box center [890, 58] width 41 height 18
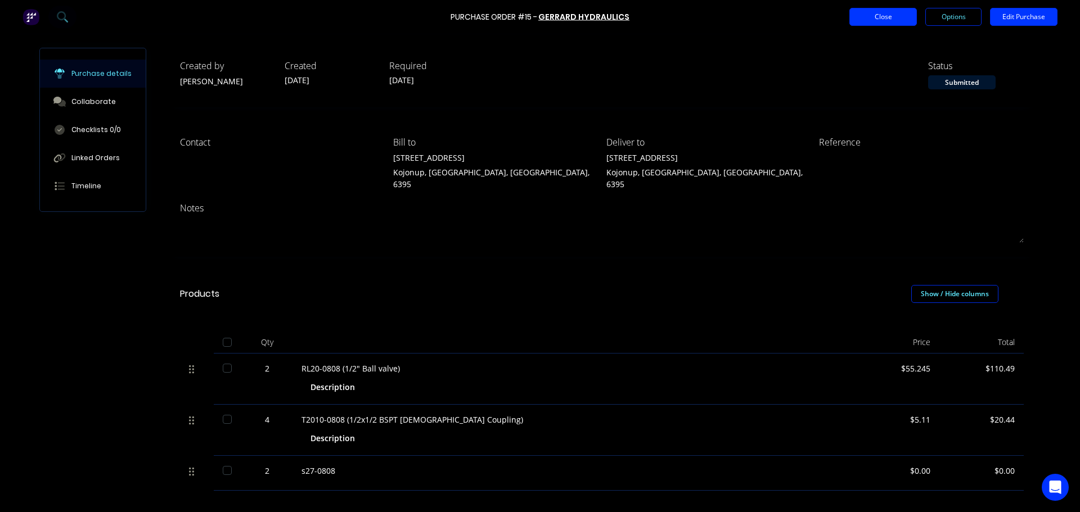
click at [877, 17] on button "Close" at bounding box center [882, 17] width 67 height 18
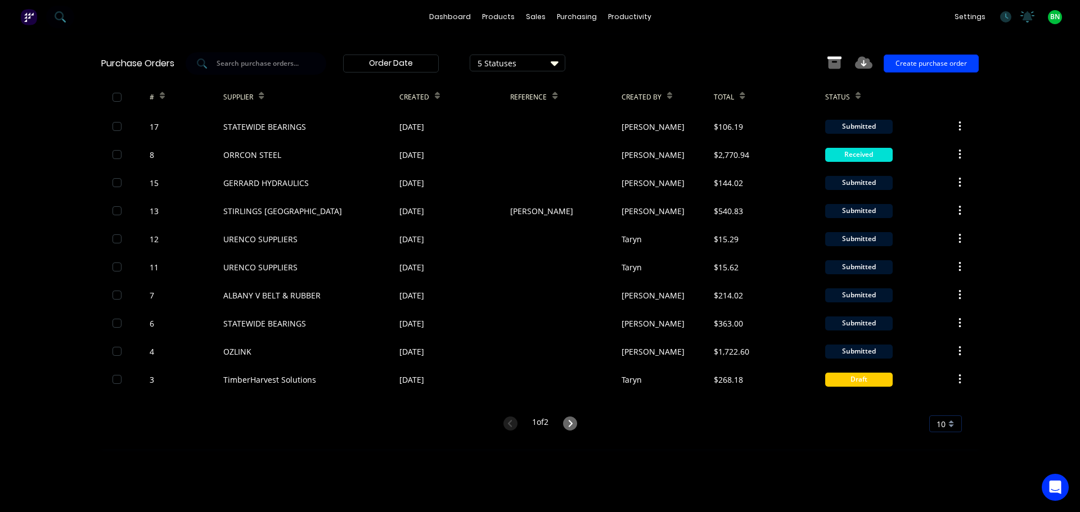
click at [936, 62] on button "Create purchase order" at bounding box center [931, 64] width 95 height 18
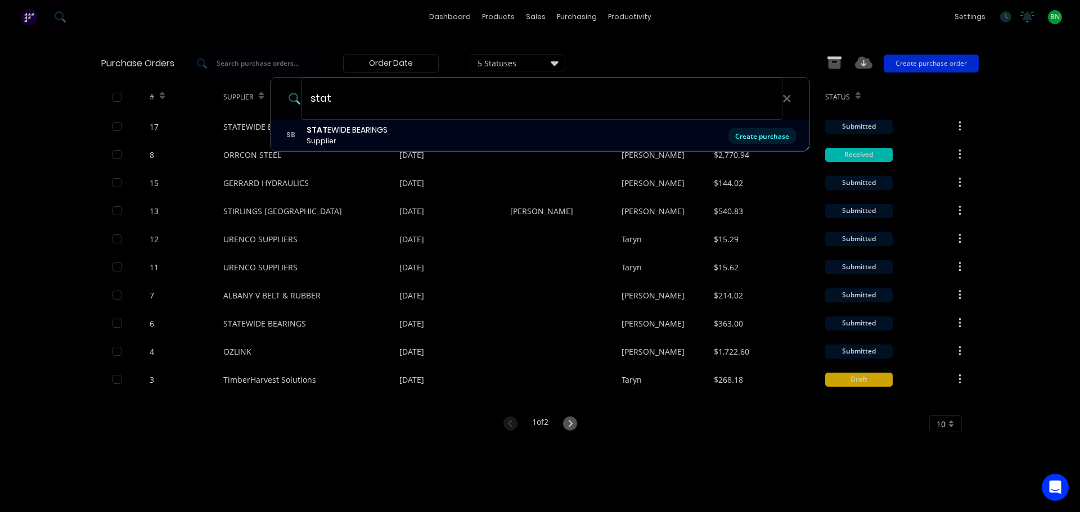
type input "stat"
click at [744, 137] on div "Create purchase" at bounding box center [761, 136] width 67 height 16
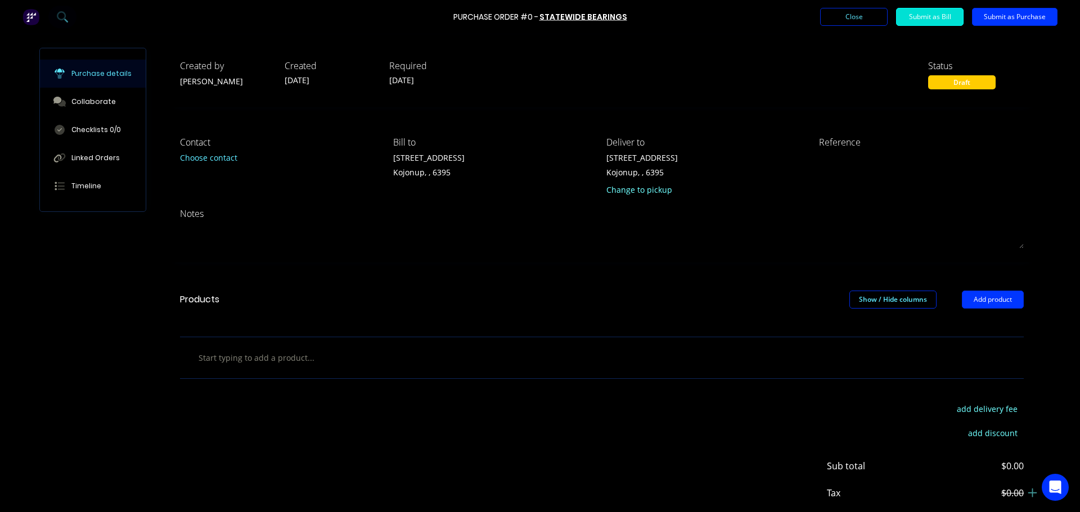
click at [267, 359] on input "text" at bounding box center [310, 357] width 225 height 22
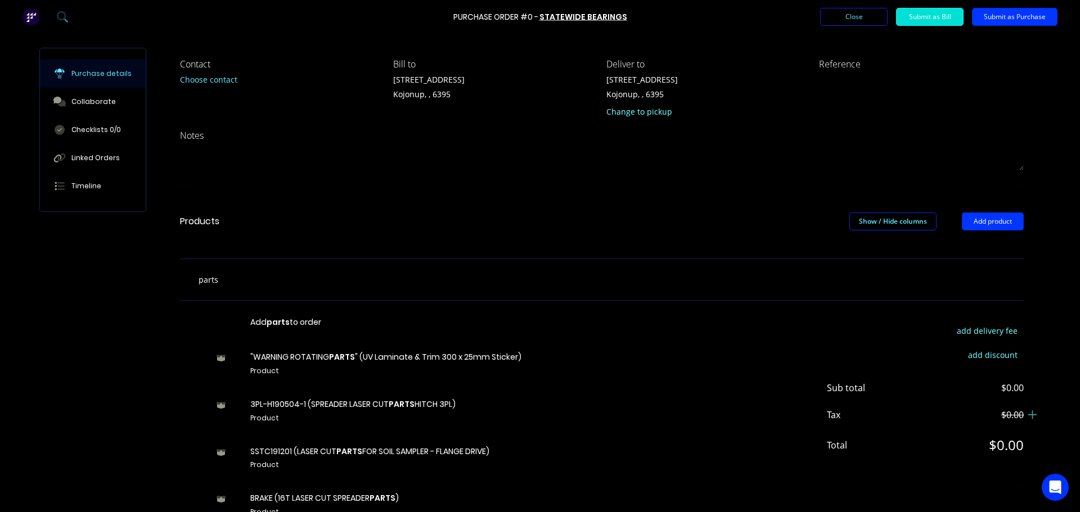
drag, startPoint x: 249, startPoint y: 282, endPoint x: 188, endPoint y: 281, distance: 60.2
click at [189, 281] on div "parts Add parts to order "WARNING ROTATING PARTS " (UV Laminate & Trim 300 x 25…" at bounding box center [357, 279] width 337 height 22
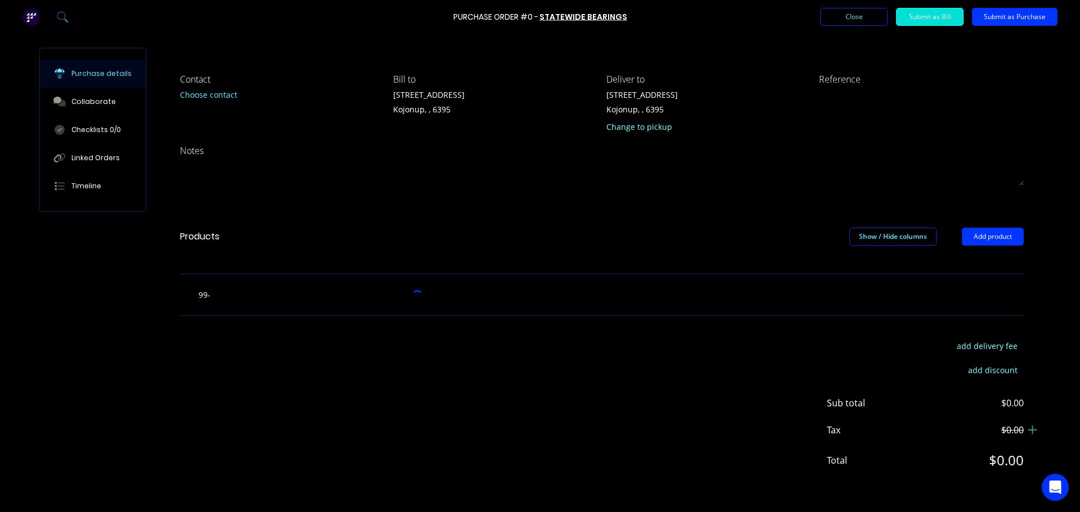
scroll to position [63, 0]
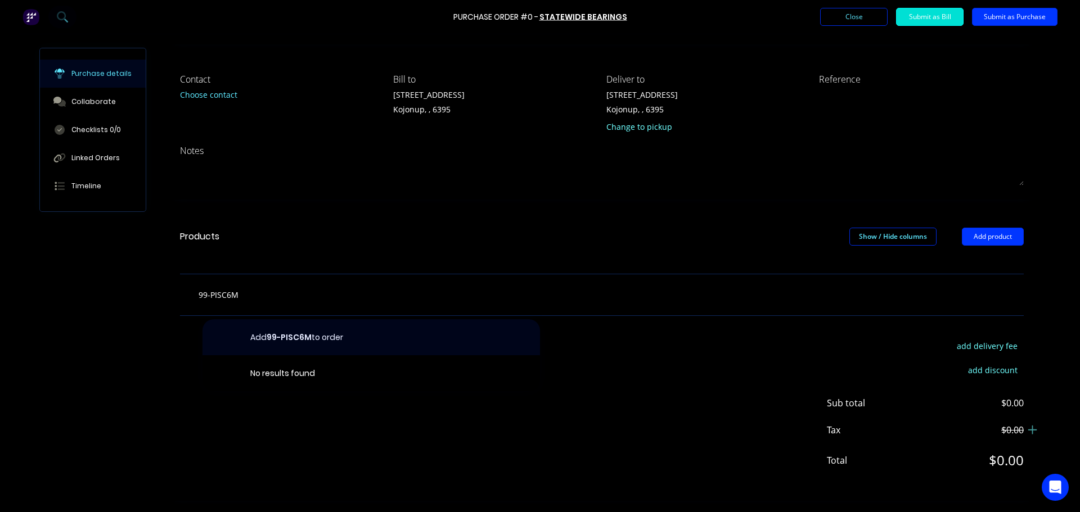
type input "99-PISC6M"
click at [290, 340] on button "Add 99-PISC6M to order" at bounding box center [370, 337] width 337 height 36
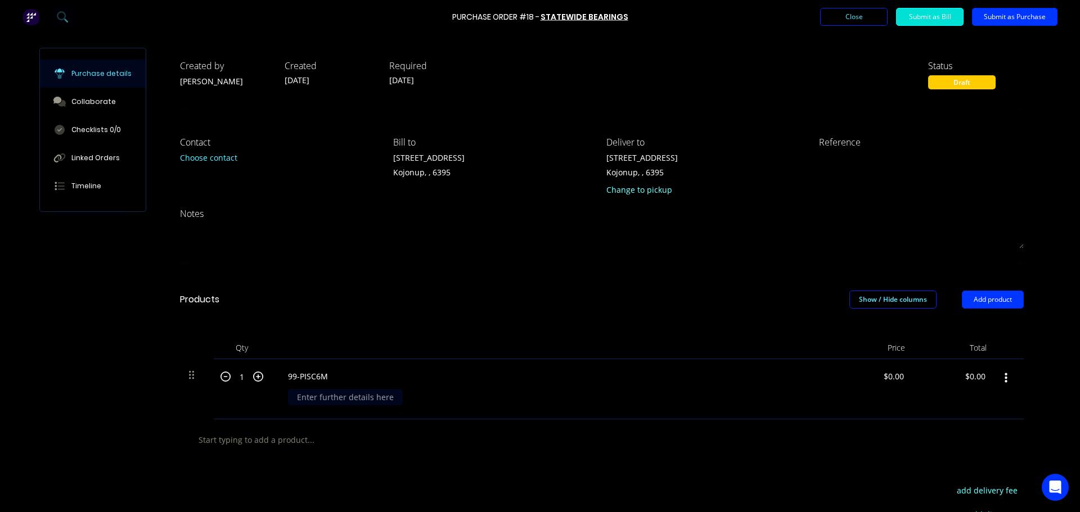
click at [313, 399] on div at bounding box center [345, 397] width 115 height 16
click at [335, 399] on div "M6 push on to m6 thread grease fitting" at bounding box center [371, 397] width 166 height 16
click at [348, 402] on div "M6 push on, to m6 thread grease fitting" at bounding box center [372, 397] width 168 height 16
click at [382, 397] on div "M6 push on - m6 thread grease fitting" at bounding box center [370, 397] width 164 height 16
click at [240, 376] on input "1" at bounding box center [242, 376] width 22 height 17
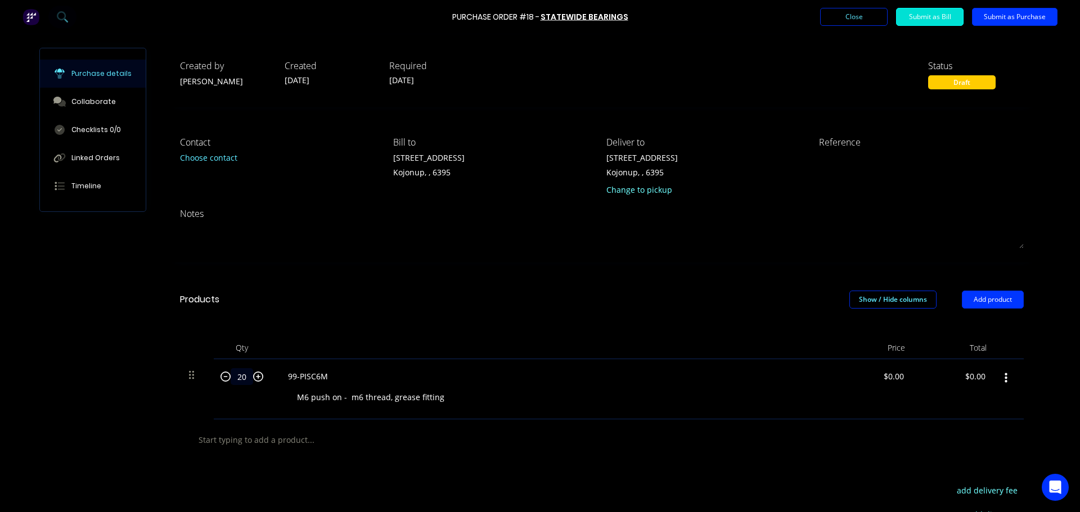
type input "20"
click at [580, 387] on div "99-PISC6M M6 push on - m6 thread, grease fitting" at bounding box center [551, 389] width 562 height 60
click at [1004, 375] on icon "button" at bounding box center [1005, 378] width 3 height 10
click at [744, 386] on div "99-PISC6M M6 push on - m6 thread, grease fitting" at bounding box center [551, 389] width 562 height 60
click at [234, 441] on input "text" at bounding box center [310, 440] width 225 height 22
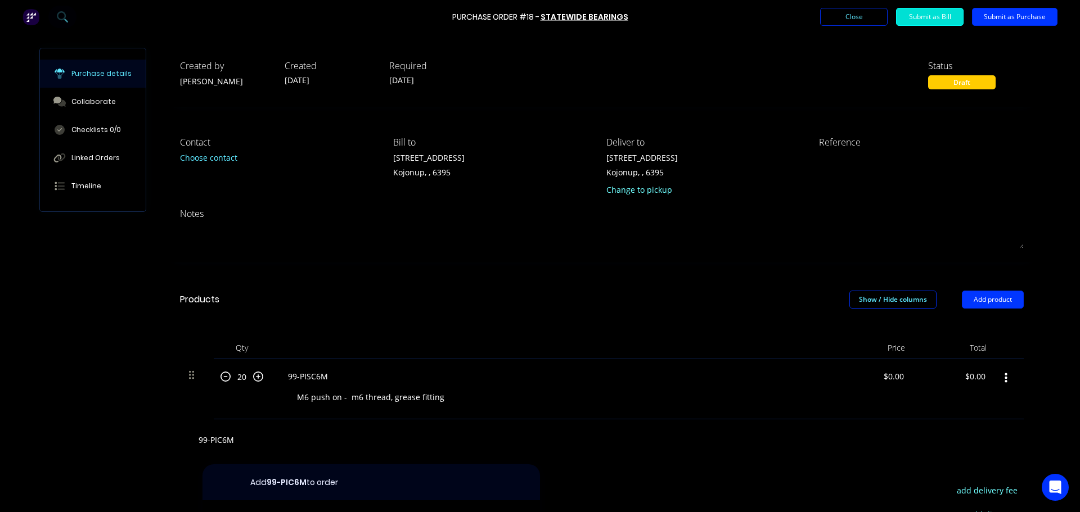
type input "99-PIC6M"
click at [306, 479] on button "Add 99-PIC6M to order" at bounding box center [370, 483] width 337 height 36
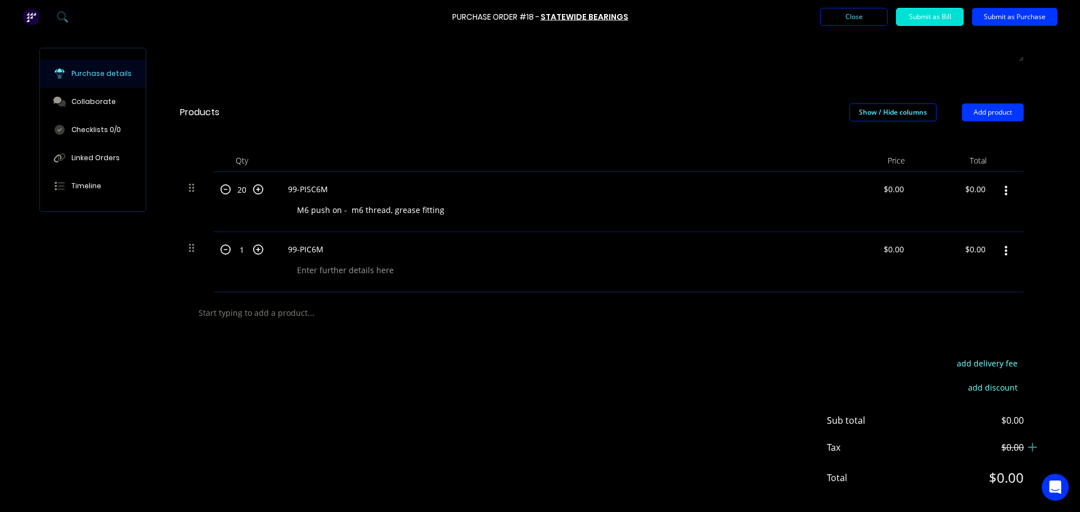
scroll to position [205, 0]
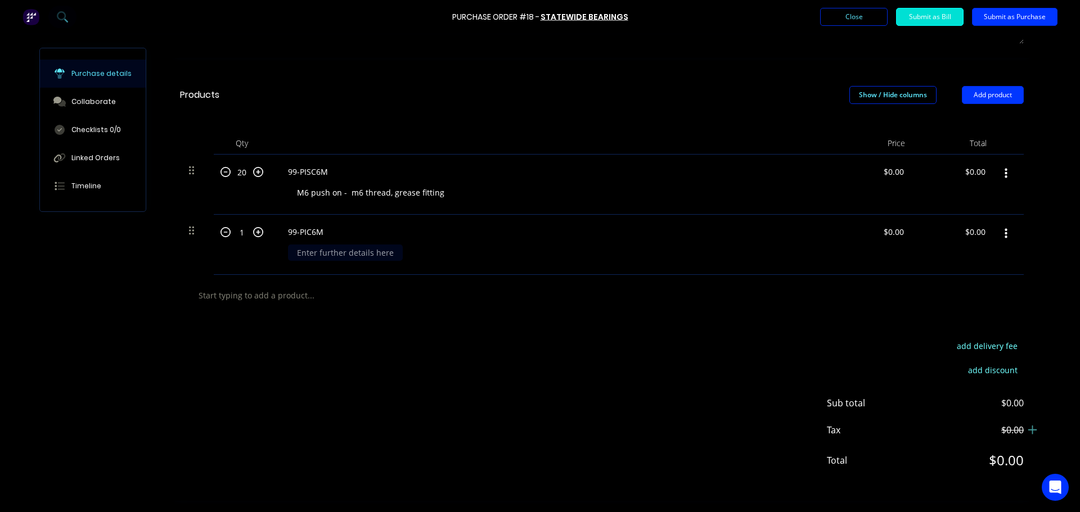
click at [343, 255] on div at bounding box center [345, 253] width 115 height 16
click at [337, 254] on div "M6 push on joiner" at bounding box center [352, 253] width 128 height 16
click at [238, 233] on input "1" at bounding box center [242, 232] width 22 height 17
type input "20"
click at [370, 304] on input "text" at bounding box center [310, 295] width 225 height 22
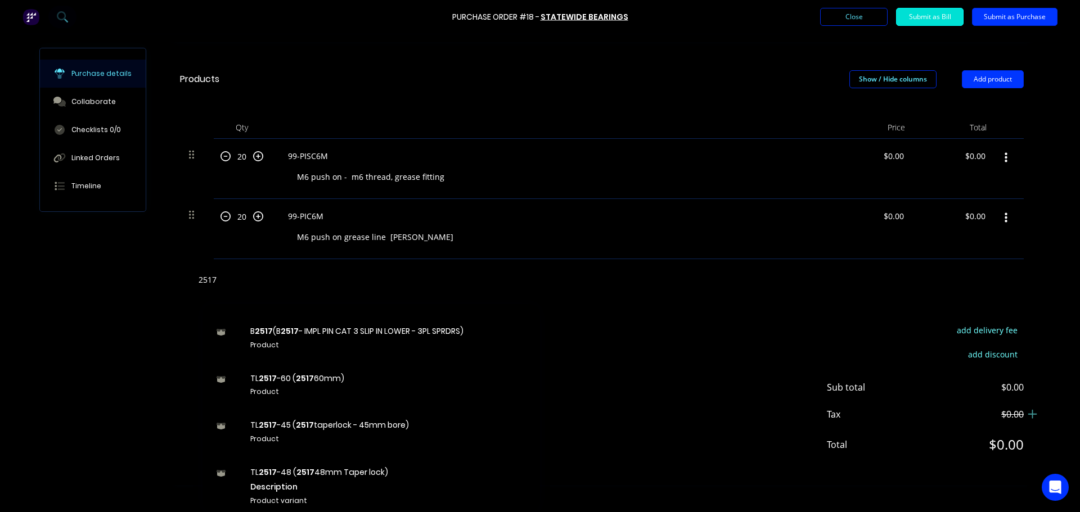
scroll to position [0, 0]
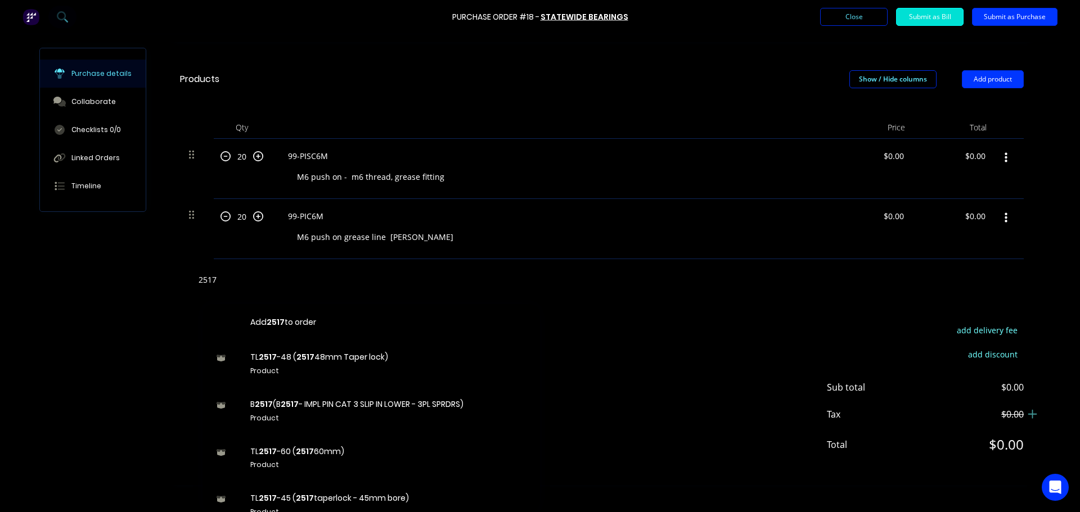
drag, startPoint x: 254, startPoint y: 283, endPoint x: 119, endPoint y: 283, distance: 135.0
click at [119, 283] on div "Created by Brad Created 24/09/25 Required 24/09/25 Status Draft Contact Choose …" at bounding box center [539, 156] width 1001 height 658
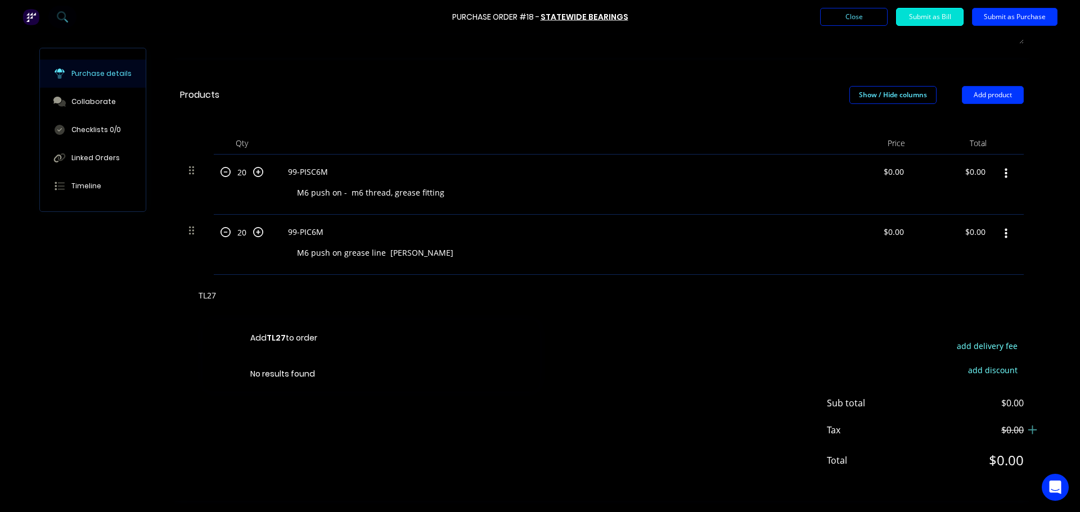
scroll to position [205, 0]
type input "T"
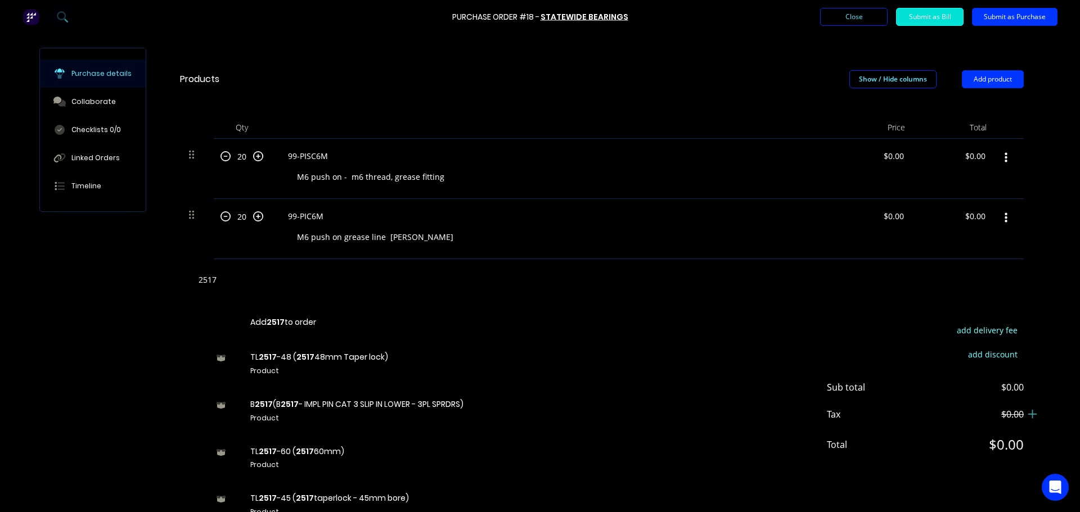
drag, startPoint x: 230, startPoint y: 282, endPoint x: 191, endPoint y: 281, distance: 38.8
click at [191, 281] on div "2517 Add 2517 to order TL 2517 -48 ( 2517 48mm Taper lock) Product B 2517 (B 25…" at bounding box center [357, 279] width 337 height 22
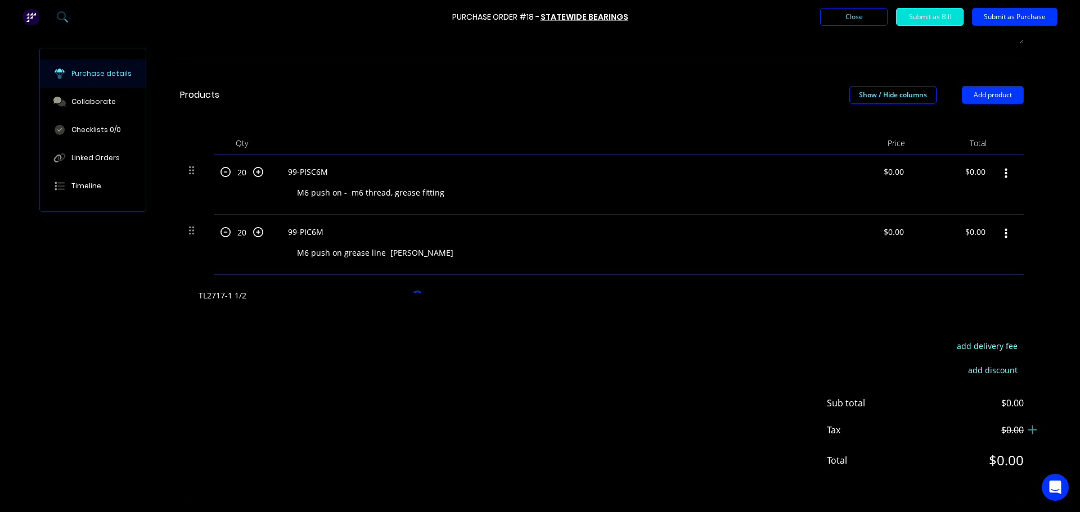
scroll to position [205, 0]
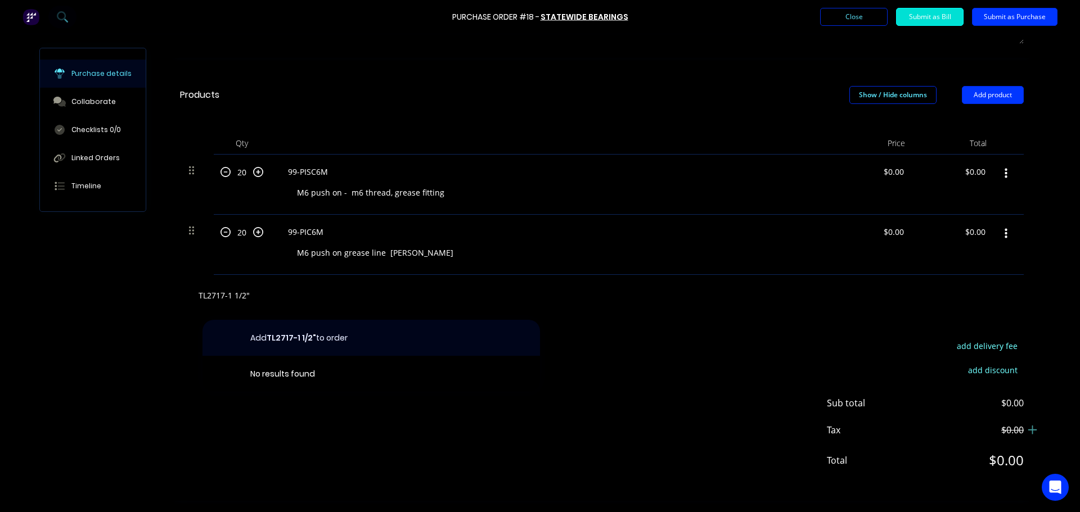
type input "TL2717-1 1/2""
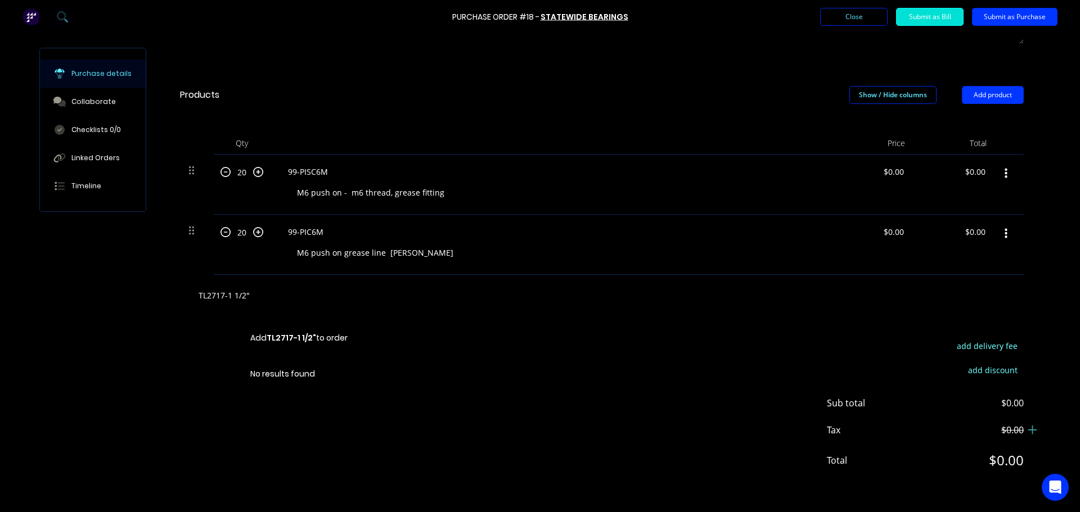
click at [302, 343] on button "Add TL2717-1 1/2" to order" at bounding box center [370, 338] width 337 height 36
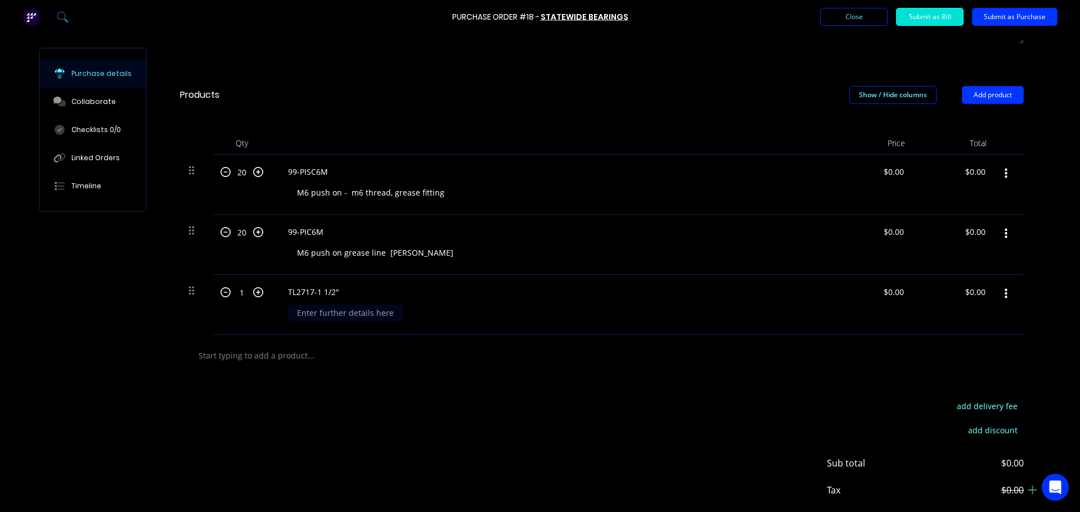
click at [318, 317] on div at bounding box center [345, 313] width 115 height 16
click at [285, 360] on input "text" at bounding box center [310, 355] width 225 height 22
type input "T"
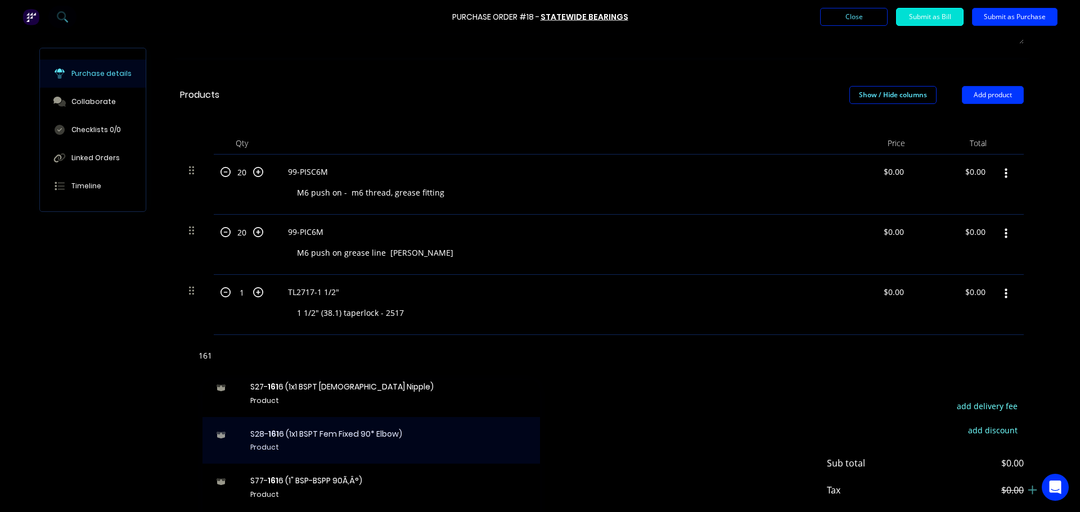
scroll to position [112, 0]
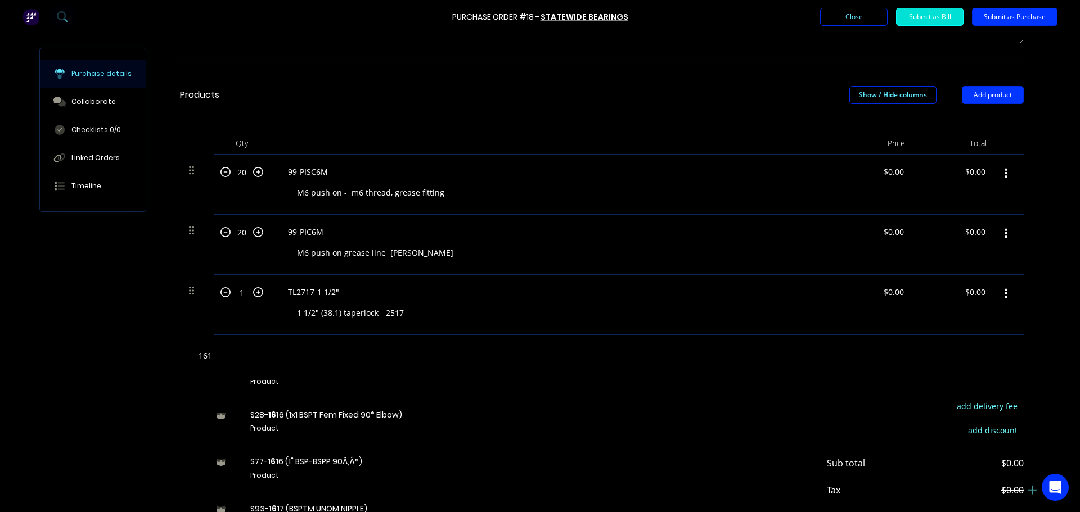
click at [220, 357] on input "161" at bounding box center [310, 355] width 225 height 22
drag, startPoint x: 218, startPoint y: 355, endPoint x: 178, endPoint y: 359, distance: 40.7
click at [180, 359] on div "1615" at bounding box center [602, 355] width 844 height 41
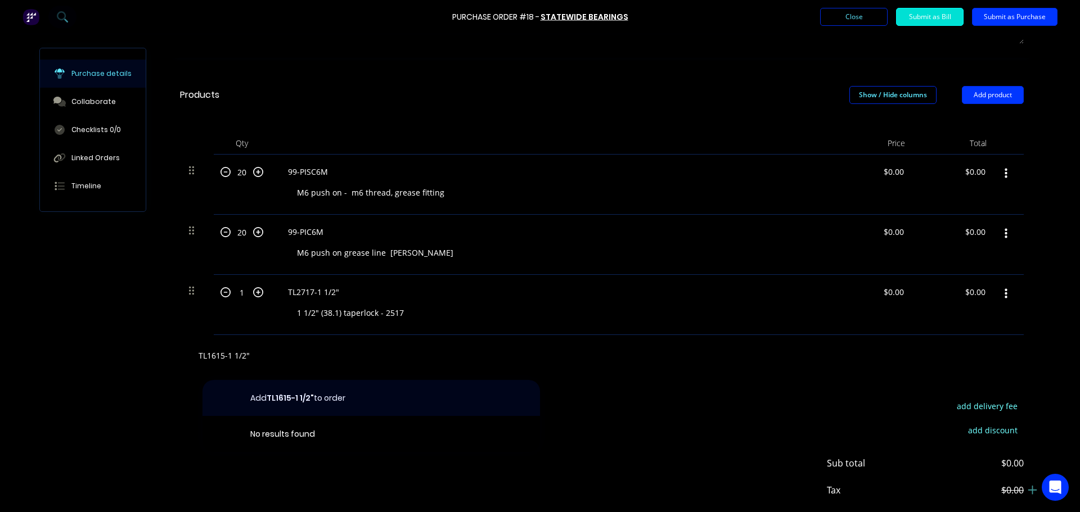
type input "TL1615-1 1/2""
click at [300, 401] on button "Add TL1615-1 1/2" to order" at bounding box center [370, 398] width 337 height 36
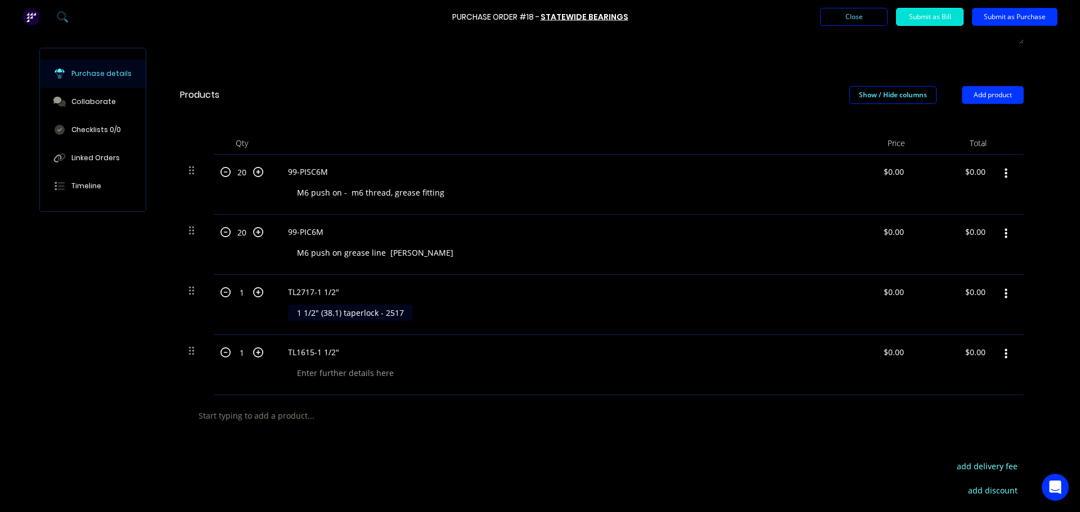
click at [331, 316] on div "1 1/2" (38.1) taperlock - 2517" at bounding box center [350, 313] width 125 height 16
drag, startPoint x: 402, startPoint y: 314, endPoint x: 262, endPoint y: 313, distance: 139.5
click at [262, 313] on div "1 1 TL2717-1 1/2" 1 1/2" (38.1) taperlock - 2517 $0.00 $0.00 $0.00 $0.00" at bounding box center [602, 305] width 844 height 60
click at [366, 376] on div at bounding box center [345, 373] width 115 height 16
paste div
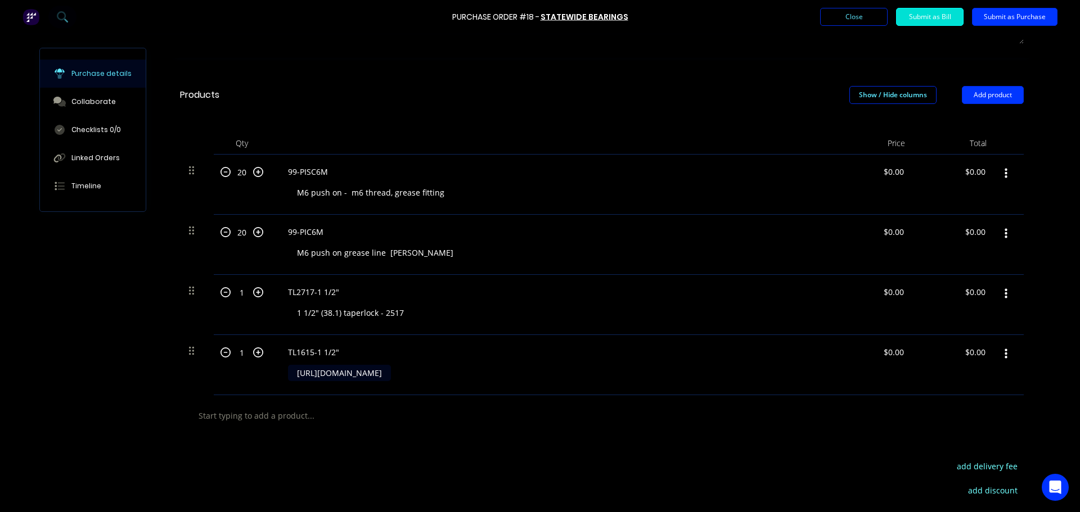
drag, startPoint x: 382, startPoint y: 374, endPoint x: 254, endPoint y: 377, distance: 127.7
click at [254, 377] on div "1 1 TL1615-1 1/2" https://app.factory.app/ $0.00 $0.00 $0.00 $0.00" at bounding box center [602, 365] width 844 height 60
click at [336, 323] on div "TL2717-1 1/2" 1 1/2" (38.1) taperlock - 2517" at bounding box center [551, 305] width 562 height 60
click at [358, 308] on div "1 1/2" (38.1) taperlock - 2517" at bounding box center [350, 313] width 125 height 16
click at [370, 314] on div "1 1/2" (38.1) taperlock - 2517" at bounding box center [350, 313] width 125 height 16
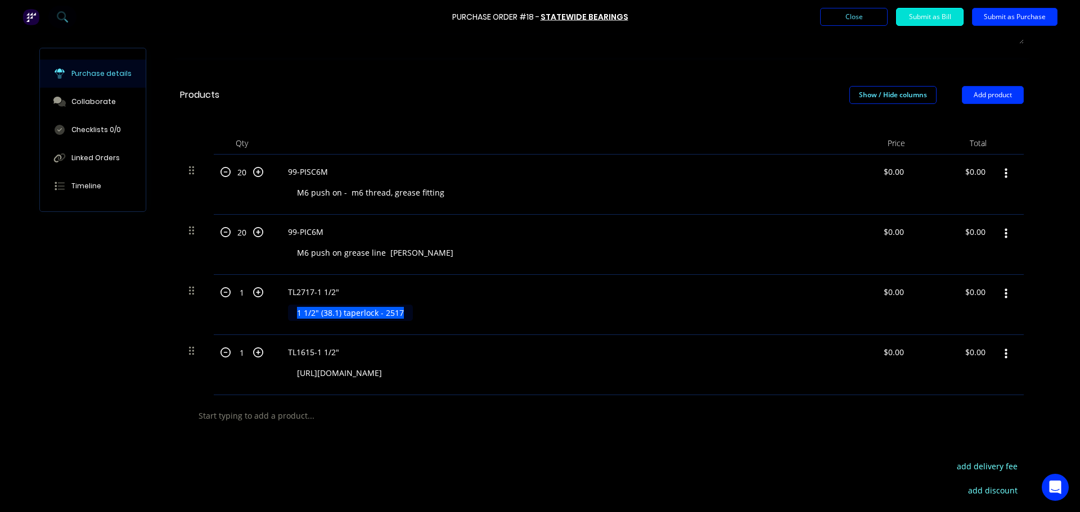
drag, startPoint x: 398, startPoint y: 313, endPoint x: 259, endPoint y: 314, distance: 138.4
click at [259, 314] on div "1 1 TL2717-1 1/2" 1 1/2" (38.1) taperlock - 2517 $0.00 $0.00 $0.00 $0.00" at bounding box center [602, 305] width 844 height 60
copy div "1 1/2" (38.1) taperlock - 2517"
click at [338, 369] on div "https://app.factory.app/" at bounding box center [339, 373] width 103 height 16
drag, startPoint x: 383, startPoint y: 372, endPoint x: 185, endPoint y: 370, distance: 198.0
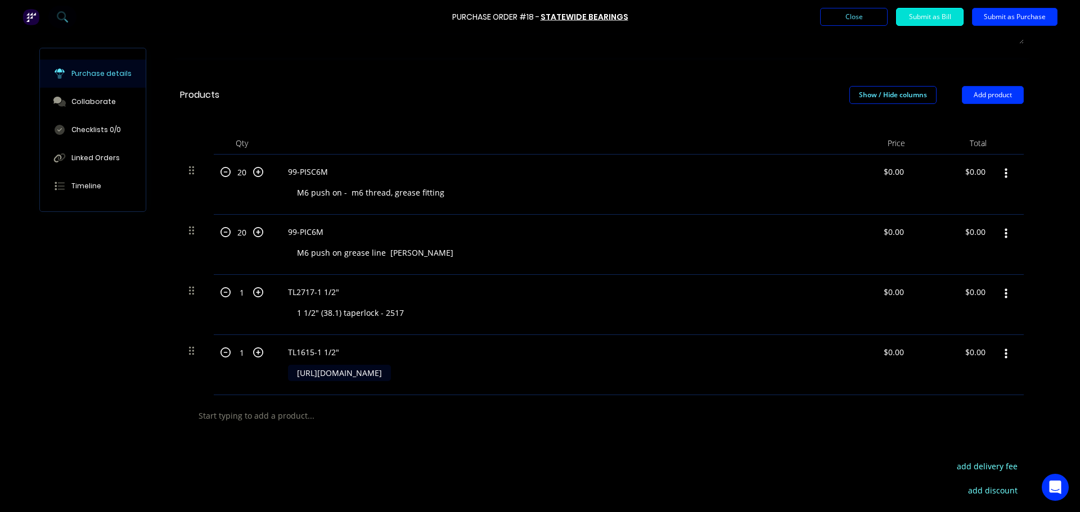
click at [185, 370] on div "1 1 TL1615-1 1/2" https://app.factory.app/ $0.00 $0.00 $0.00 $0.00" at bounding box center [602, 365] width 844 height 60
click at [1015, 17] on button "Submit as Purchase" at bounding box center [1014, 17] width 85 height 18
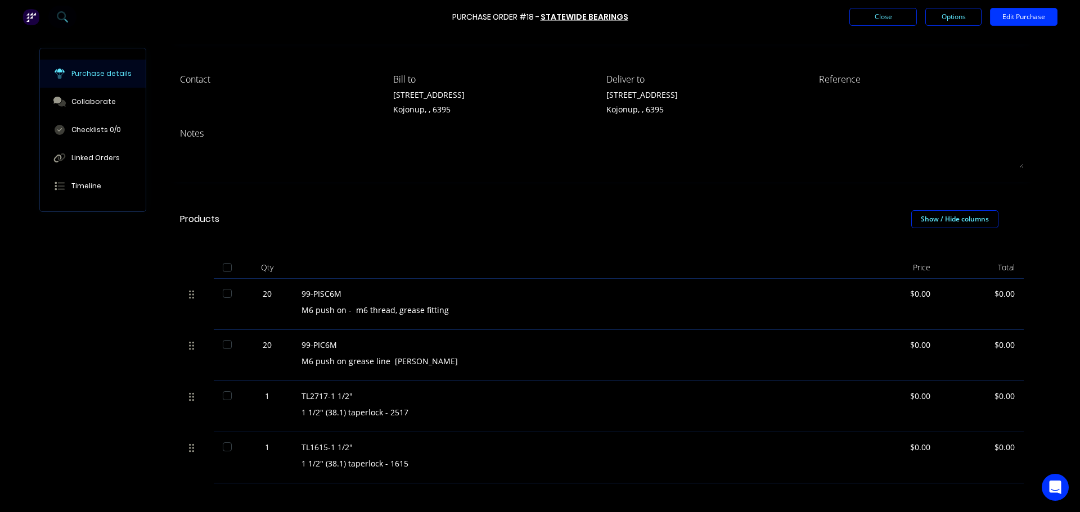
scroll to position [195, 0]
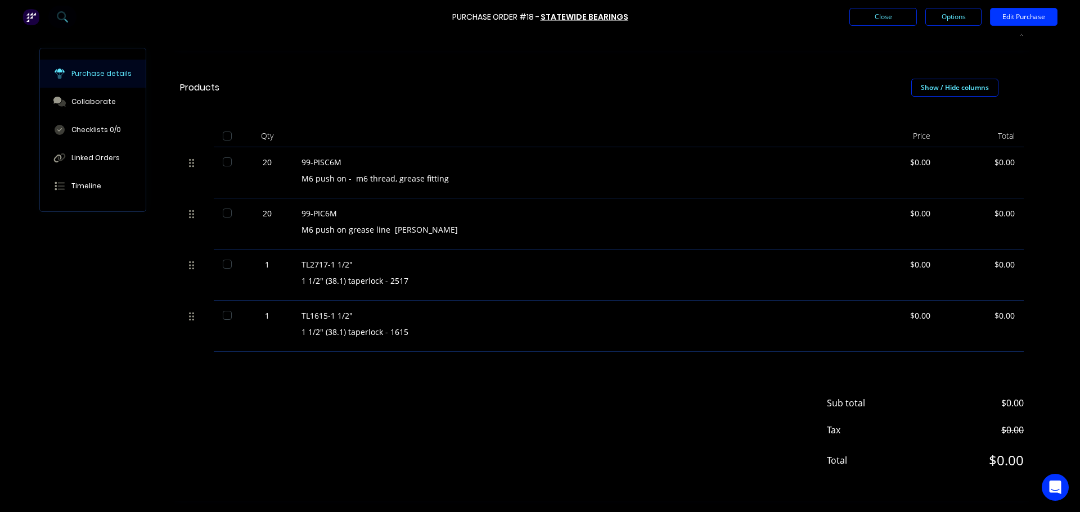
click at [220, 163] on div at bounding box center [227, 162] width 22 height 22
click at [220, 164] on div at bounding box center [227, 162] width 22 height 22
click at [189, 165] on icon at bounding box center [191, 163] width 5 height 10
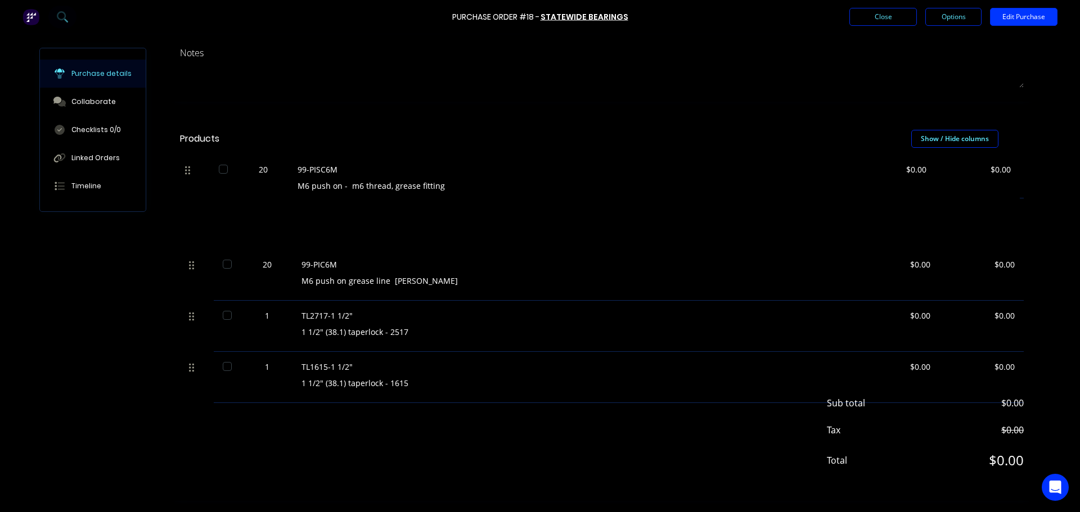
scroll to position [143, 0]
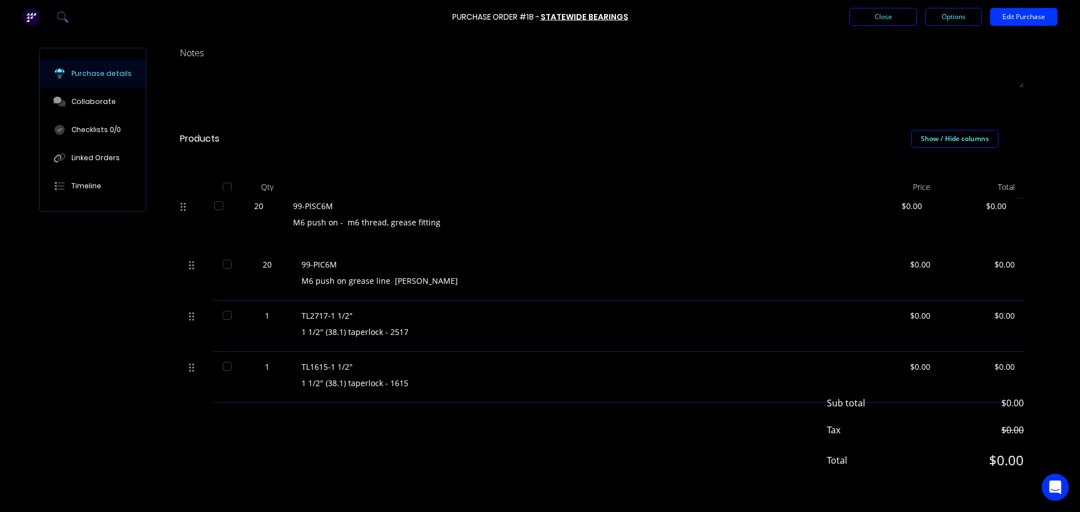
drag, startPoint x: 187, startPoint y: 165, endPoint x: 183, endPoint y: 213, distance: 48.6
click at [183, 213] on div "20 99-PISC6M M6 push on - m6 thread, grease fitting $0.00 $0.00 20 99-PIC6M M6 …" at bounding box center [602, 276] width 844 height 154
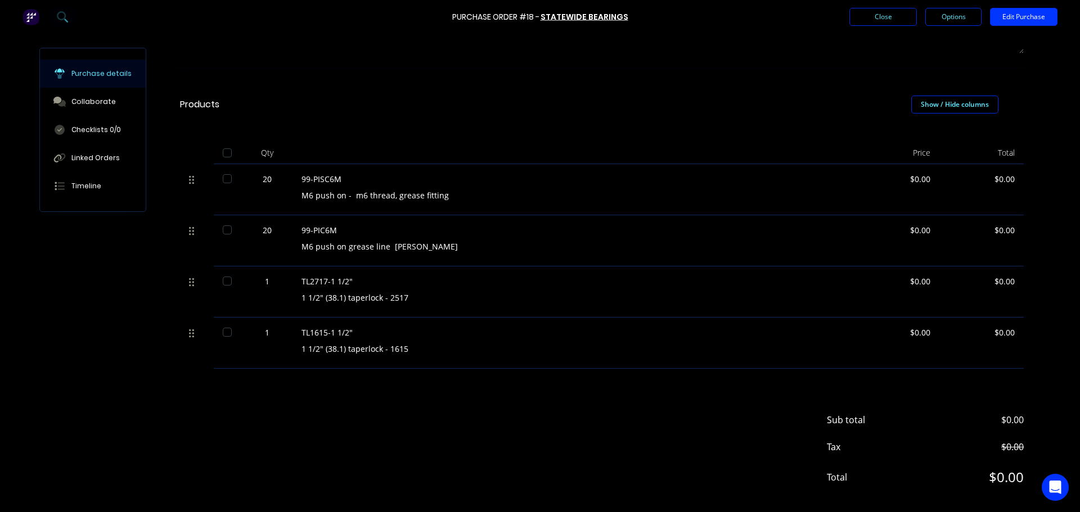
scroll to position [195, 0]
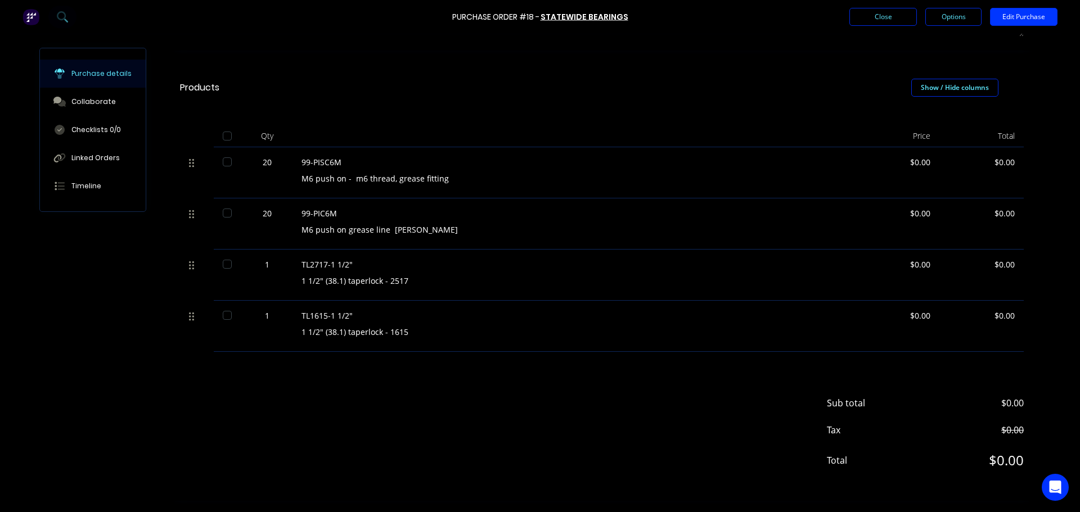
click at [646, 447] on div "Sub total $0.00 Tax $0.00 Total $0.00" at bounding box center [601, 426] width 877 height 149
click at [609, 399] on div "Sub total $0.00 Tax $0.00 Total $0.00" at bounding box center [601, 426] width 877 height 149
click at [939, 22] on button "Options" at bounding box center [953, 17] width 56 height 18
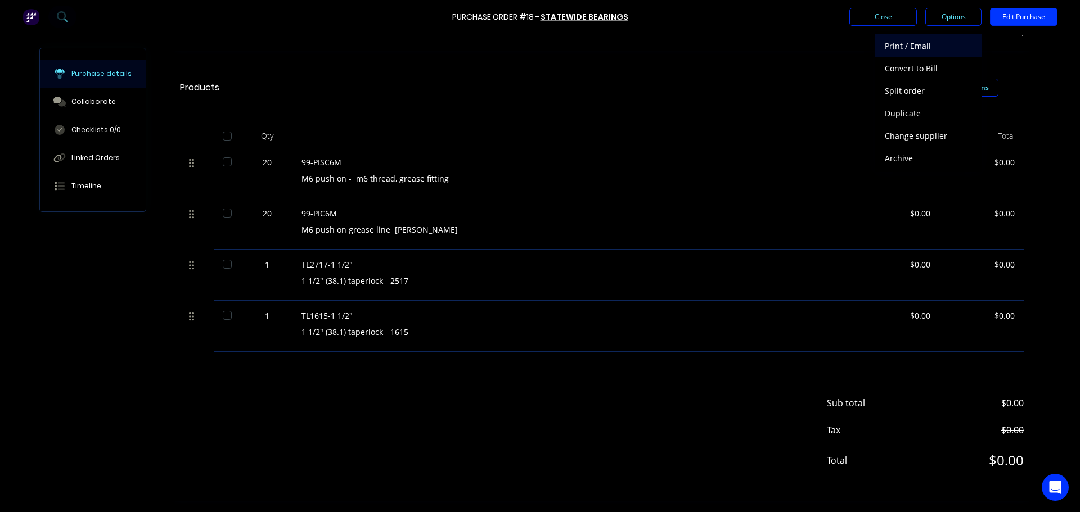
click at [908, 44] on div "Print / Email" at bounding box center [928, 46] width 87 height 16
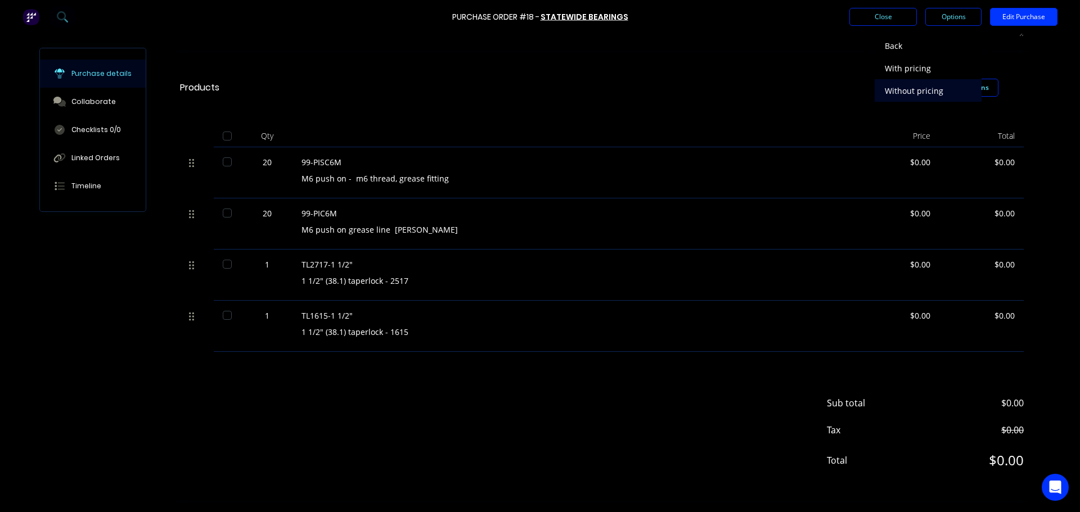
click at [924, 91] on div "Without pricing" at bounding box center [928, 91] width 87 height 16
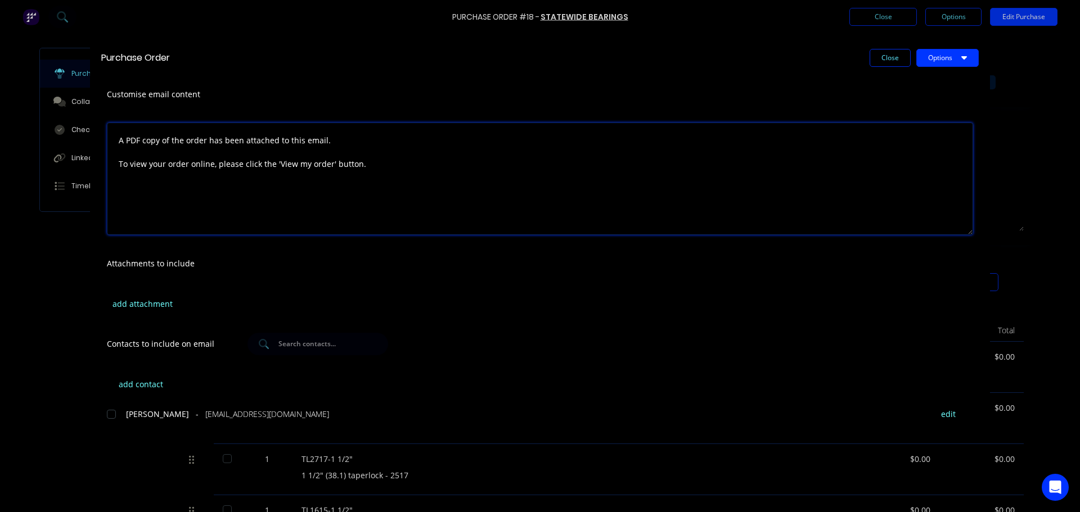
click at [295, 177] on textarea "A PDF copy of the order has been attached to this email. To view your order onl…" at bounding box center [540, 179] width 866 height 112
click at [393, 173] on textarea "A PDF copy of the order has been attached to this email. To view your order onl…" at bounding box center [540, 179] width 866 height 112
click at [237, 185] on textarea "A PDF copy of the order has been attached to this email. To view your order onl…" at bounding box center [540, 179] width 866 height 112
drag, startPoint x: 398, startPoint y: 175, endPoint x: 77, endPoint y: 132, distance: 324.1
click at [77, 132] on div "Purchase Order Close Options Customise email content A PDF copy of the order ha…" at bounding box center [540, 256] width 1080 height 512
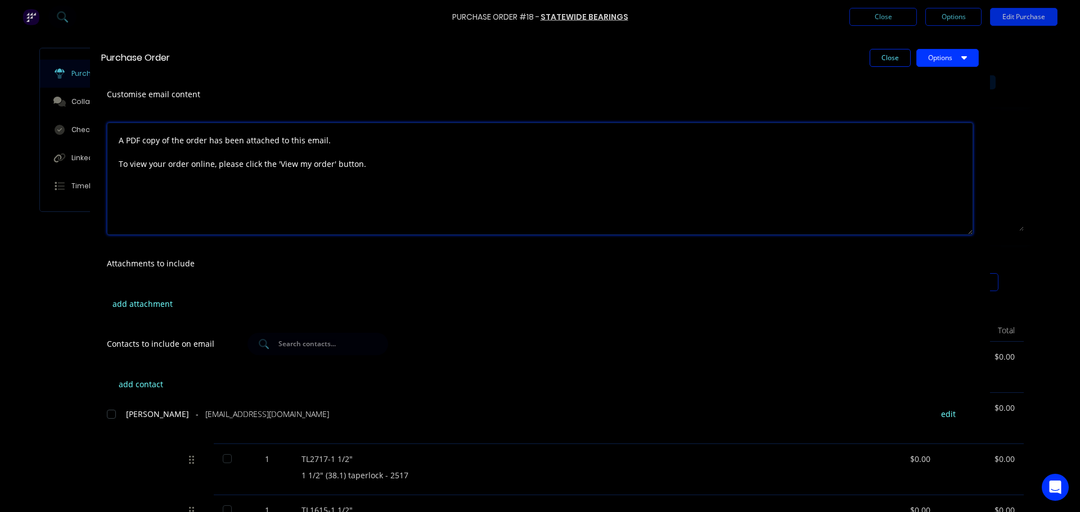
paste textarea "If you could confirm receipt of this order and contact us immediately if any it…"
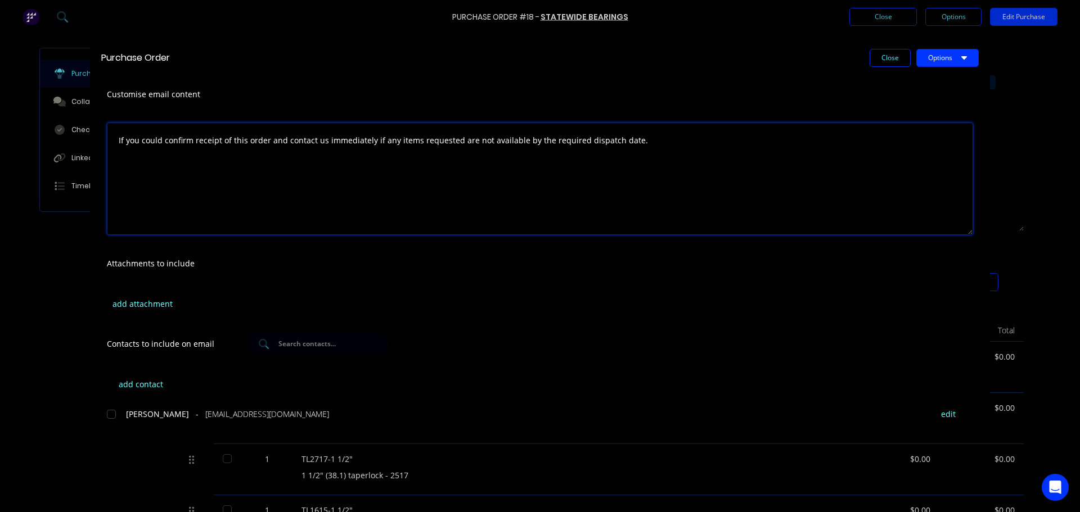
click at [113, 139] on textarea "If you could confirm receipt of this order and contact us immediately if any it…" at bounding box center [540, 179] width 866 height 112
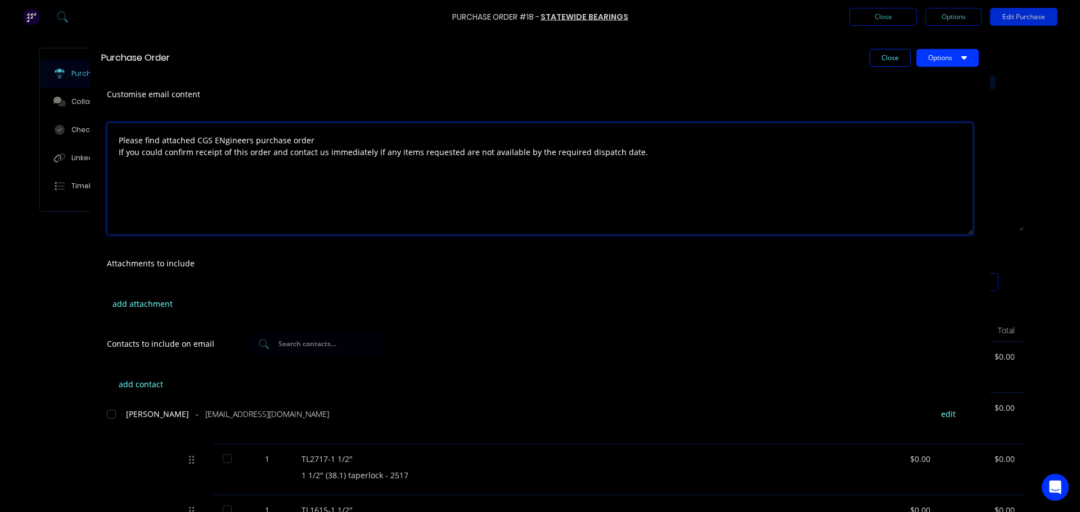
click at [222, 138] on textarea "Please find attached CGS ENgineers purchase order If you could confirm receipt …" at bounding box center [540, 179] width 866 height 112
click at [322, 139] on textarea "Please find attached CGS Engineers purchase order If you could confirm receipt …" at bounding box center [540, 179] width 866 height 112
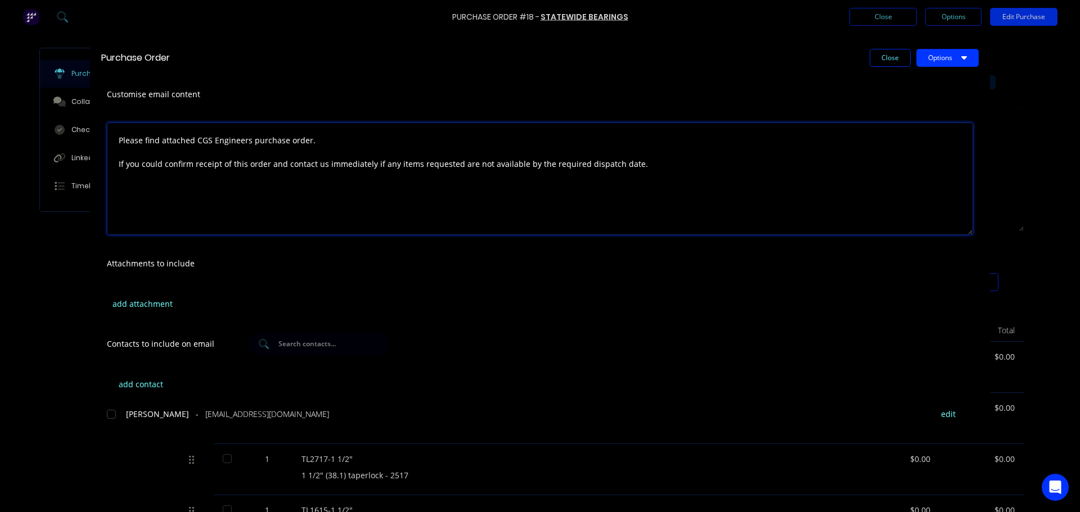
drag, startPoint x: 267, startPoint y: 164, endPoint x: 274, endPoint y: 159, distance: 9.7
click at [267, 164] on textarea "Please find attached CGS Engineers purchase order. If you could confirm receipt…" at bounding box center [540, 179] width 866 height 112
click at [163, 164] on textarea "Please find attached CGS Engineers purchase order. If you could confirm receipt…" at bounding box center [540, 179] width 866 height 112
drag, startPoint x: 397, startPoint y: 165, endPoint x: 351, endPoint y: 166, distance: 46.1
click at [351, 166] on textarea "Please find attached CGS Engineers purchase order. If you could please confirm …" at bounding box center [540, 179] width 866 height 112
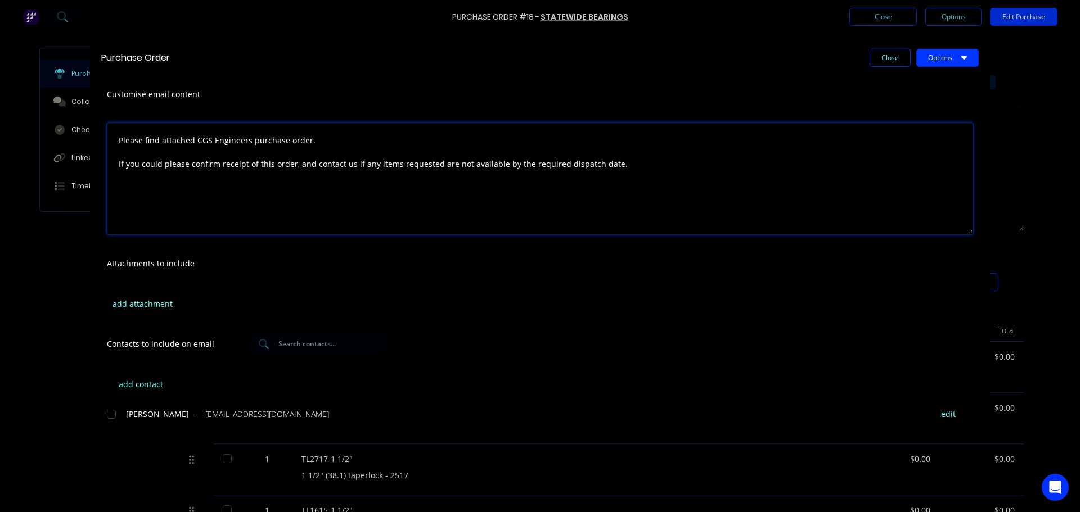
drag, startPoint x: 555, startPoint y: 165, endPoint x: 498, endPoint y: 163, distance: 56.8
click at [498, 163] on textarea "Please find attached CGS Engineers purchase order. If you could please confirm …" at bounding box center [540, 179] width 866 height 112
click at [560, 161] on textarea "Please find attached CGS Engineers purchase order. If you could please confirm …" at bounding box center [540, 179] width 866 height 112
click at [583, 181] on textarea "Please find attached CGS Engineers purchase order. If you could please confirm …" at bounding box center [540, 179] width 866 height 112
drag, startPoint x: 499, startPoint y: 191, endPoint x: 488, endPoint y: 187, distance: 12.4
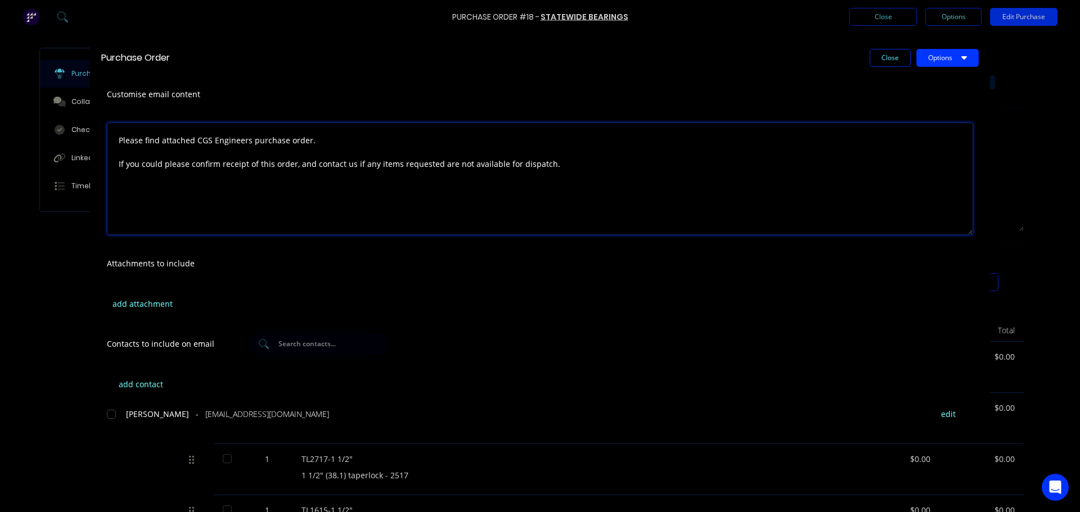
click at [499, 191] on textarea "Please find attached CGS Engineers purchase order. If you could please confirm …" at bounding box center [540, 179] width 866 height 112
click at [547, 170] on textarea "Please find attached CGS Engineers purchase order. If you could please confirm …" at bounding box center [540, 179] width 866 height 112
drag, startPoint x: 425, startPoint y: 208, endPoint x: 428, endPoint y: 199, distance: 10.1
click at [423, 204] on textarea "Please find attached CGS Engineers purchase order. If you could please confirm …" at bounding box center [540, 179] width 866 height 112
type textarea "Please find attached CGS Engineers purchase order. If you could please confirm …"
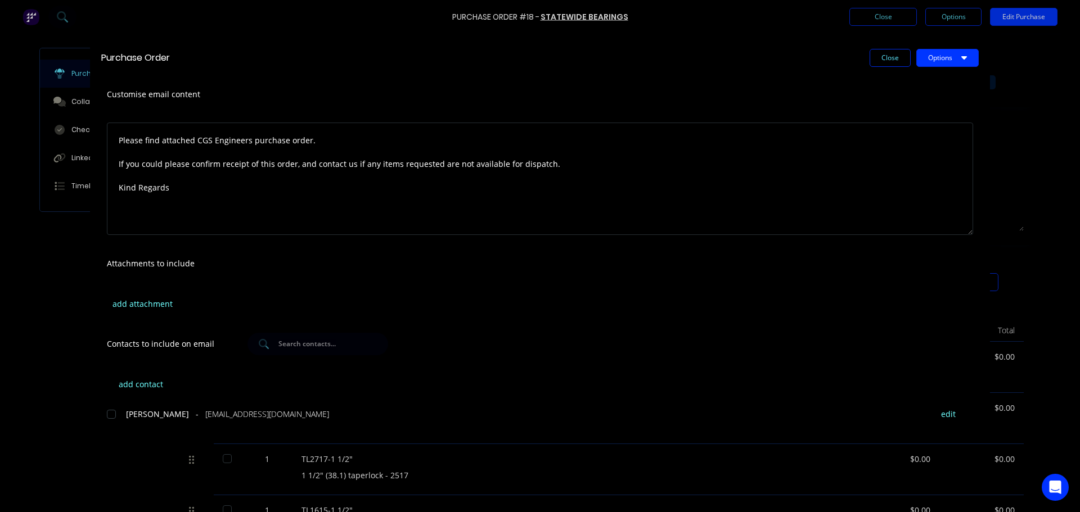
click at [291, 268] on div "Attachments to include" at bounding box center [540, 263] width 900 height 37
click at [142, 386] on button "add contact" at bounding box center [140, 384] width 67 height 17
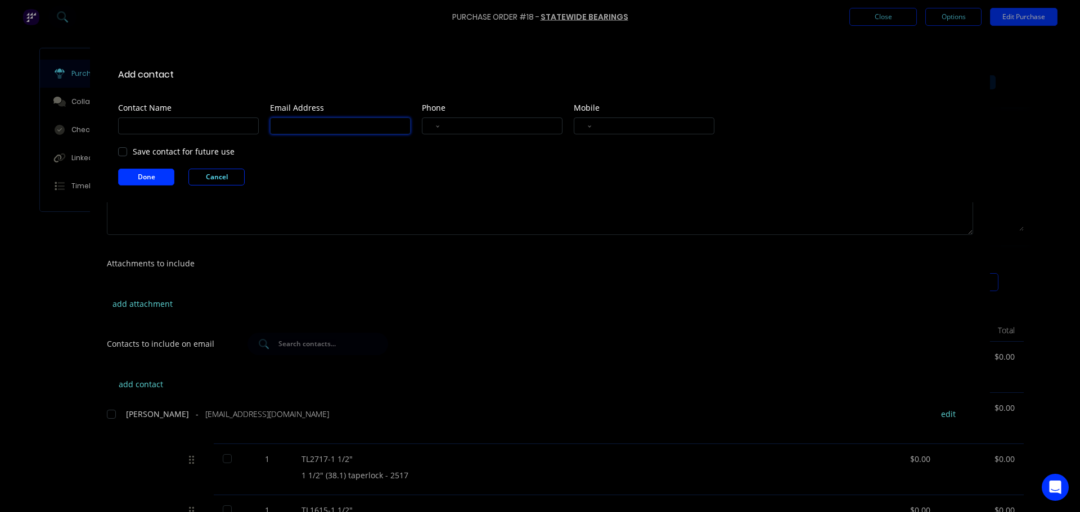
click at [305, 129] on input at bounding box center [340, 126] width 141 height 17
paste input "albany@statewidebearings.com.au"
type input "albany@statewidebearings.com.au"
click at [191, 123] on input at bounding box center [188, 126] width 141 height 17
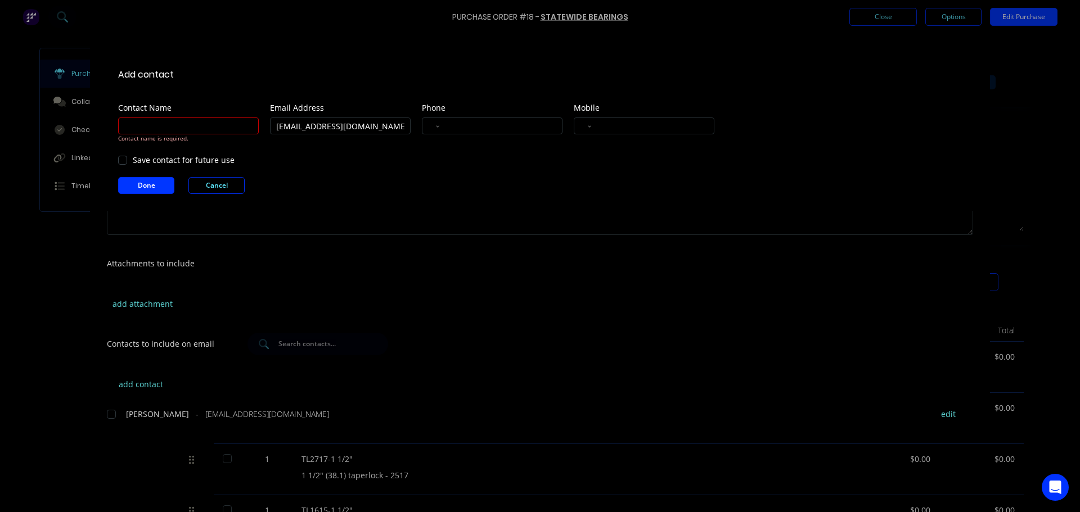
click at [167, 116] on div "Contact name is required." at bounding box center [194, 129] width 152 height 28
click at [168, 124] on input at bounding box center [188, 126] width 141 height 17
type input "Statewide Bearings Albany"
click at [345, 179] on div "Done Cancel" at bounding box center [545, 185] width 855 height 17
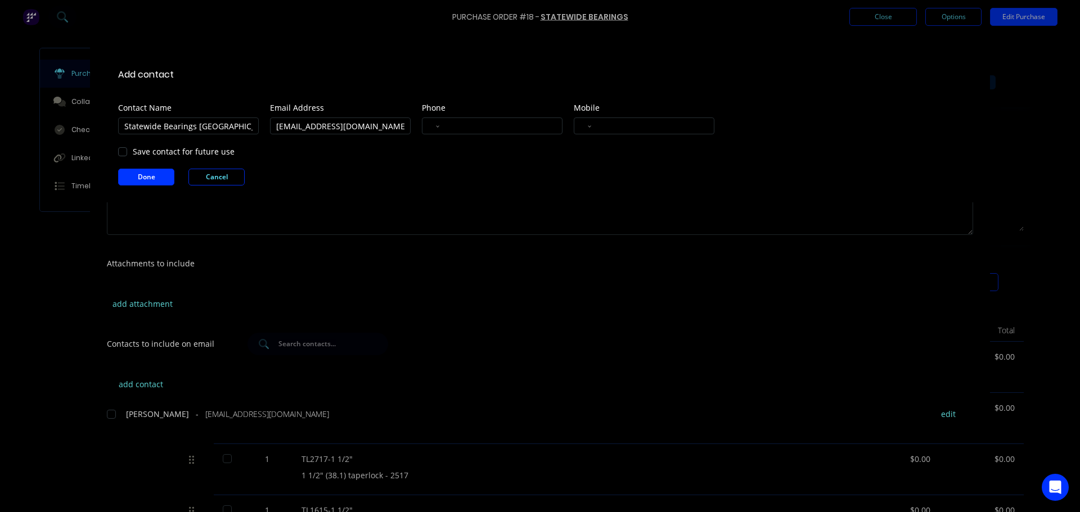
click at [122, 154] on div at bounding box center [122, 152] width 22 height 22
click at [468, 126] on input "tel" at bounding box center [498, 126] width 103 height 13
type input "+61 98422488"
drag, startPoint x: 461, startPoint y: 129, endPoint x: 432, endPoint y: 129, distance: 28.7
click at [432, 129] on div "International Afghanistan Åland Islands Albania Algeria American Samoa Andorra …" at bounding box center [492, 126] width 141 height 17
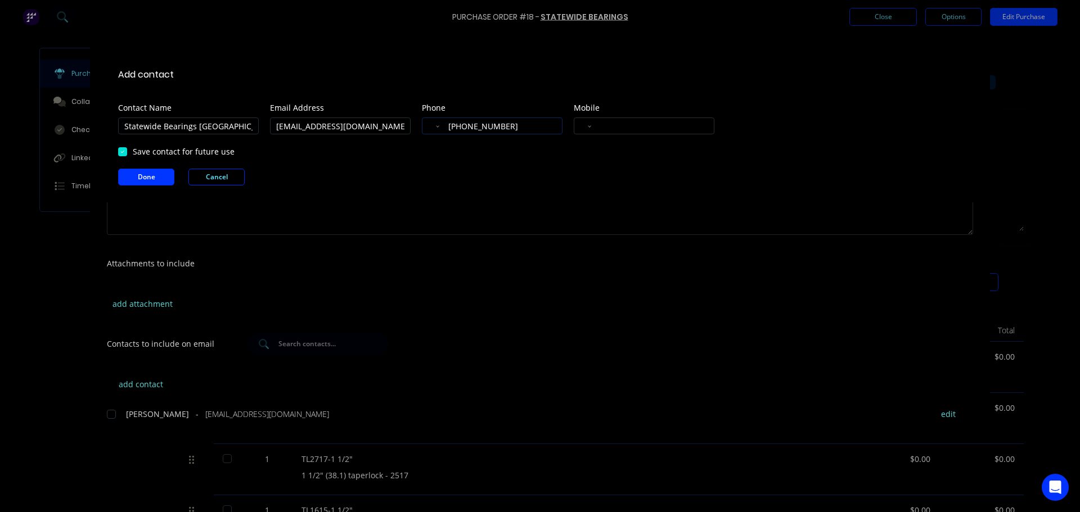
select select "IR"
type input "422488"
click at [514, 152] on div "Save contact for future use" at bounding box center [545, 152] width 855 height 12
click at [453, 132] on div "International Afghanistan Åland Islands Albania Algeria American Samoa Andorra …" at bounding box center [492, 126] width 141 height 17
click at [445, 125] on select "International Afghanistan Åland Islands Albania Algeria American Samoa Andorra …" at bounding box center [442, 126] width 17 height 16
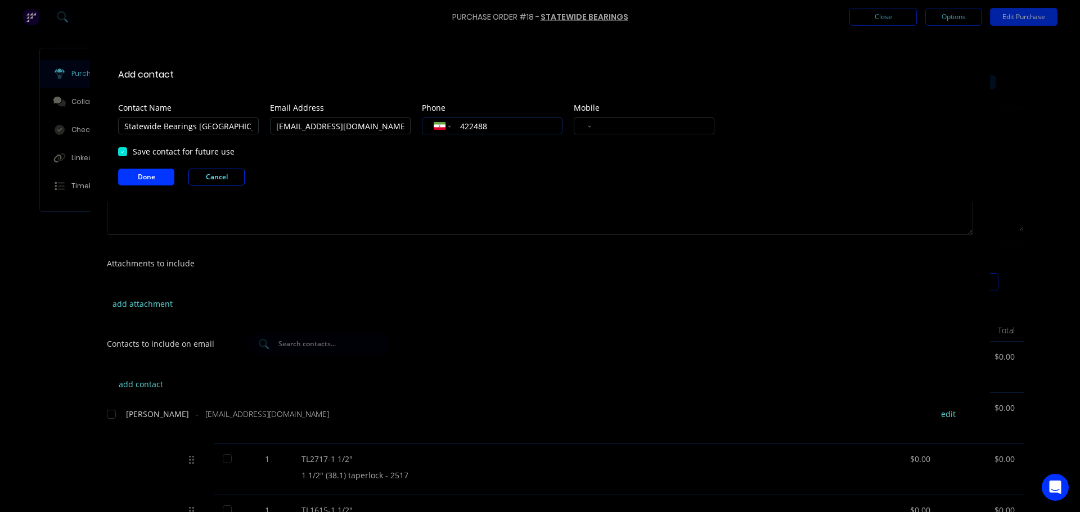
drag, startPoint x: 480, startPoint y: 127, endPoint x: 498, endPoint y: 128, distance: 18.6
click at [480, 127] on input "422488" at bounding box center [505, 126] width 92 height 13
drag, startPoint x: 500, startPoint y: 127, endPoint x: 427, endPoint y: 129, distance: 73.2
click at [427, 129] on div "International Afghanistan Åland Islands Albania Algeria American Samoa Andorra …" at bounding box center [492, 126] width 141 height 17
drag, startPoint x: 474, startPoint y: 171, endPoint x: 488, endPoint y: 159, distance: 17.9
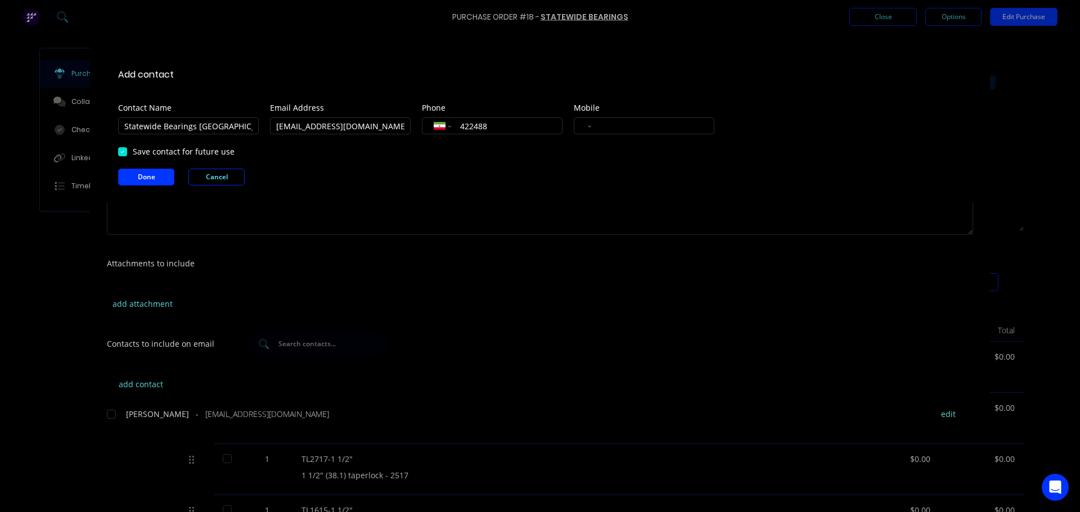
click at [474, 170] on div "Done Cancel" at bounding box center [545, 177] width 855 height 17
drag, startPoint x: 444, startPoint y: 131, endPoint x: 398, endPoint y: 128, distance: 45.7
click at [398, 128] on div "Contact Name Statewide Bearings Albany Email Address albany@statewidebearings.c…" at bounding box center [545, 119] width 855 height 30
click at [499, 145] on div "Add contact Contact Name Statewide Bearings Albany Email Address albany@statewi…" at bounding box center [540, 120] width 900 height 163
click at [447, 128] on select "International Afghanistan Åland Islands Albania Algeria American Samoa Andorra …" at bounding box center [442, 126] width 17 height 16
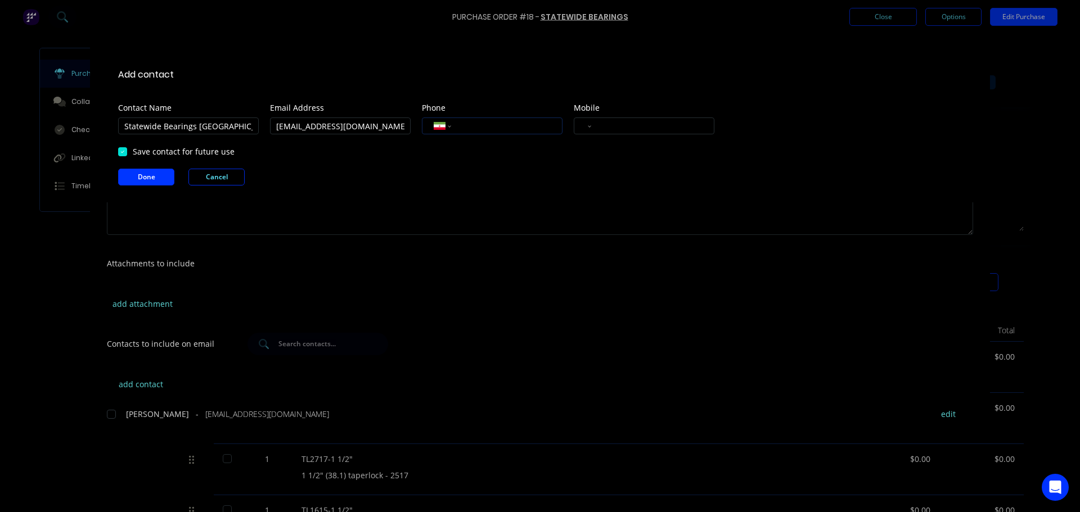
click at [468, 128] on input "tel" at bounding box center [505, 126] width 92 height 13
type input "6198422488"
click at [445, 124] on select "International Afghanistan Åland Islands Albania Algeria American Samoa Andorra …" at bounding box center [442, 126] width 17 height 16
select select "AU"
click at [434, 118] on select "International Afghanistan Åland Islands Albania Algeria American Samoa Andorra …" at bounding box center [442, 126] width 17 height 16
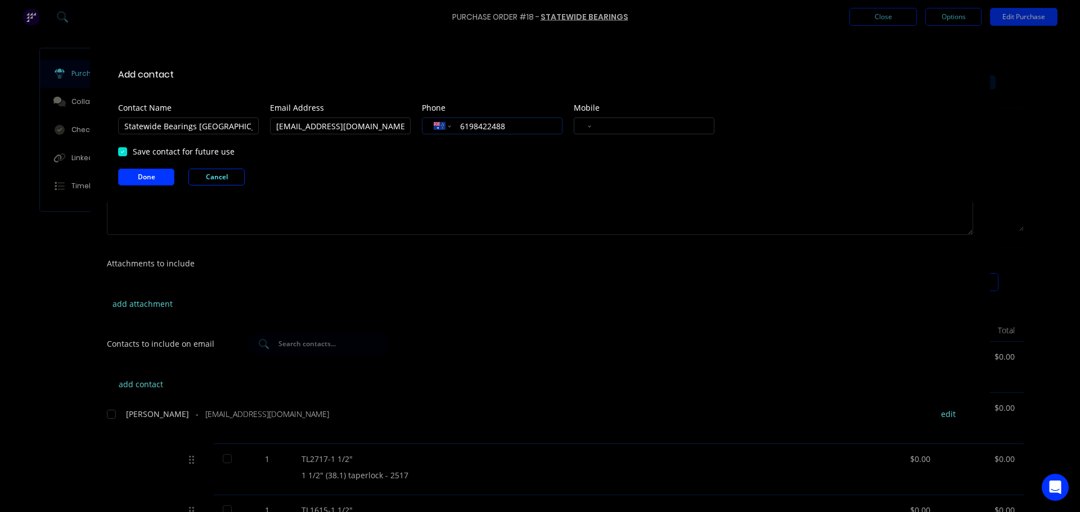
click at [469, 129] on input "6198422488" at bounding box center [505, 126] width 92 height 13
click at [514, 158] on div "Add contact Contact Name Statewide Bearings Albany Email Address albany@statewi…" at bounding box center [540, 120] width 900 height 163
click at [168, 178] on button "Done" at bounding box center [146, 177] width 56 height 17
click at [470, 126] on input "98422488" at bounding box center [505, 126] width 92 height 13
click at [460, 125] on input "98422488" at bounding box center [505, 126] width 92 height 13
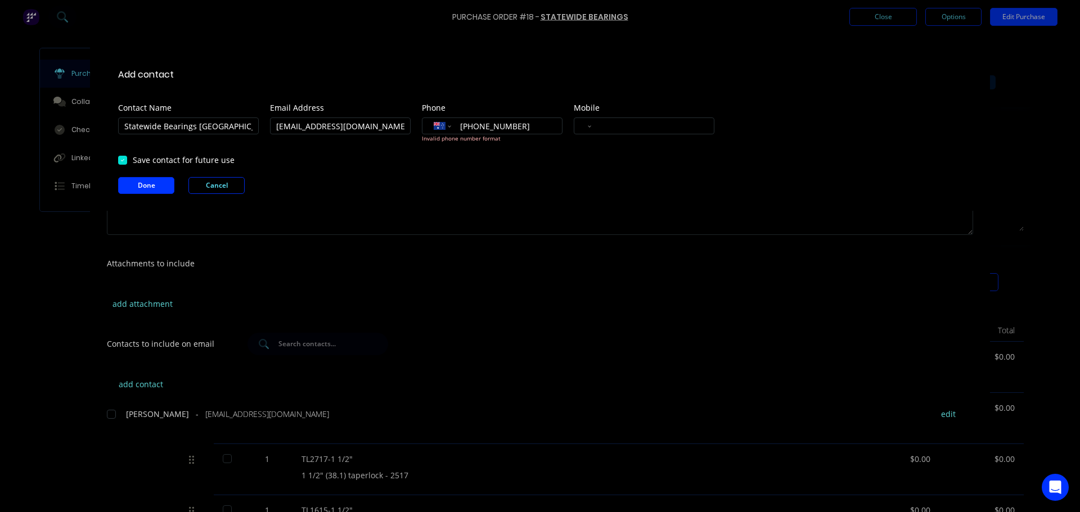
type input "(08) 9842 2488"
click at [493, 167] on div "Add contact Contact Name Statewide Bearings Albany Email Address albany@statewi…" at bounding box center [540, 125] width 900 height 172
click at [155, 181] on button "Done" at bounding box center [146, 185] width 56 height 17
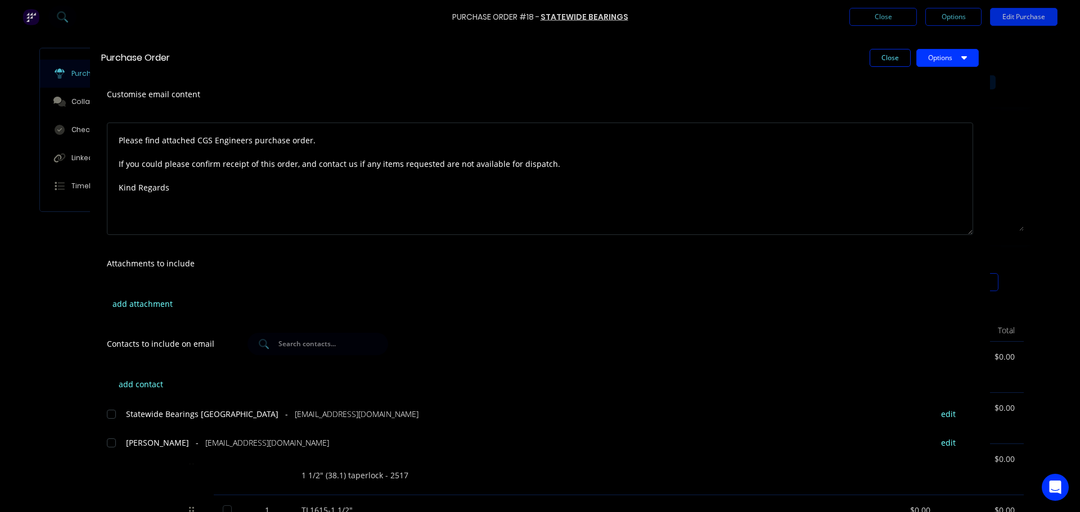
click at [113, 416] on div at bounding box center [111, 414] width 22 height 22
click at [346, 349] on input "text" at bounding box center [323, 344] width 93 height 11
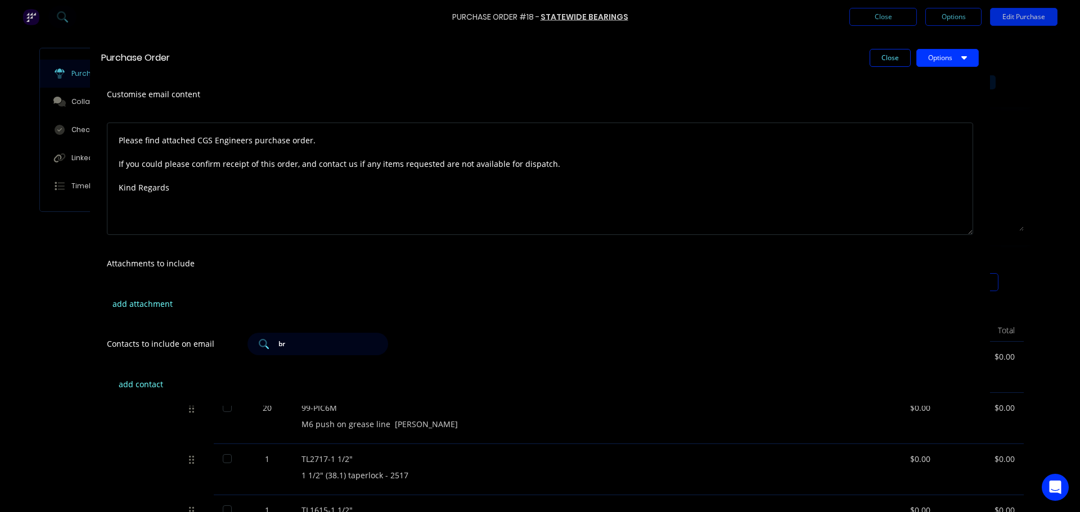
type input "b"
click at [445, 294] on div "add attachment" at bounding box center [540, 304] width 900 height 44
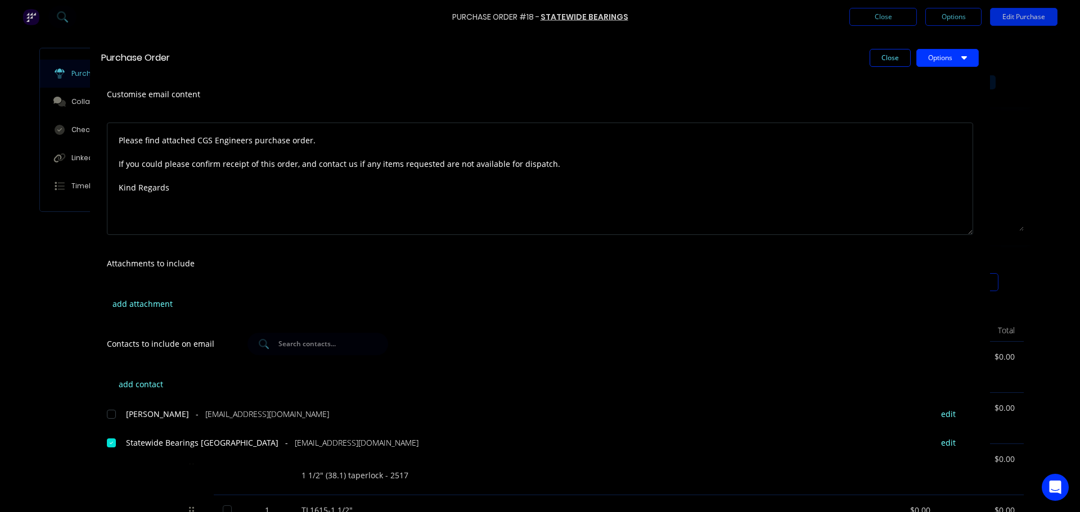
click at [499, 404] on div "add contact Steve - accounts@statewidebearings.com.au edit Statewide Bearings A…" at bounding box center [540, 406] width 900 height 88
drag, startPoint x: 1073, startPoint y: 204, endPoint x: 1073, endPoint y: 323, distance: 119.2
click at [1073, 323] on div "Purchase Order Close Options Customise email content Please find attached CGS E…" at bounding box center [540, 256] width 1080 height 512
drag, startPoint x: 1075, startPoint y: 233, endPoint x: 1078, endPoint y: 300, distance: 67.0
click at [1078, 300] on div "Purchase Order Close Options Customise email content Please find attached CGS E…" at bounding box center [540, 256] width 1080 height 512
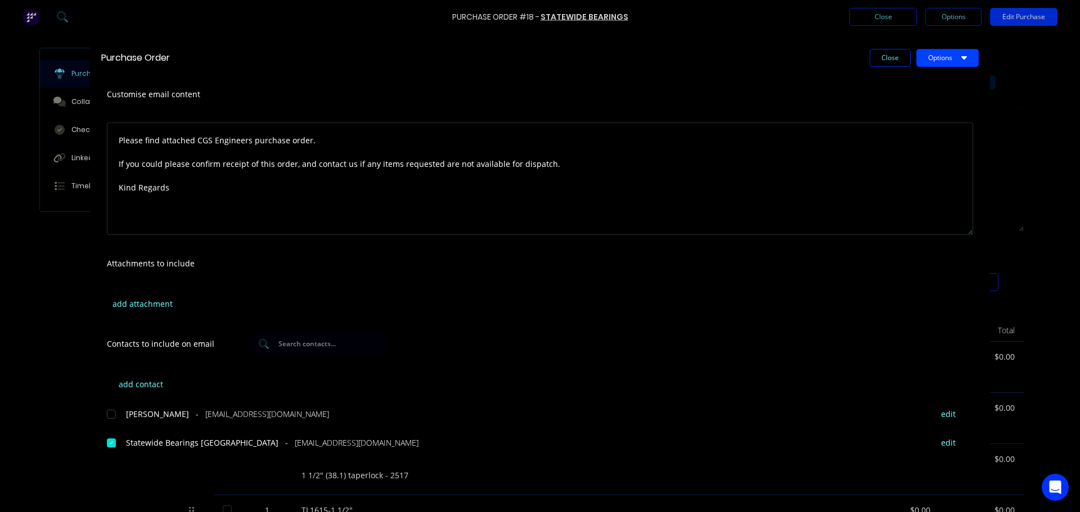
click at [956, 61] on button "Options" at bounding box center [947, 58] width 62 height 18
click at [906, 89] on div "Preview" at bounding box center [925, 86] width 87 height 16
click at [940, 55] on button "Options" at bounding box center [947, 58] width 62 height 18
click at [904, 128] on div "Email" at bounding box center [925, 131] width 87 height 16
click at [503, 290] on div "add attachment" at bounding box center [540, 304] width 900 height 44
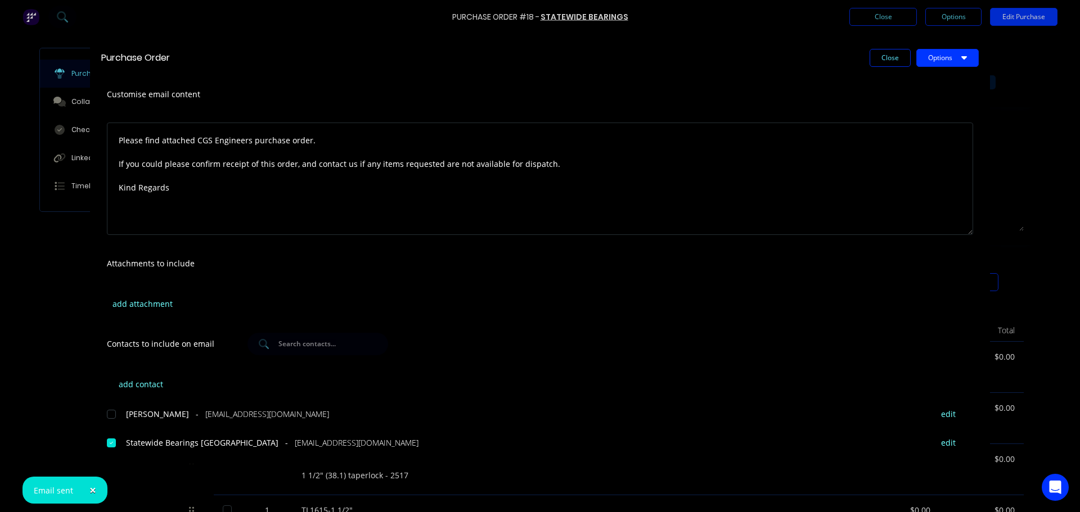
click at [775, 265] on div "Attachments to include" at bounding box center [540, 263] width 900 height 37
click at [810, 312] on div "add attachment" at bounding box center [540, 304] width 900 height 44
click at [720, 312] on div "add attachment" at bounding box center [540, 304] width 900 height 44
click at [383, 283] on div "add attachment" at bounding box center [540, 304] width 900 height 44
click at [934, 61] on button "Options" at bounding box center [947, 58] width 62 height 18
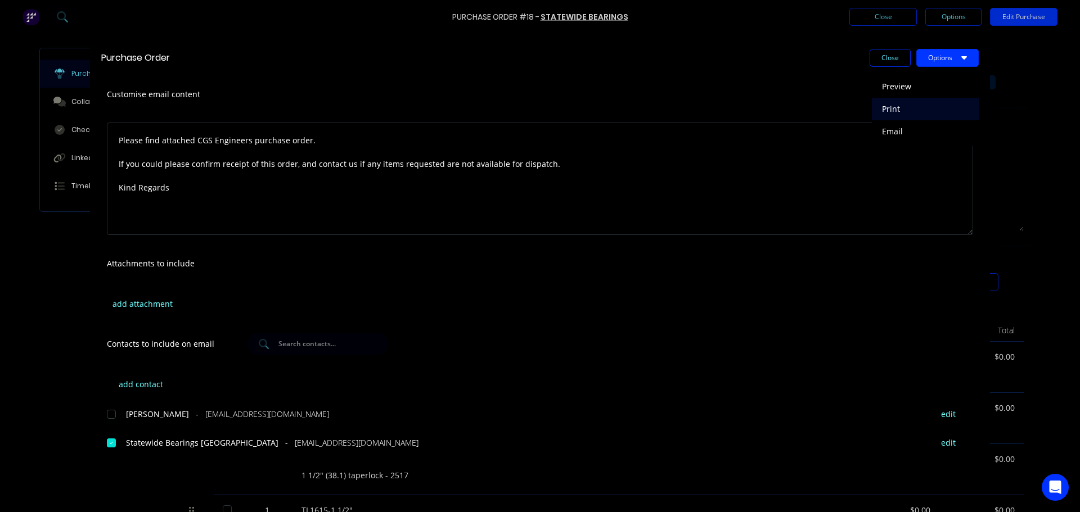
click at [901, 112] on div "Print" at bounding box center [925, 109] width 87 height 16
click at [128, 474] on div "Purchase Order Close Options Customise email content Please find attached CGS E…" at bounding box center [540, 256] width 1080 height 512
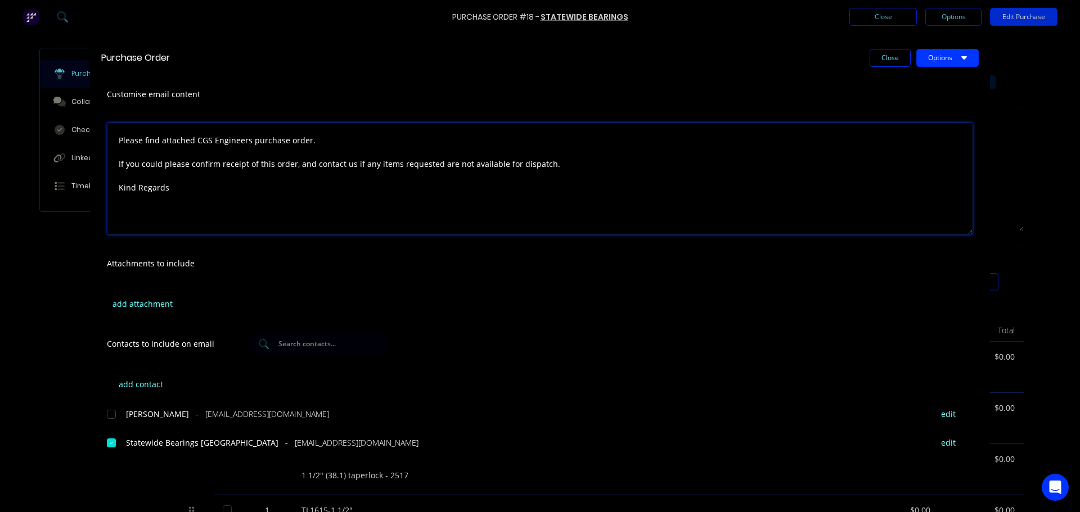
click at [152, 221] on textarea "Please find attached CGS Engineers purchase order. If you could please confirm …" at bounding box center [540, 179] width 866 height 112
click at [134, 154] on textarea "Please find attached CGS Engineers purchase order. If you could please confirm …" at bounding box center [540, 179] width 866 height 112
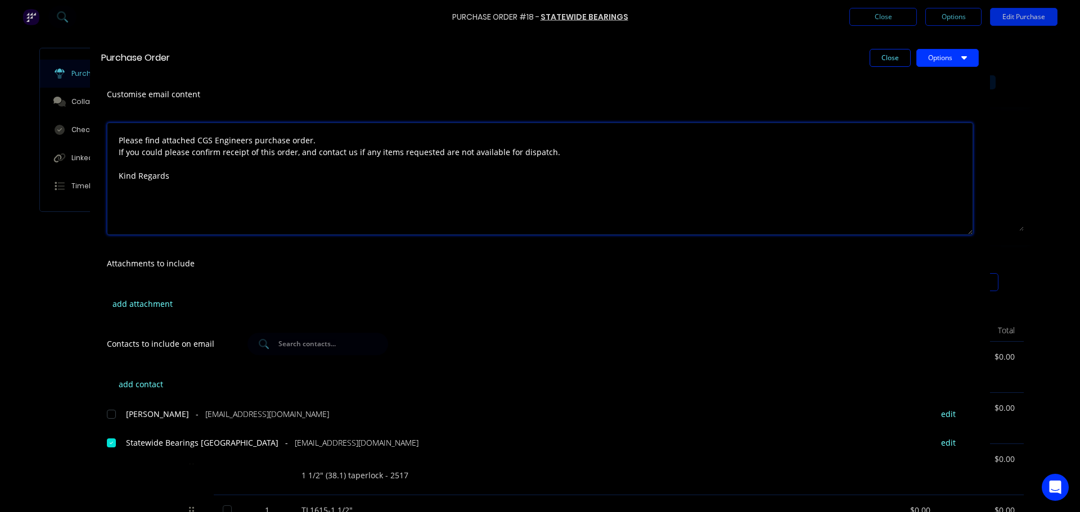
click at [637, 205] on textarea "Please find attached CGS Engineers purchase order. If you could please confirm …" at bounding box center [540, 179] width 866 height 112
type textarea "Please find attached CGS Engineers purchase order. If you could please confirm …"
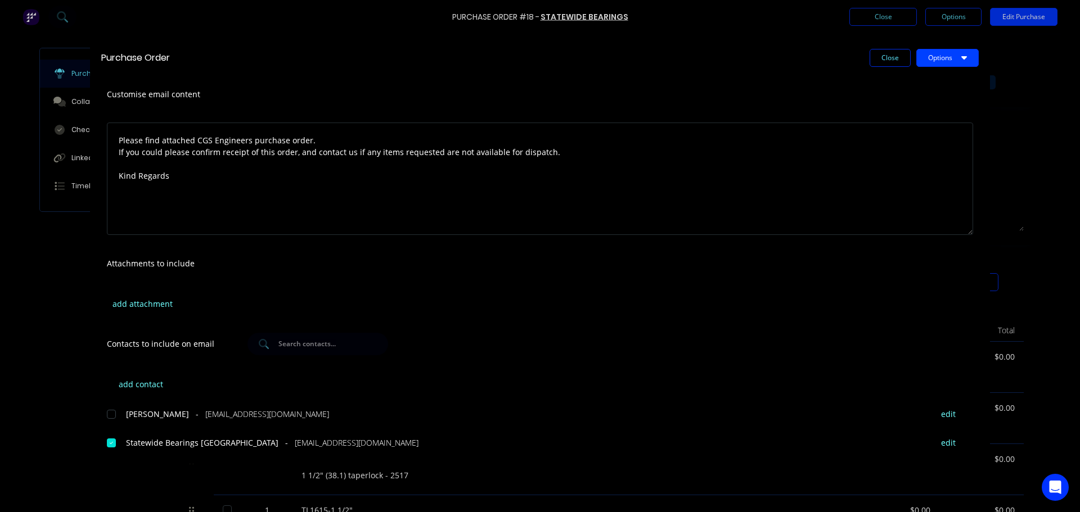
click at [950, 54] on button "Options" at bounding box center [947, 58] width 62 height 18
click at [796, 71] on div "Purchase Order Close Options Preview Print Email" at bounding box center [540, 57] width 900 height 37
click at [948, 15] on div "Purchase Order Close Options Customise email content Please find attached CGS E…" at bounding box center [540, 256] width 1080 height 512
click at [718, 94] on div "Customise email content" at bounding box center [540, 94] width 900 height 37
click at [957, 53] on button "Options" at bounding box center [947, 58] width 62 height 18
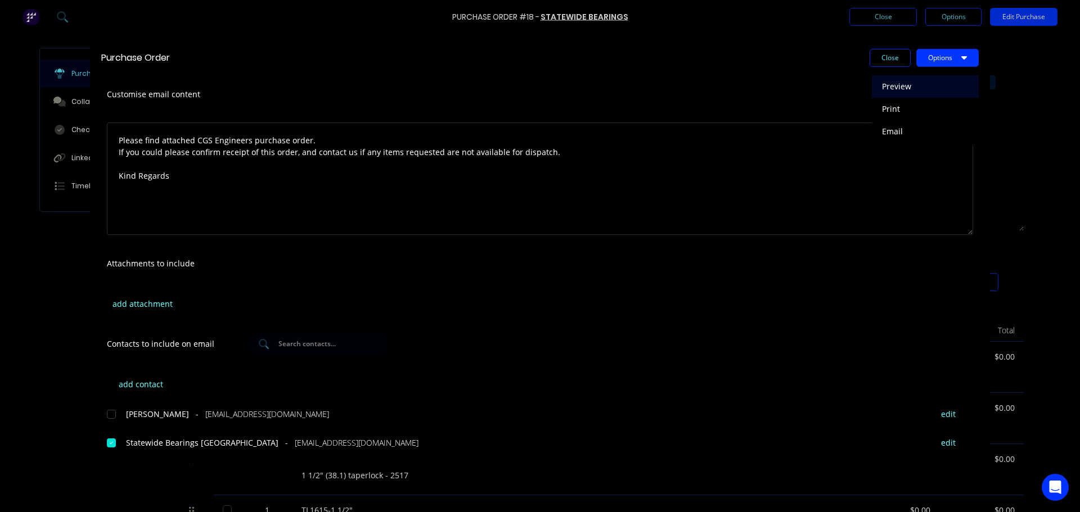
click at [907, 94] on div "Preview" at bounding box center [925, 86] width 87 height 16
click at [616, 283] on div "add attachment" at bounding box center [540, 304] width 900 height 44
drag, startPoint x: 592, startPoint y: 84, endPoint x: 765, endPoint y: 32, distance: 181.3
click at [593, 83] on div "Customise email content" at bounding box center [540, 94] width 900 height 37
click at [854, 11] on div "Purchase Order Close Options Customise email content Please find attached CGS E…" at bounding box center [540, 256] width 1080 height 512
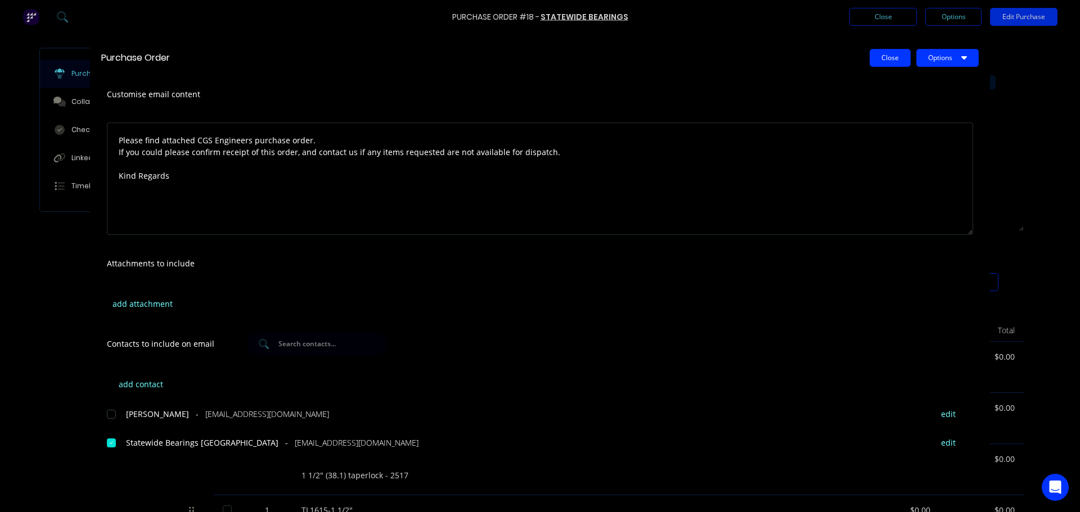
click at [886, 61] on button "Close" at bounding box center [890, 58] width 41 height 18
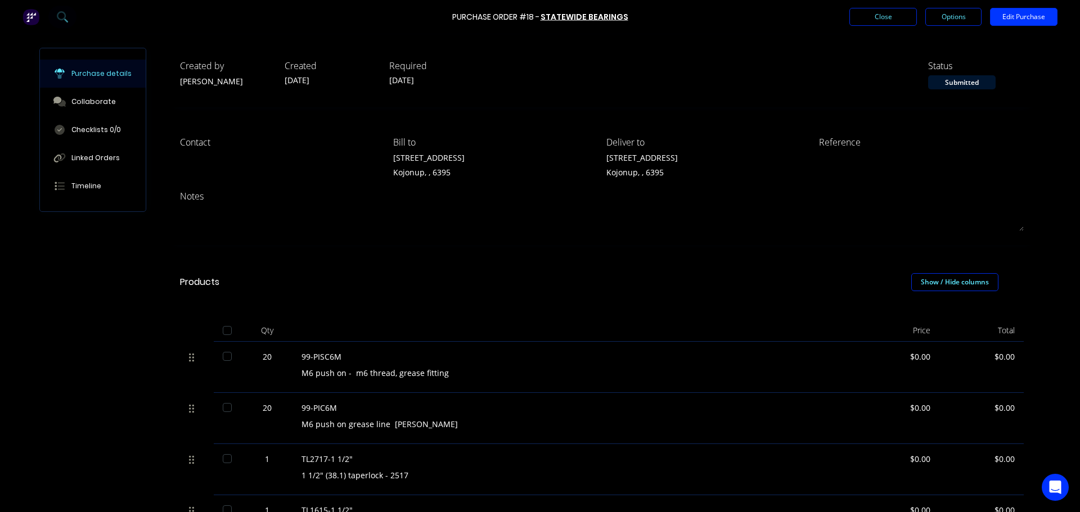
click at [695, 308] on div "Qty Price Total 20 99-PISC6M M6 push on - m6 thread, grease fitting $0.00 $0.00…" at bounding box center [601, 425] width 877 height 244
click at [363, 248] on div "Created by Brad Created 24/09/25 Required 24/09/25 Status Submitted Contact Bil…" at bounding box center [601, 372] width 877 height 648
click at [944, 15] on button "Options" at bounding box center [953, 17] width 56 height 18
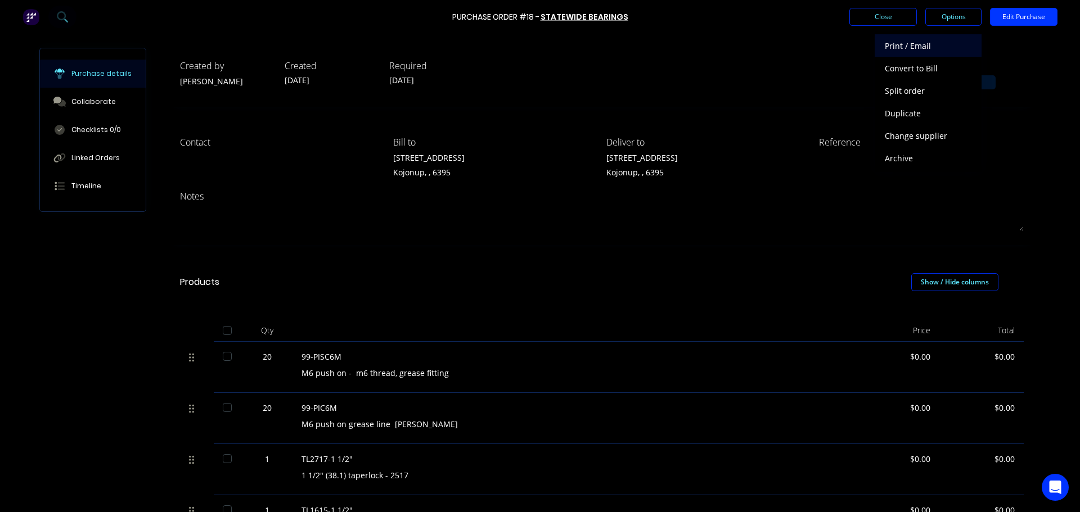
click at [906, 44] on div "Print / Email" at bounding box center [928, 46] width 87 height 16
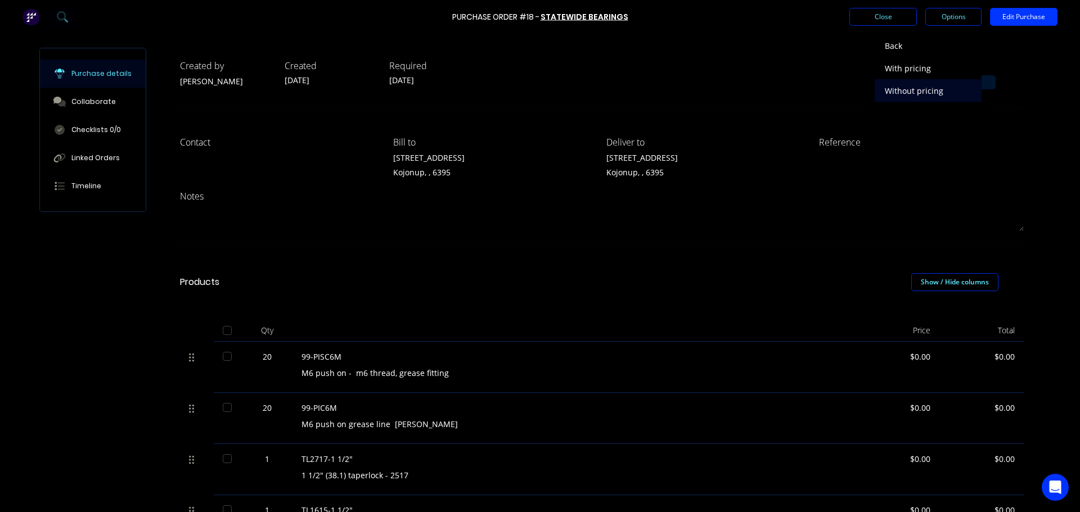
click at [917, 91] on div "Without pricing" at bounding box center [928, 91] width 87 height 16
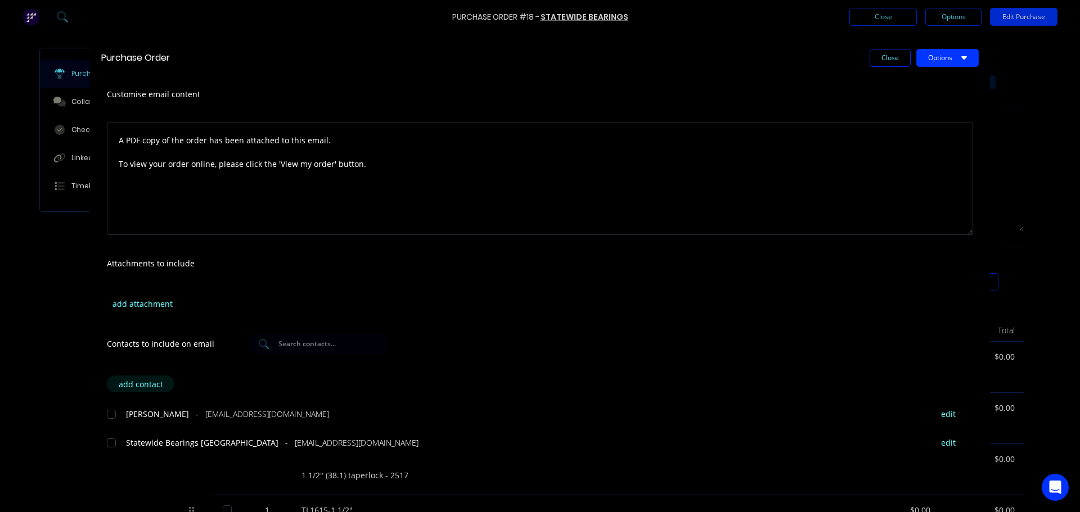
click at [135, 388] on button "add contact" at bounding box center [140, 384] width 67 height 17
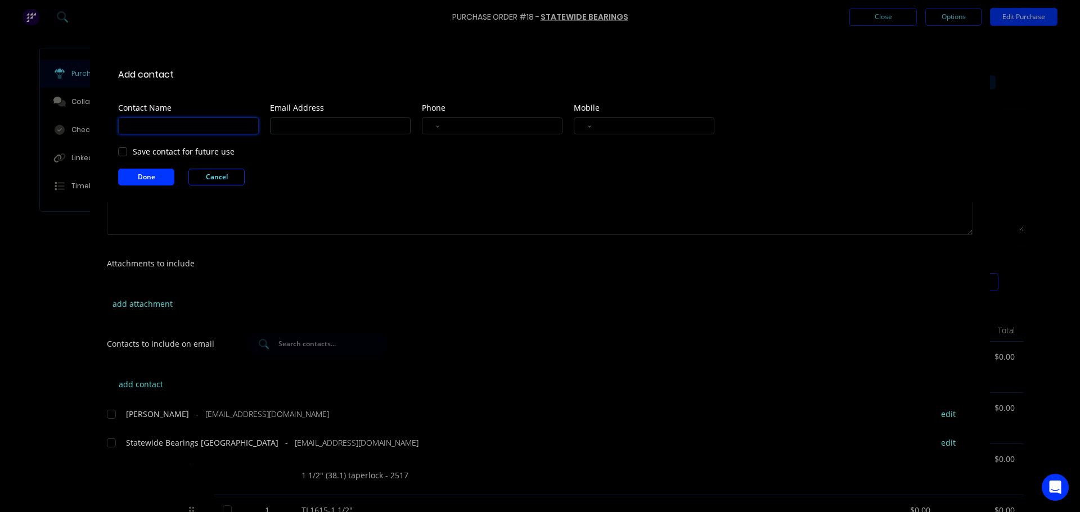
click at [172, 129] on input at bounding box center [188, 126] width 141 height 17
type input "brad"
click at [304, 129] on input at bounding box center [340, 126] width 141 height 17
type input "brad@cgsengineers.com.au"
click at [154, 182] on button "Done" at bounding box center [146, 177] width 56 height 17
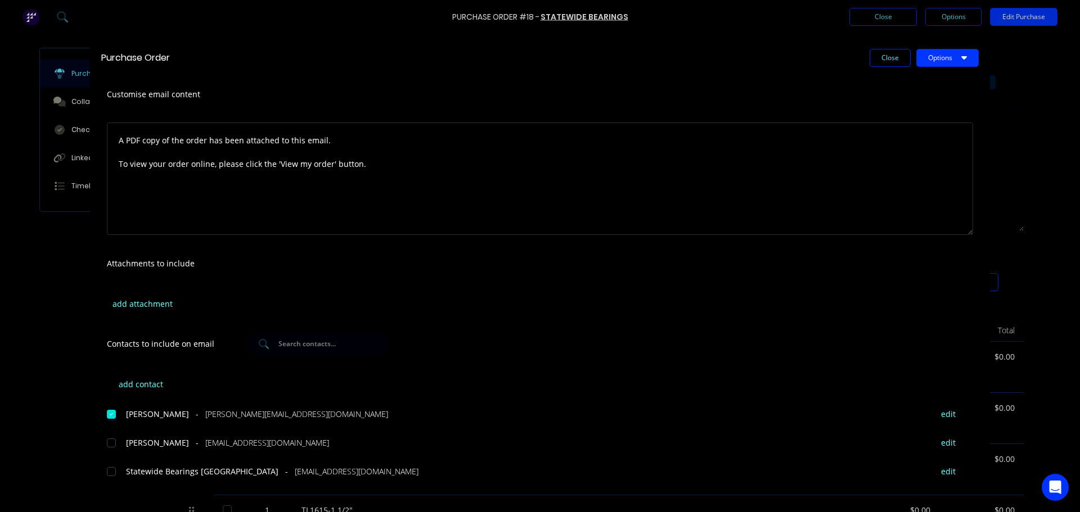
click at [151, 99] on span "Customise email content" at bounding box center [169, 95] width 124 height 16
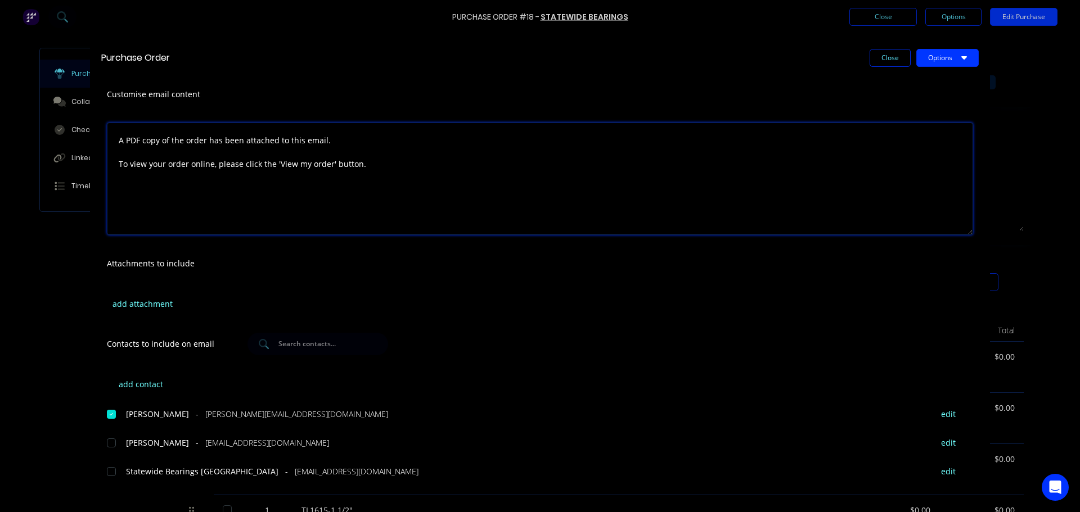
click at [431, 185] on textarea "A PDF copy of the order has been attached to this email. To view your order onl…" at bounding box center [540, 179] width 866 height 112
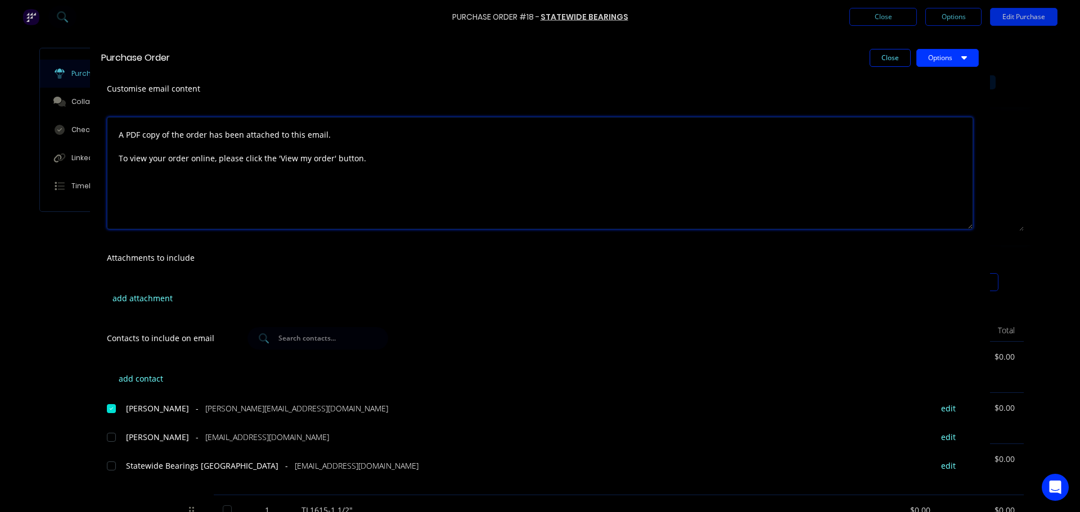
scroll to position [7, 0]
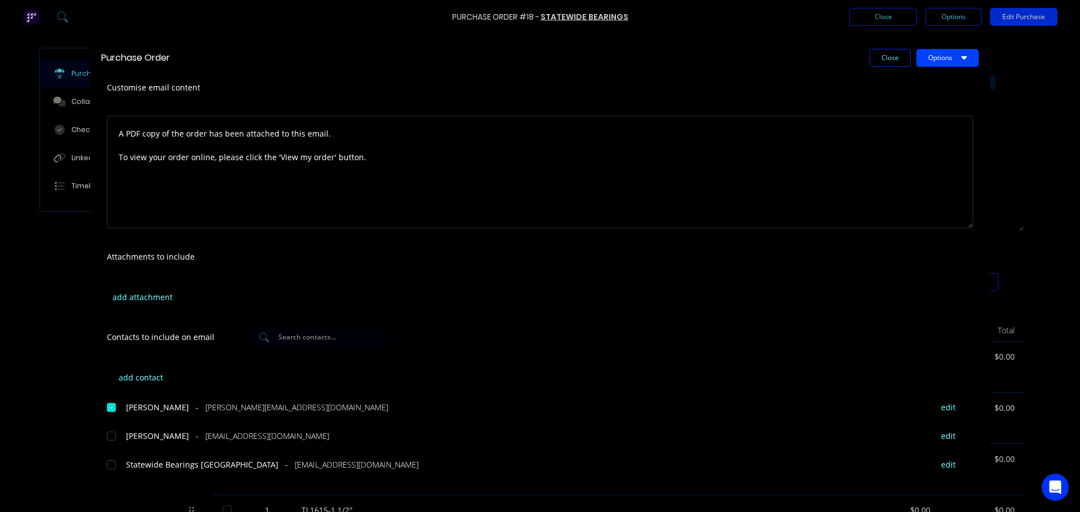
click at [925, 58] on button "Options" at bounding box center [947, 58] width 62 height 18
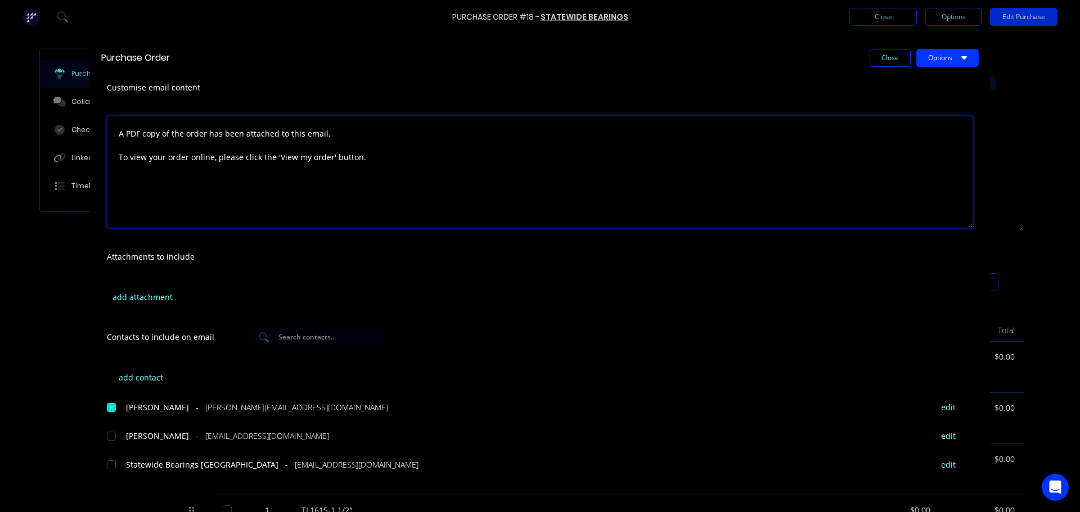
drag, startPoint x: 641, startPoint y: 190, endPoint x: 625, endPoint y: 192, distance: 15.8
click at [641, 191] on textarea "A PDF copy of the order has been attached to this email. To view your order onl…" at bounding box center [540, 172] width 866 height 112
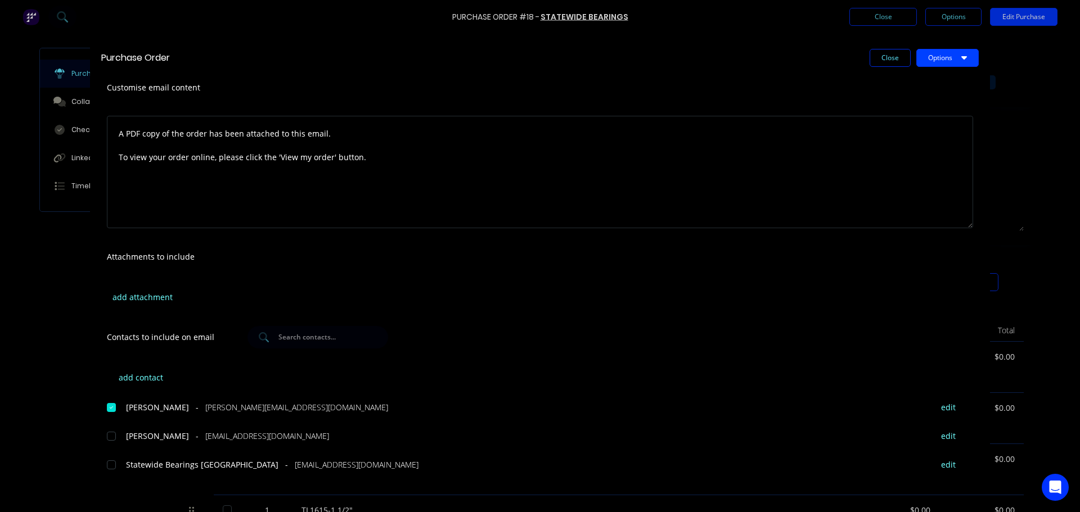
click at [954, 51] on button "Options" at bounding box center [947, 58] width 62 height 18
click at [890, 129] on div "Email" at bounding box center [925, 131] width 87 height 16
click at [880, 19] on div "Purchase Order Close Options Customise email content A PDF copy of the order ha…" at bounding box center [540, 256] width 1080 height 512
click at [879, 55] on button "Close" at bounding box center [890, 58] width 41 height 18
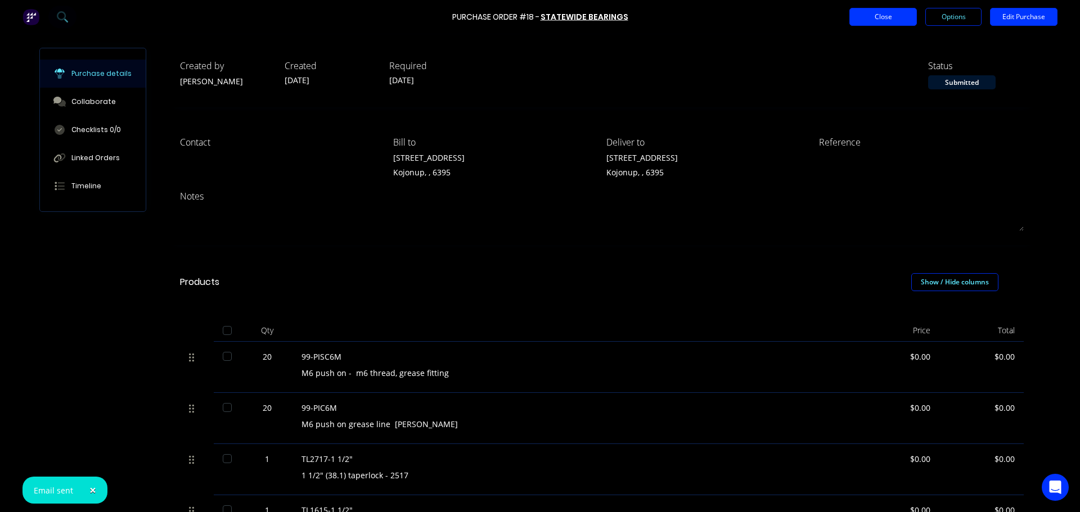
click at [880, 21] on button "Close" at bounding box center [882, 17] width 67 height 18
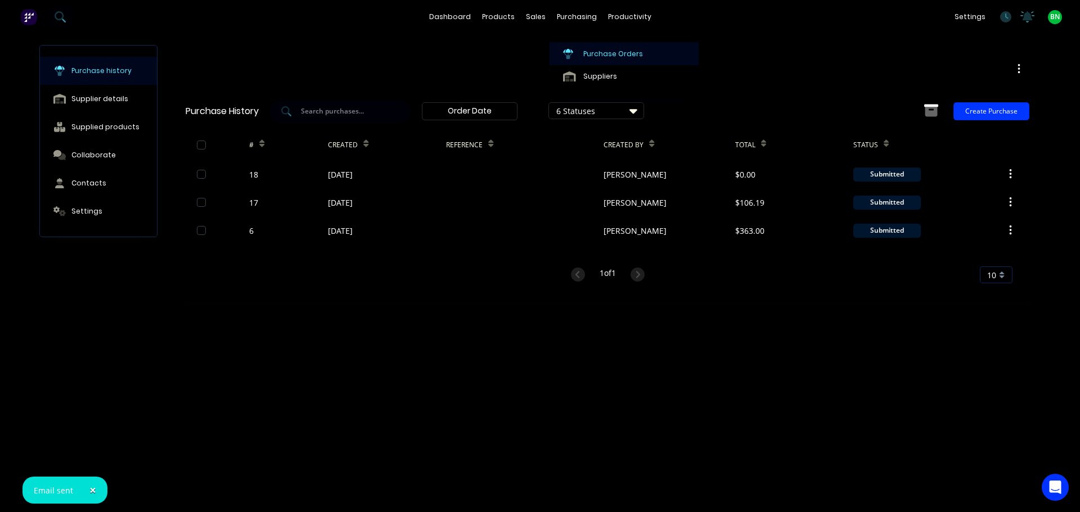
click at [586, 47] on link "Purchase Orders" at bounding box center [623, 53] width 149 height 22
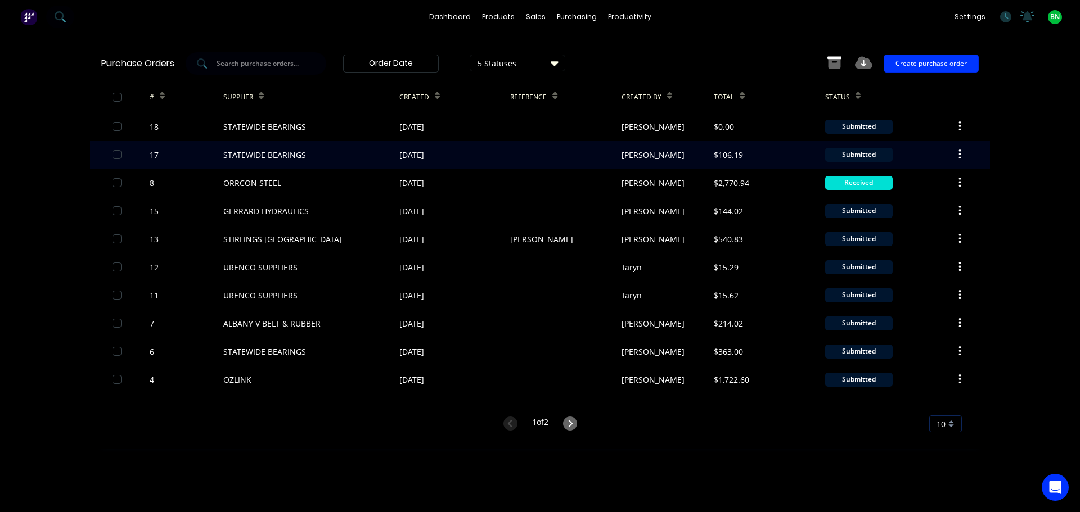
click at [849, 154] on div "Submitted" at bounding box center [858, 155] width 67 height 14
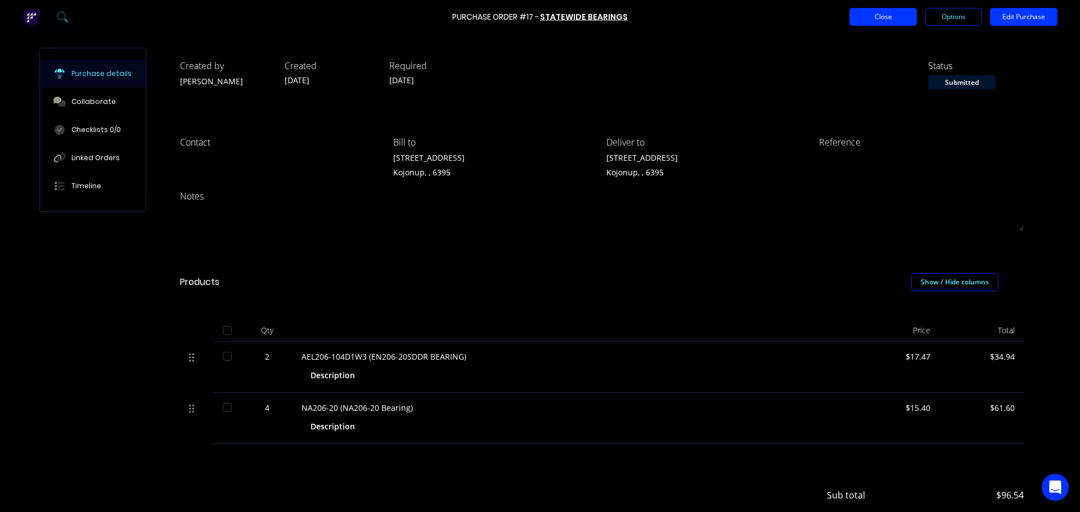
click at [881, 22] on button "Close" at bounding box center [882, 17] width 67 height 18
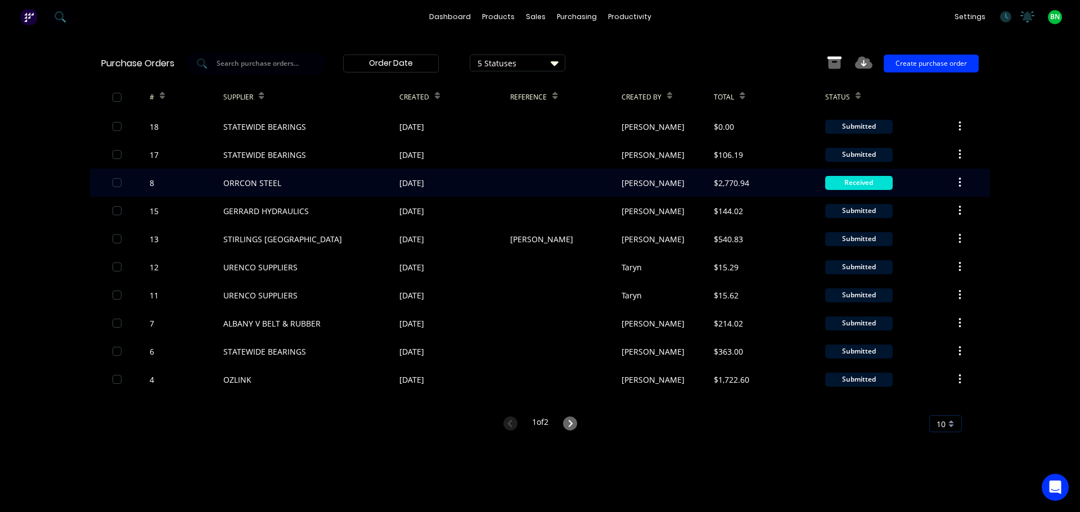
click at [872, 181] on div "Received" at bounding box center [858, 183] width 67 height 14
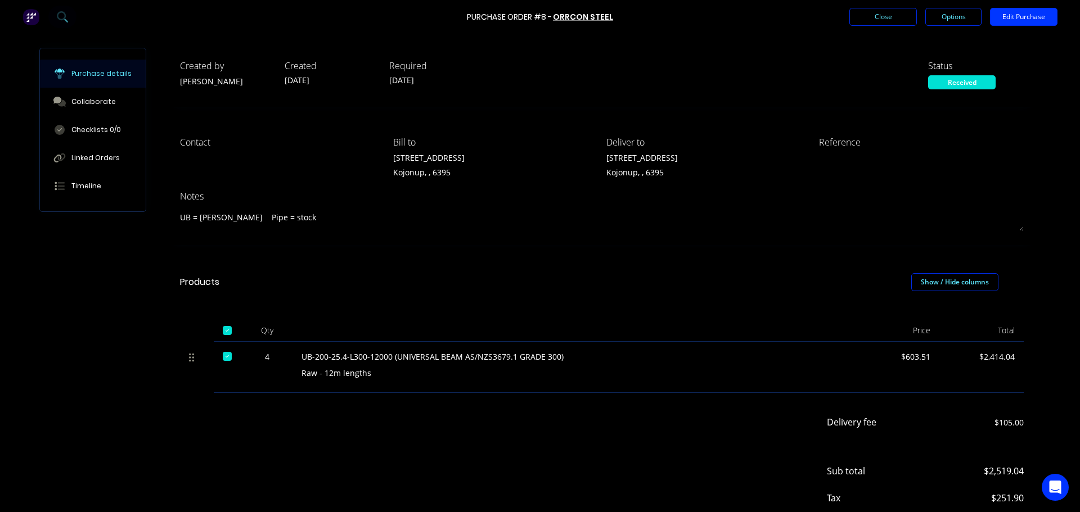
click at [947, 80] on div "Received" at bounding box center [961, 82] width 67 height 14
click at [869, 21] on button "Close" at bounding box center [882, 17] width 67 height 18
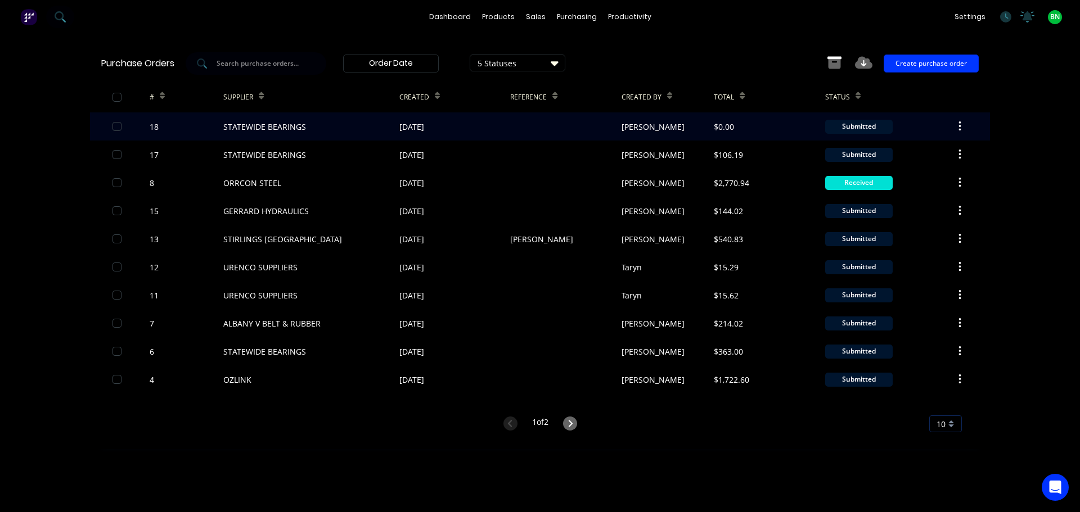
click at [961, 124] on icon "button" at bounding box center [959, 126] width 3 height 12
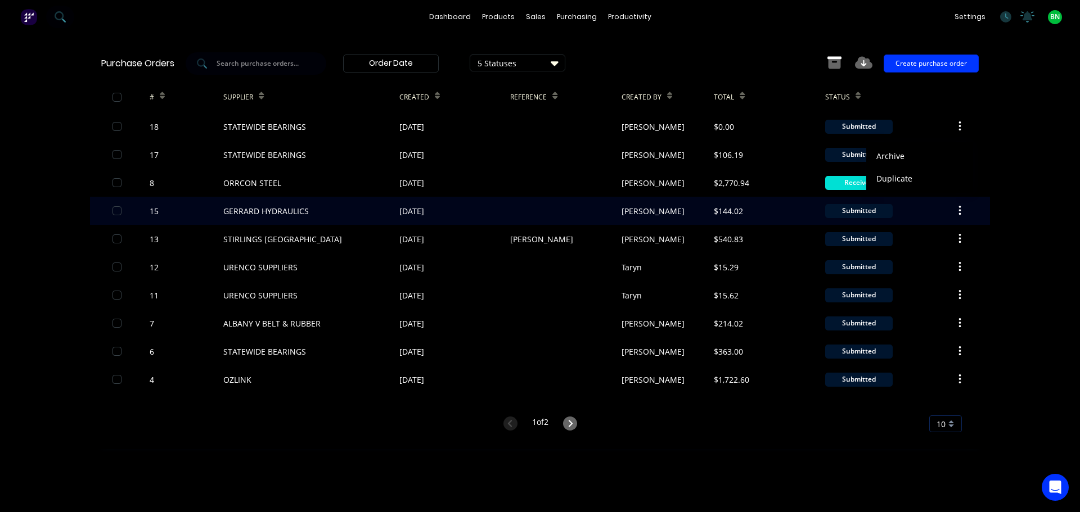
click at [762, 208] on div "$144.02" at bounding box center [769, 211] width 111 height 28
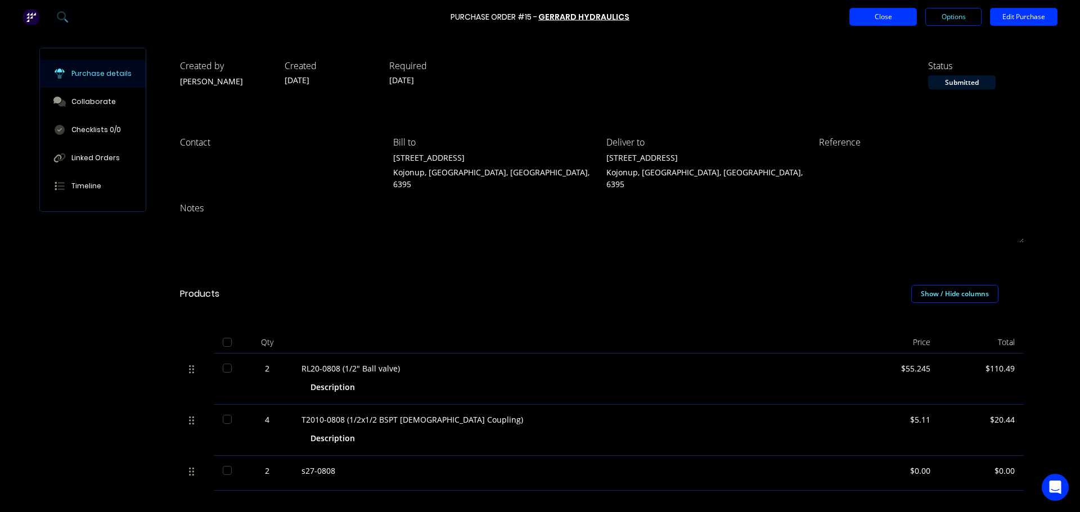
click at [877, 13] on button "Close" at bounding box center [882, 17] width 67 height 18
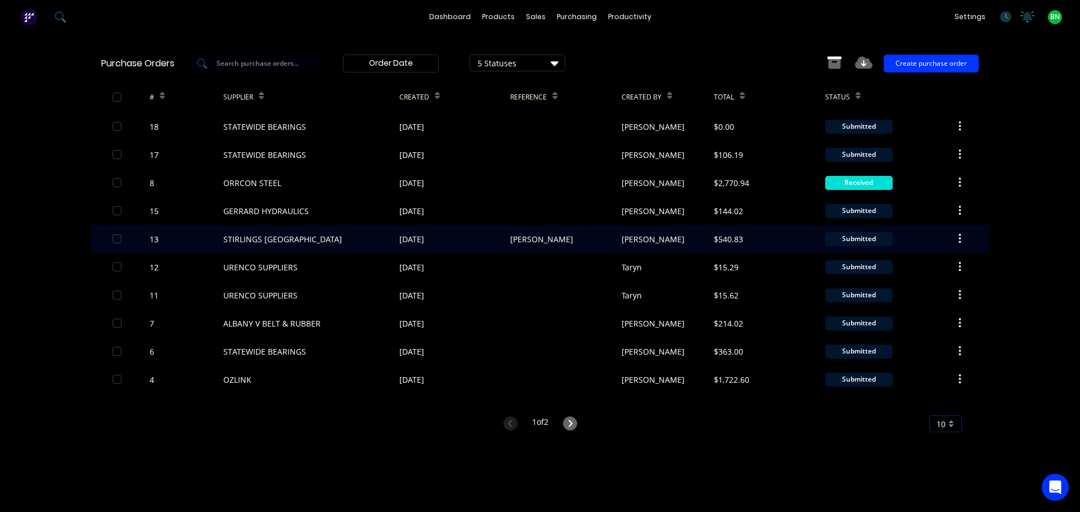
drag, startPoint x: 627, startPoint y: 242, endPoint x: 627, endPoint y: 250, distance: 8.4
click at [627, 250] on div "Matt" at bounding box center [667, 239] width 93 height 28
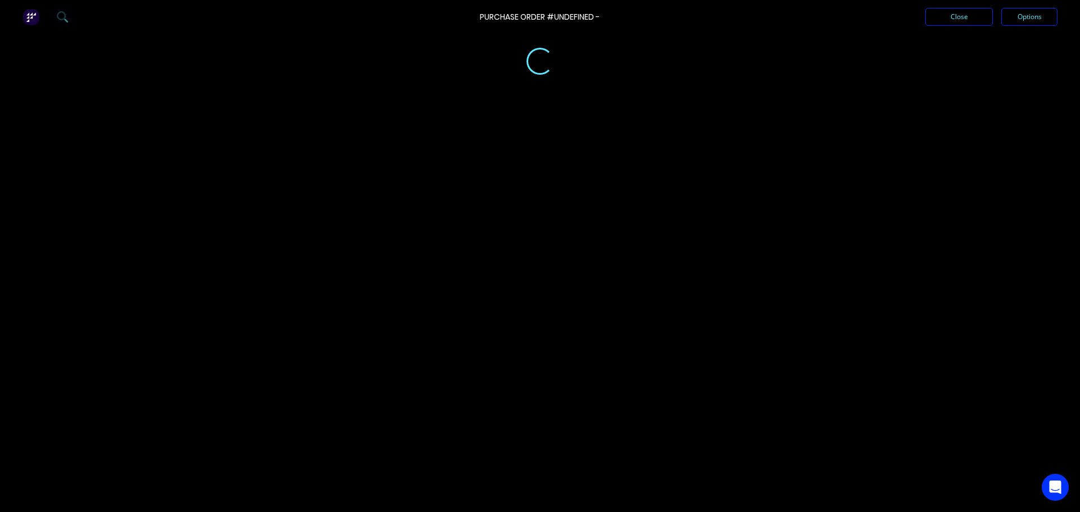
type textarea "x"
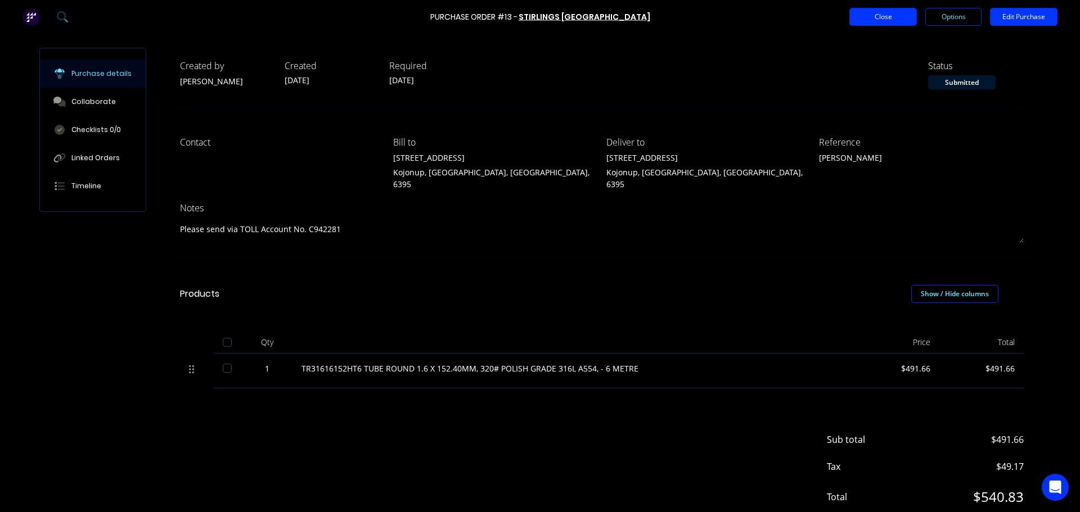
click at [884, 15] on button "Close" at bounding box center [882, 17] width 67 height 18
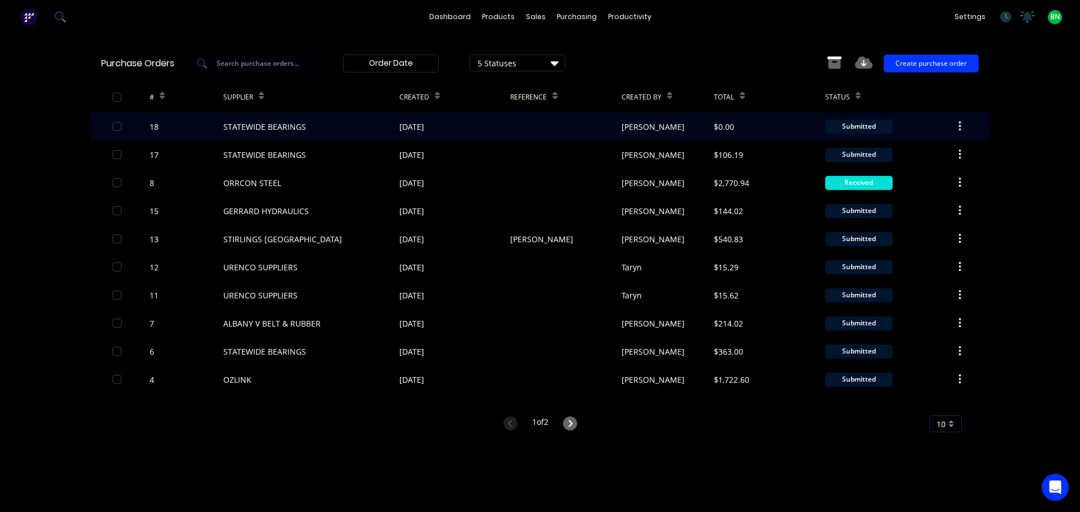
click at [470, 122] on div "24 Sep 2025" at bounding box center [454, 126] width 111 height 28
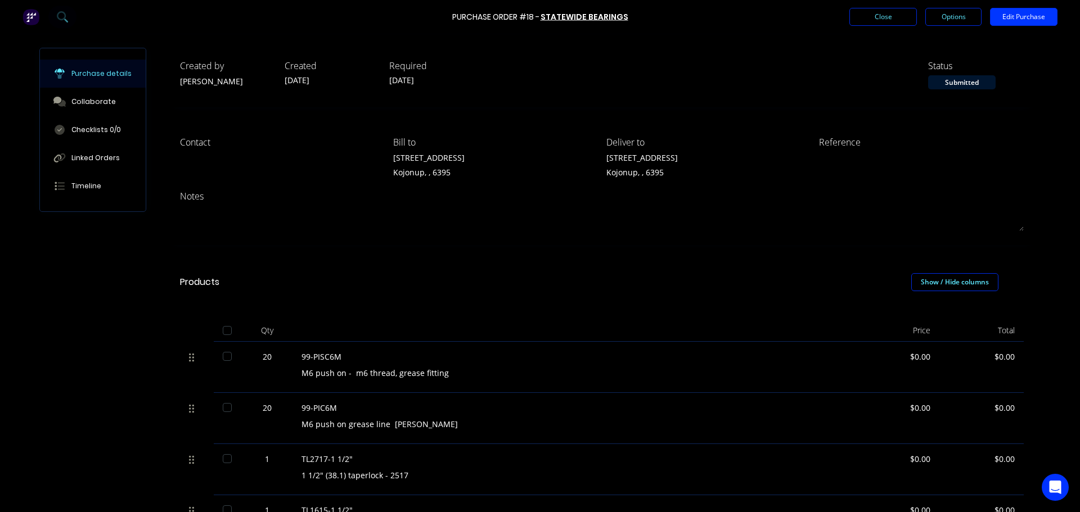
click at [533, 282] on div "Products Show / Hide columns" at bounding box center [601, 282] width 877 height 40
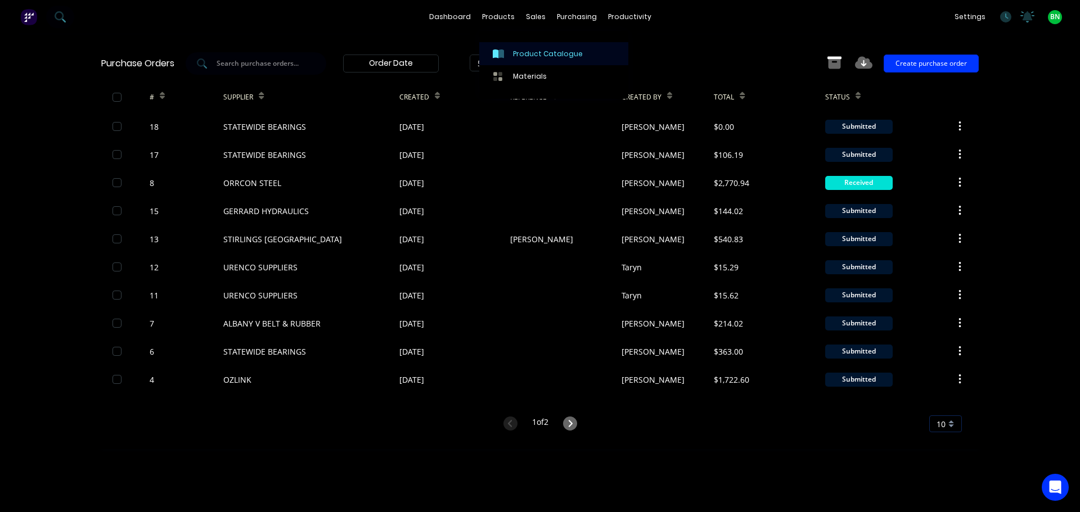
click at [518, 55] on div "Product Catalogue" at bounding box center [548, 54] width 70 height 10
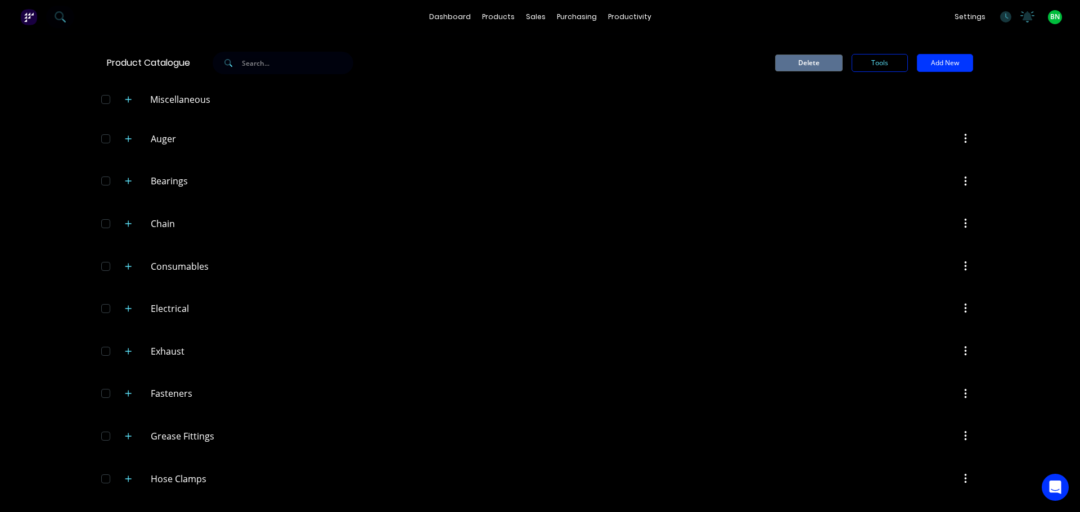
click at [260, 63] on input "text" at bounding box center [297, 63] width 111 height 22
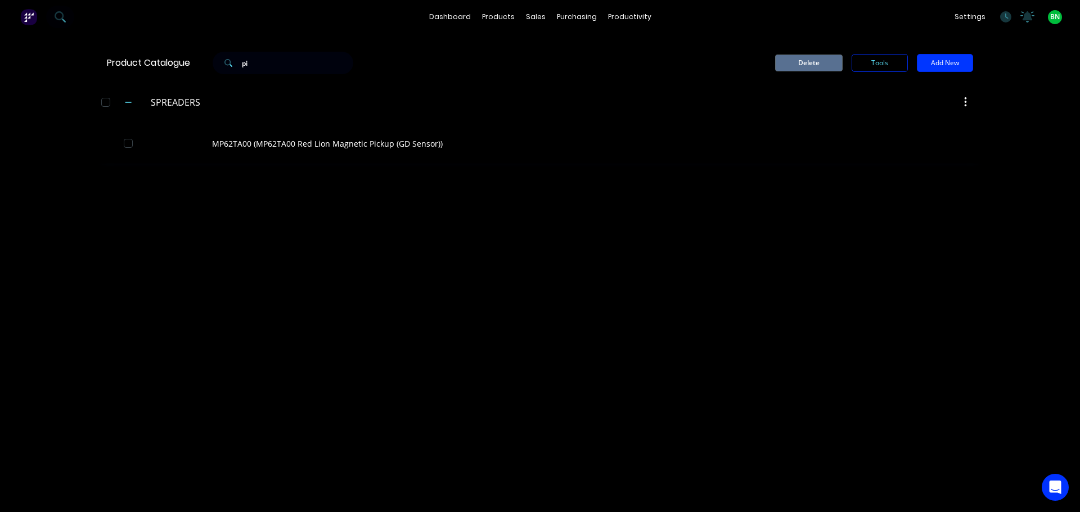
type input "p"
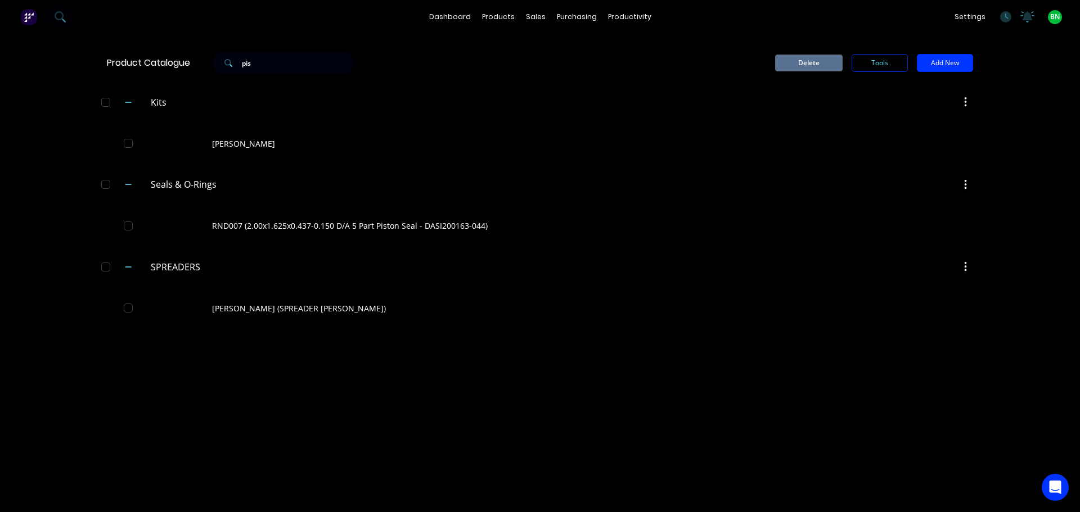
type input "pis"
click at [73, 82] on div "dashboard products sales purchasing productivity dashboard products Product Cat…" at bounding box center [540, 256] width 1080 height 512
click at [300, 63] on input "pis" at bounding box center [297, 63] width 111 height 22
drag, startPoint x: 282, startPoint y: 64, endPoint x: 62, endPoint y: 86, distance: 220.5
click at [87, 80] on div "dashboard products sales purchasing productivity dashboard products Product Cat…" at bounding box center [540, 256] width 1080 height 512
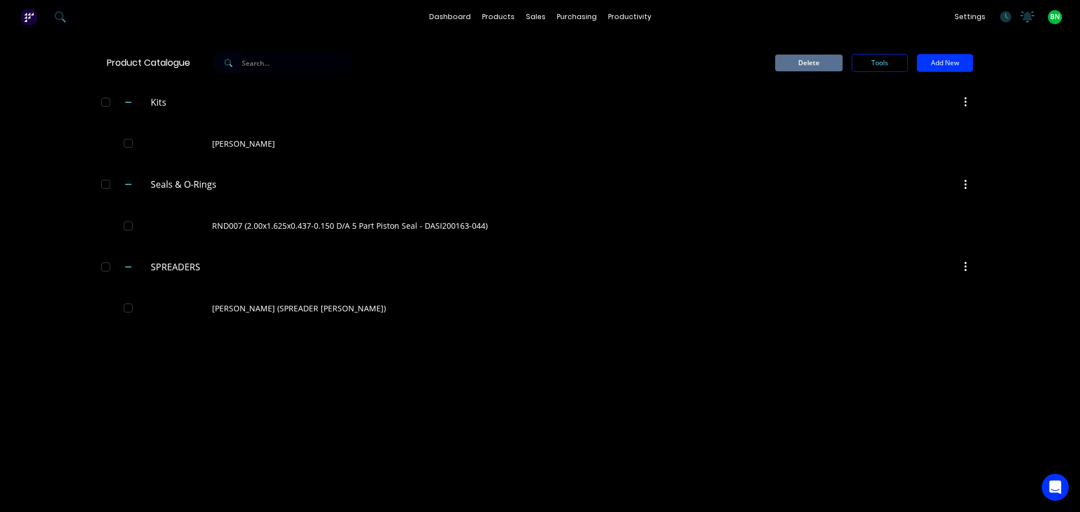
click at [59, 159] on div "dashboard products sales purchasing productivity dashboard products Product Cat…" at bounding box center [540, 256] width 1080 height 512
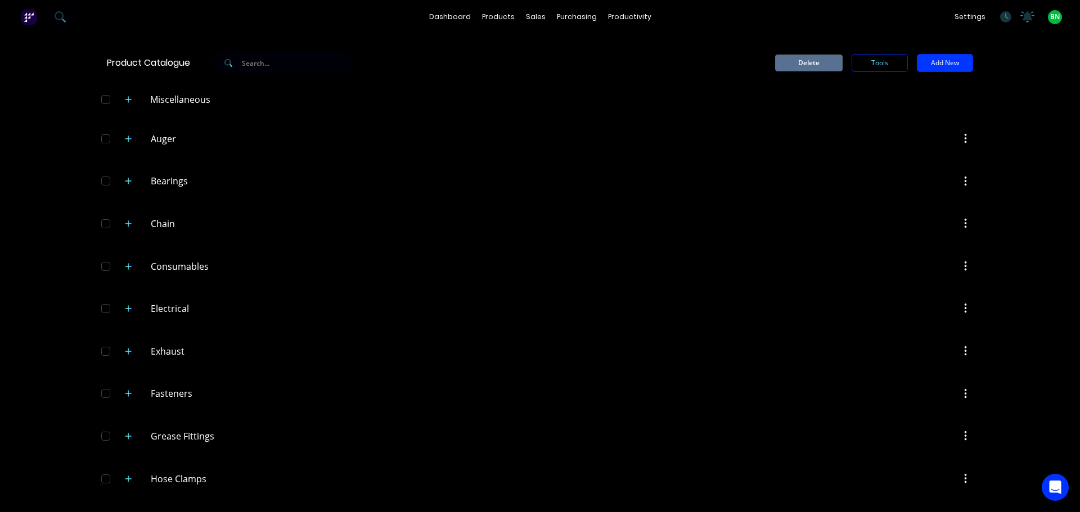
click at [448, 238] on header "Chain Chain" at bounding box center [540, 223] width 900 height 43
click at [634, 56] on div "Workflow" at bounding box center [645, 54] width 34 height 10
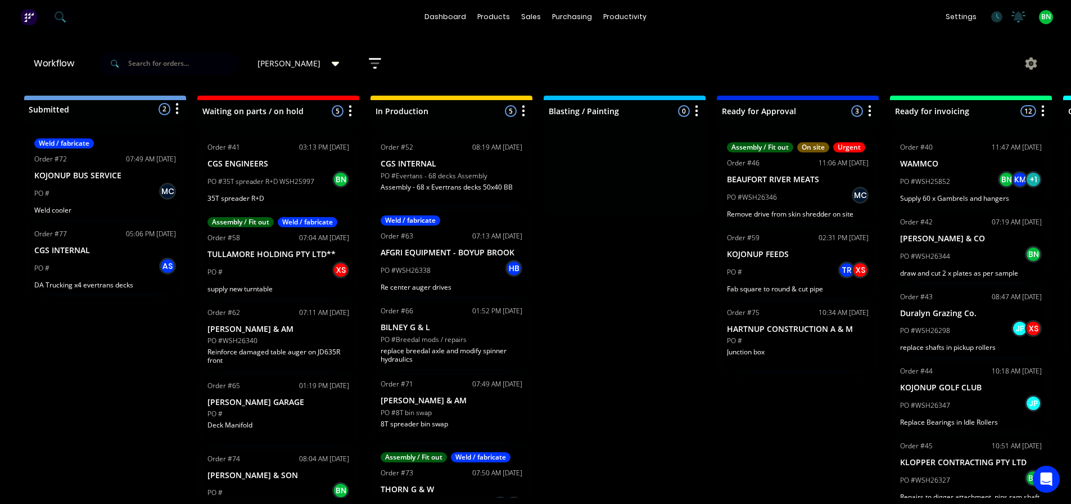
click at [1051, 19] on span "BN" at bounding box center [1047, 17] width 10 height 10
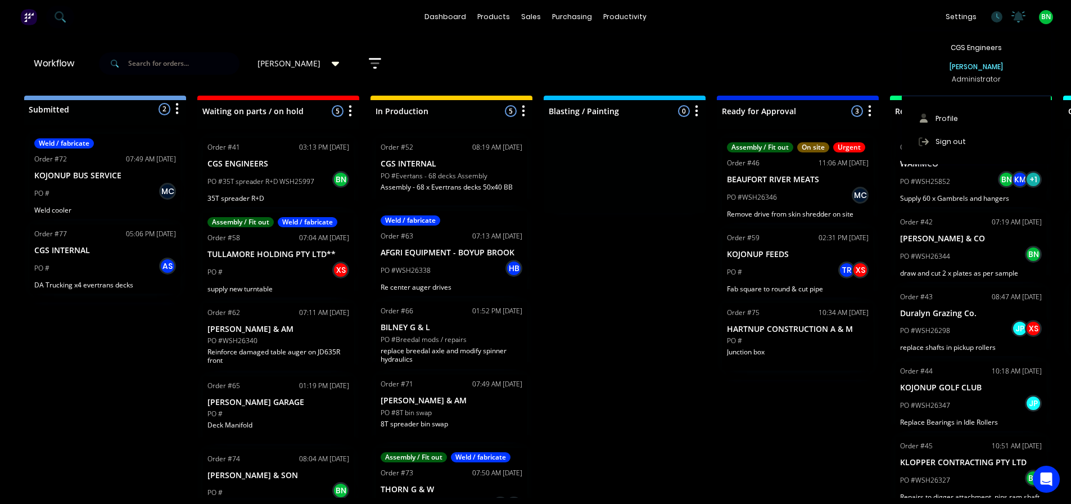
click at [1040, 20] on div "BN CGS Engineers Brad Nagtegaal Administrator Profile Sign out" at bounding box center [1046, 17] width 14 height 14
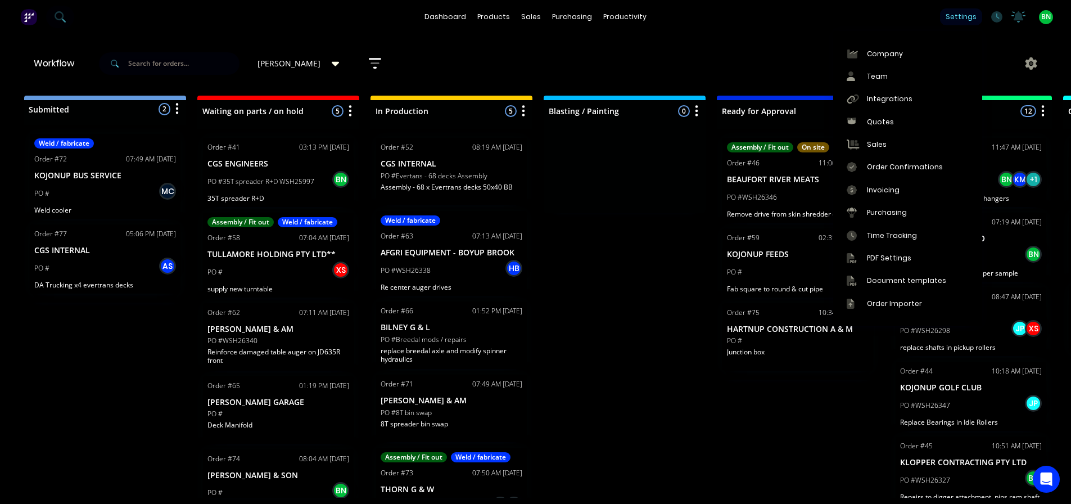
click at [971, 16] on div "settings" at bounding box center [961, 16] width 42 height 17
click at [1040, 17] on div "BN CGS Engineers Brad Nagtegaal Administrator Profile Sign out" at bounding box center [1046, 17] width 14 height 14
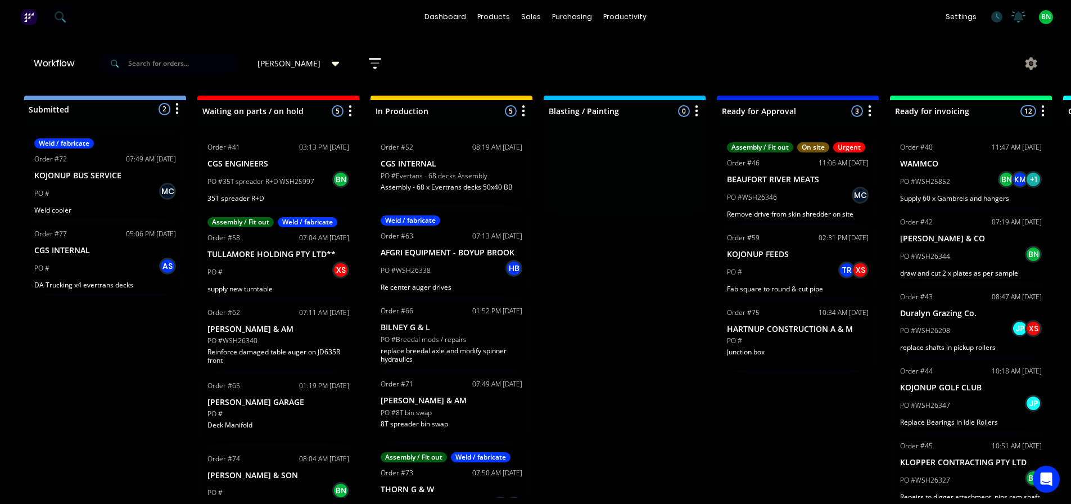
click at [1055, 13] on div "settings No new notifications Mark all as read Jay mentioned you in a message C…" at bounding box center [1005, 16] width 131 height 17
click at [1047, 15] on span "BN" at bounding box center [1047, 17] width 10 height 10
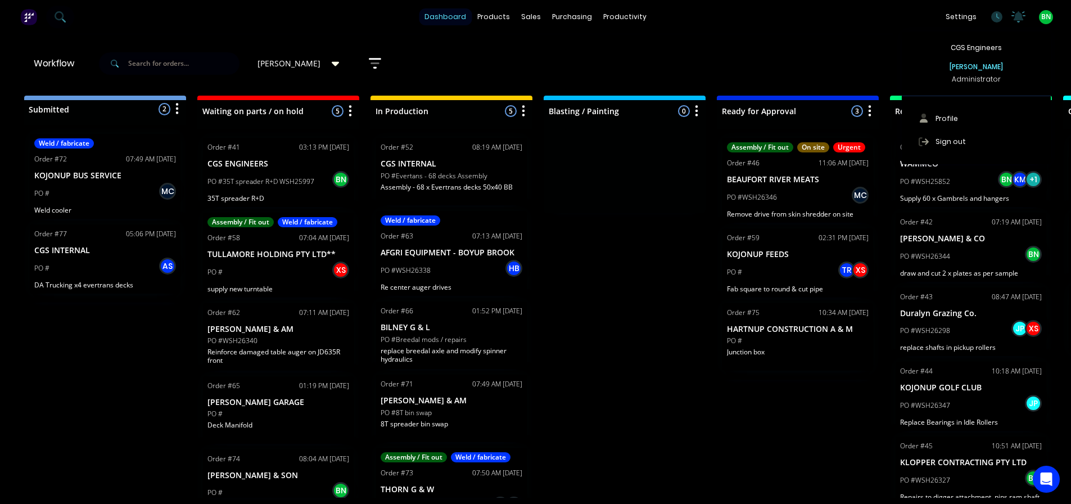
click at [433, 19] on link "dashboard" at bounding box center [445, 16] width 53 height 17
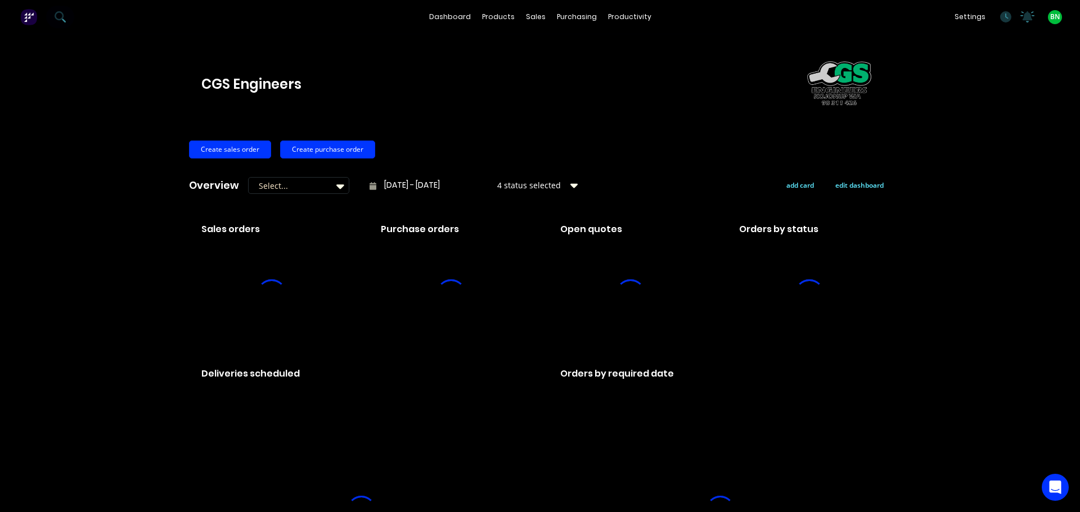
click at [1050, 19] on span "BN" at bounding box center [1055, 17] width 10 height 10
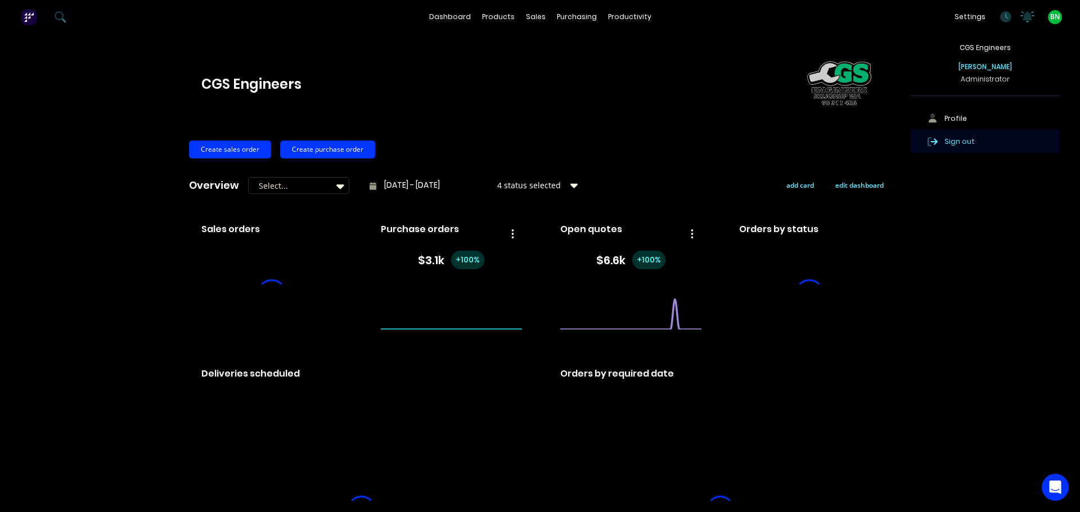
click at [944, 142] on div "Sign out" at bounding box center [959, 141] width 30 height 10
